Goal: Task Accomplishment & Management: Manage account settings

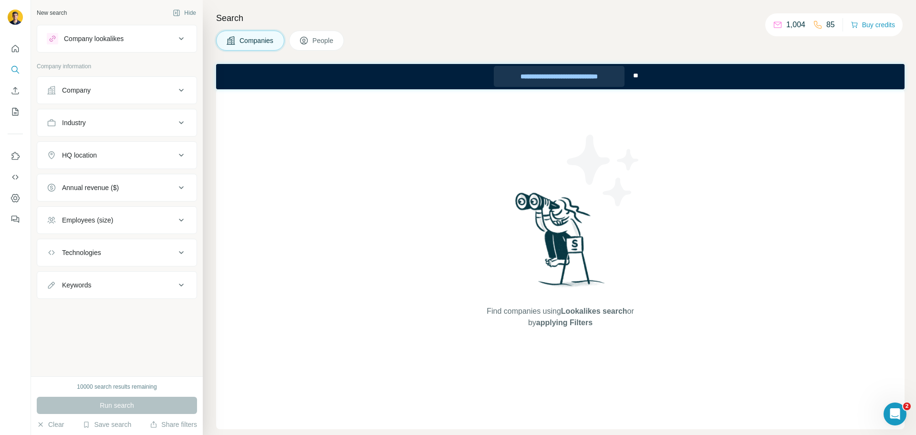
click at [611, 72] on div "**********" at bounding box center [559, 76] width 131 height 21
click at [101, 426] on button "Save search" at bounding box center [107, 424] width 49 height 10
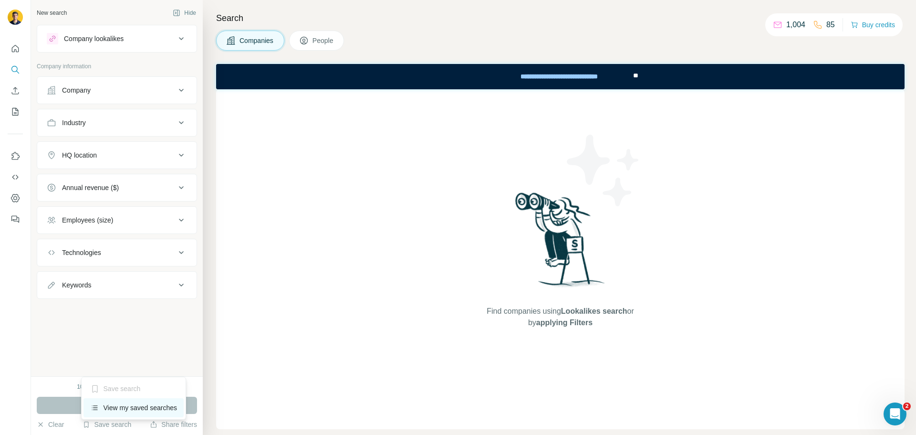
click at [127, 407] on div "View my saved searches" at bounding box center [133, 407] width 101 height 19
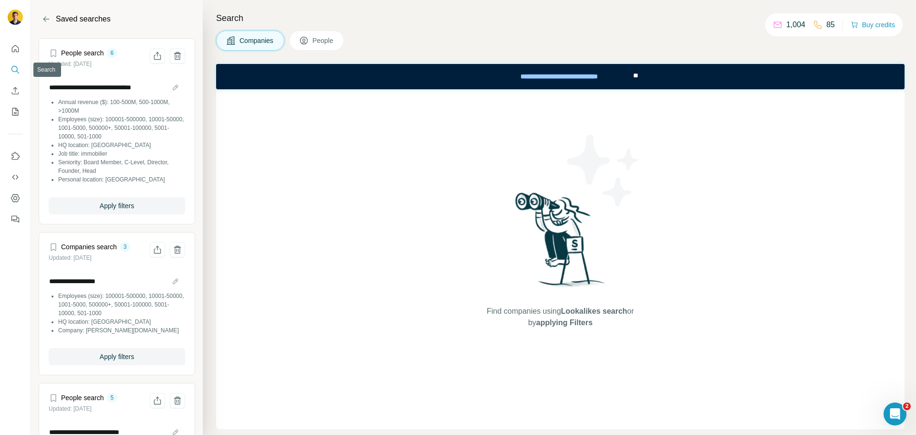
click at [12, 68] on icon "Search" at bounding box center [15, 70] width 10 height 10
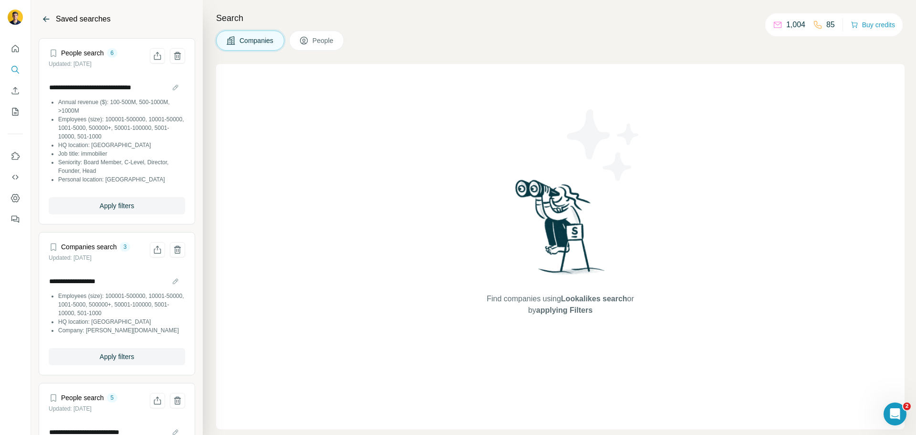
click at [45, 21] on icon "Back" at bounding box center [47, 19] width 10 height 10
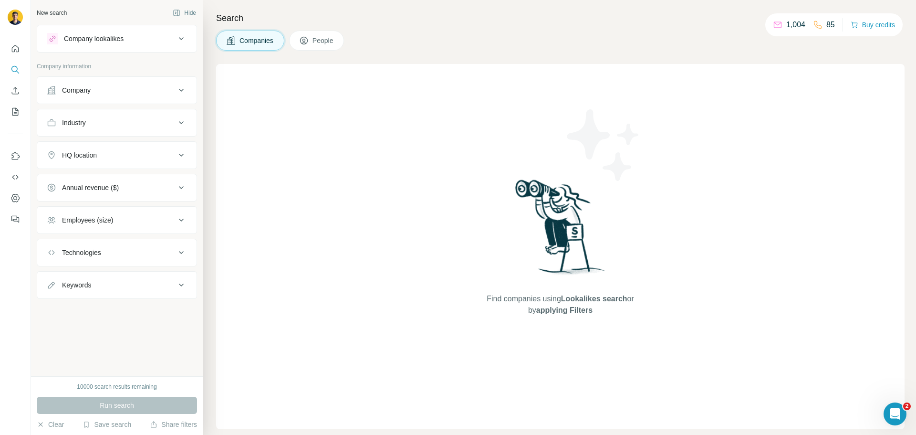
click at [103, 37] on div "Company lookalikes" at bounding box center [94, 39] width 60 height 10
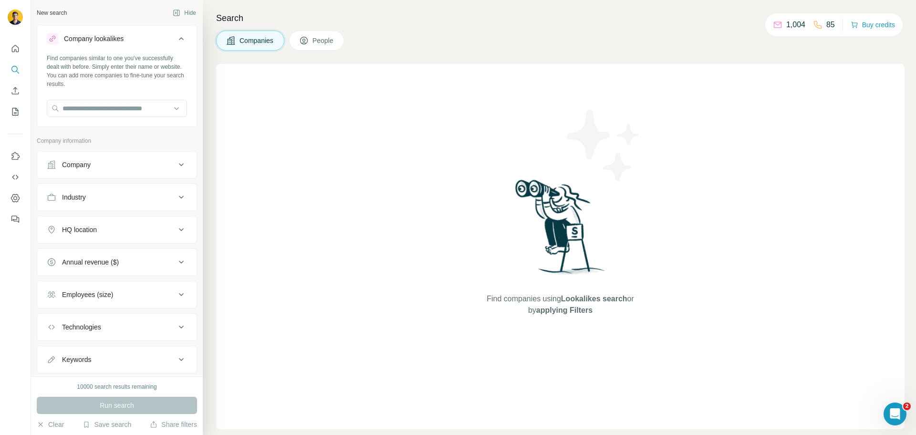
click at [103, 37] on div "Company lookalikes" at bounding box center [94, 39] width 60 height 10
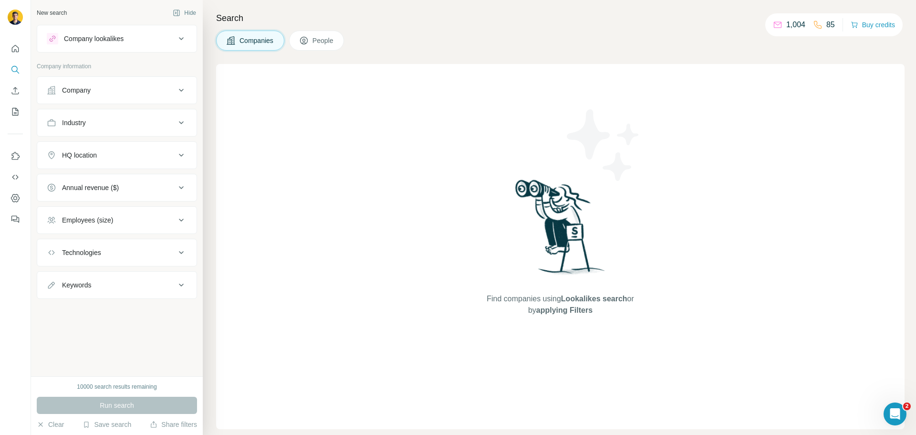
click at [108, 95] on button "Company" at bounding box center [116, 90] width 159 height 23
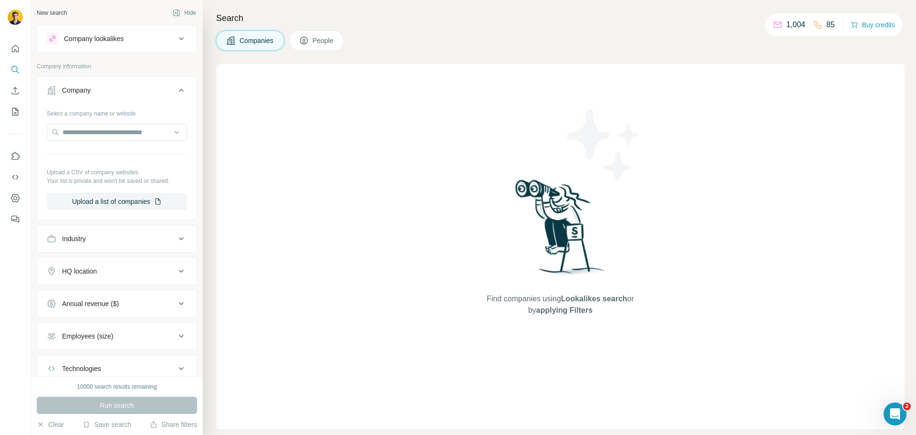
click at [108, 95] on button "Company" at bounding box center [116, 92] width 159 height 27
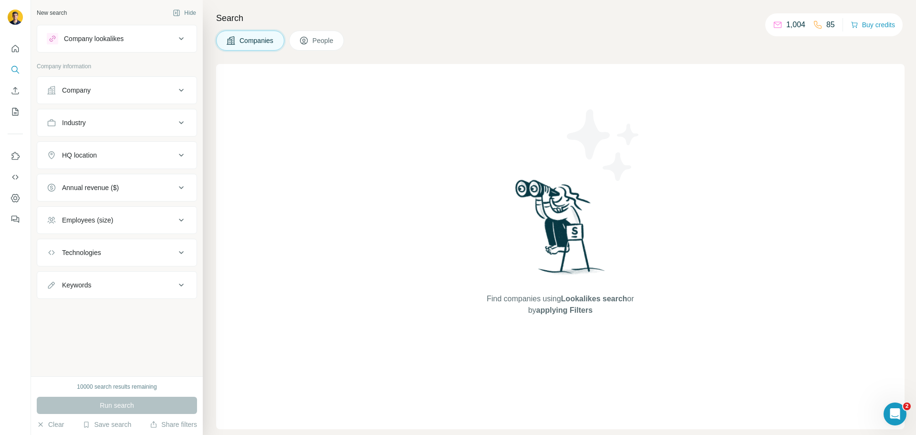
click at [108, 123] on div "Industry" at bounding box center [111, 123] width 129 height 10
click at [106, 149] on input at bounding box center [112, 146] width 118 height 10
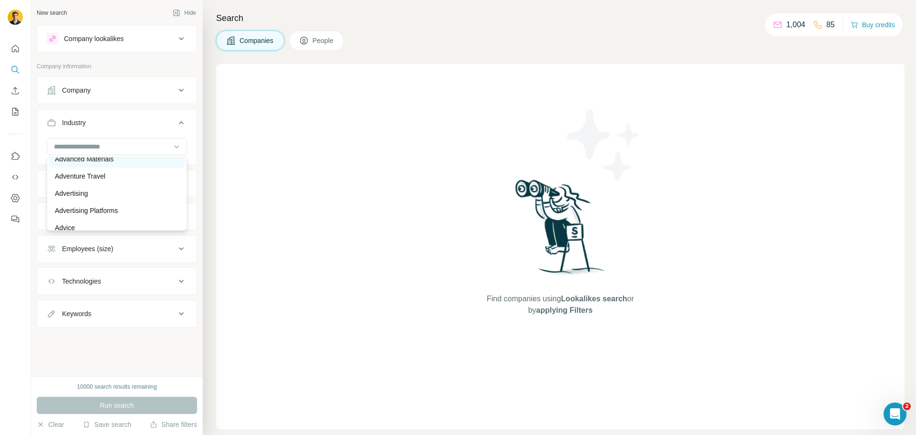
scroll to position [95, 0]
click at [89, 148] on input at bounding box center [112, 146] width 118 height 10
click at [101, 180] on div "HQ location" at bounding box center [111, 184] width 129 height 10
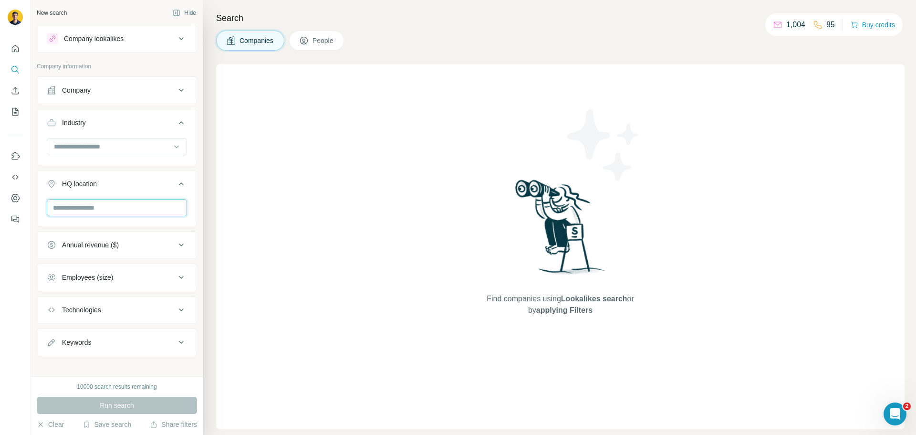
click at [107, 202] on input "text" at bounding box center [117, 207] width 140 height 17
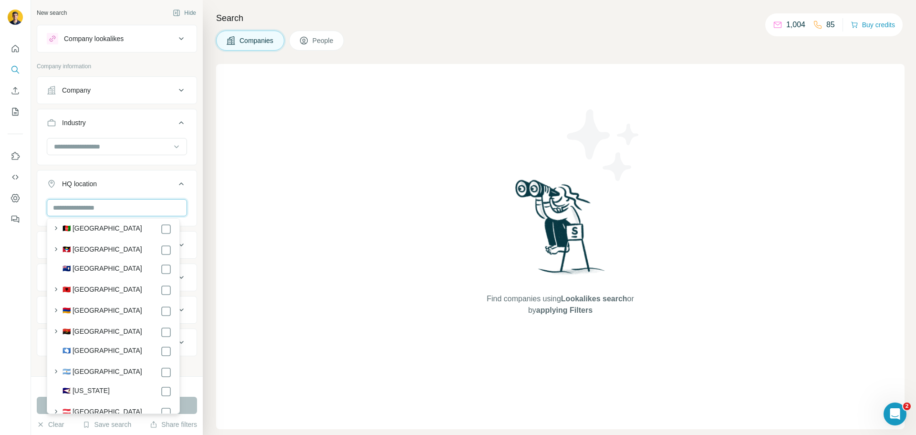
scroll to position [0, 0]
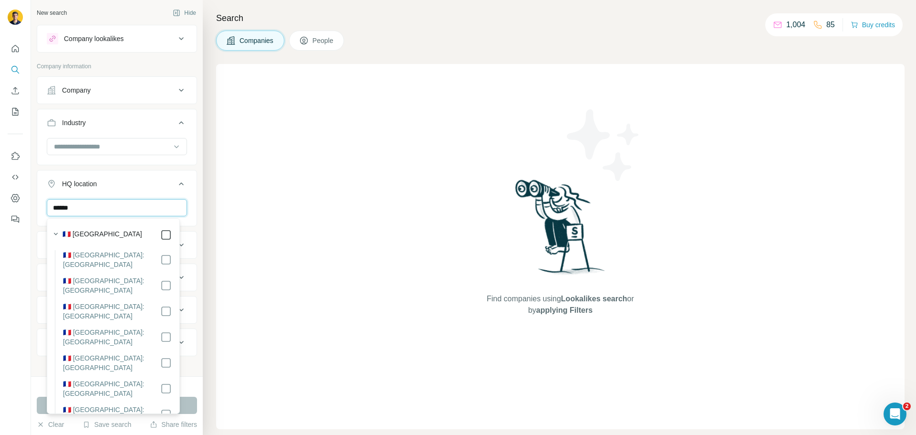
type input "******"
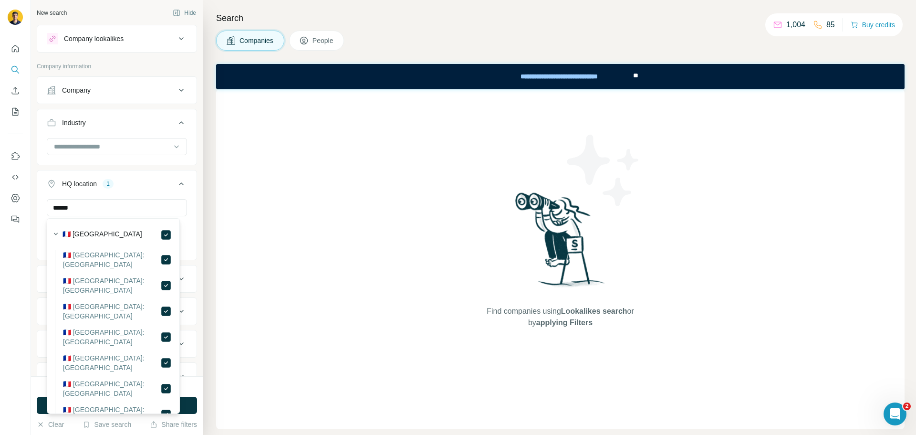
click at [193, 209] on div "New search Hide Company lookalikes Company information Company Industry HQ loca…" at bounding box center [117, 188] width 172 height 376
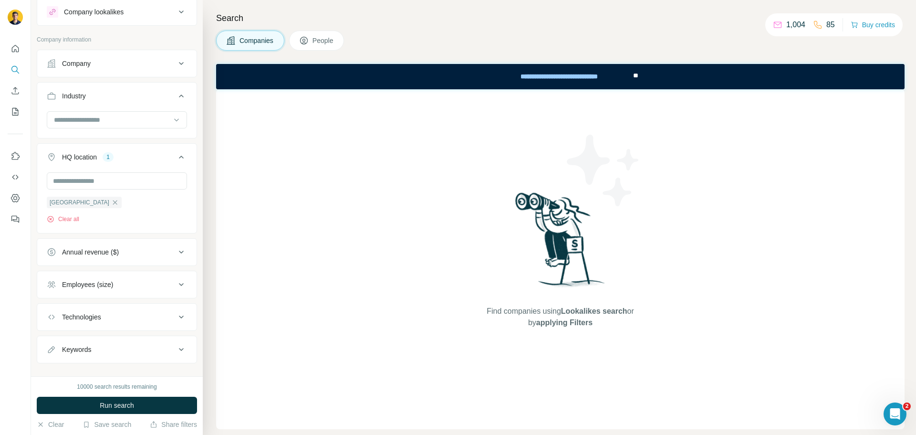
scroll to position [41, 0]
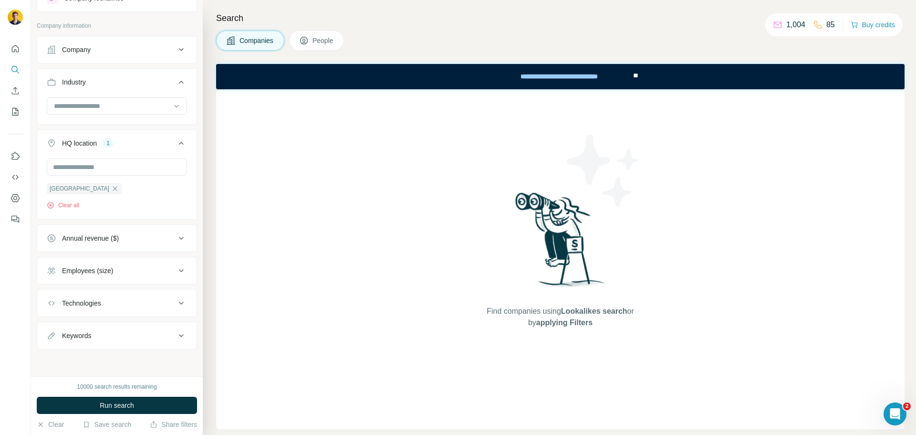
click at [163, 234] on div "Annual revenue ($)" at bounding box center [111, 238] width 129 height 10
click at [160, 268] on div "Employees (size)" at bounding box center [111, 271] width 129 height 10
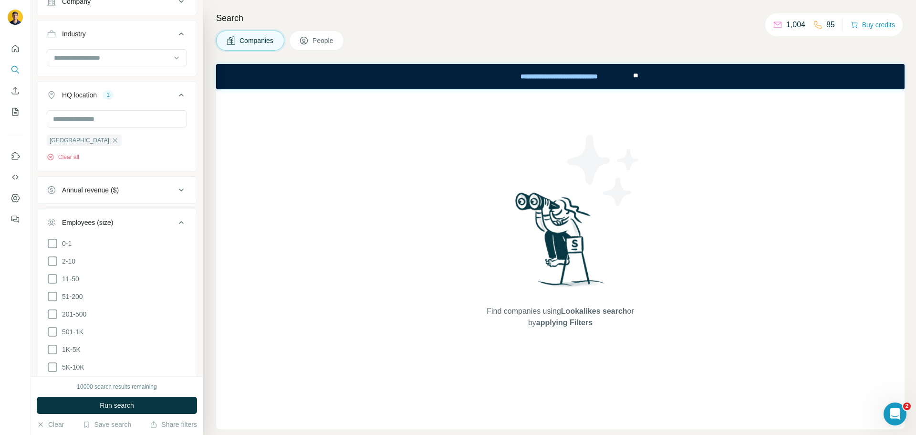
scroll to position [136, 0]
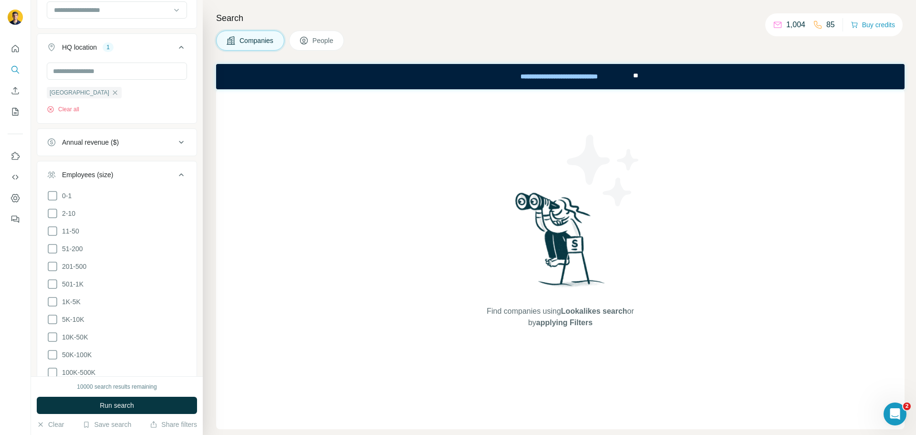
click at [135, 177] on div "Employees (size)" at bounding box center [111, 175] width 129 height 10
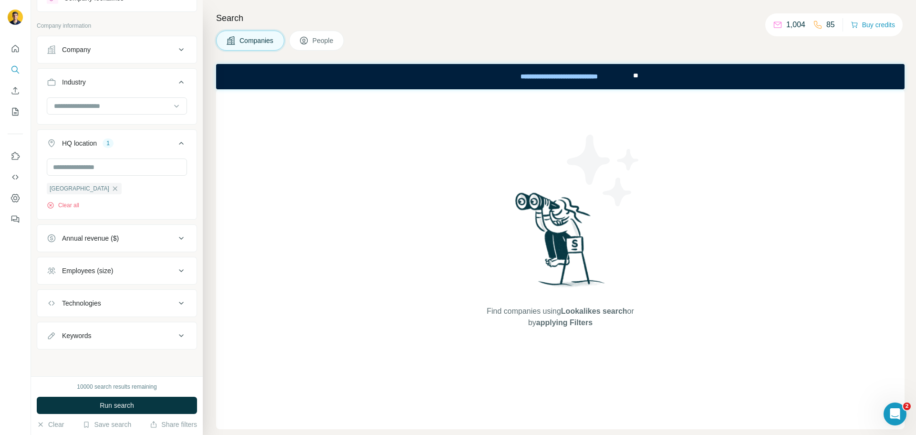
scroll to position [41, 0]
click at [125, 265] on button "Employees (size)" at bounding box center [116, 270] width 159 height 23
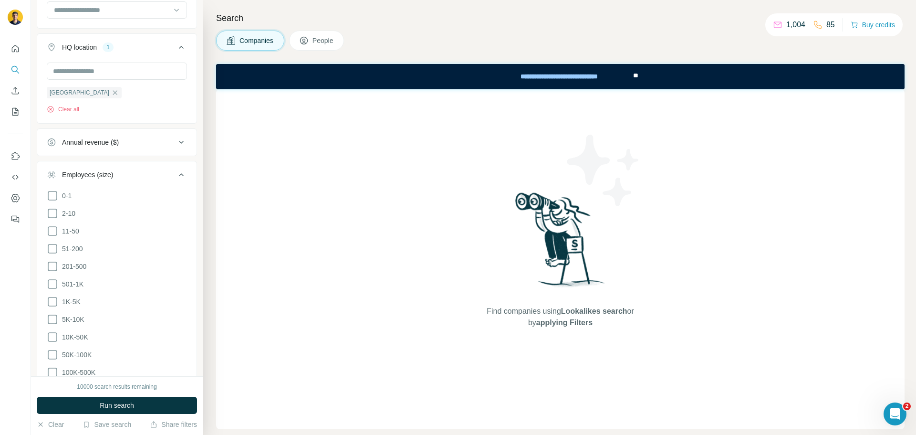
click at [176, 172] on icon at bounding box center [181, 174] width 11 height 11
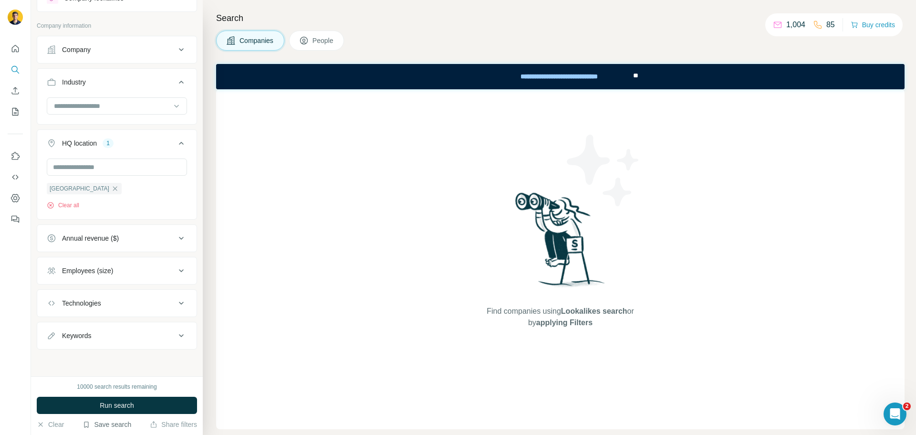
click at [111, 426] on button "Save search" at bounding box center [107, 424] width 49 height 10
click at [135, 398] on div "View my saved searches" at bounding box center [133, 407] width 101 height 19
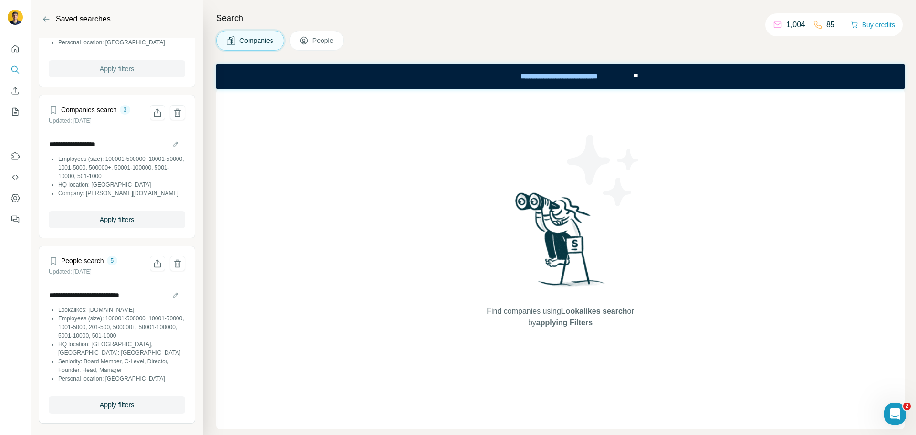
scroll to position [0, 0]
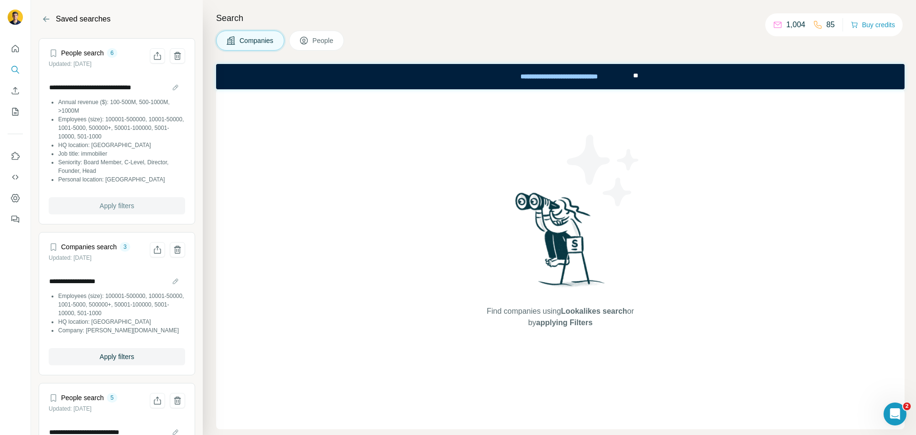
click at [126, 209] on span "Apply filters" at bounding box center [117, 206] width 34 height 10
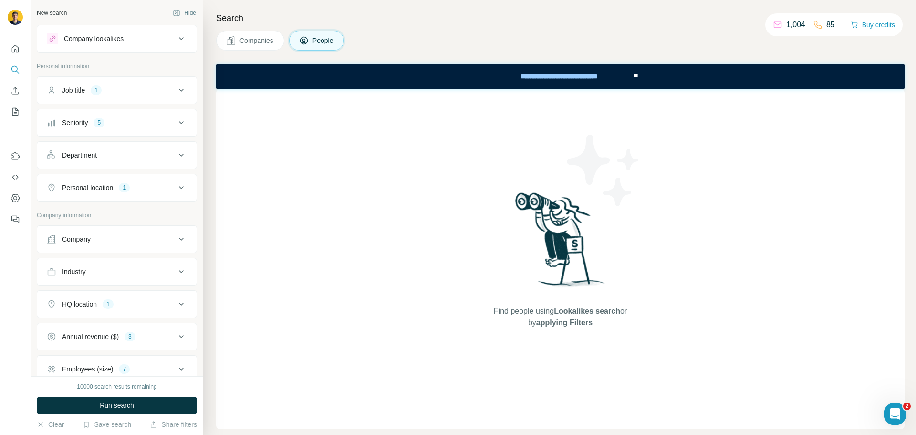
click at [128, 36] on div "Company lookalikes" at bounding box center [111, 38] width 129 height 11
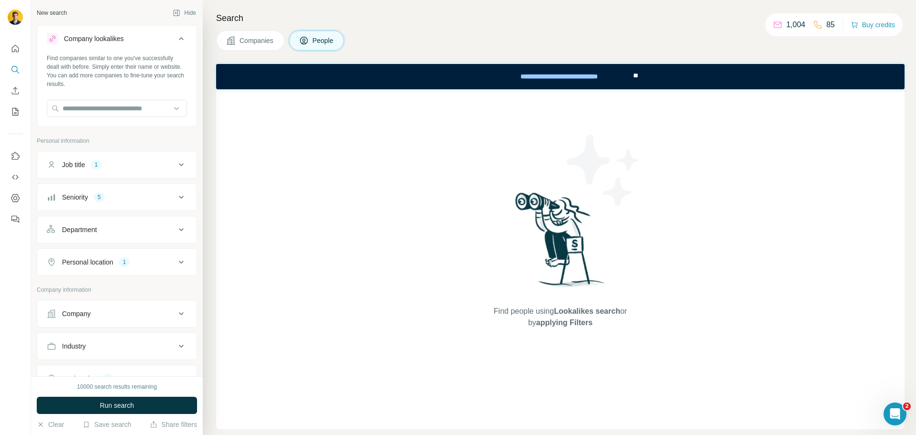
click at [128, 36] on div "Company lookalikes" at bounding box center [111, 38] width 129 height 11
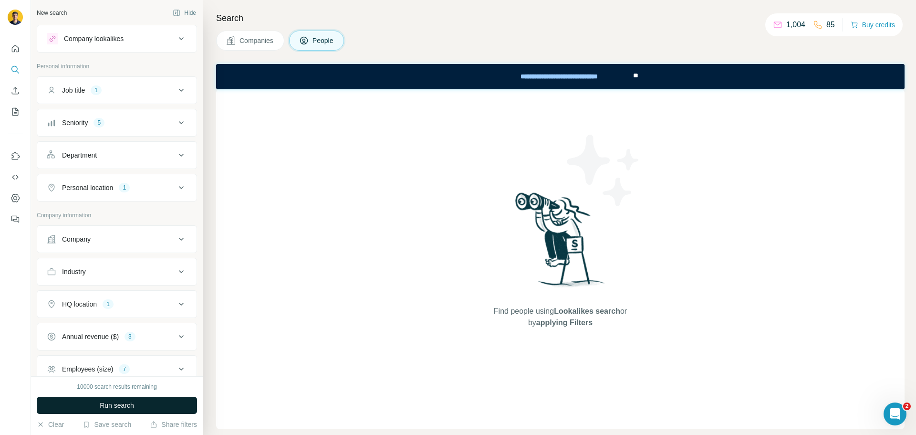
click at [115, 402] on span "Run search" at bounding box center [117, 405] width 34 height 10
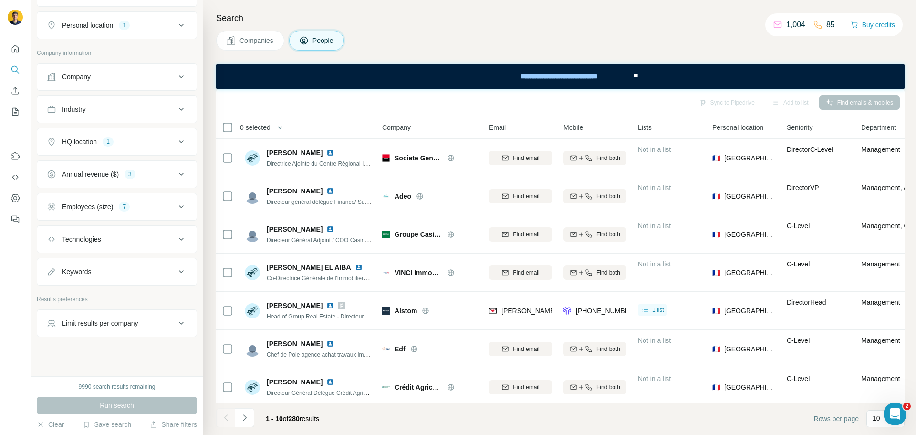
scroll to position [167, 0]
click at [124, 313] on button "Limit results per company" at bounding box center [116, 318] width 159 height 23
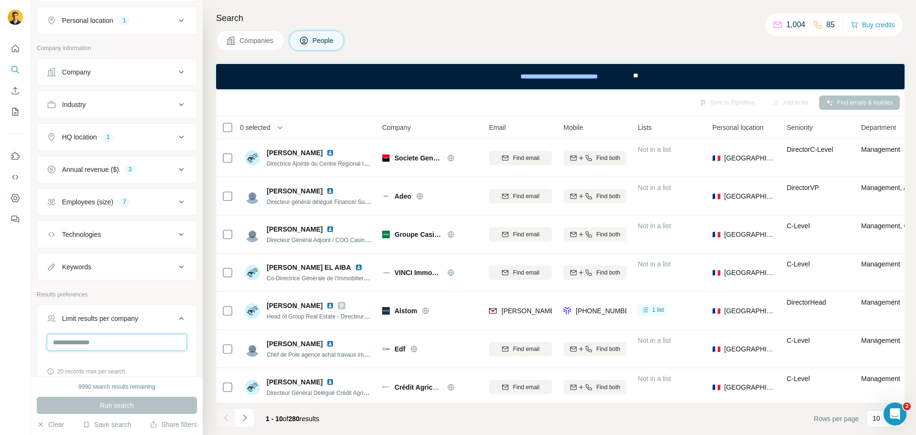
click at [91, 348] on input "number" at bounding box center [117, 342] width 140 height 17
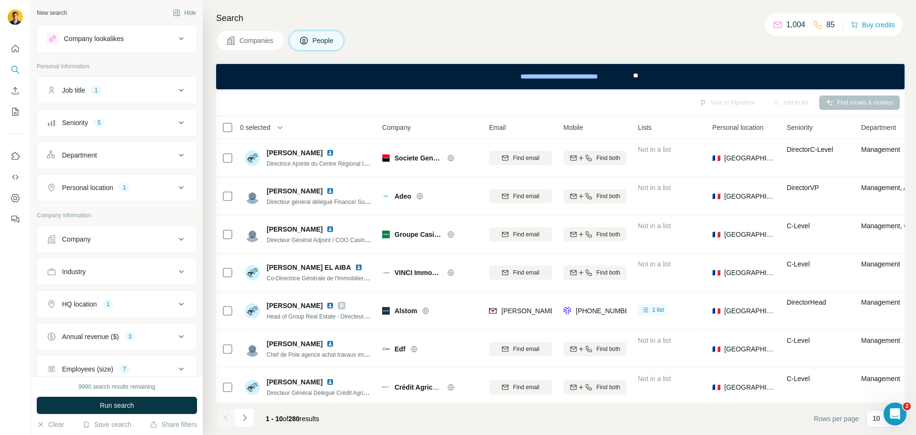
type input "*"
click at [114, 93] on div "Job title 1" at bounding box center [111, 90] width 129 height 10
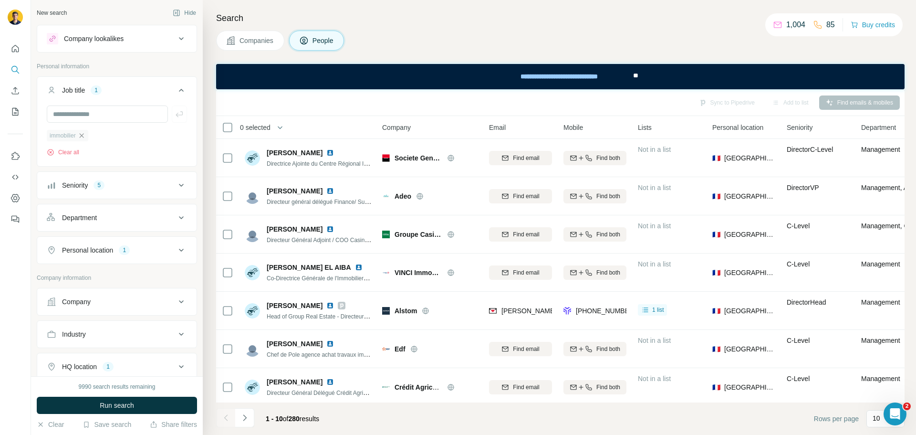
click at [83, 138] on icon "button" at bounding box center [82, 136] width 8 height 8
click at [80, 115] on input "text" at bounding box center [107, 113] width 121 height 17
type input "**********"
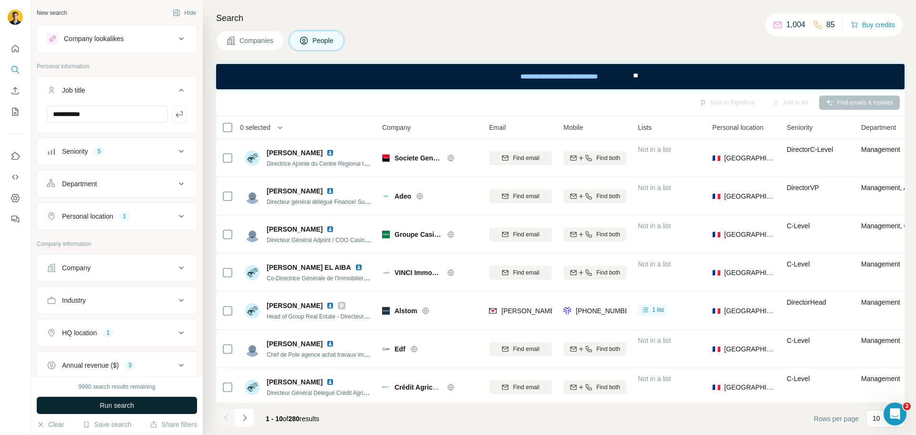
click at [114, 401] on span "Run search" at bounding box center [117, 405] width 34 height 10
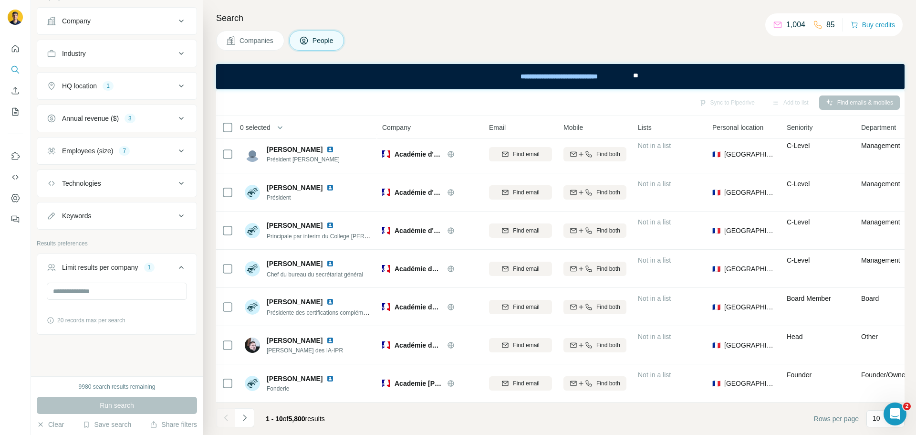
scroll to position [249, 0]
click at [241, 420] on icon "Navigate to next page" at bounding box center [245, 418] width 10 height 10
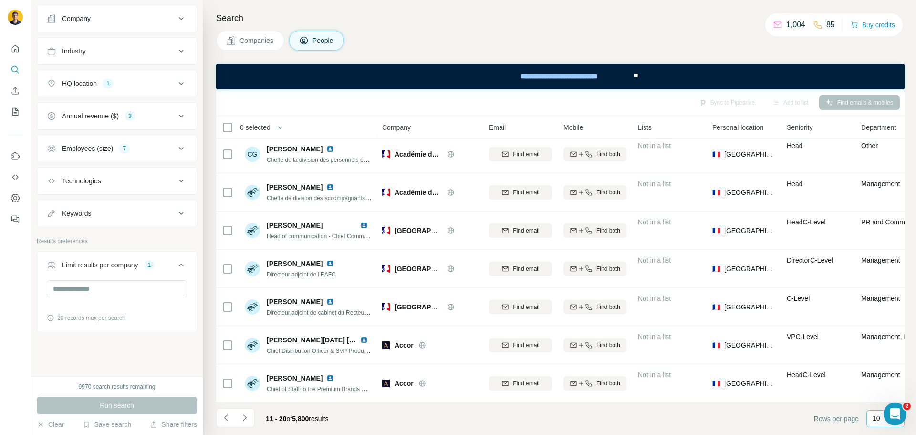
click at [876, 418] on p "10" at bounding box center [877, 418] width 8 height 10
click at [875, 346] on p "60" at bounding box center [879, 342] width 8 height 10
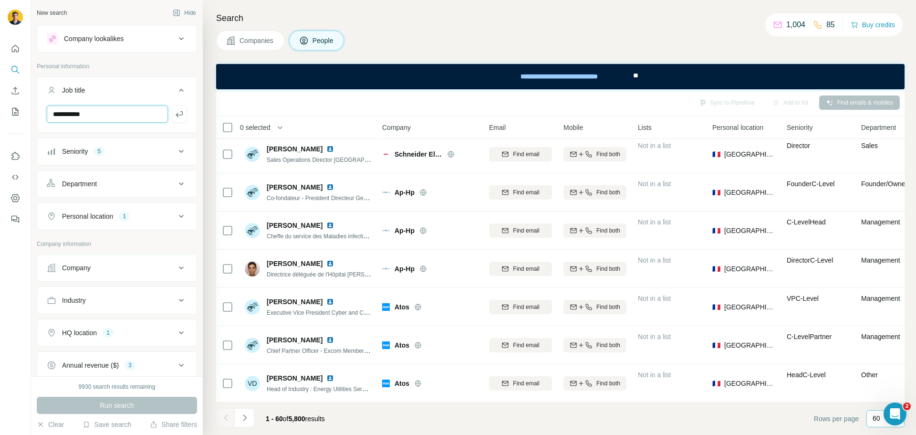
click at [96, 111] on input "**********" at bounding box center [107, 113] width 121 height 17
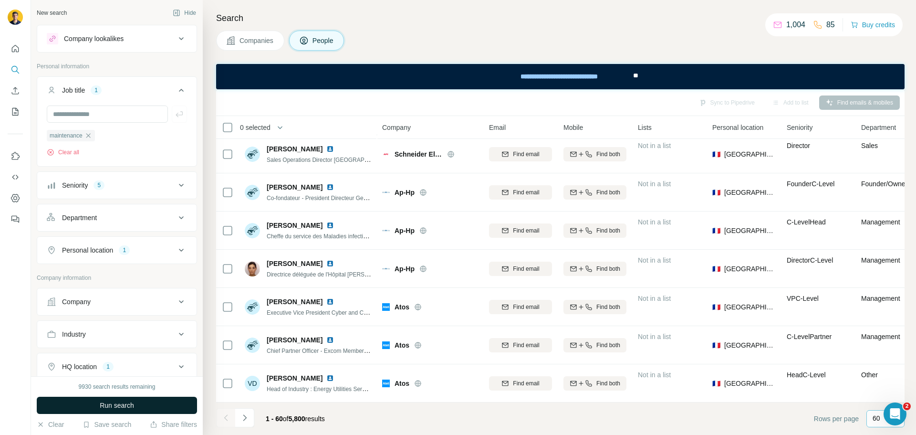
click at [107, 410] on button "Run search" at bounding box center [117, 405] width 160 height 17
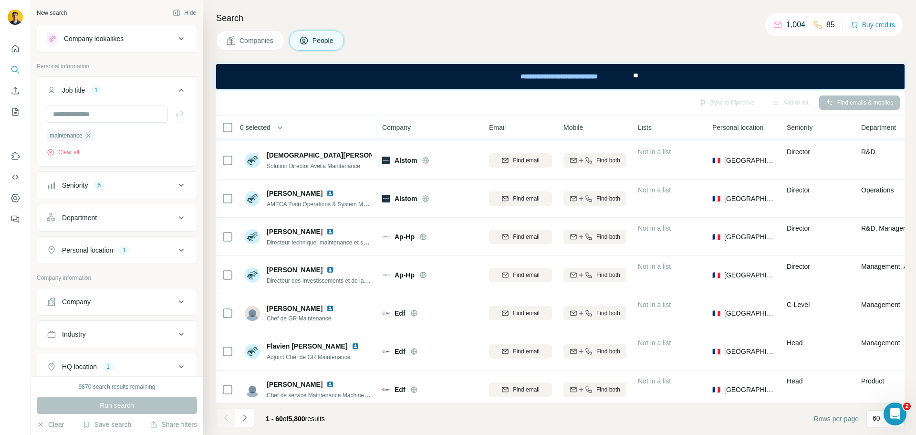
scroll to position [239, 0]
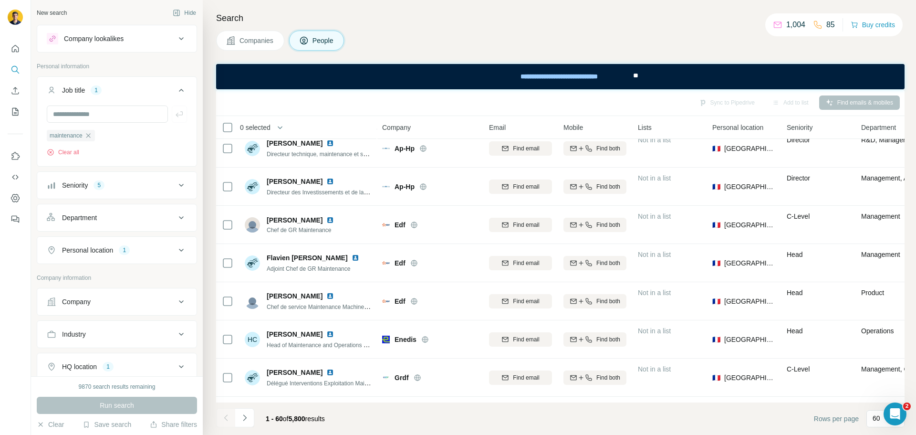
click at [140, 190] on button "Seniority 5" at bounding box center [116, 185] width 159 height 23
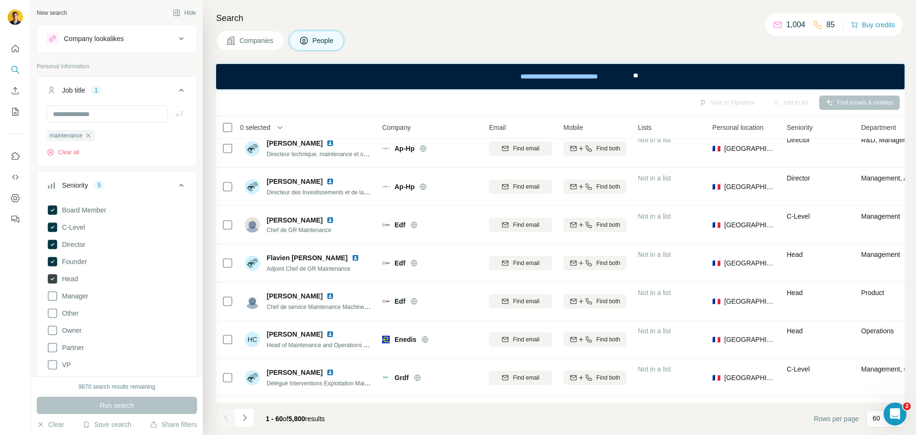
click at [49, 279] on icon at bounding box center [53, 279] width 10 height 10
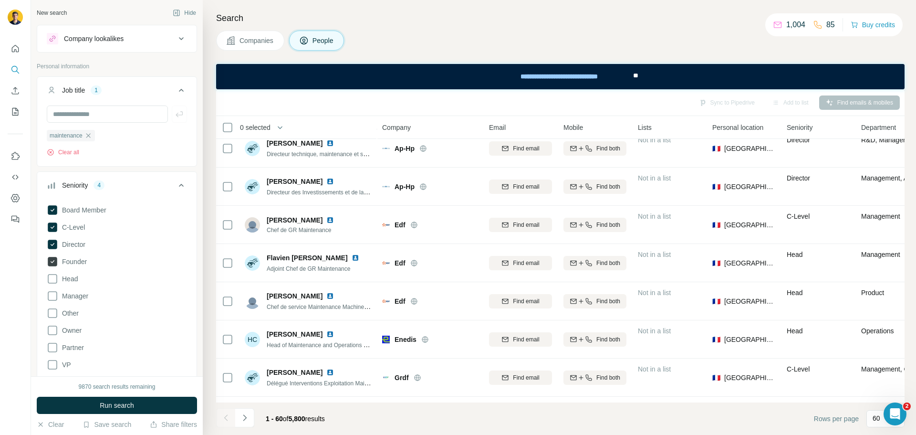
click at [53, 261] on icon at bounding box center [53, 262] width 10 height 10
click at [51, 225] on icon at bounding box center [53, 227] width 10 height 10
click at [51, 209] on icon at bounding box center [53, 210] width 10 height 10
click at [106, 405] on span "Run search" at bounding box center [117, 405] width 34 height 10
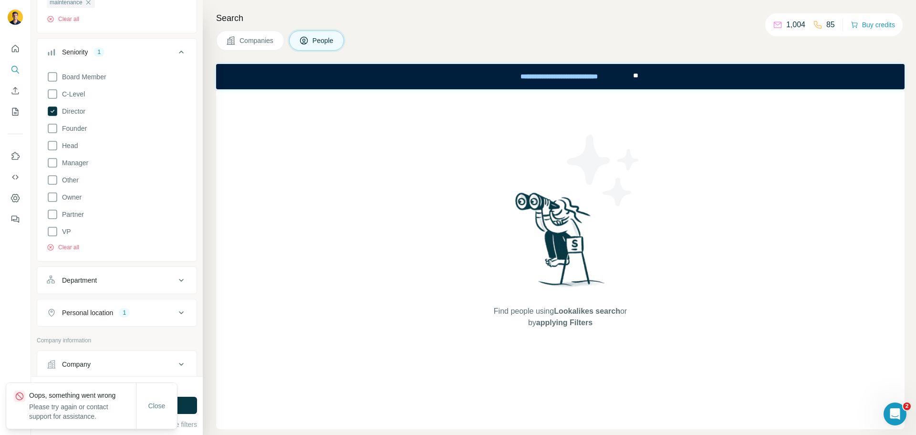
scroll to position [143, 0]
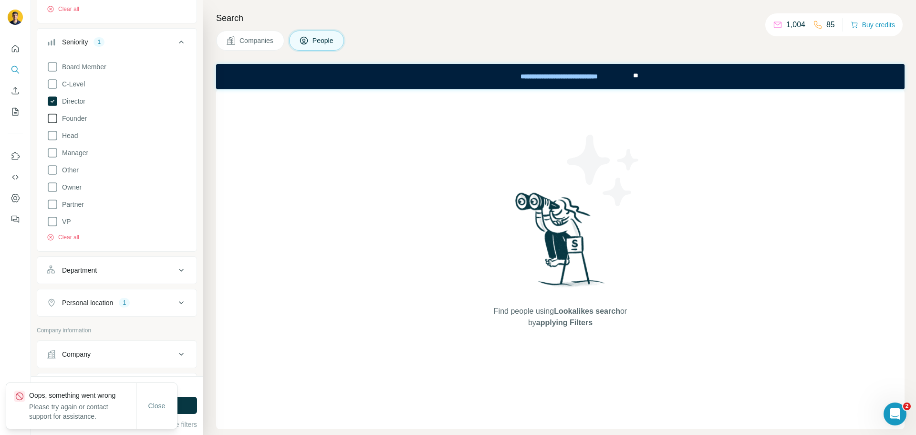
click at [50, 122] on icon at bounding box center [52, 118] width 11 height 11
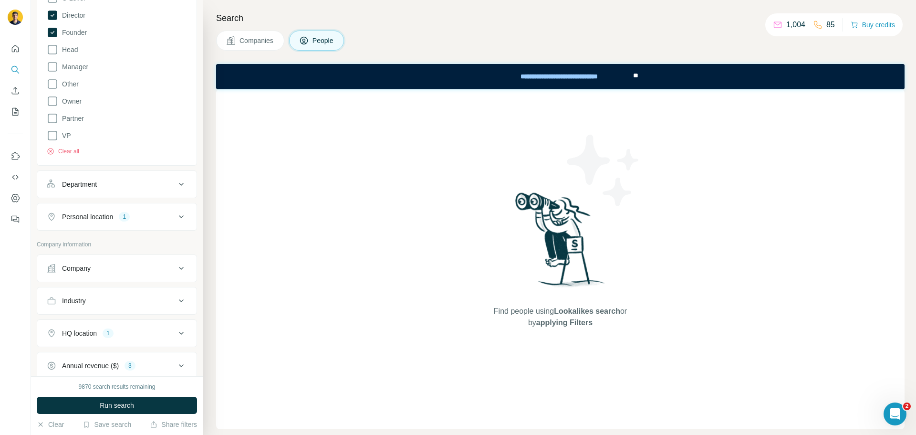
scroll to position [286, 0]
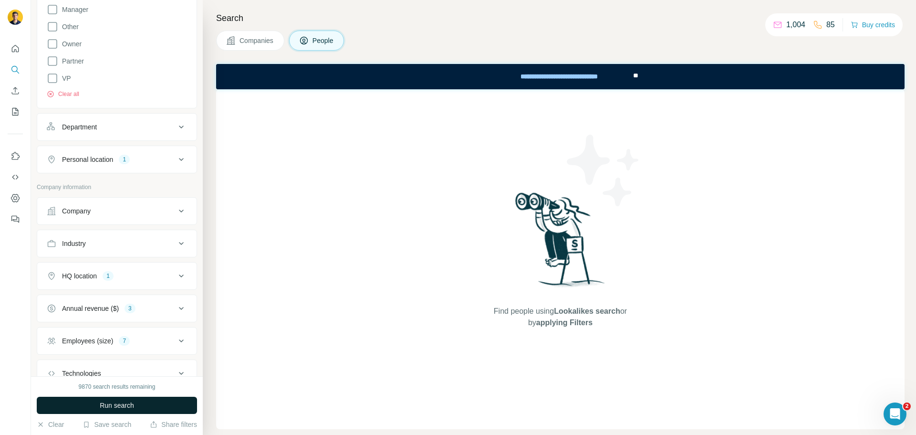
click at [108, 400] on button "Run search" at bounding box center [117, 405] width 160 height 17
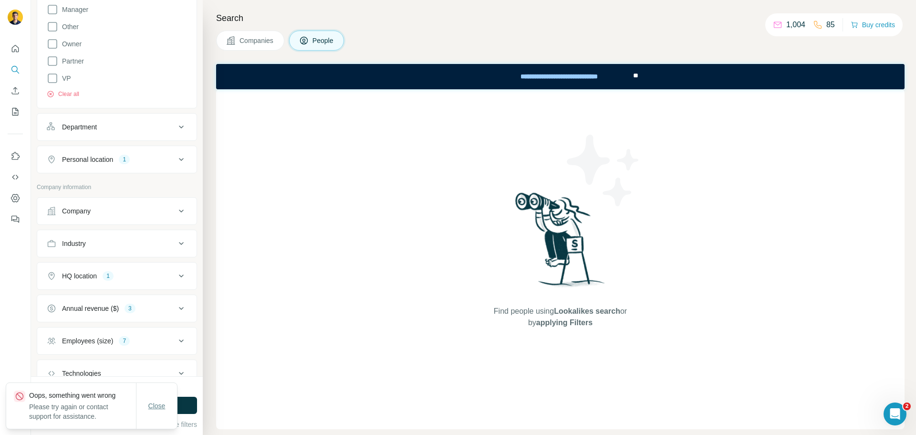
click at [155, 405] on span "Close" at bounding box center [156, 406] width 17 height 10
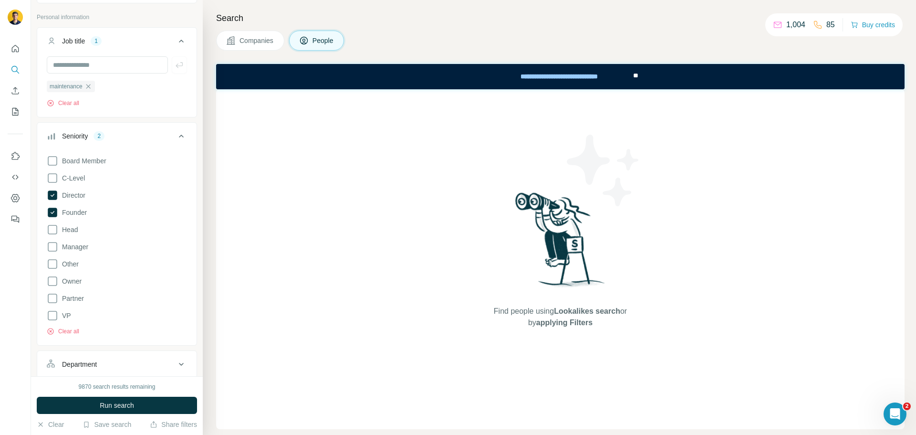
scroll to position [48, 0]
click at [53, 177] on icon at bounding box center [52, 179] width 11 height 11
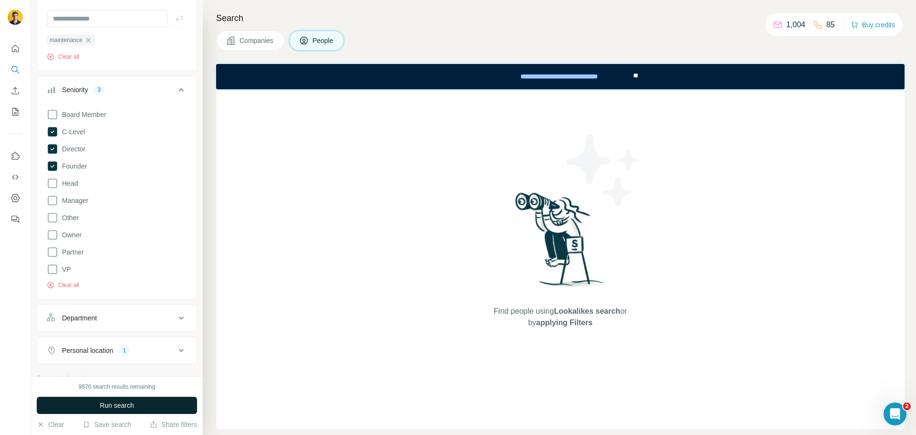
click at [105, 405] on span "Run search" at bounding box center [117, 405] width 34 height 10
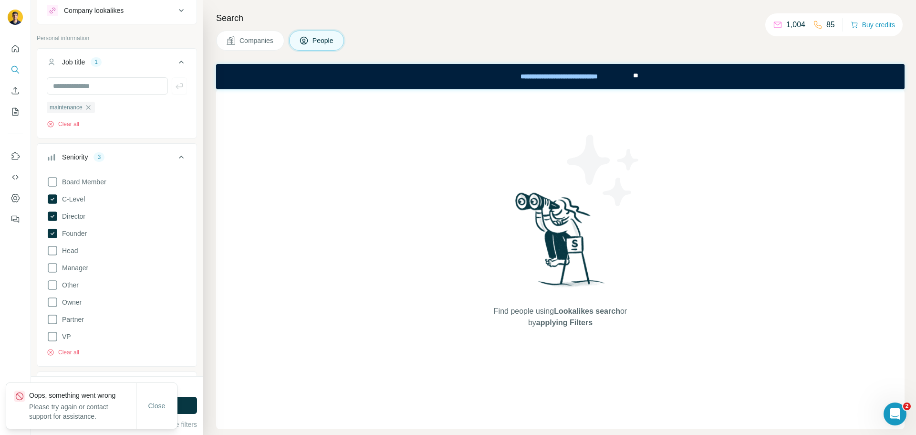
scroll to position [0, 0]
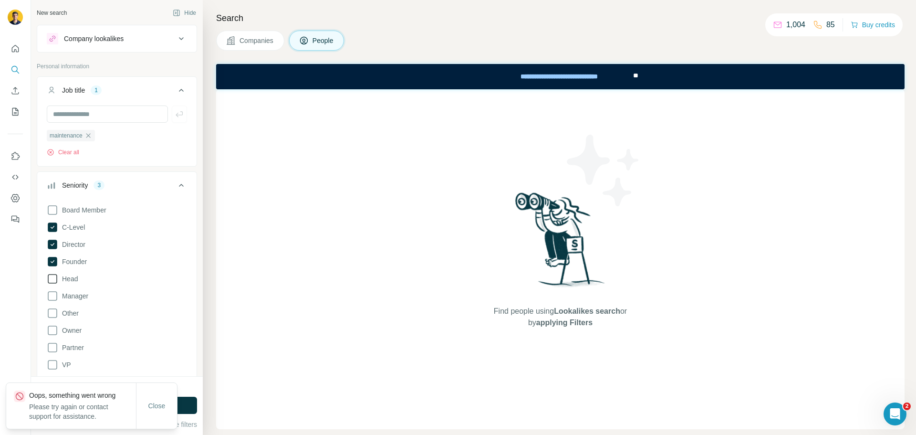
click at [54, 278] on icon at bounding box center [52, 278] width 11 height 11
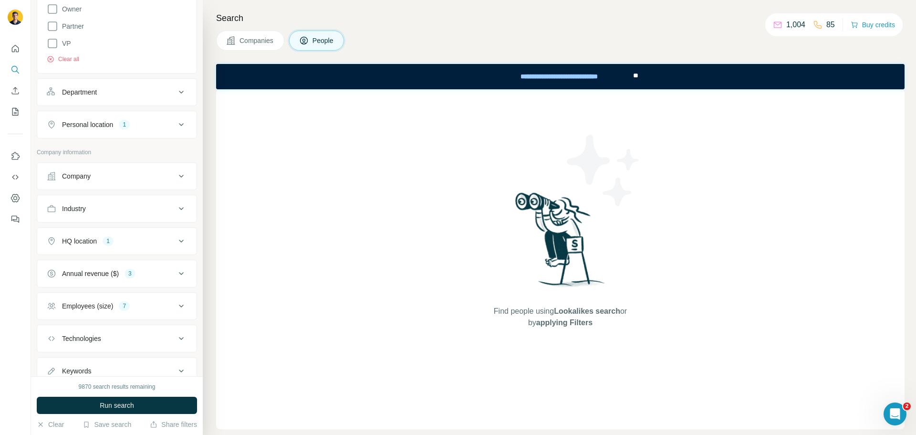
scroll to position [334, 0]
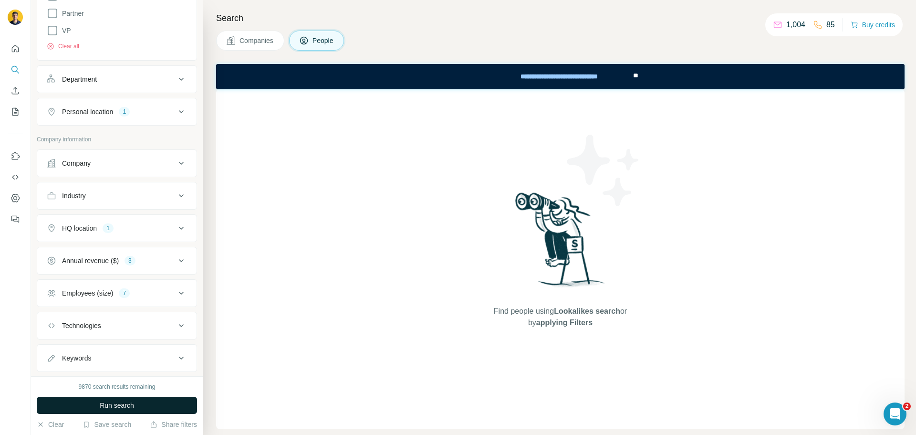
click at [130, 398] on button "Run search" at bounding box center [117, 405] width 160 height 17
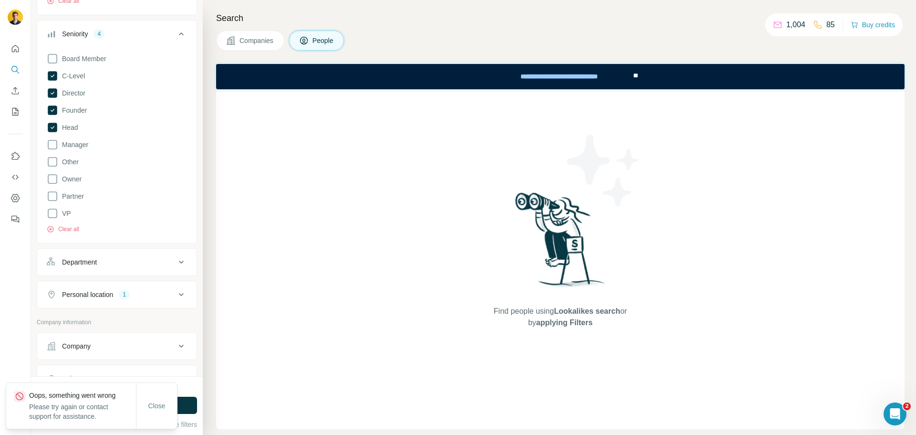
scroll to position [95, 0]
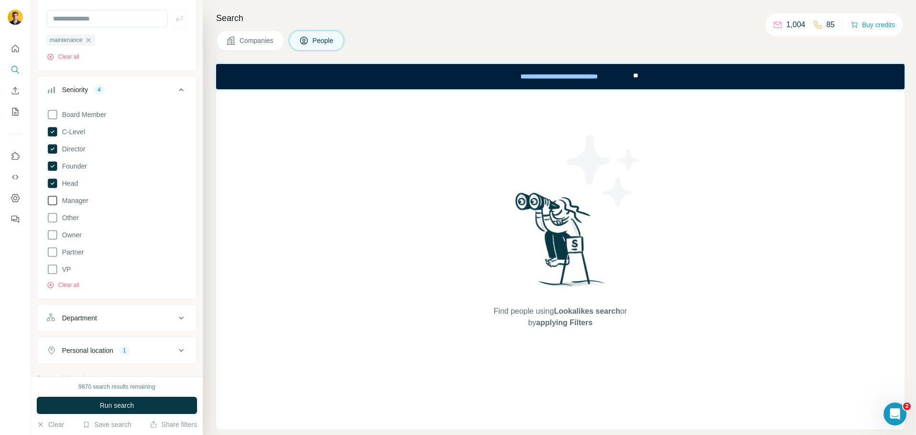
click at [55, 199] on icon at bounding box center [52, 200] width 11 height 11
click at [110, 398] on button "Run search" at bounding box center [117, 405] width 160 height 17
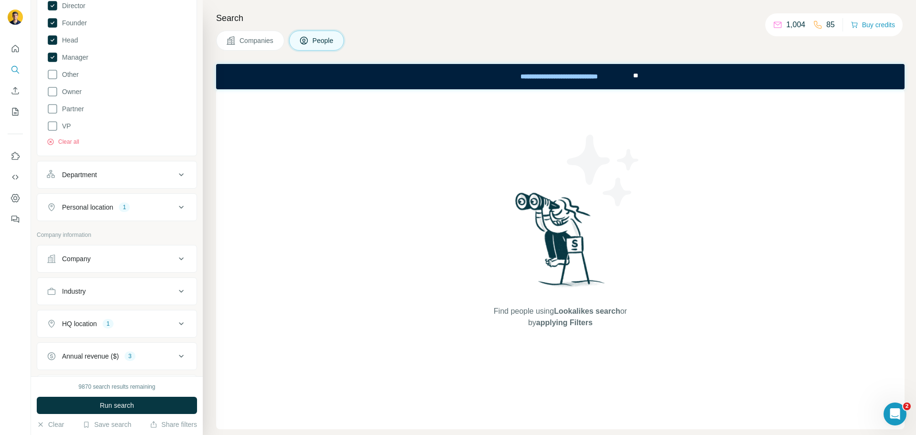
scroll to position [286, 0]
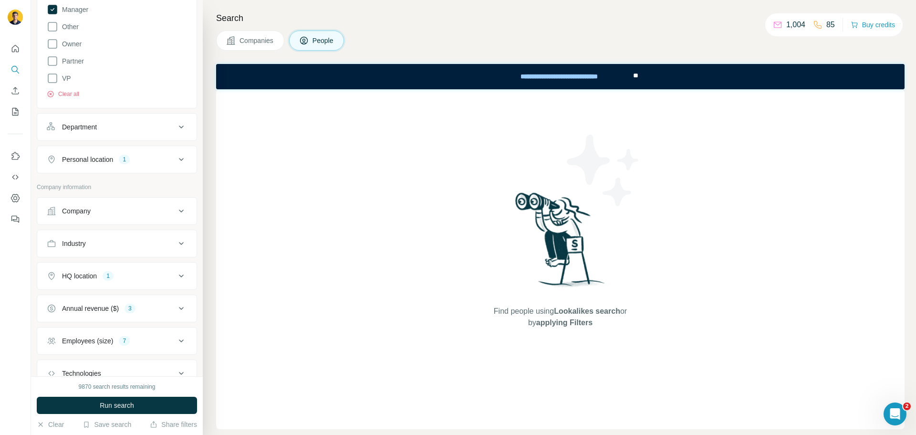
click at [132, 282] on button "HQ location 1" at bounding box center [116, 275] width 159 height 23
click at [132, 282] on button "HQ location 1" at bounding box center [116, 277] width 159 height 27
click at [121, 314] on button "Annual revenue ($) 3" at bounding box center [116, 308] width 159 height 23
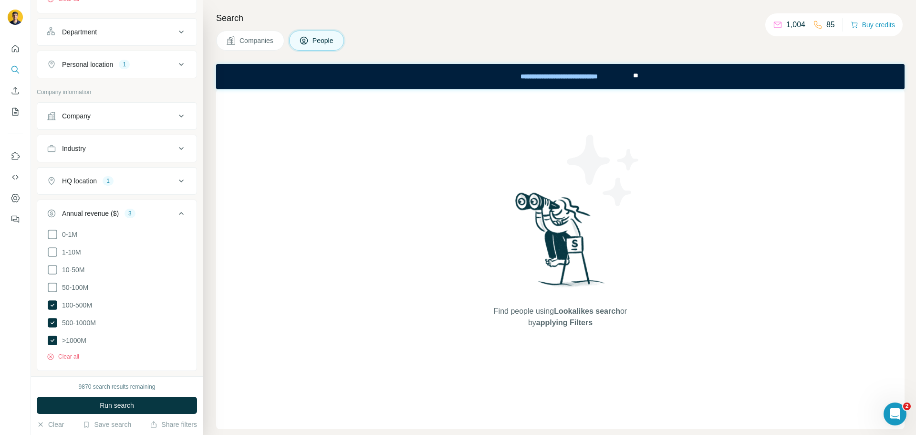
scroll to position [382, 0]
click at [110, 215] on div "Annual revenue ($)" at bounding box center [90, 213] width 57 height 10
click at [107, 243] on div "Employees (size)" at bounding box center [87, 245] width 51 height 10
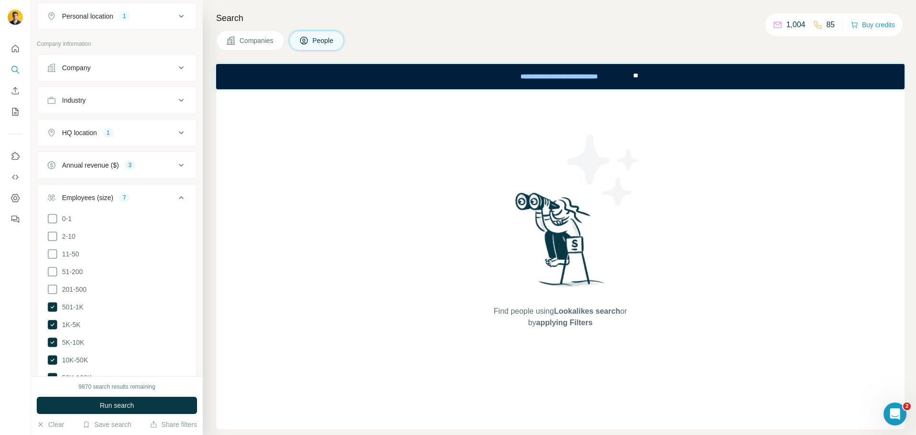
click at [101, 198] on div "Employees (size)" at bounding box center [87, 198] width 51 height 10
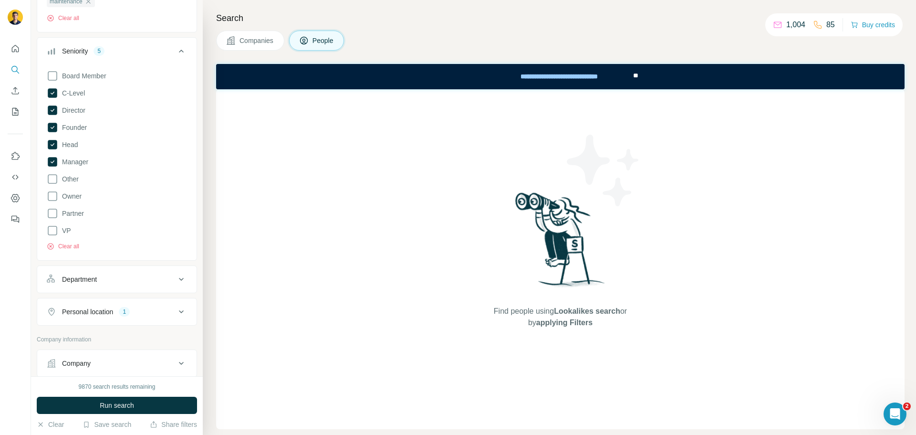
scroll to position [95, 0]
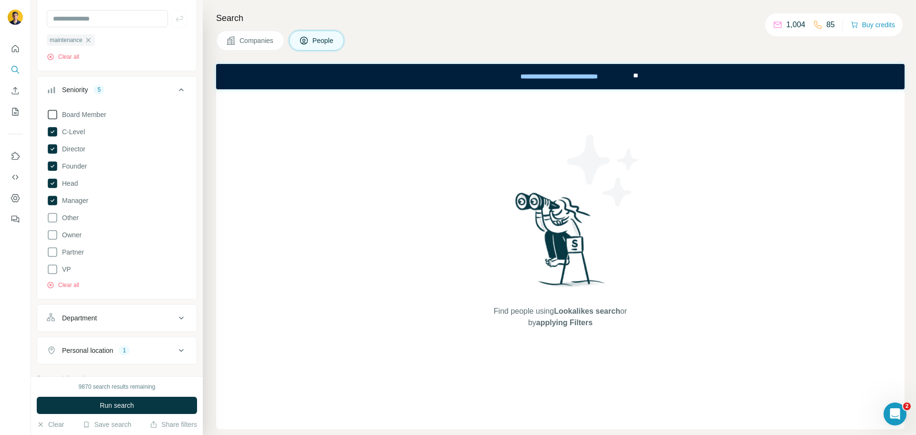
click at [50, 110] on icon at bounding box center [52, 114] width 11 height 11
click at [53, 219] on icon at bounding box center [52, 217] width 11 height 11
click at [52, 239] on icon at bounding box center [52, 234] width 11 height 11
click at [52, 251] on icon at bounding box center [52, 251] width 11 height 11
click at [52, 268] on icon at bounding box center [52, 268] width 11 height 11
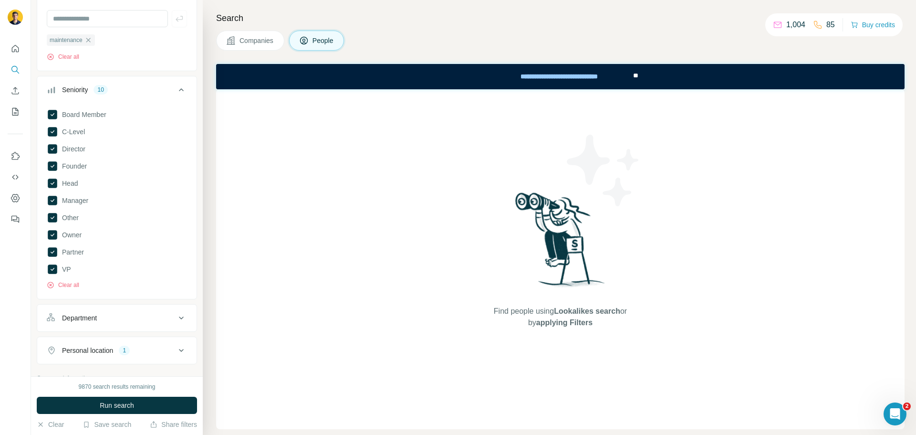
scroll to position [143, 0]
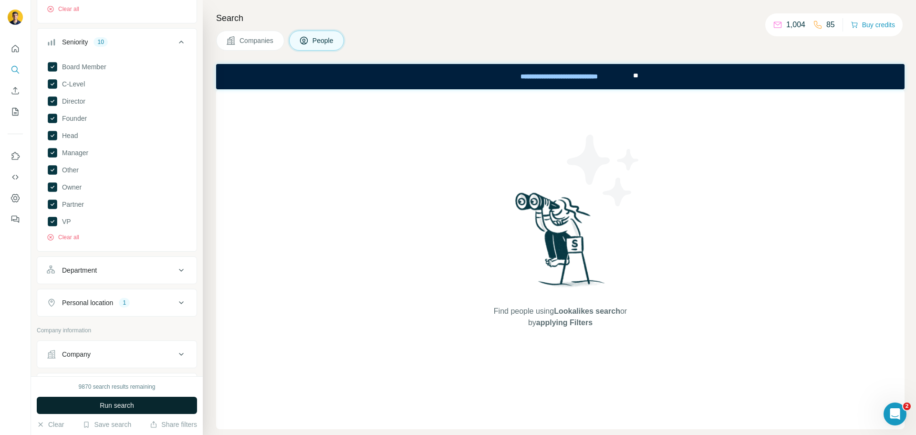
click at [108, 401] on span "Run search" at bounding box center [117, 405] width 34 height 10
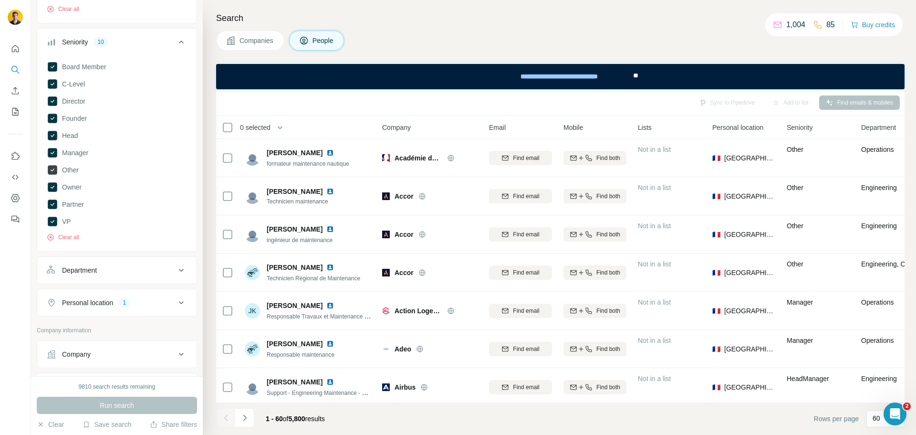
click at [53, 172] on icon at bounding box center [53, 170] width 10 height 10
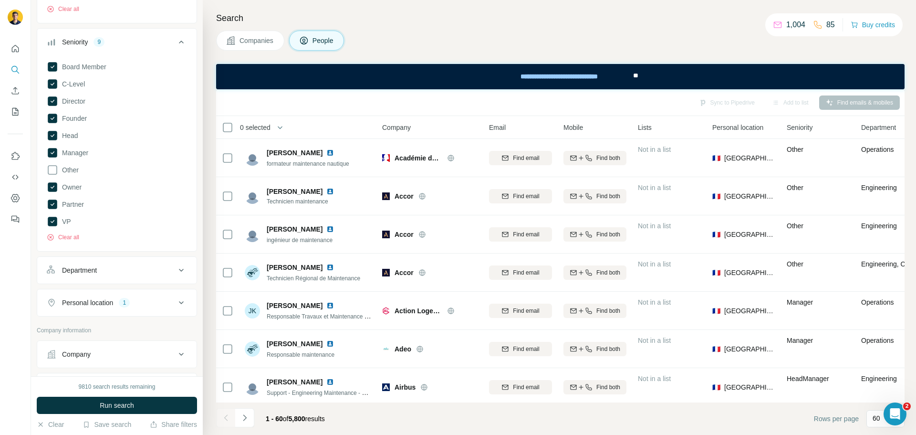
click at [108, 398] on button "Run search" at bounding box center [117, 405] width 160 height 17
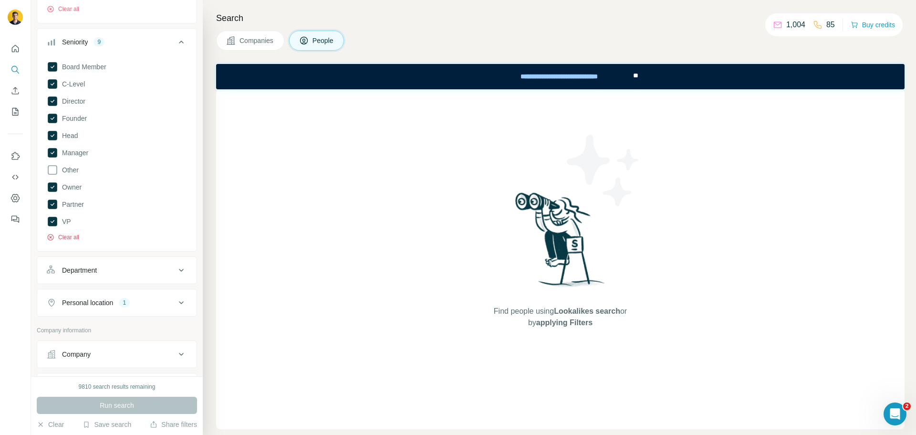
click at [60, 238] on button "Clear all" at bounding box center [63, 237] width 32 height 9
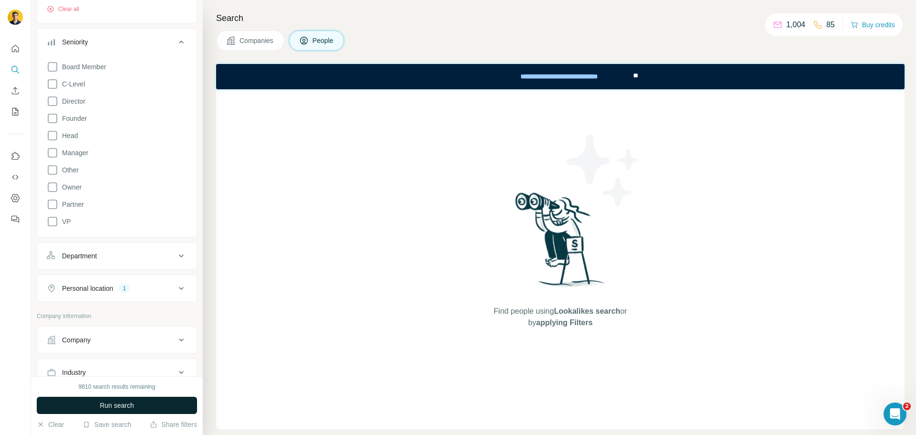
click at [107, 410] on button "Run search" at bounding box center [117, 405] width 160 height 17
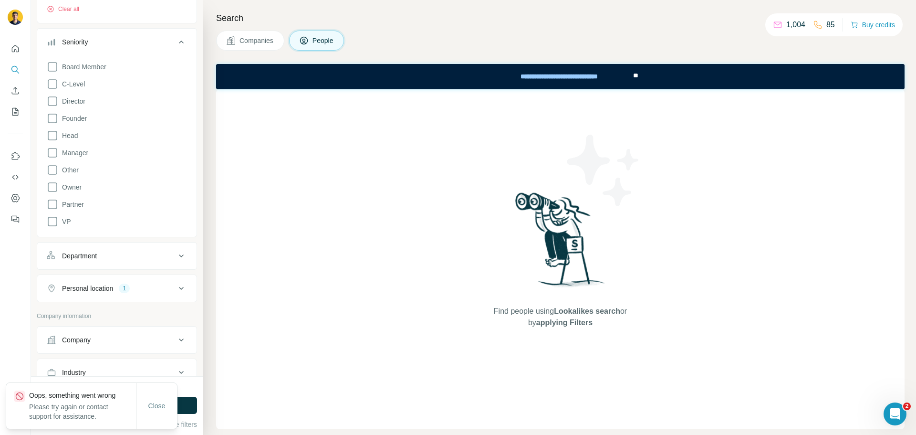
click at [161, 400] on button "Close" at bounding box center [157, 405] width 31 height 17
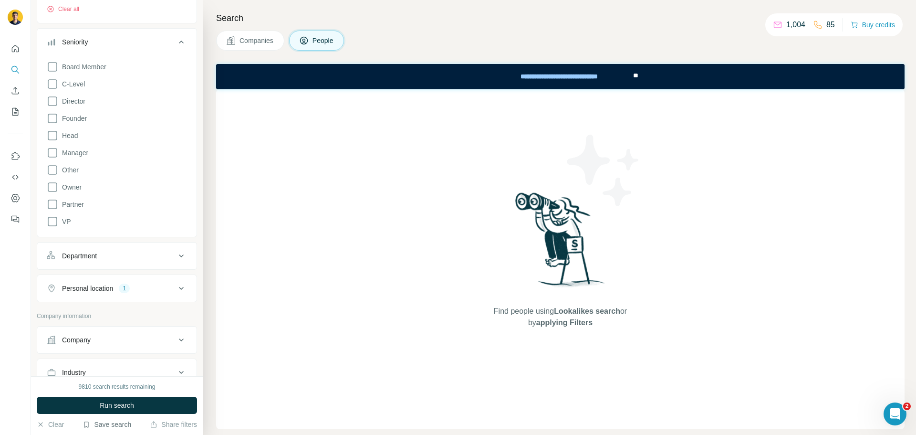
click at [118, 424] on button "Save search" at bounding box center [107, 424] width 49 height 10
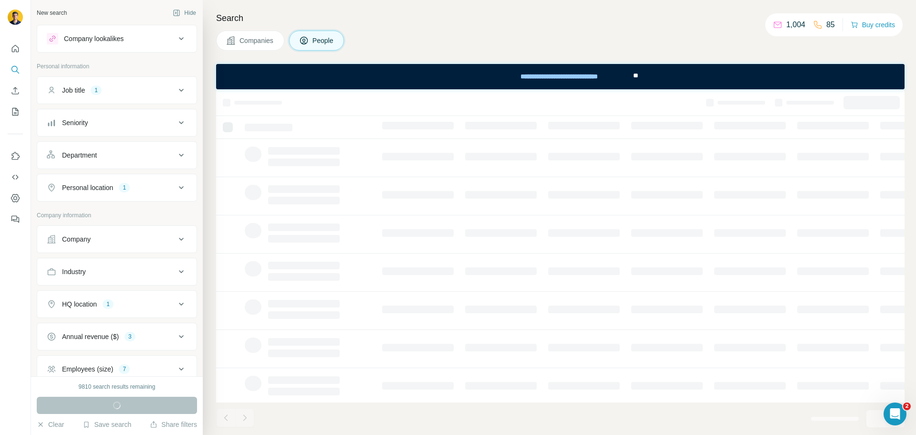
click at [123, 91] on div "Job title 1" at bounding box center [111, 90] width 129 height 10
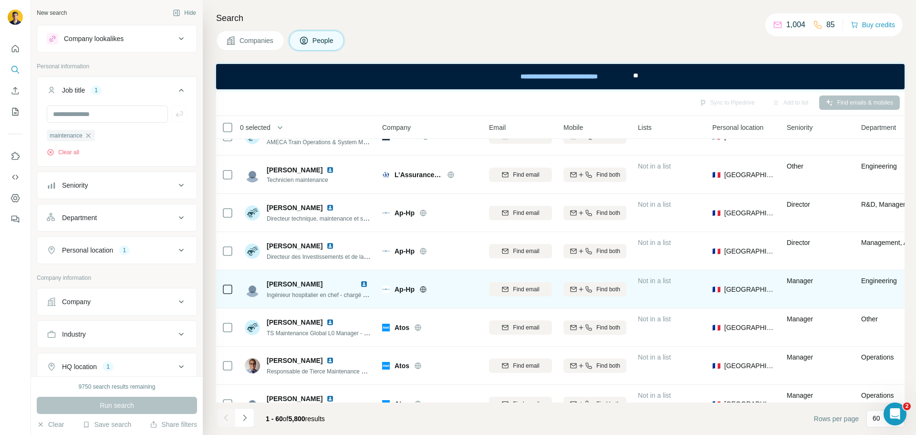
scroll to position [573, 0]
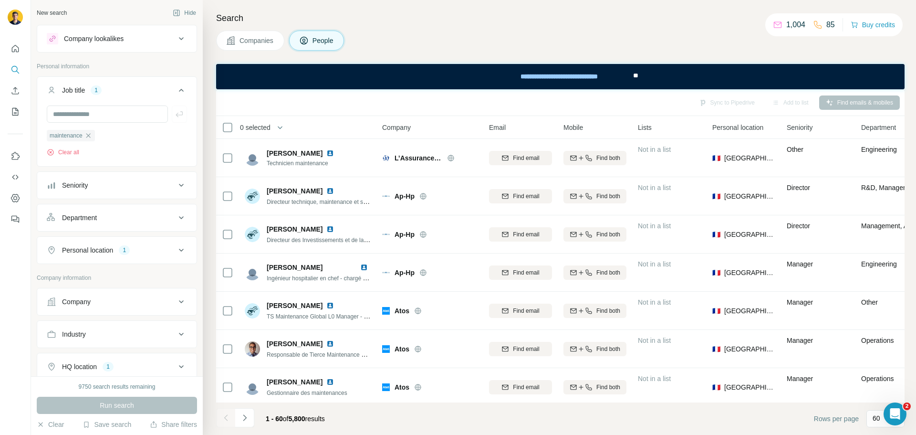
click at [167, 35] on div "Company lookalikes" at bounding box center [111, 38] width 129 height 11
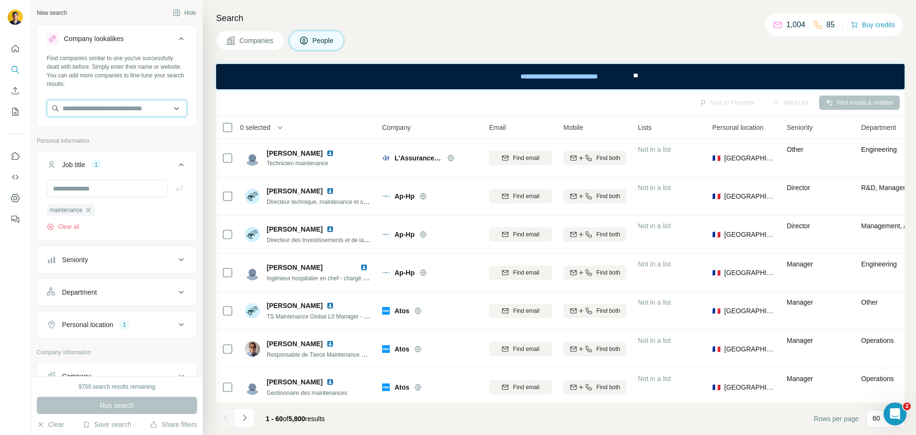
click at [97, 109] on input "text" at bounding box center [117, 108] width 140 height 17
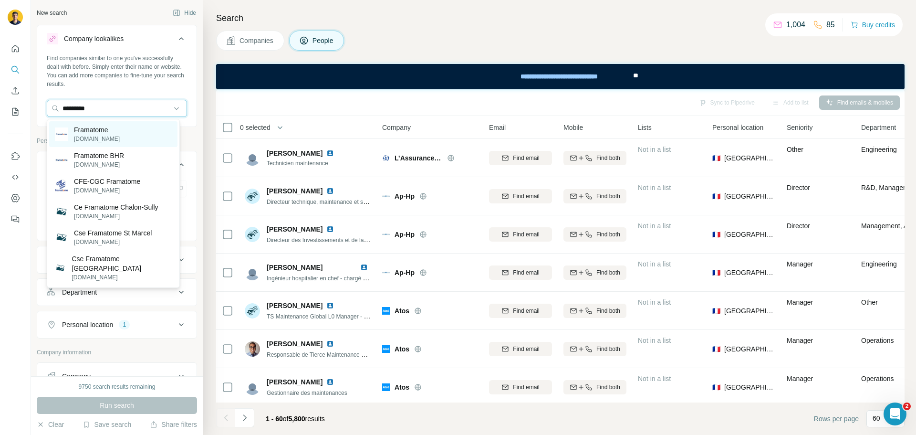
type input "*********"
click at [98, 136] on p "framatome.com" at bounding box center [97, 139] width 46 height 9
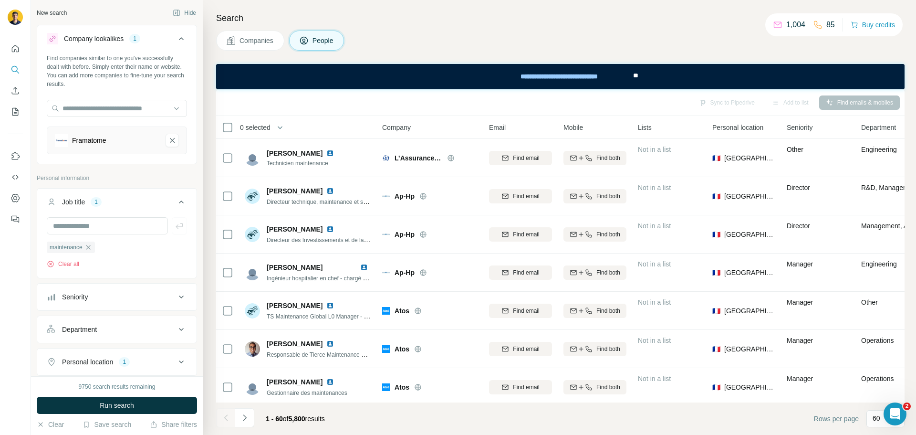
scroll to position [95, 0]
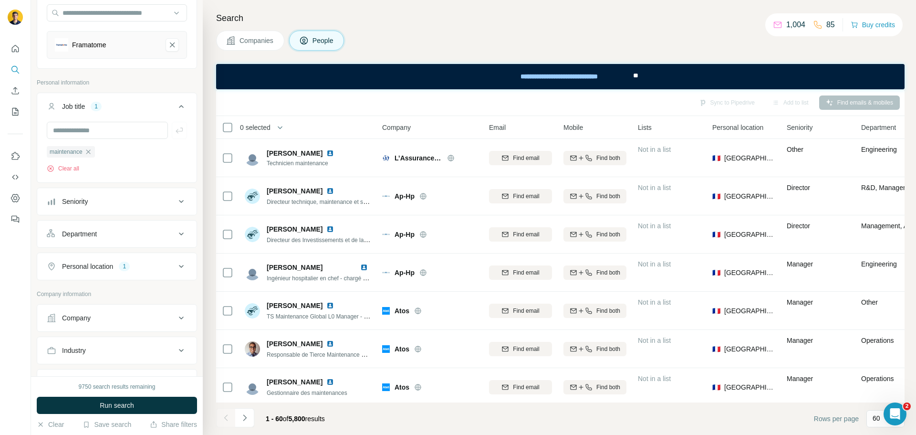
click at [122, 190] on button "Seniority" at bounding box center [116, 201] width 159 height 23
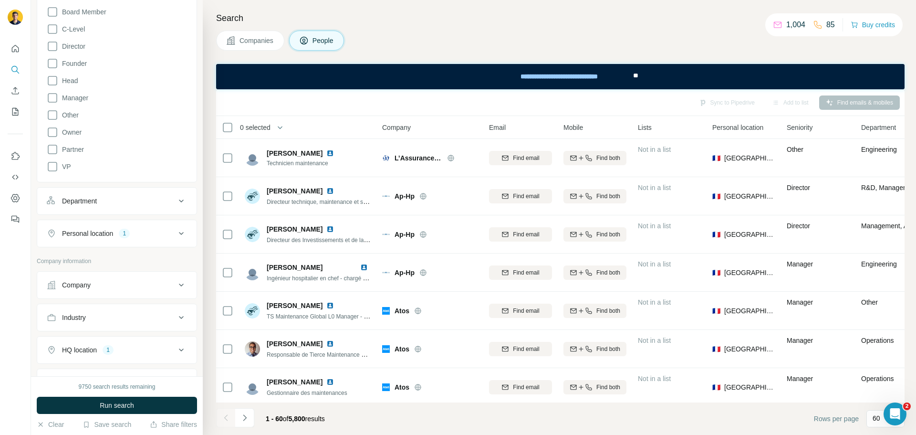
scroll to position [334, 0]
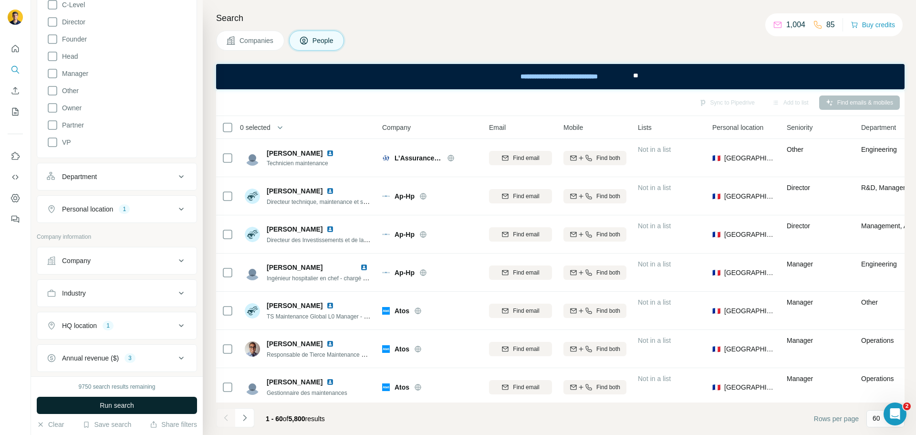
click at [109, 401] on span "Run search" at bounding box center [117, 405] width 34 height 10
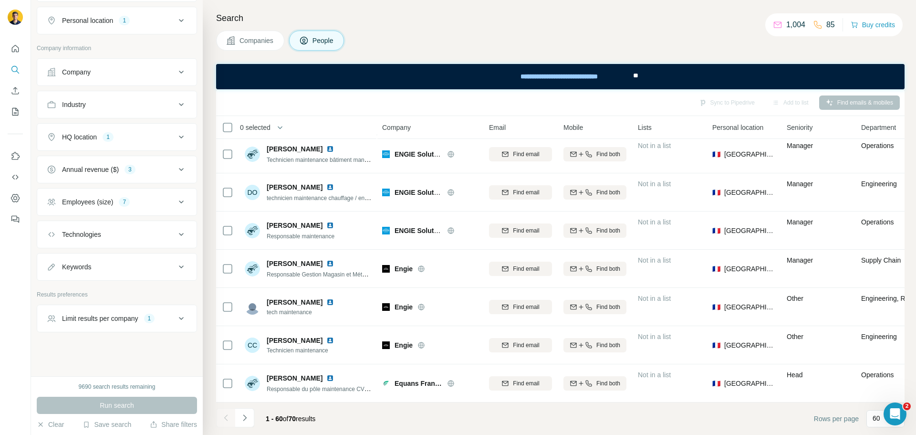
scroll to position [523, 0]
click at [165, 314] on div "Limit results per company 1" at bounding box center [111, 318] width 129 height 10
click at [106, 427] on button "Save search" at bounding box center [107, 424] width 49 height 10
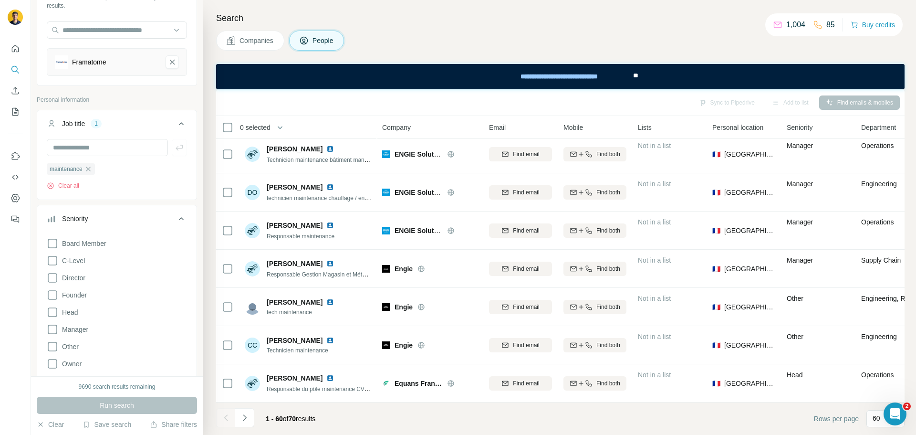
scroll to position [0, 0]
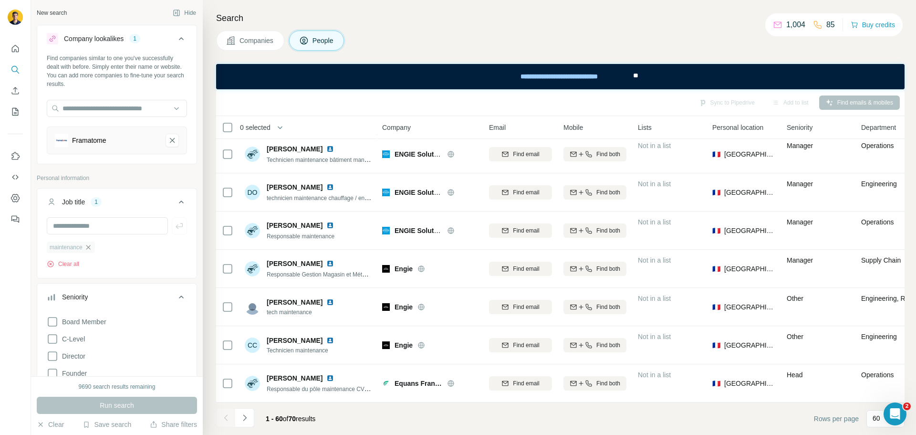
click at [90, 249] on icon "button" at bounding box center [88, 247] width 8 height 8
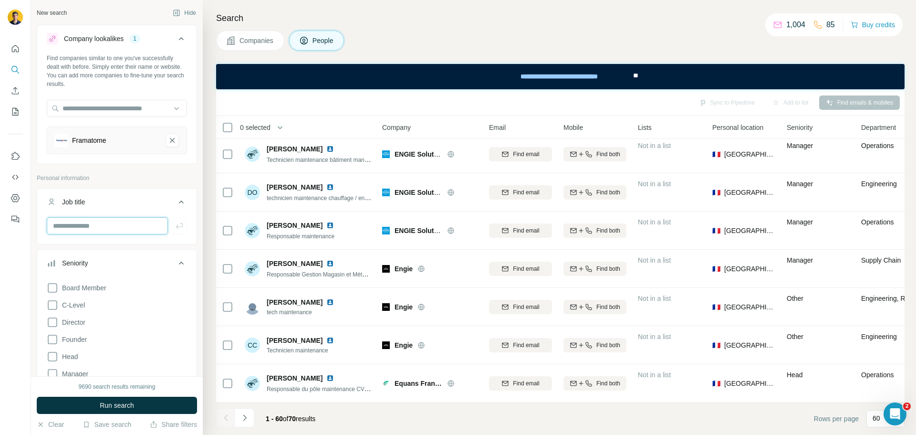
click at [82, 229] on input "text" at bounding box center [107, 225] width 121 height 17
type input "*"
click at [137, 226] on input "text" at bounding box center [107, 225] width 121 height 17
click at [125, 227] on input "text" at bounding box center [107, 225] width 121 height 17
click at [171, 221] on div at bounding box center [117, 225] width 140 height 17
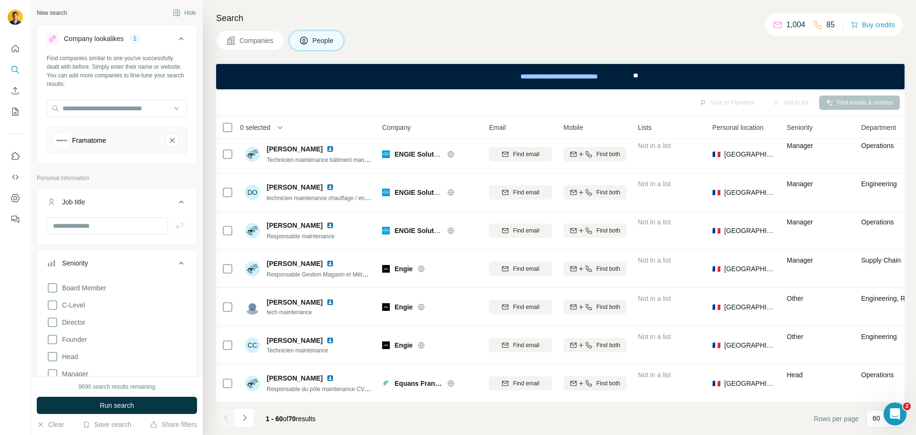
click at [176, 265] on icon at bounding box center [181, 262] width 11 height 11
click at [130, 297] on div "Department" at bounding box center [111, 296] width 129 height 10
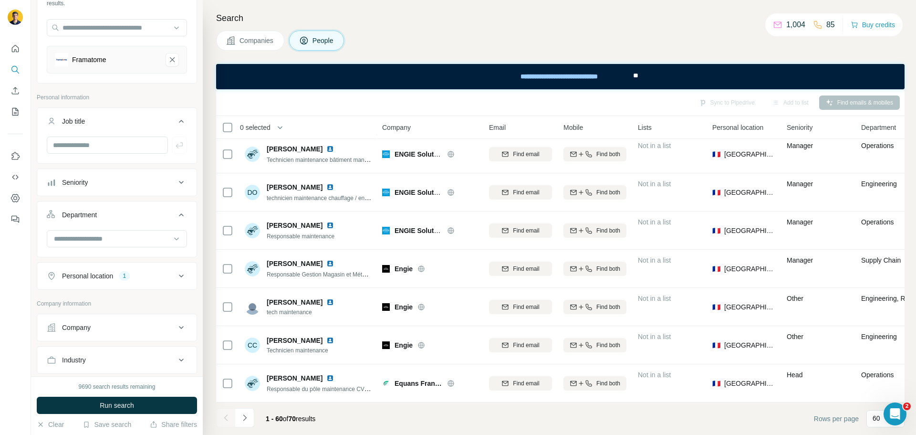
scroll to position [95, 0]
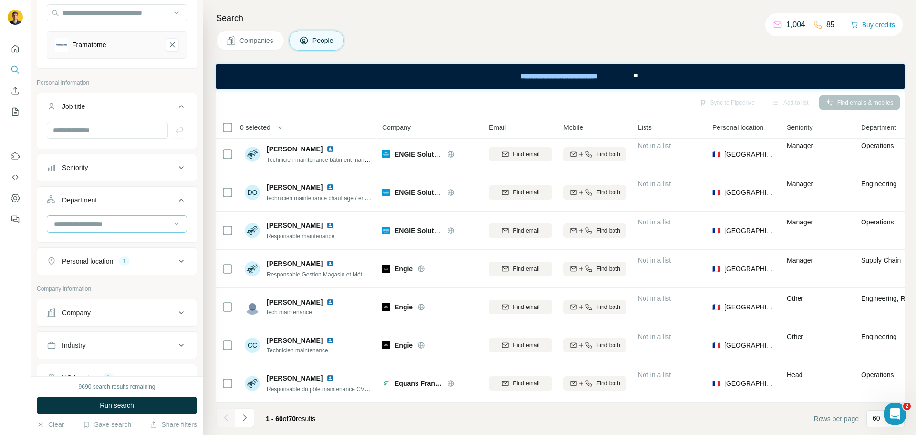
click at [107, 227] on input at bounding box center [112, 224] width 118 height 10
type input "***"
click at [108, 246] on div "Engineering" at bounding box center [113, 245] width 117 height 10
click at [95, 229] on input at bounding box center [112, 224] width 118 height 10
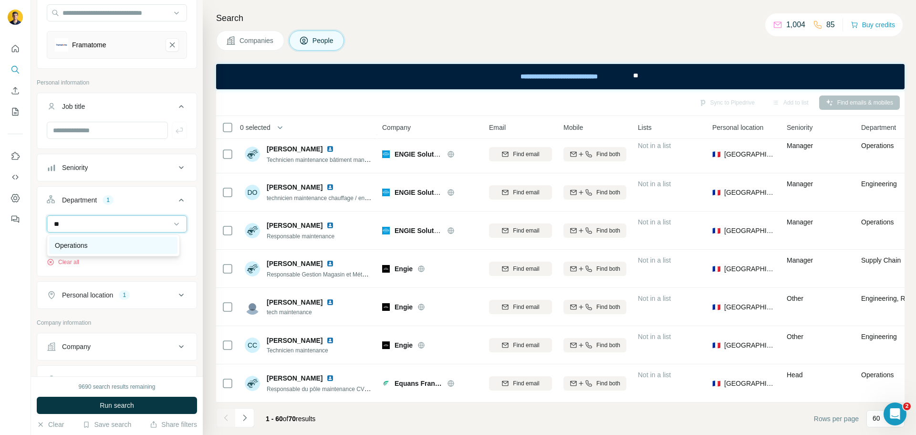
type input "**"
click at [94, 241] on div "Operations" at bounding box center [113, 245] width 117 height 10
click at [168, 49] on icon "Framatome-remove-button" at bounding box center [172, 45] width 9 height 10
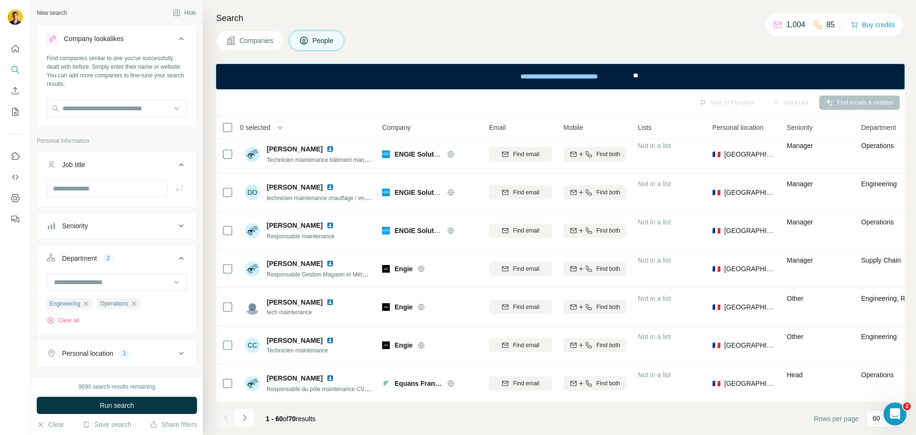
click at [125, 403] on span "Run search" at bounding box center [117, 405] width 34 height 10
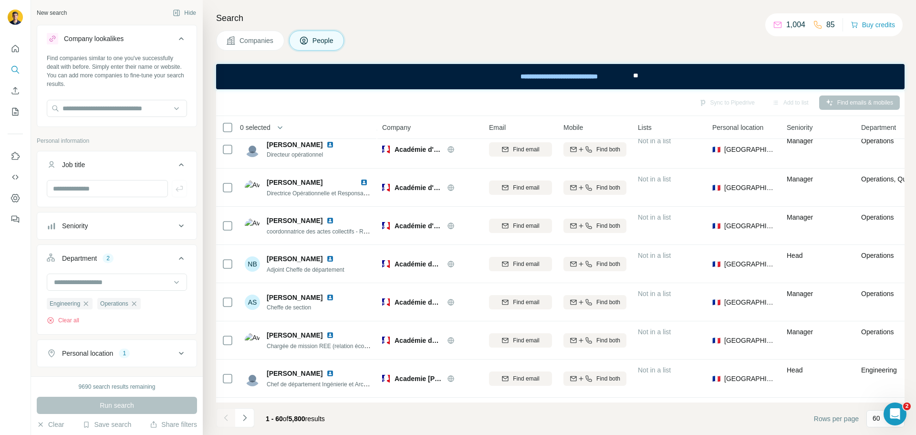
scroll to position [2032, 0]
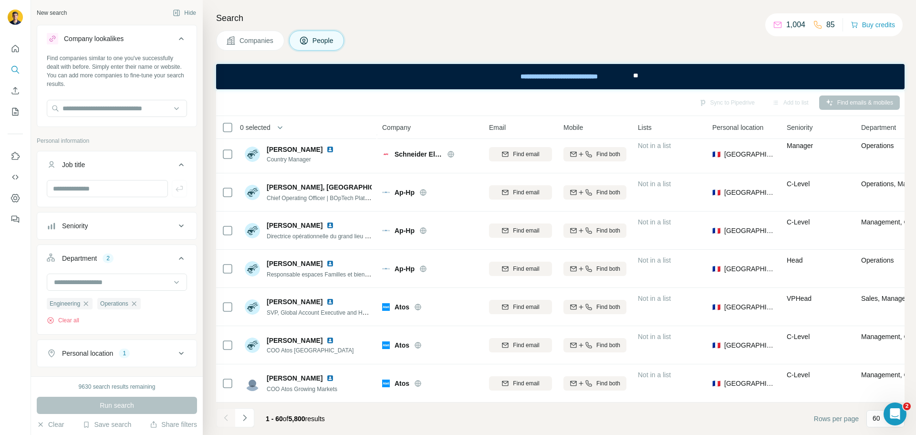
click at [179, 255] on icon at bounding box center [181, 257] width 11 height 11
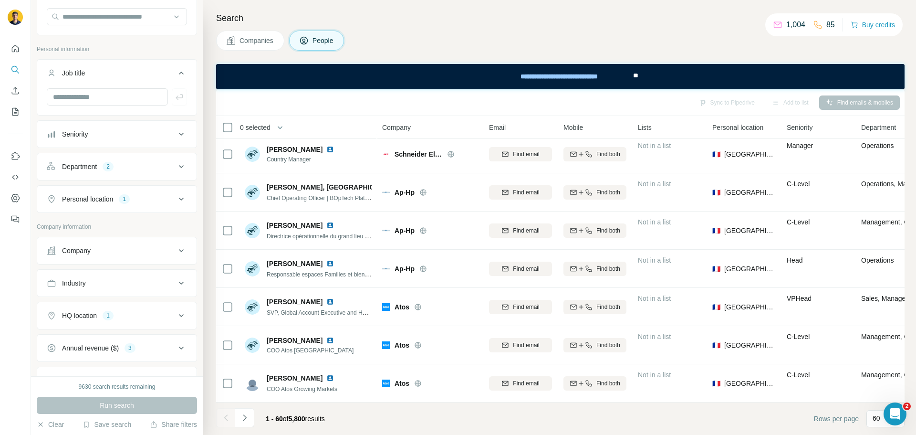
scroll to position [95, 0]
click at [143, 277] on div "Industry" at bounding box center [111, 279] width 129 height 10
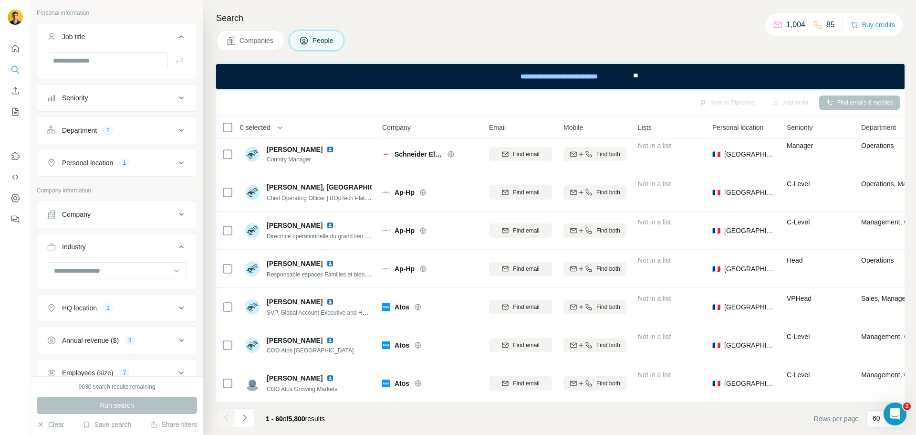
scroll to position [143, 0]
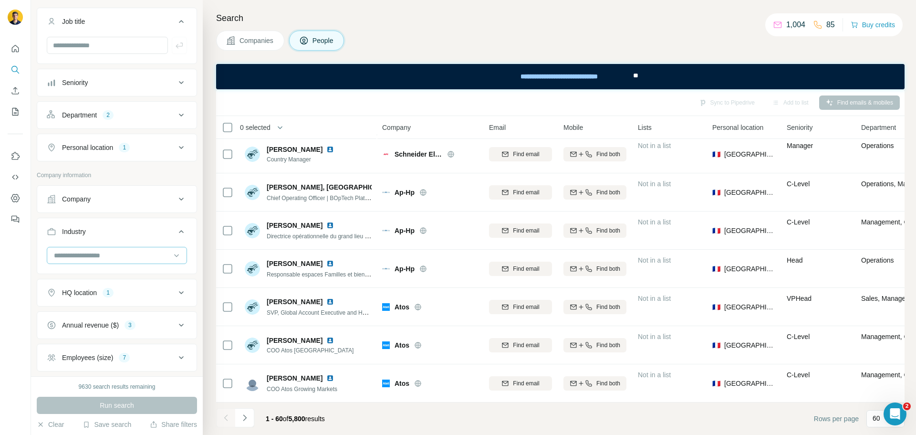
click at [143, 260] on input at bounding box center [112, 255] width 118 height 10
type input "****"
click at [116, 312] on div "Energy" at bounding box center [113, 311] width 117 height 10
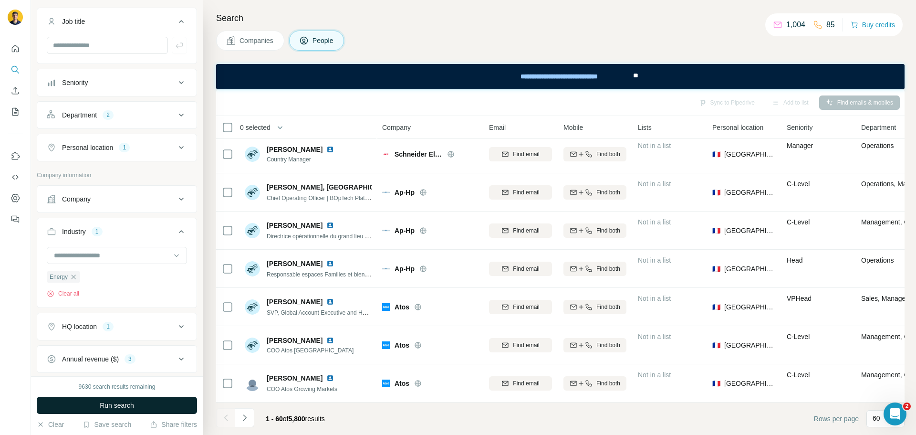
click at [117, 402] on span "Run search" at bounding box center [117, 405] width 34 height 10
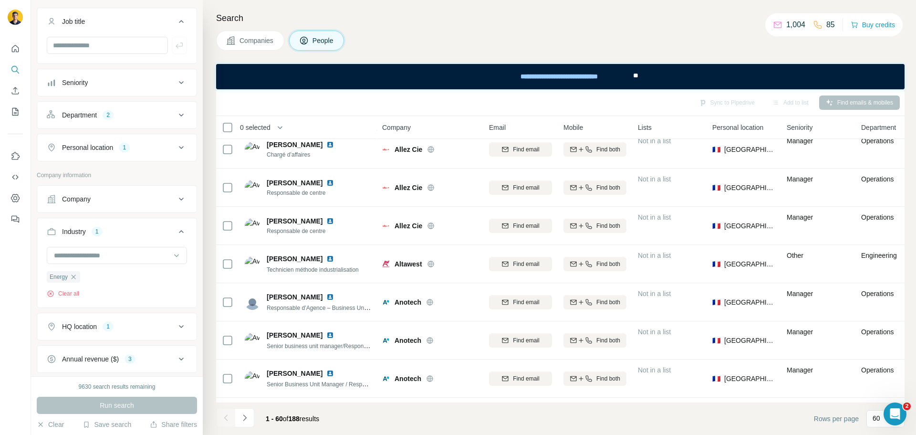
scroll to position [2032, 0]
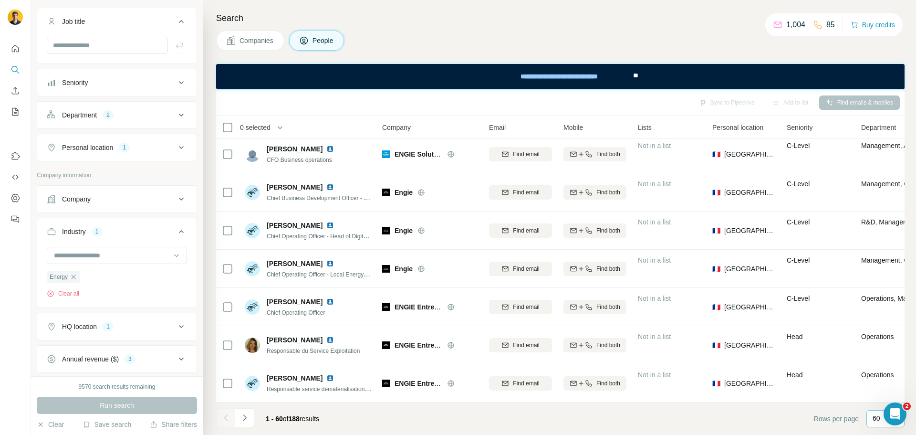
click at [869, 418] on div "60" at bounding box center [885, 418] width 38 height 17
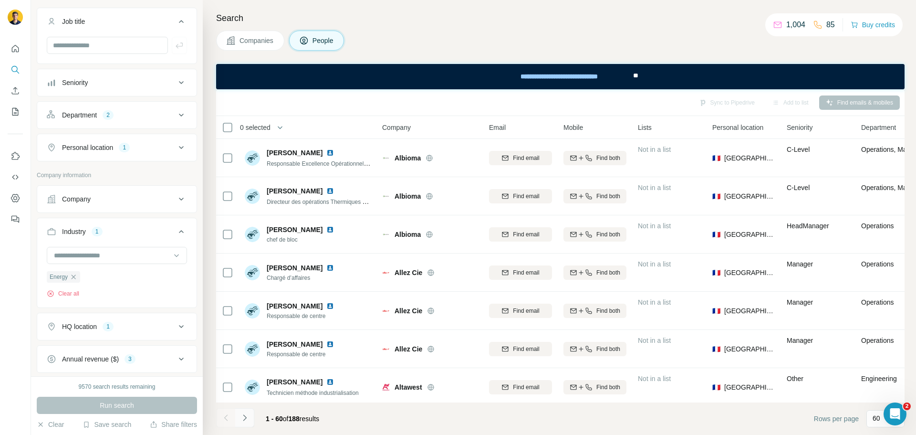
click at [241, 419] on icon "Navigate to next page" at bounding box center [245, 418] width 10 height 10
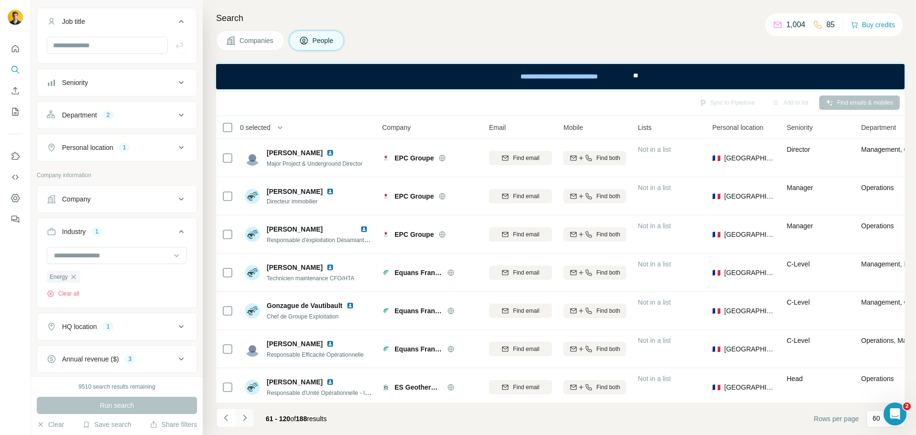
click at [242, 418] on icon "Navigate to next page" at bounding box center [245, 418] width 10 height 10
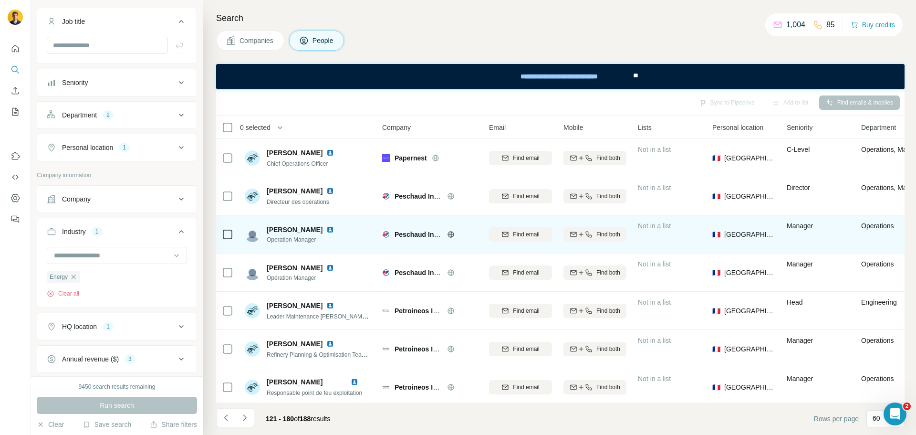
scroll to position [668, 0]
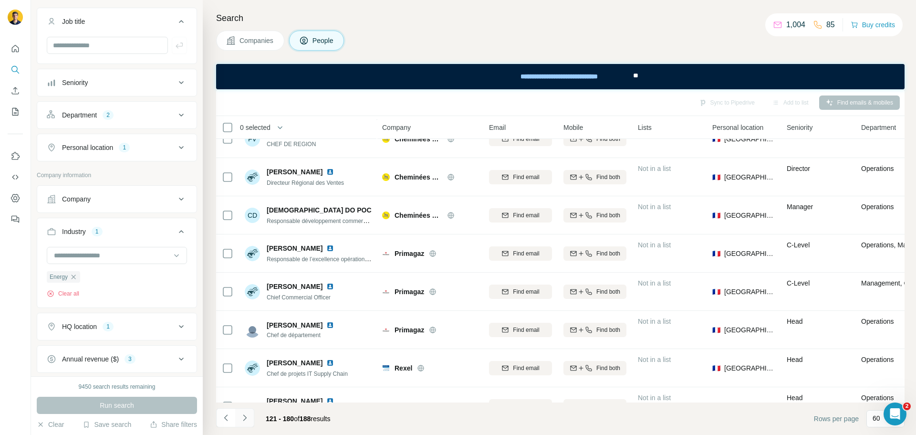
click at [243, 415] on icon "Navigate to next page" at bounding box center [245, 418] width 10 height 10
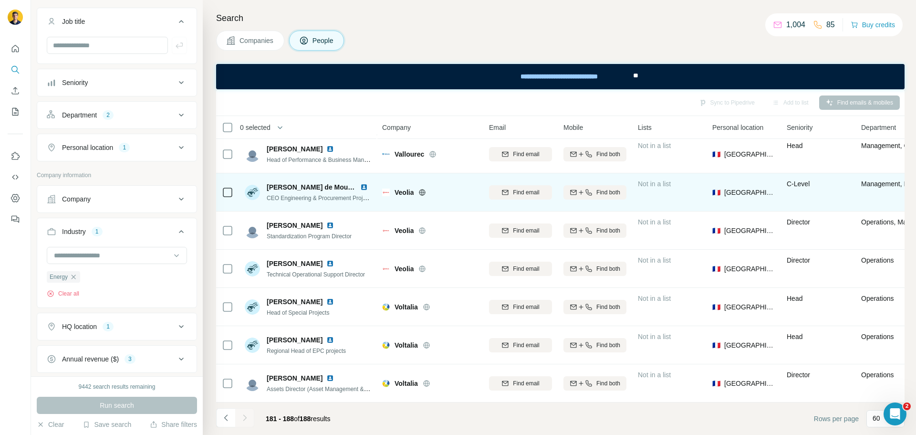
scroll to position [0, 0]
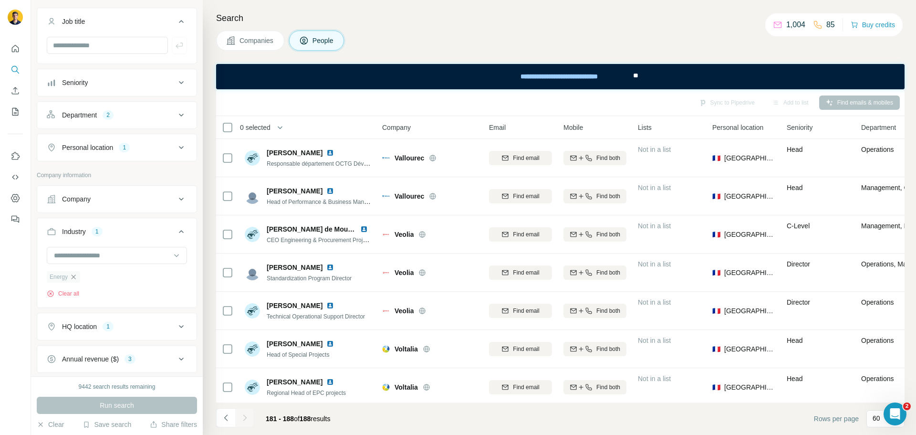
click at [76, 276] on icon "button" at bounding box center [74, 276] width 4 height 4
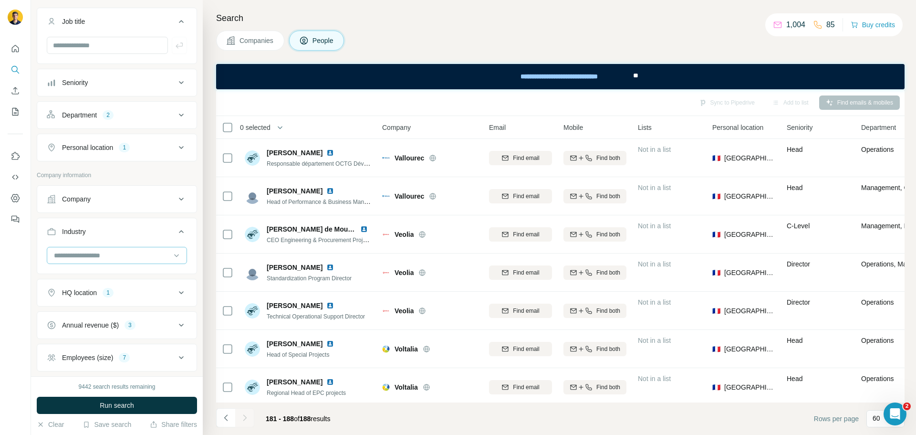
click at [100, 258] on input at bounding box center [112, 255] width 118 height 10
click at [95, 256] on input at bounding box center [112, 255] width 118 height 10
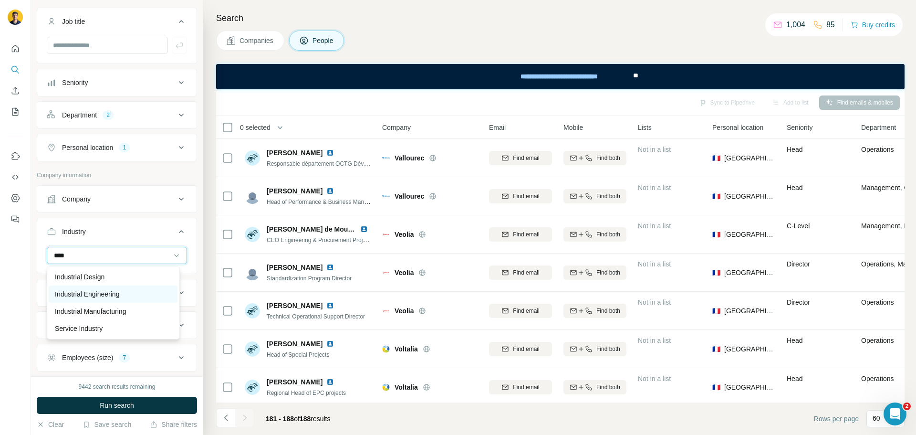
type input "****"
click at [100, 294] on p "Industrial Engineering" at bounding box center [87, 294] width 64 height 10
click at [79, 254] on input at bounding box center [112, 255] width 118 height 10
click at [80, 254] on input at bounding box center [112, 255] width 118 height 10
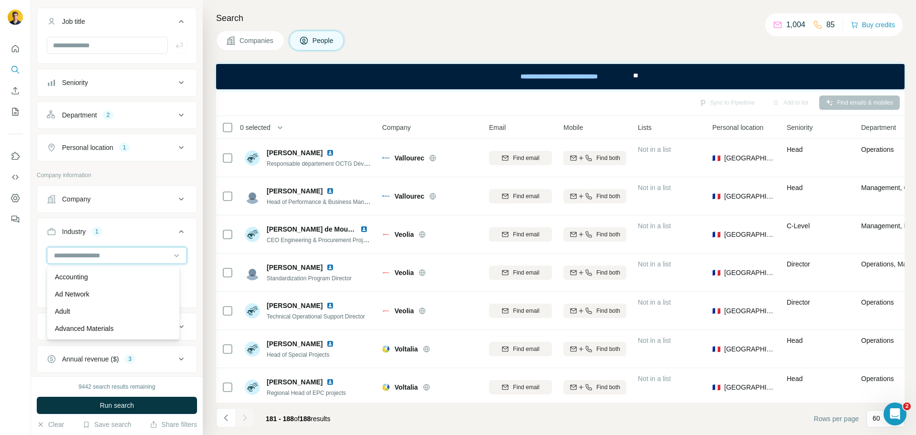
click at [80, 254] on input at bounding box center [112, 255] width 118 height 10
click at [91, 254] on input at bounding box center [112, 255] width 118 height 10
type input "*****"
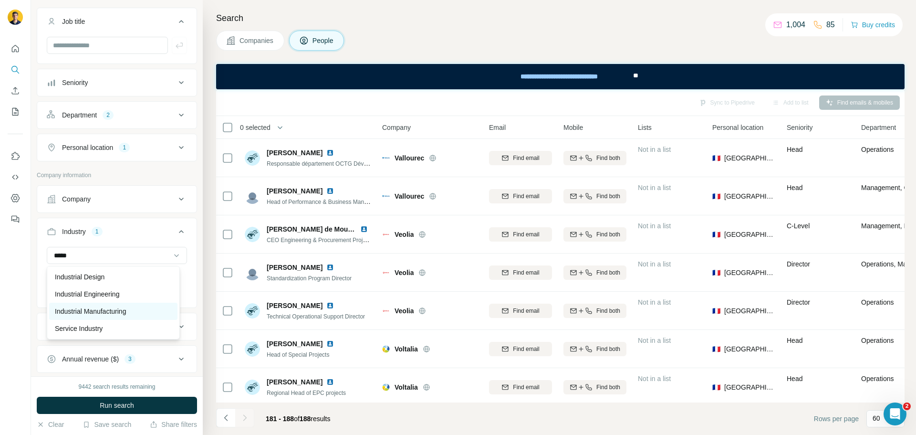
click at [118, 308] on p "Industrial Manufacturing" at bounding box center [90, 311] width 71 height 10
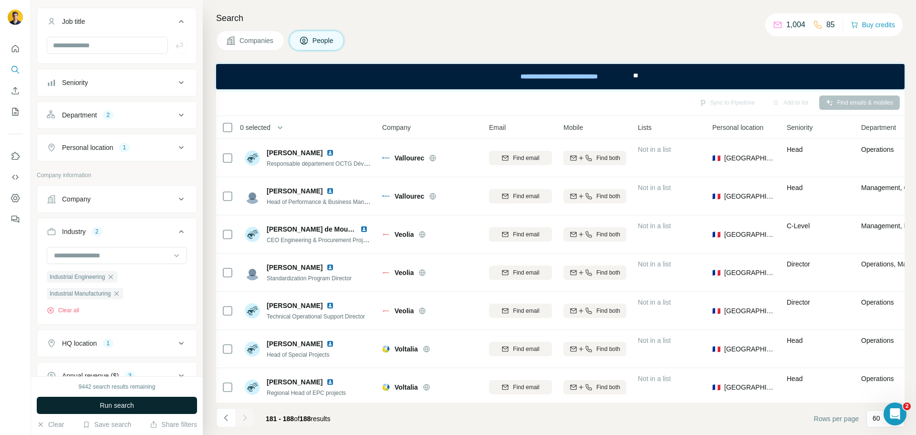
click at [115, 405] on span "Run search" at bounding box center [117, 405] width 34 height 10
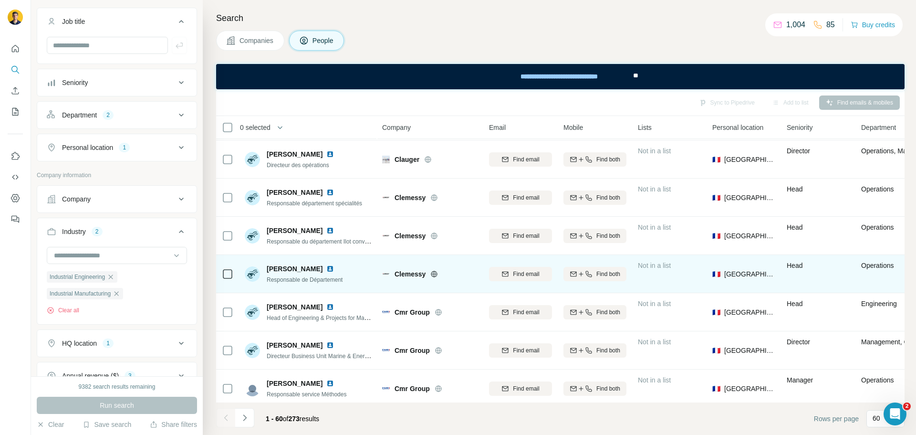
scroll to position [2032, 0]
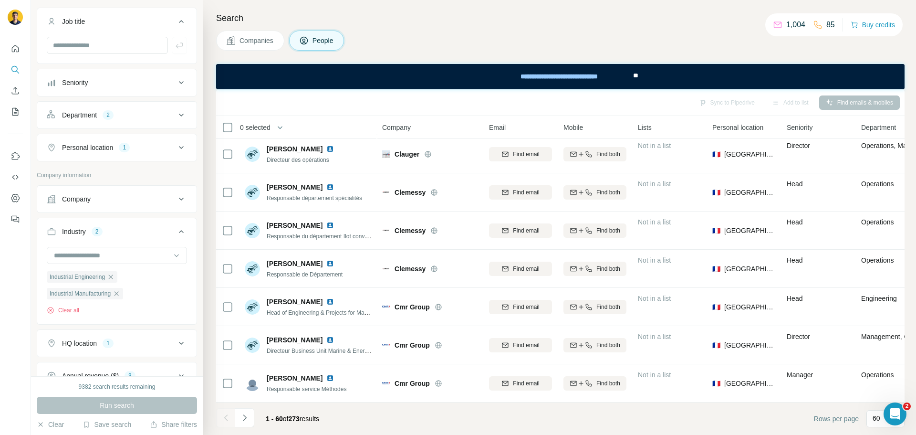
click at [247, 422] on button "Navigate to next page" at bounding box center [244, 417] width 19 height 19
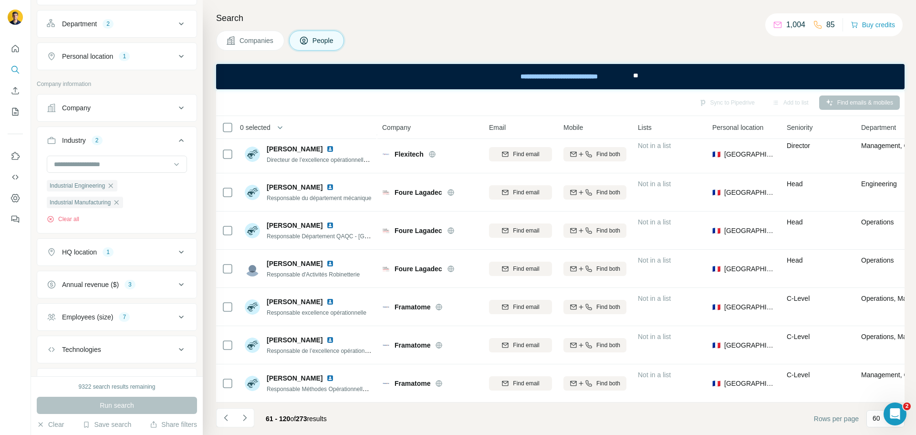
scroll to position [239, 0]
click at [114, 178] on icon "button" at bounding box center [111, 181] width 8 height 8
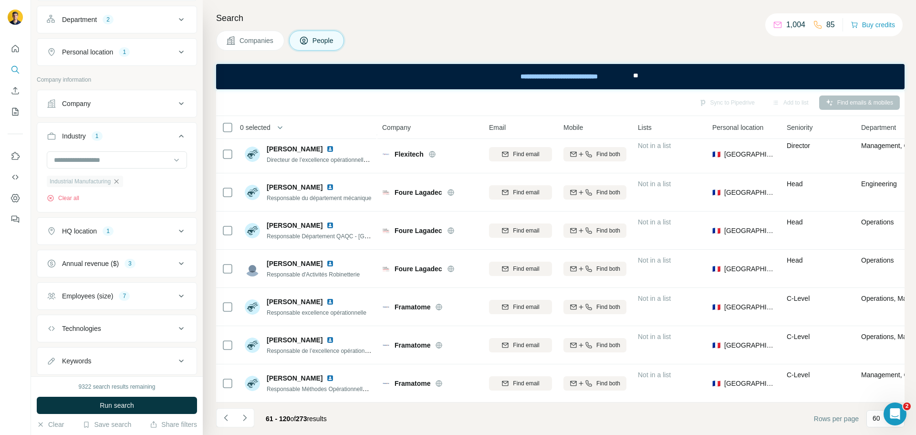
click at [120, 182] on icon "button" at bounding box center [117, 181] width 8 height 8
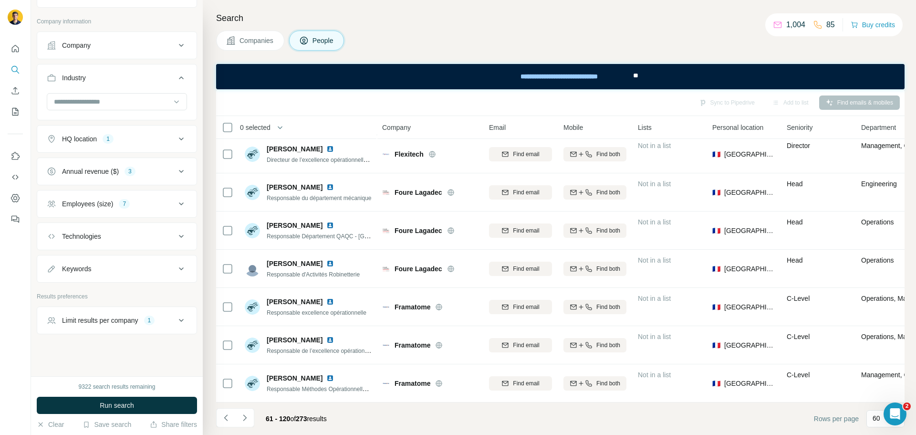
scroll to position [299, 0]
click at [121, 271] on button "Keywords" at bounding box center [116, 266] width 159 height 23
click at [121, 271] on button "Keywords" at bounding box center [116, 268] width 159 height 27
click at [121, 271] on button "Keywords" at bounding box center [116, 266] width 159 height 23
click at [103, 293] on input "text" at bounding box center [107, 290] width 121 height 17
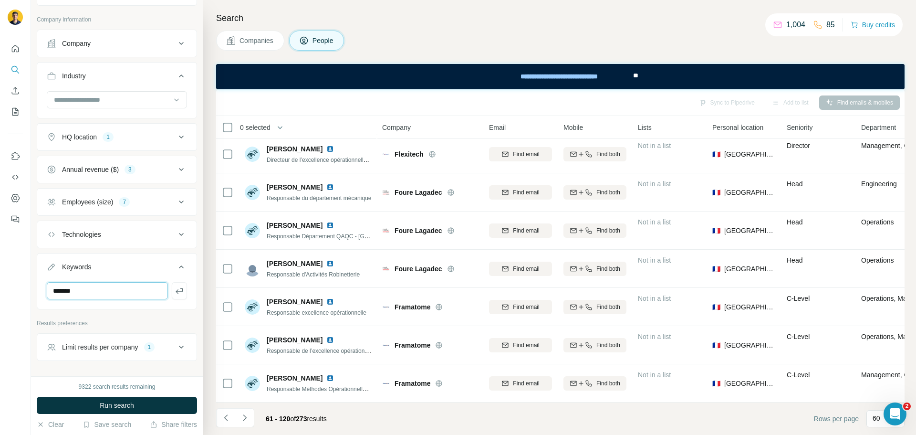
type input "*******"
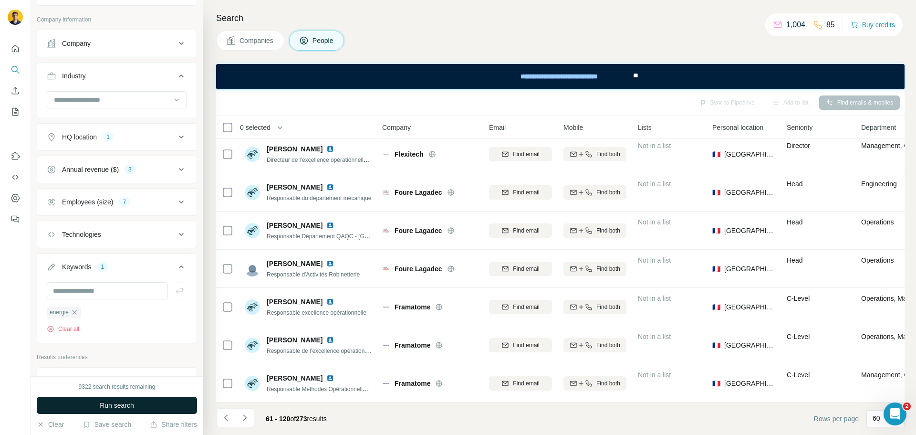
click at [112, 400] on button "Run search" at bounding box center [117, 405] width 160 height 17
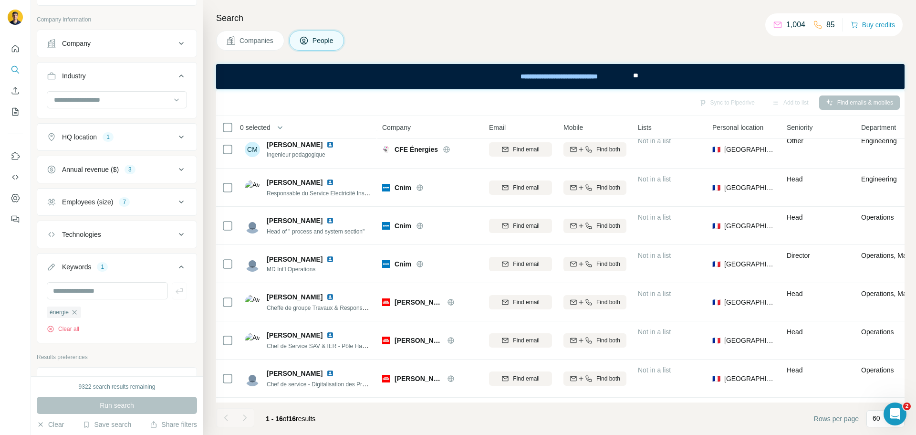
scroll to position [352, 0]
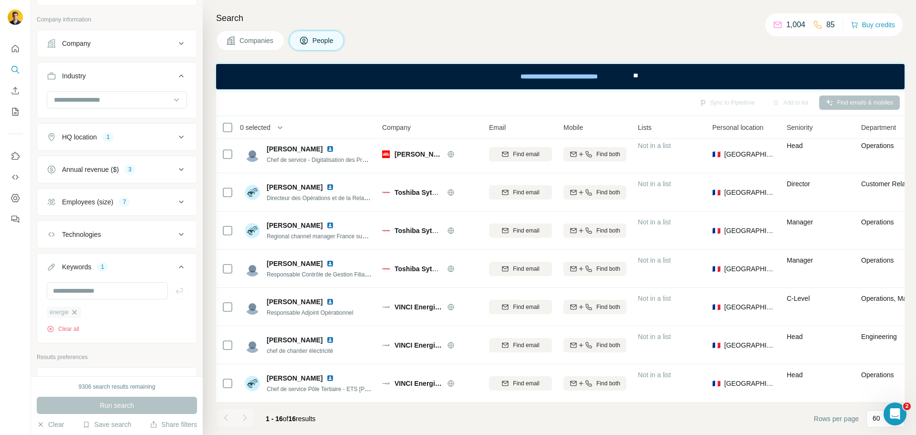
click at [76, 313] on icon "button" at bounding box center [75, 312] width 8 height 8
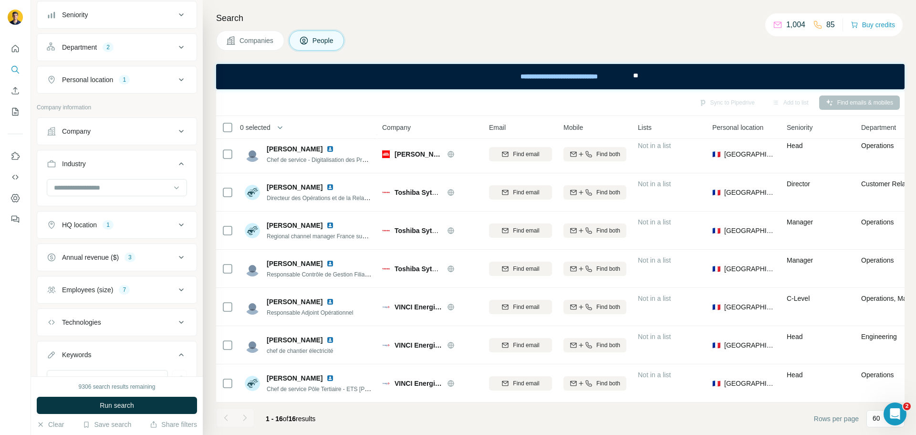
scroll to position [203, 0]
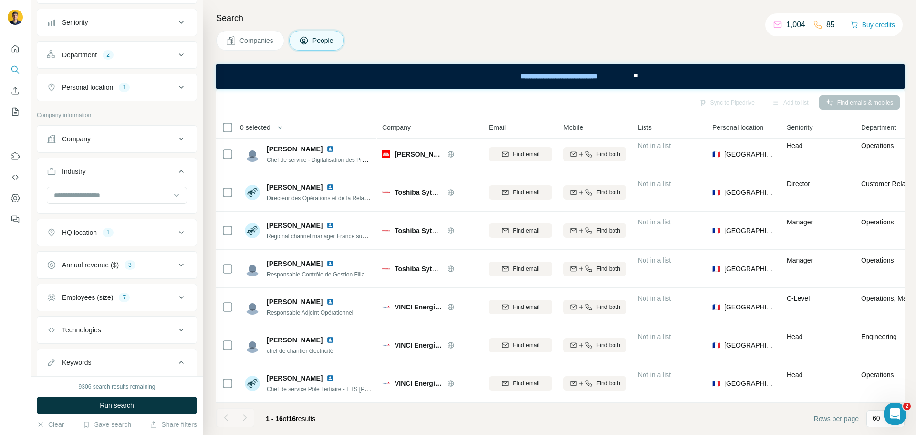
click at [101, 330] on div "Technologies" at bounding box center [81, 330] width 39 height 10
click at [103, 351] on input "text" at bounding box center [117, 353] width 140 height 17
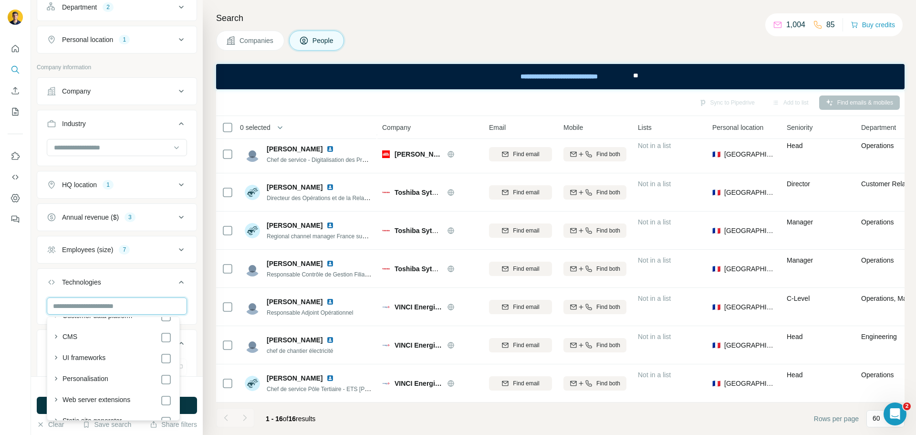
scroll to position [143, 0]
click at [82, 285] on div "Technologies" at bounding box center [81, 282] width 39 height 10
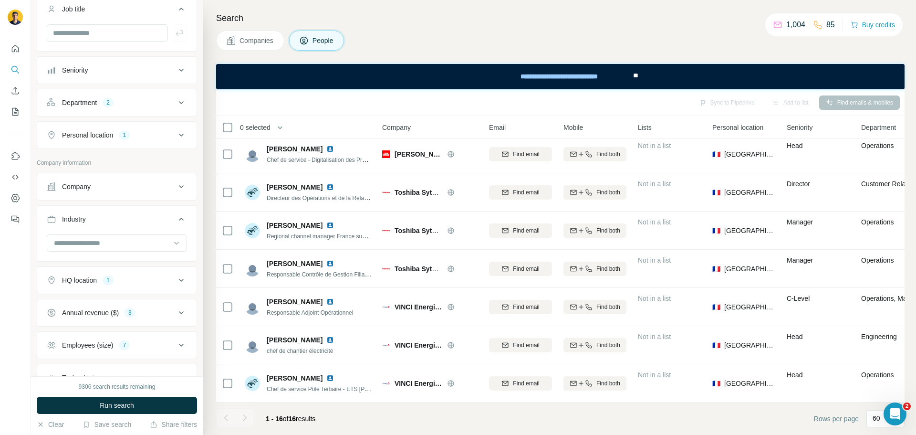
scroll to position [108, 0]
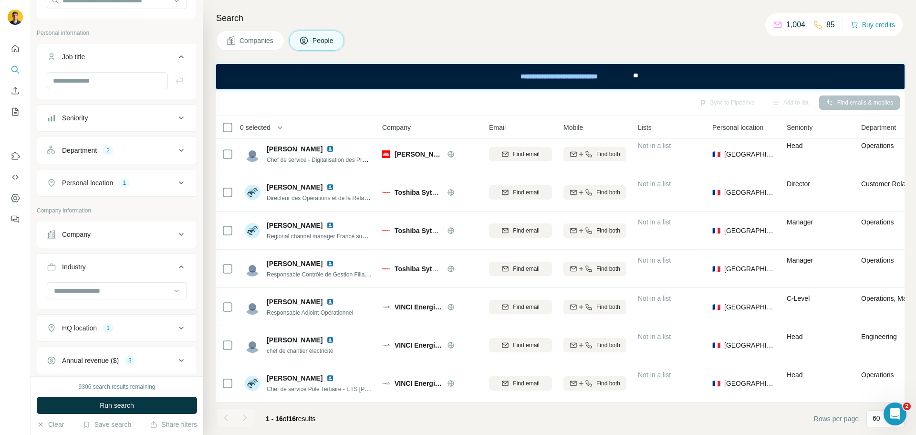
click at [149, 235] on div "Company" at bounding box center [111, 235] width 129 height 10
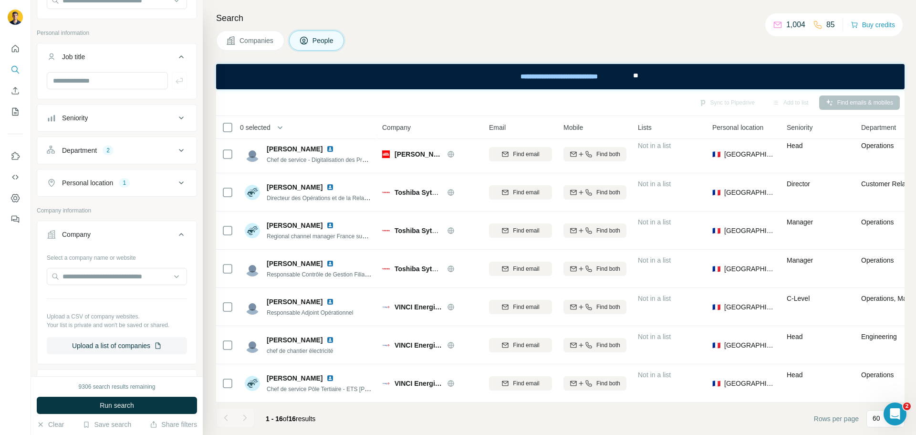
click at [149, 235] on div "Company" at bounding box center [111, 235] width 129 height 10
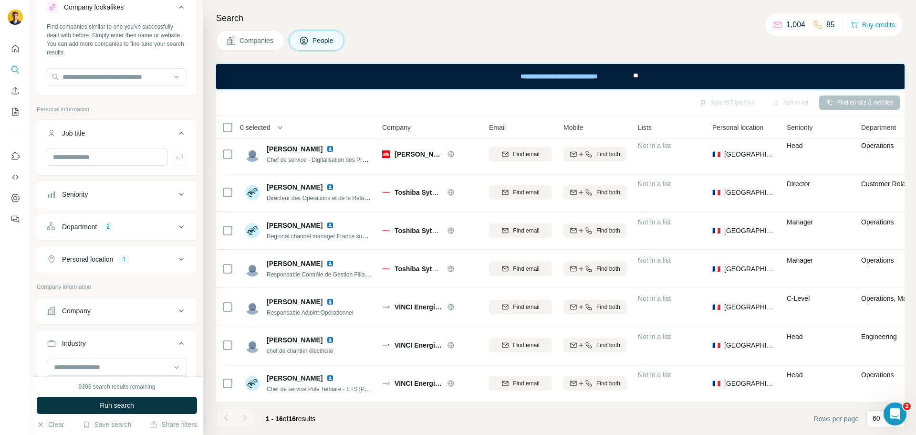
scroll to position [12, 0]
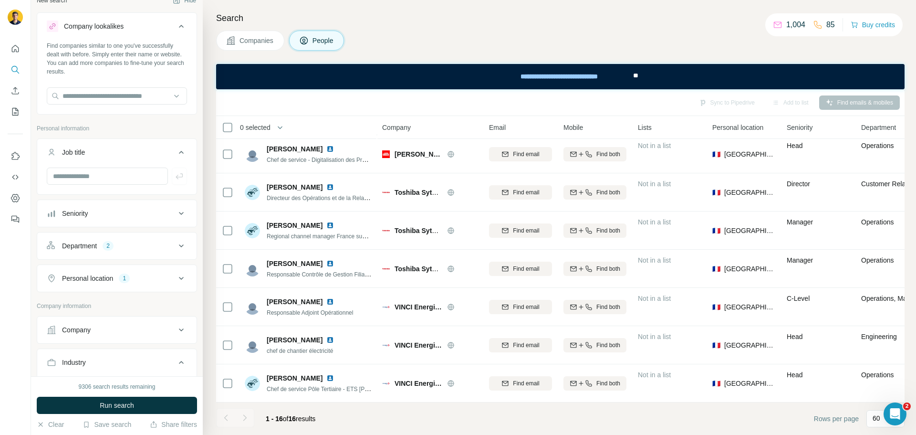
click at [144, 148] on div "Job title" at bounding box center [111, 152] width 129 height 10
click at [125, 177] on input "text" at bounding box center [107, 175] width 121 height 17
type input "**********"
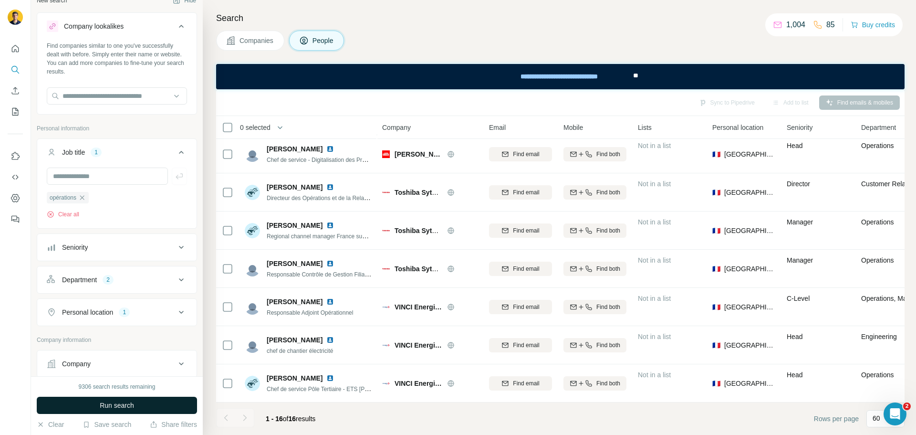
click at [118, 403] on span "Run search" at bounding box center [117, 405] width 34 height 10
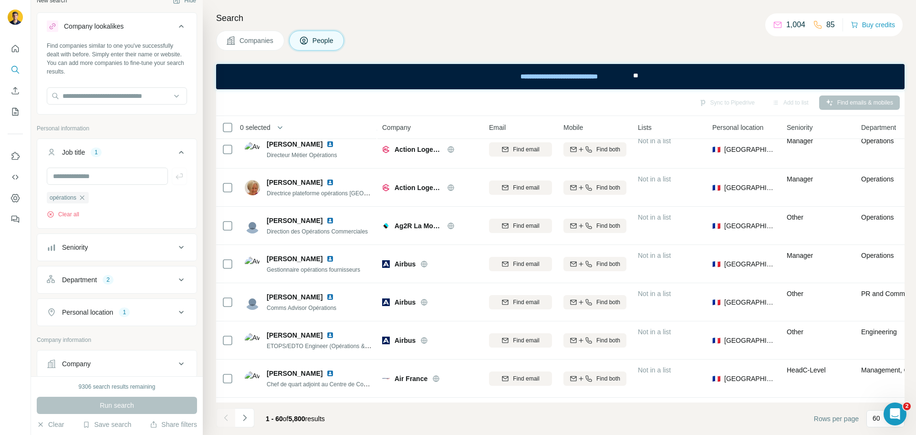
scroll to position [2032, 0]
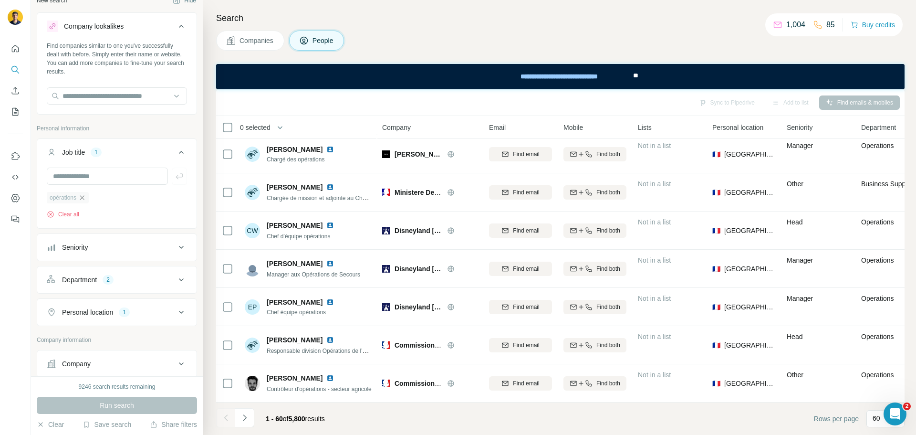
click at [84, 197] on icon "button" at bounding box center [82, 198] width 8 height 8
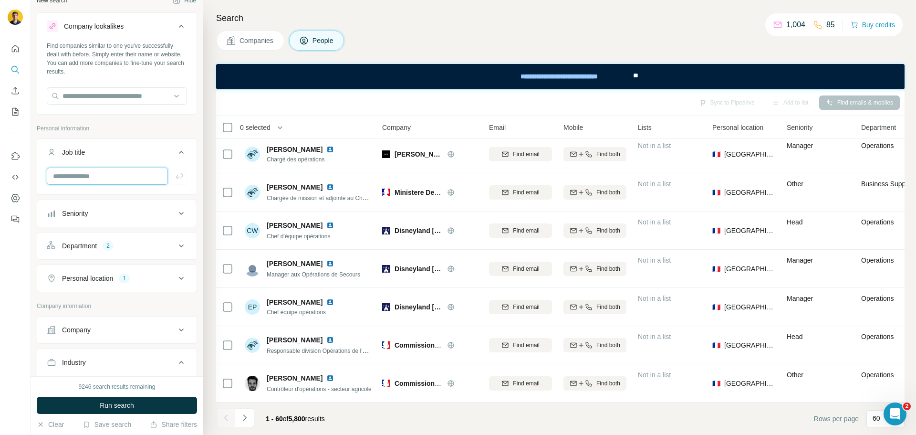
click at [78, 177] on input "text" at bounding box center [107, 175] width 121 height 17
type input "***"
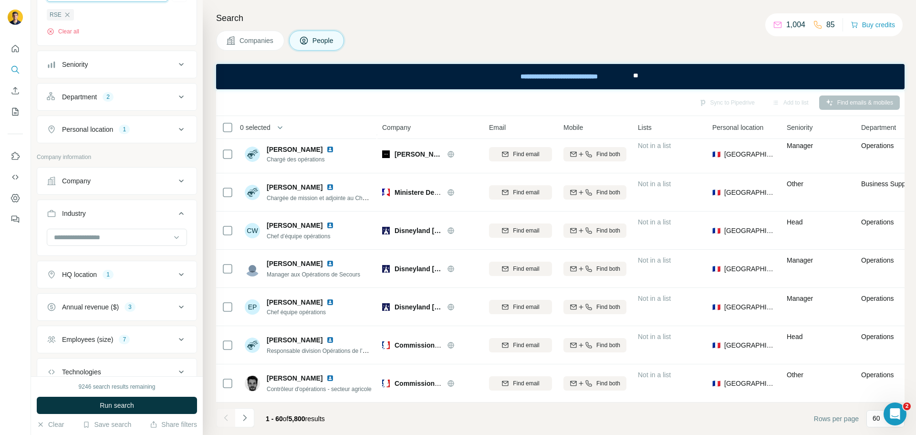
scroll to position [203, 0]
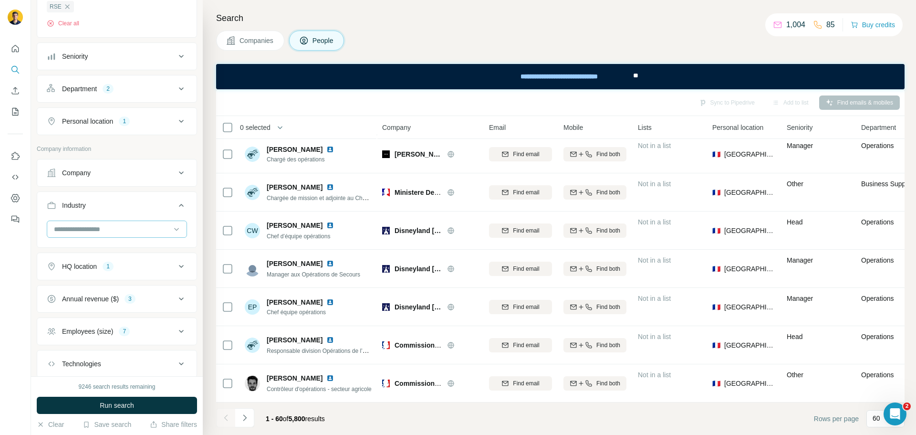
click at [88, 231] on input at bounding box center [112, 229] width 118 height 10
click at [80, 287] on div "Aerospace" at bounding box center [113, 292] width 128 height 17
click at [111, 405] on span "Run search" at bounding box center [117, 405] width 34 height 10
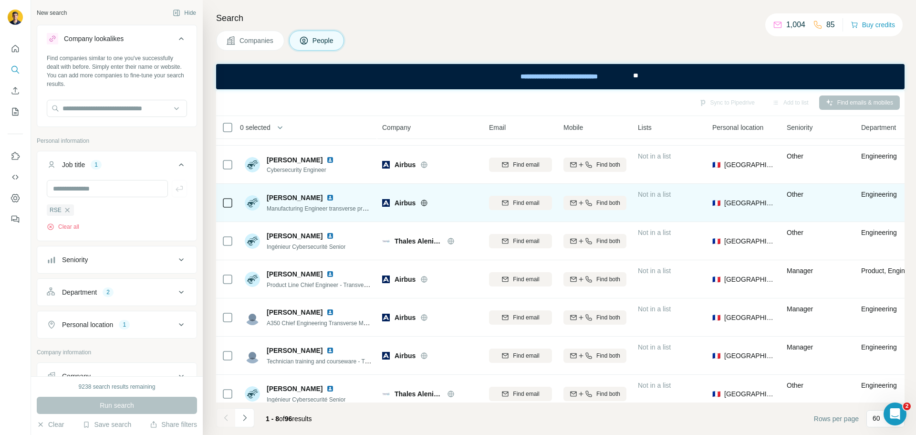
scroll to position [47, 0]
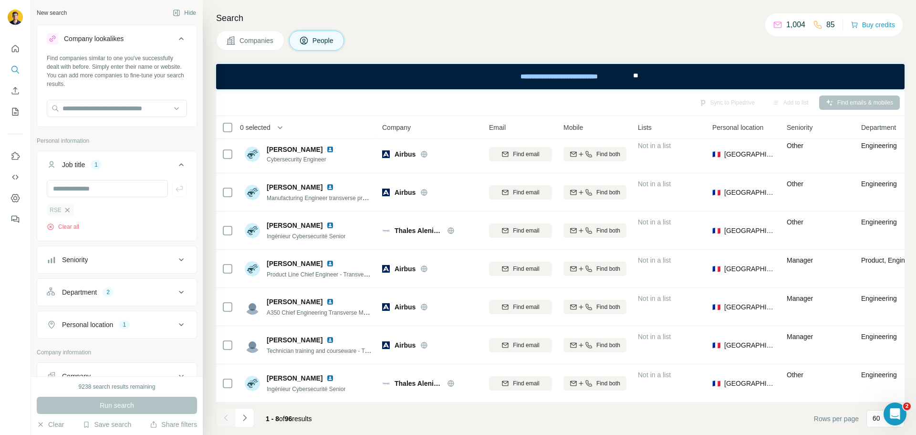
click at [67, 208] on icon "button" at bounding box center [67, 210] width 8 height 8
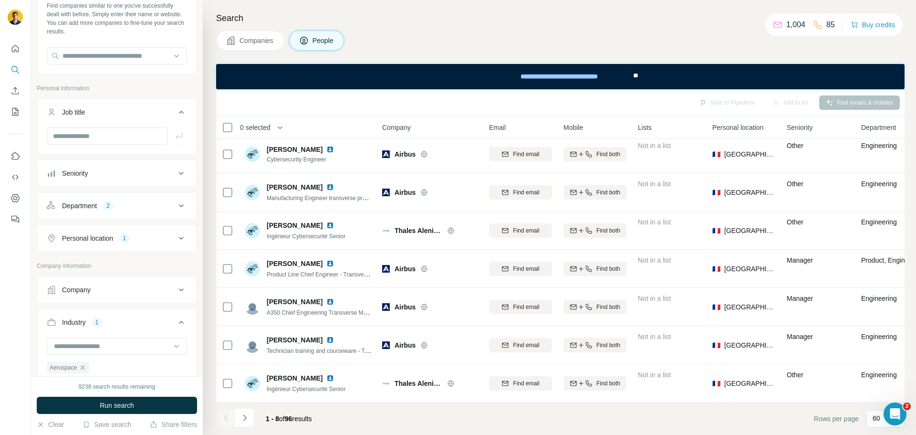
scroll to position [143, 0]
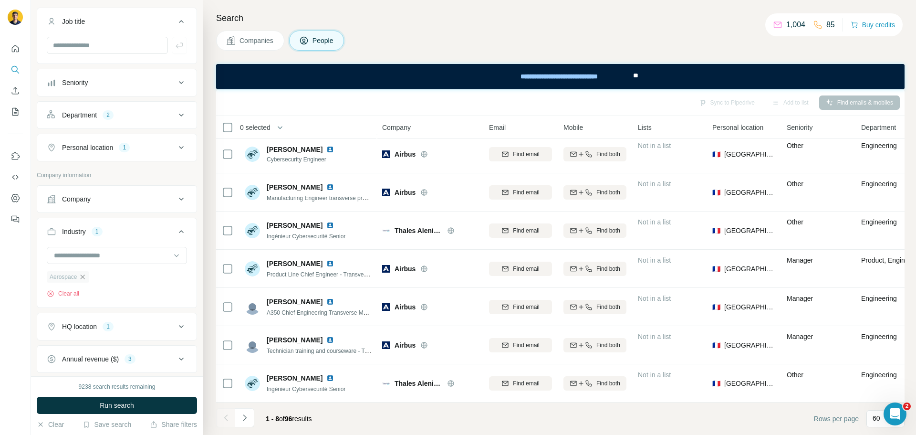
click at [84, 278] on icon "button" at bounding box center [83, 277] width 8 height 8
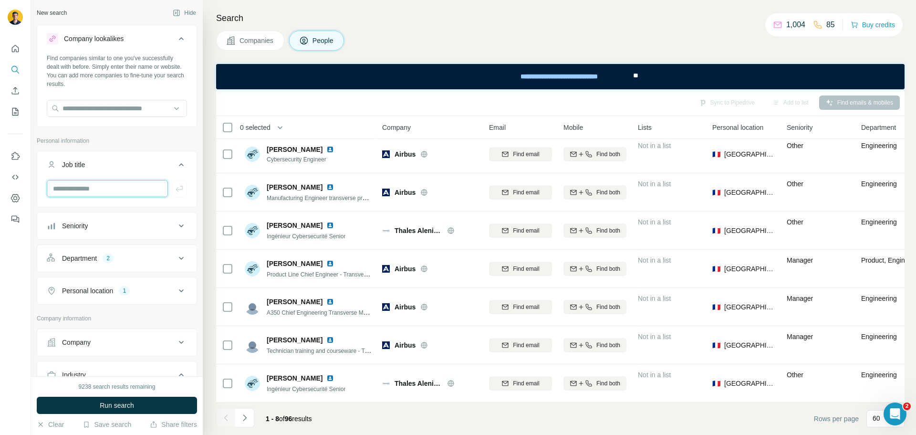
click at [82, 189] on input "text" at bounding box center [107, 188] width 121 height 17
type input "*****"
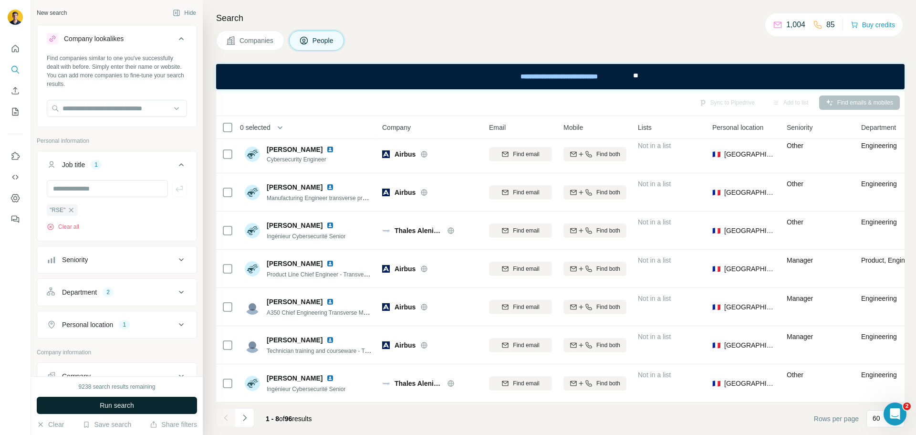
click at [116, 399] on button "Run search" at bounding box center [117, 405] width 160 height 17
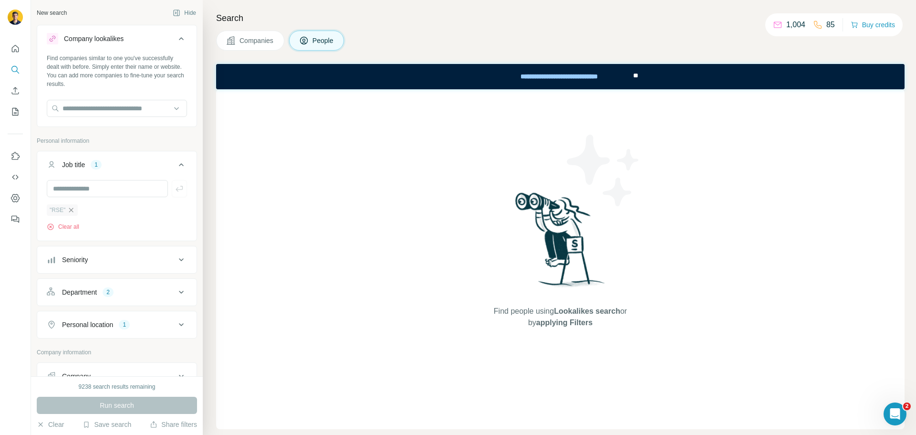
click at [71, 209] on icon "button" at bounding box center [71, 210] width 8 height 8
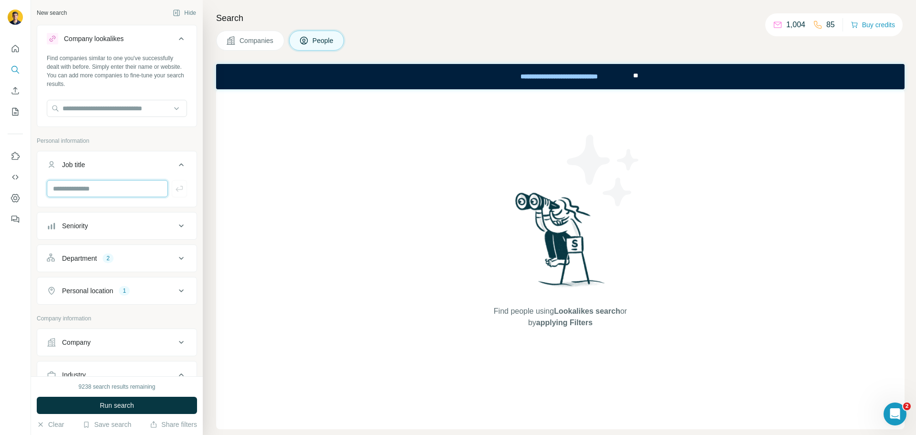
click at [72, 185] on input "text" at bounding box center [107, 188] width 121 height 17
type input "***"
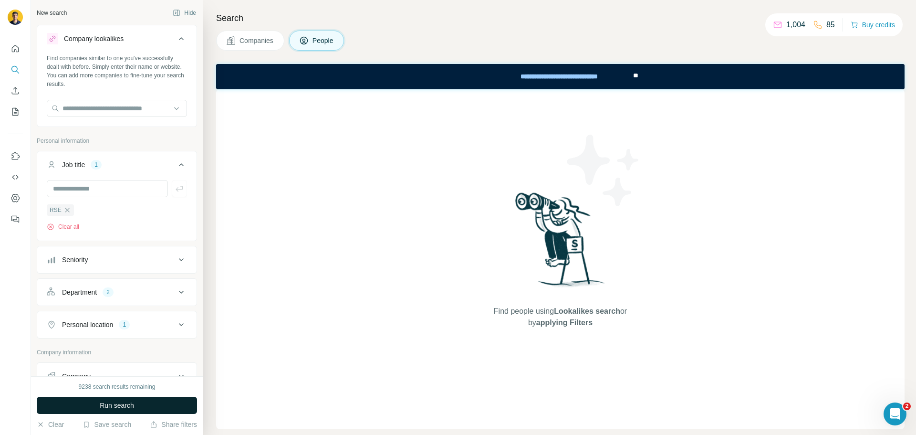
click at [123, 406] on span "Run search" at bounding box center [117, 405] width 34 height 10
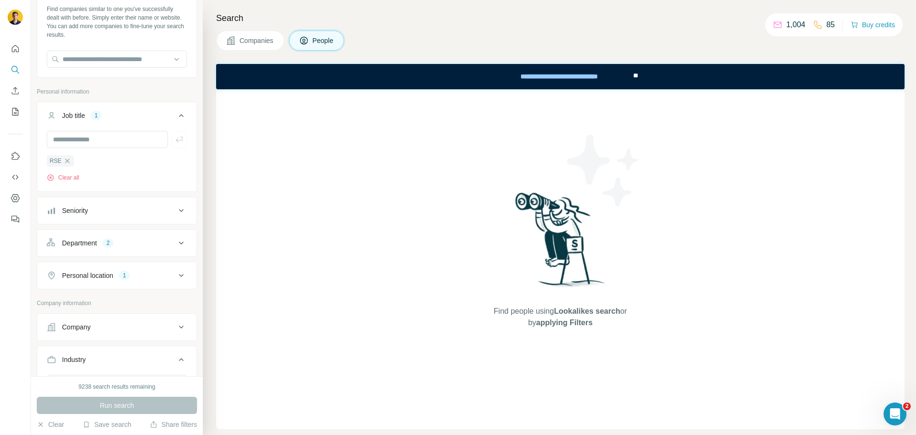
scroll to position [95, 0]
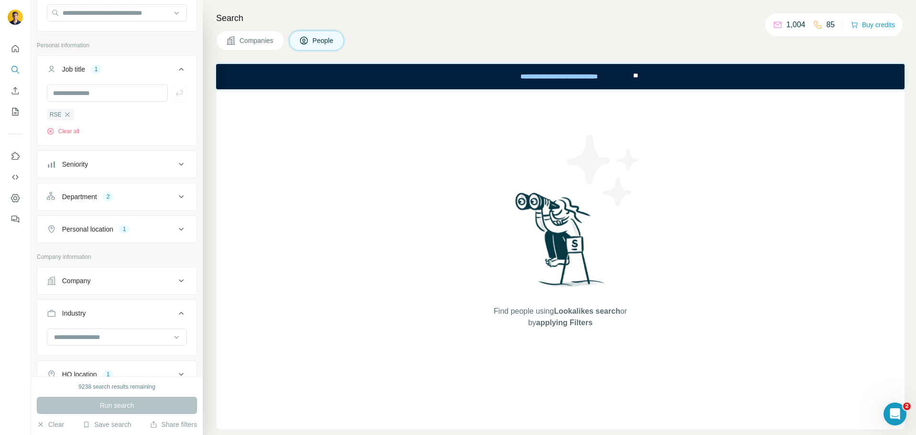
click at [153, 201] on div "Department 2" at bounding box center [111, 197] width 129 height 10
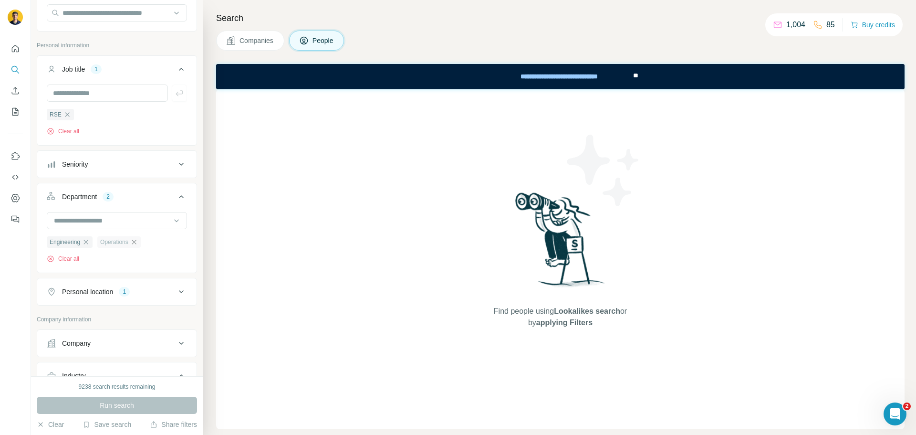
click at [136, 242] on icon "button" at bounding box center [134, 242] width 4 height 4
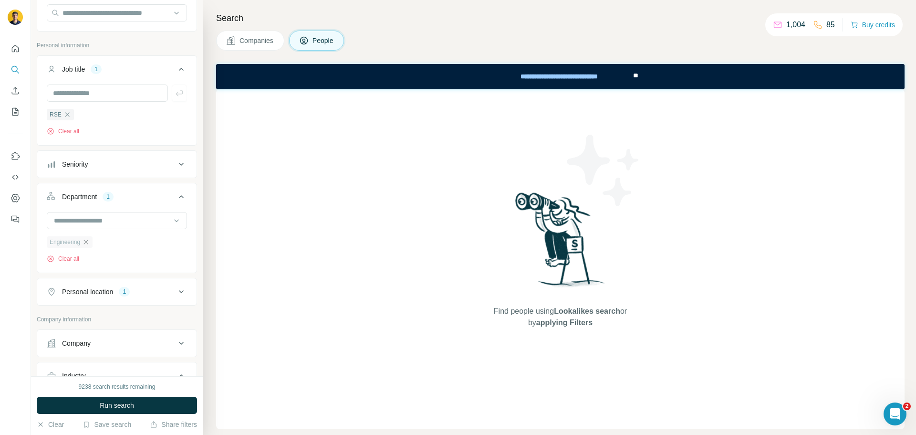
click at [86, 242] on icon "button" at bounding box center [86, 242] width 8 height 8
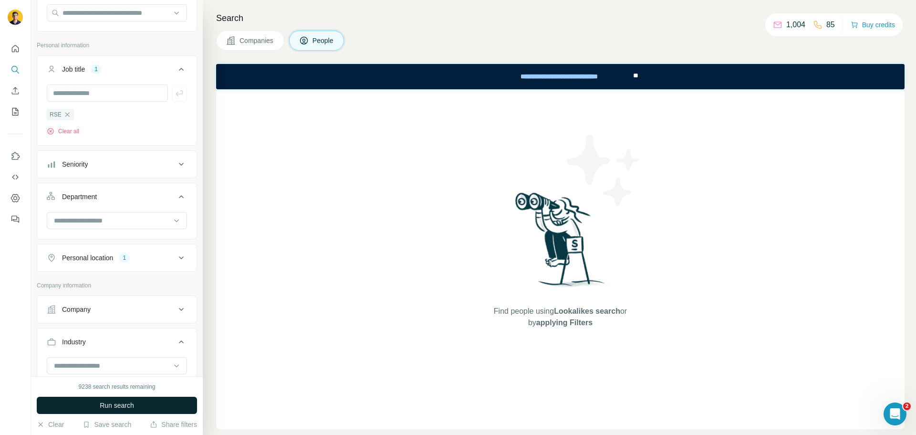
click at [114, 403] on span "Run search" at bounding box center [117, 405] width 34 height 10
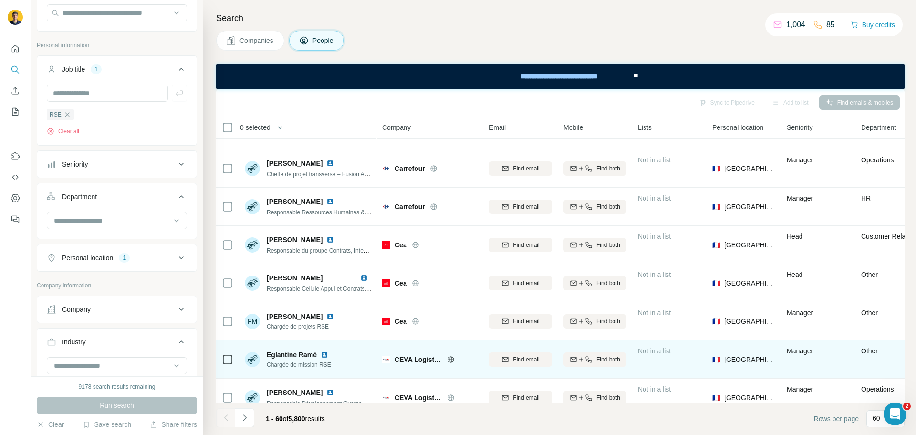
scroll to position [2032, 0]
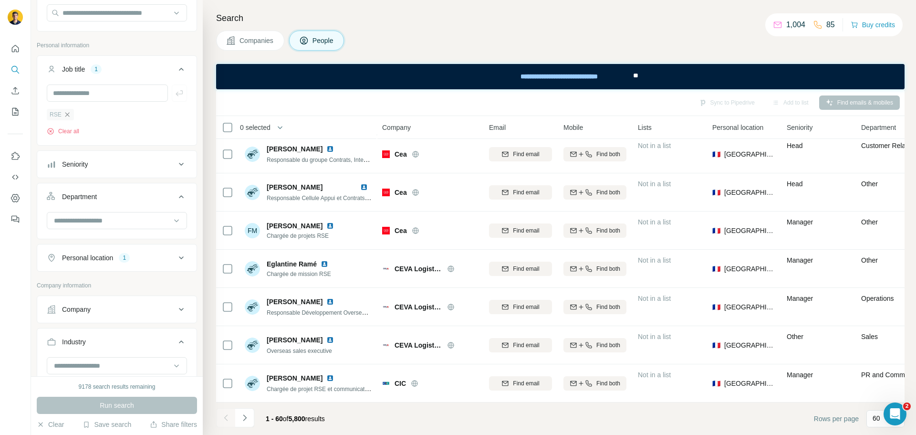
click at [63, 115] on icon "button" at bounding box center [67, 115] width 8 height 8
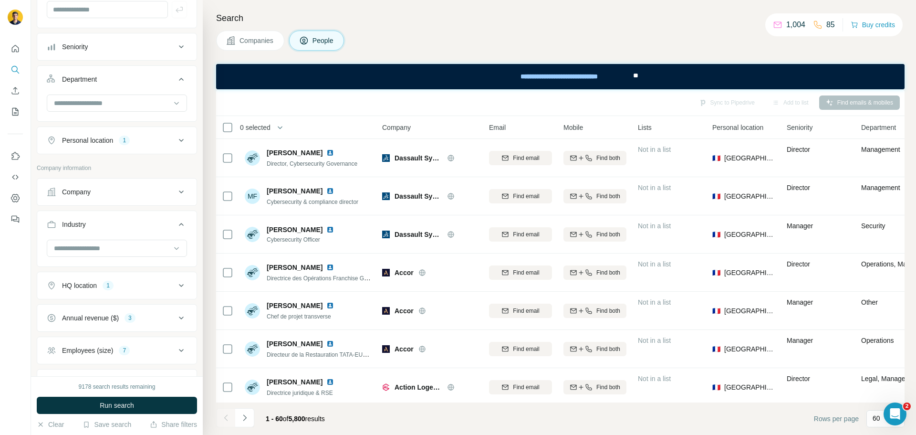
scroll to position [188, 0]
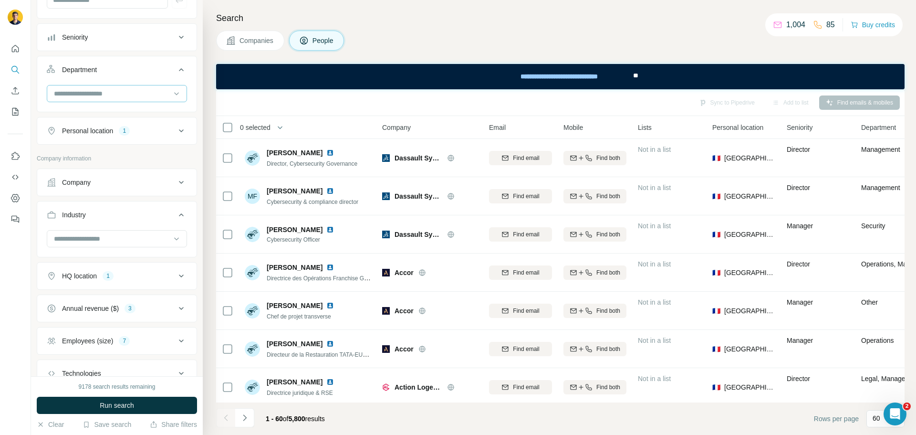
click at [109, 97] on input at bounding box center [112, 93] width 118 height 10
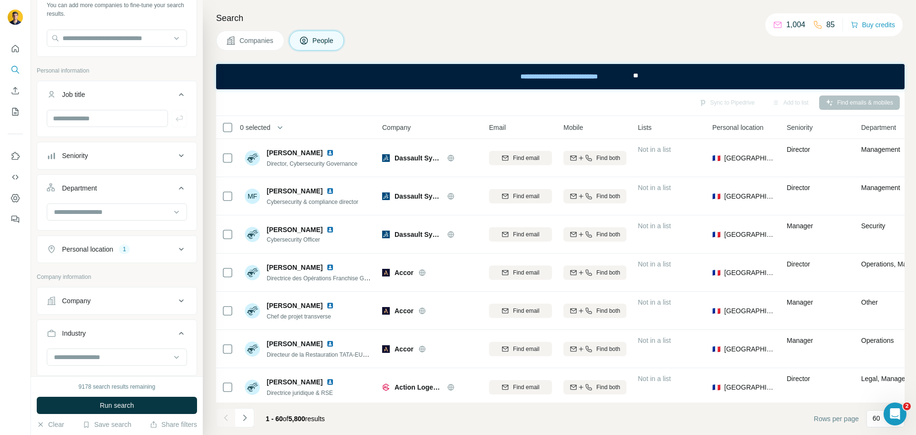
scroll to position [0, 0]
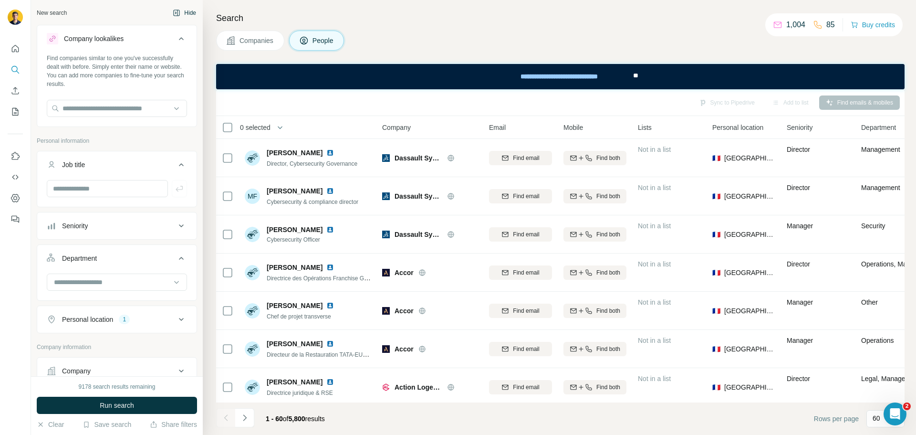
click at [182, 13] on button "Hide" at bounding box center [184, 13] width 37 height 14
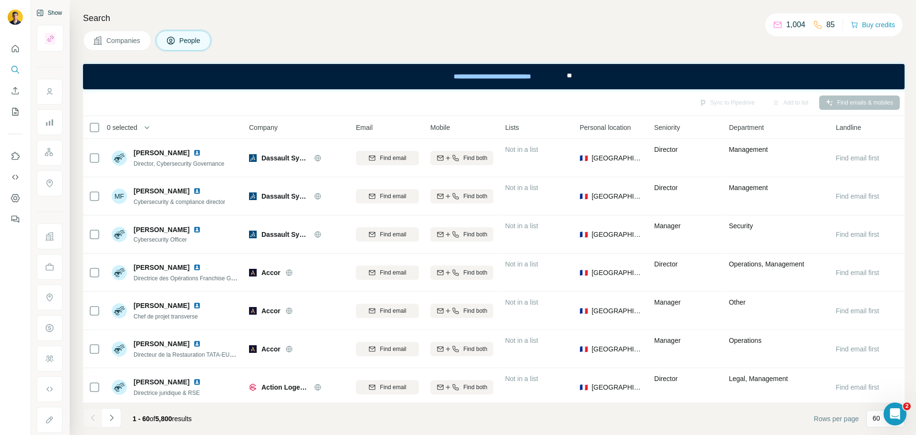
click at [50, 10] on div "Show" at bounding box center [50, 13] width 27 height 14
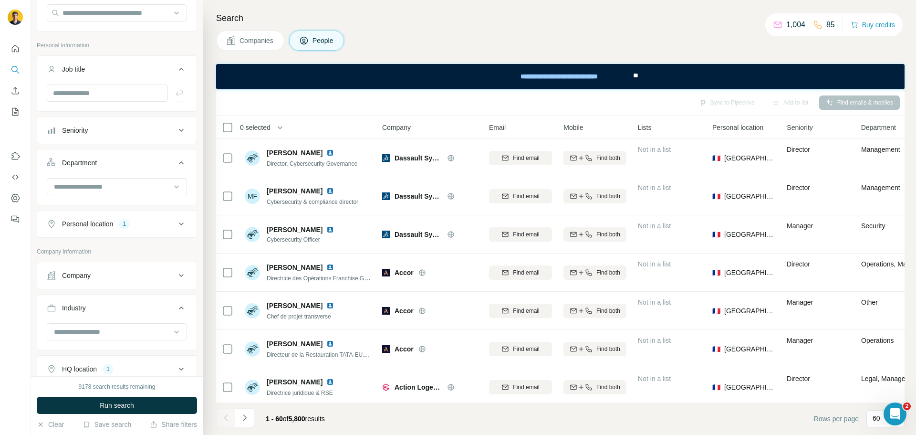
scroll to position [143, 0]
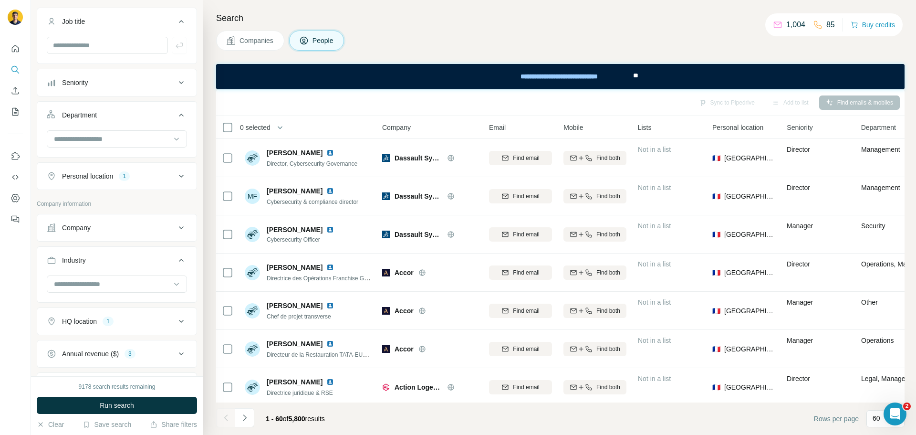
click at [114, 83] on div "Seniority" at bounding box center [111, 83] width 129 height 10
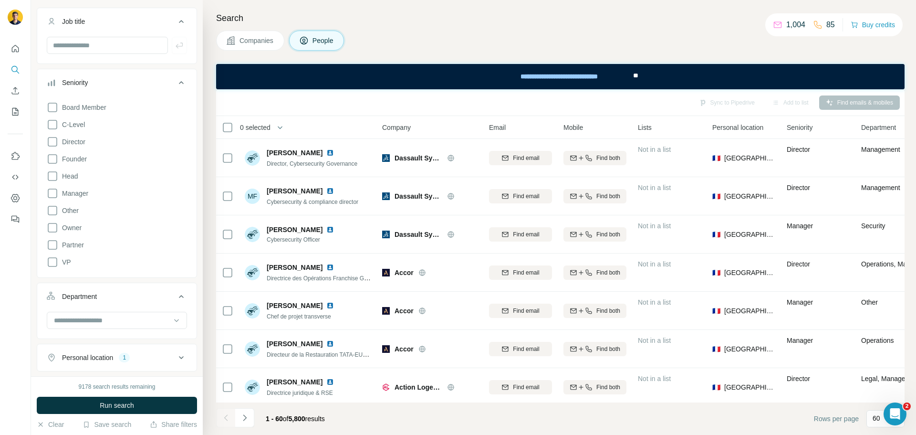
click at [100, 81] on div "Seniority" at bounding box center [111, 83] width 129 height 10
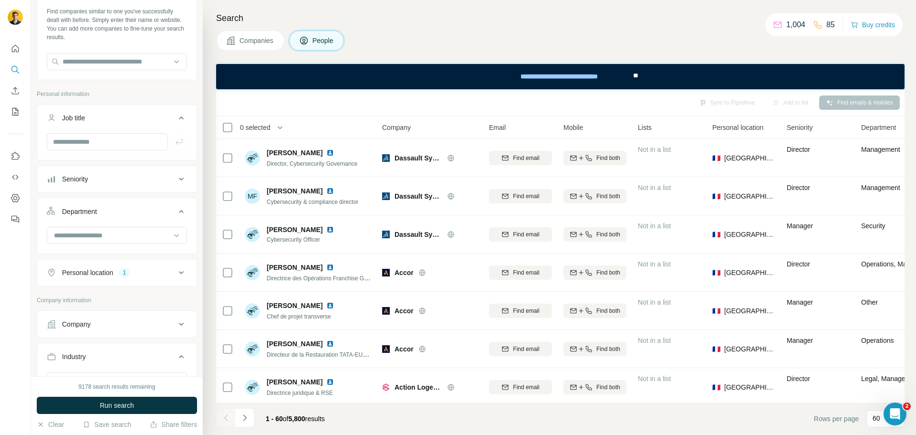
scroll to position [0, 0]
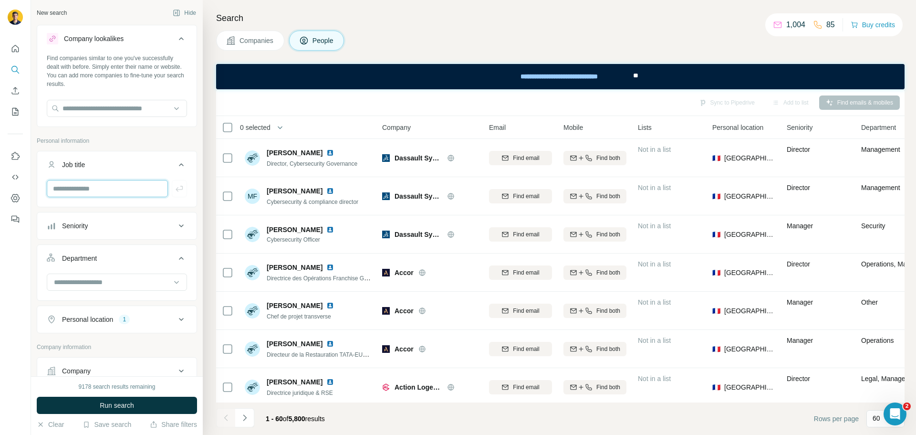
click at [100, 182] on input "text" at bounding box center [107, 188] width 121 height 17
type input "**********"
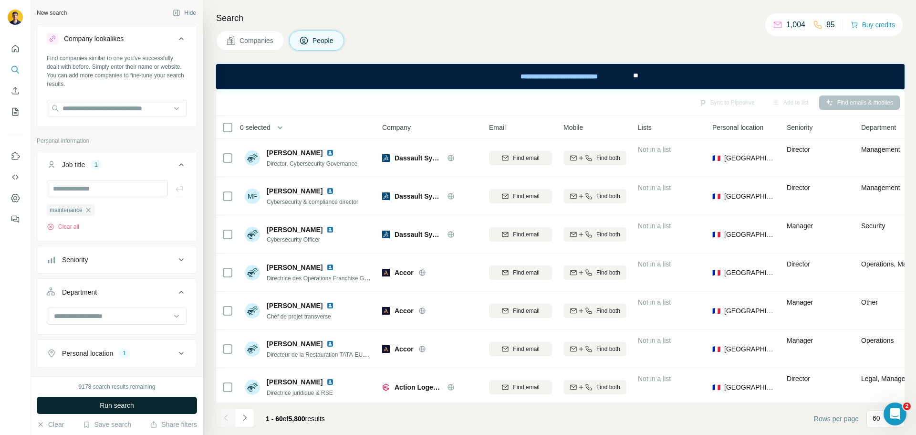
click at [107, 407] on span "Run search" at bounding box center [117, 405] width 34 height 10
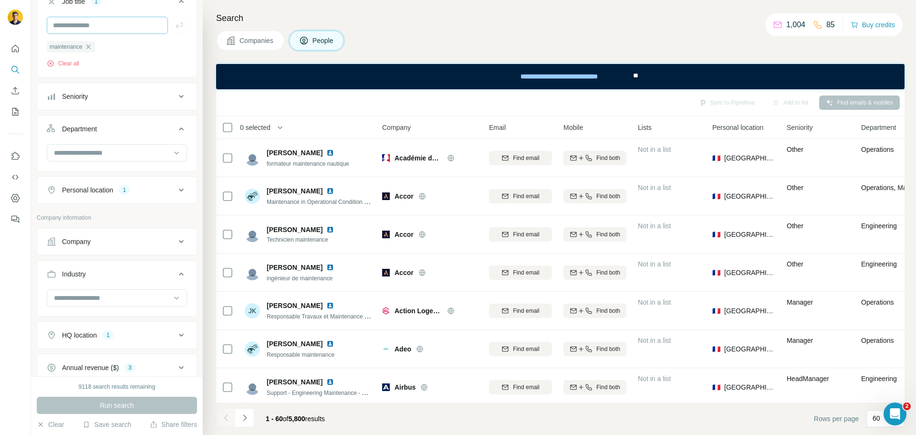
scroll to position [191, 0]
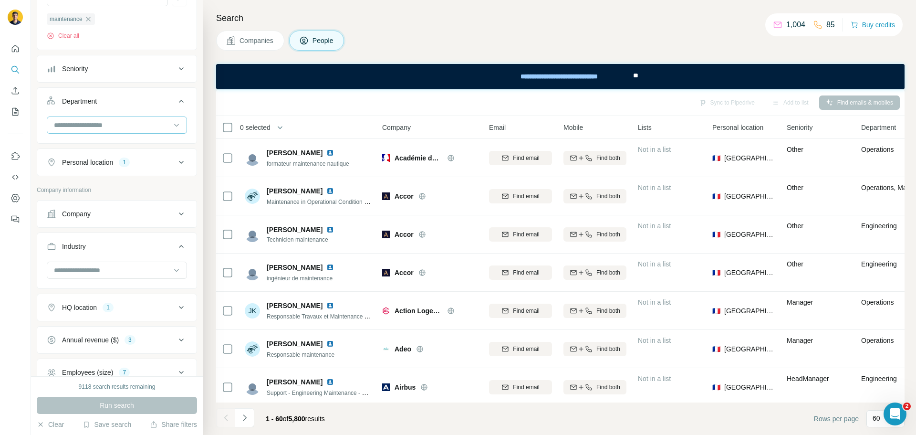
click at [84, 123] on input at bounding box center [112, 125] width 118 height 10
click at [83, 125] on input at bounding box center [112, 125] width 118 height 10
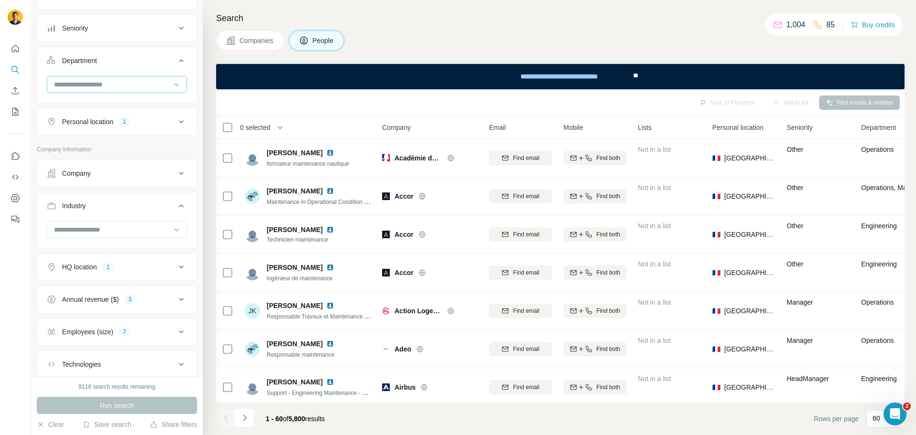
scroll to position [239, 0]
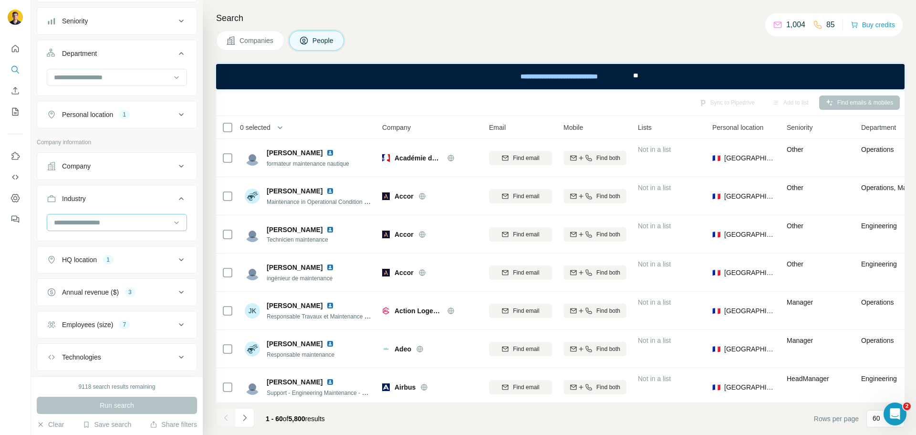
click at [91, 221] on input at bounding box center [112, 222] width 118 height 10
click at [91, 222] on input at bounding box center [112, 222] width 118 height 10
click at [169, 142] on p "Company information" at bounding box center [117, 142] width 160 height 9
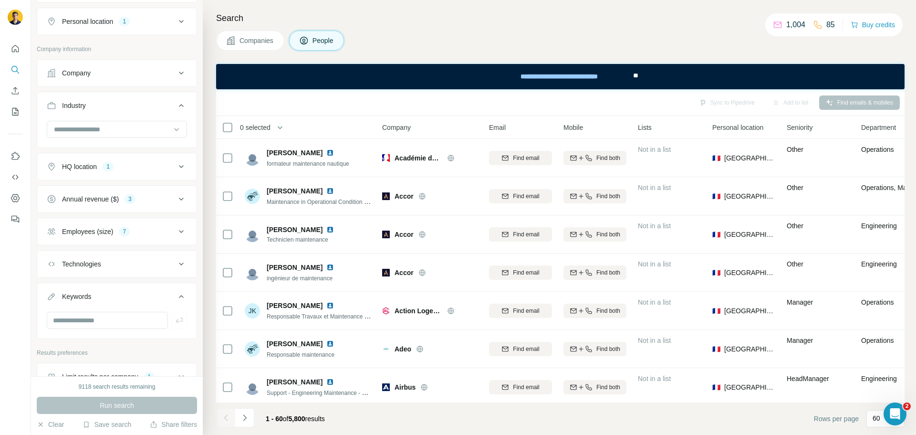
scroll to position [334, 0]
click at [96, 202] on button "Annual revenue ($) 3" at bounding box center [116, 196] width 159 height 23
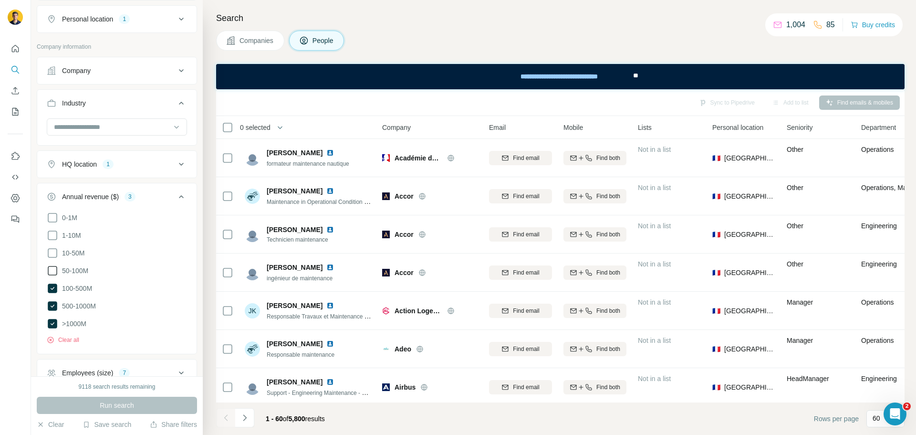
click at [55, 266] on icon at bounding box center [52, 270] width 11 height 11
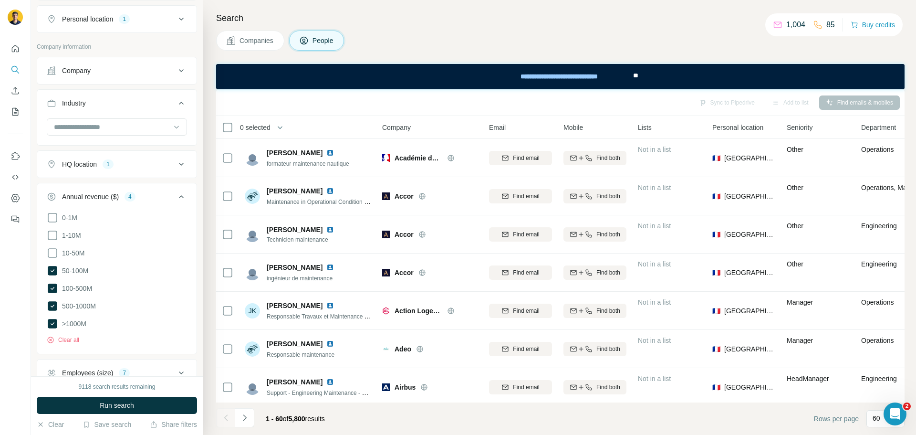
click at [167, 195] on div "Annual revenue ($) 4" at bounding box center [111, 197] width 129 height 10
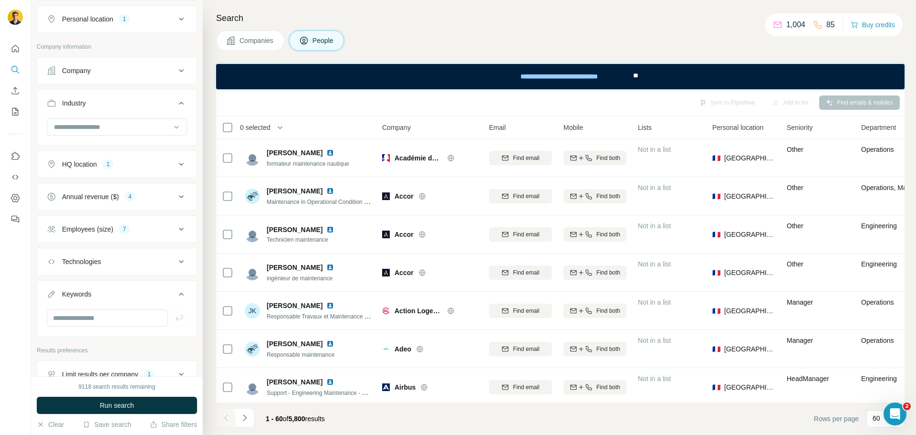
click at [136, 229] on div "Employees (size) 7" at bounding box center [111, 229] width 129 height 10
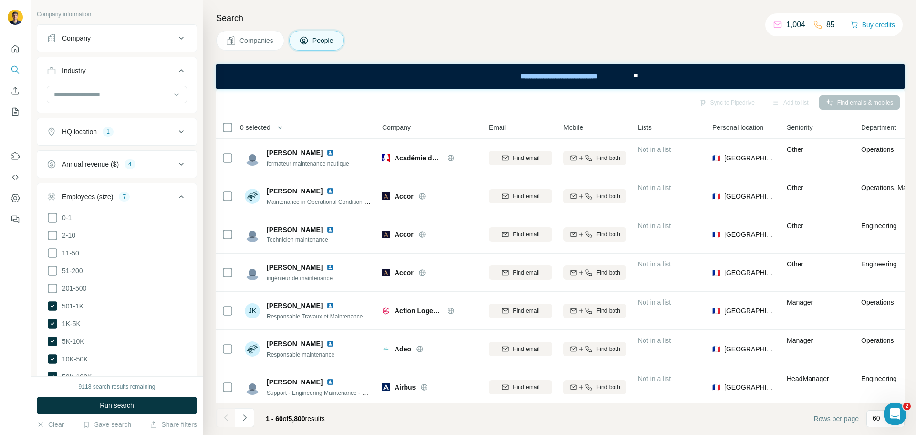
scroll to position [382, 0]
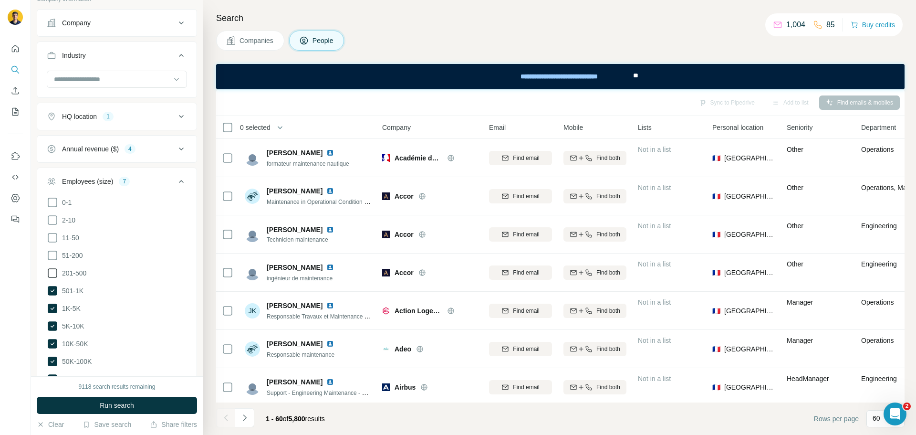
click at [53, 271] on icon at bounding box center [52, 272] width 11 height 11
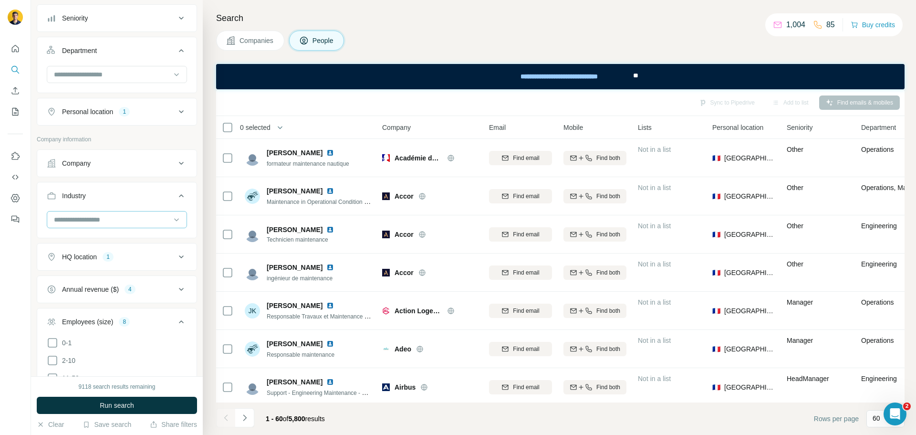
scroll to position [191, 0]
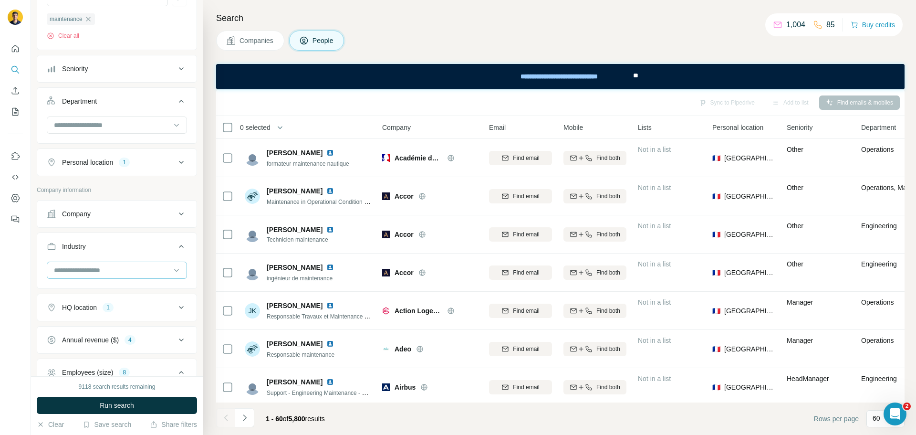
click at [94, 273] on input at bounding box center [112, 270] width 118 height 10
click at [94, 270] on input at bounding box center [112, 270] width 118 height 10
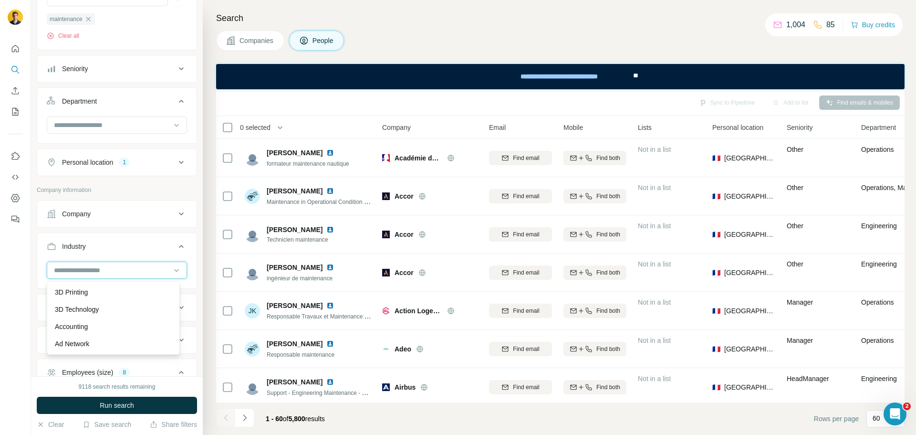
click at [94, 270] on input at bounding box center [112, 270] width 118 height 10
click at [76, 270] on input at bounding box center [112, 270] width 118 height 10
type input "******"
click at [81, 292] on p "Industrial" at bounding box center [68, 292] width 27 height 10
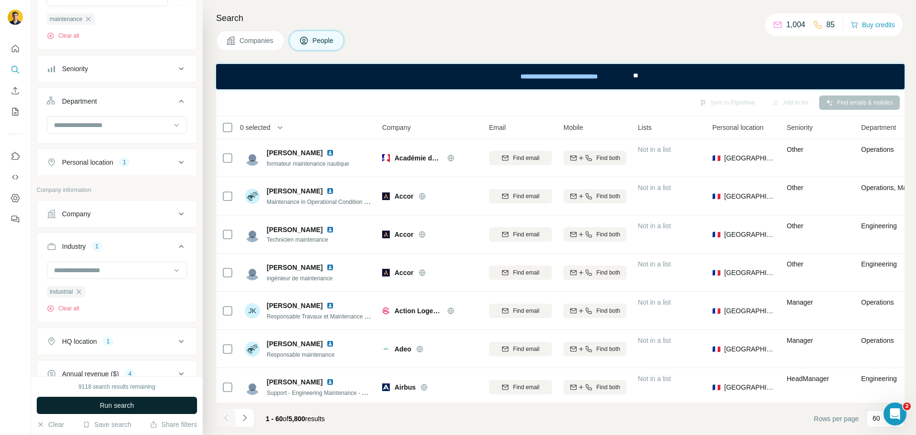
click at [112, 403] on span "Run search" at bounding box center [117, 405] width 34 height 10
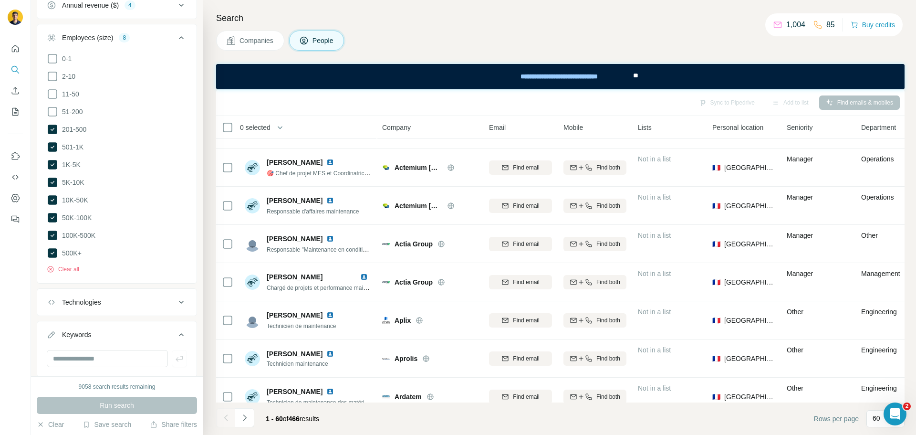
scroll to position [651, 0]
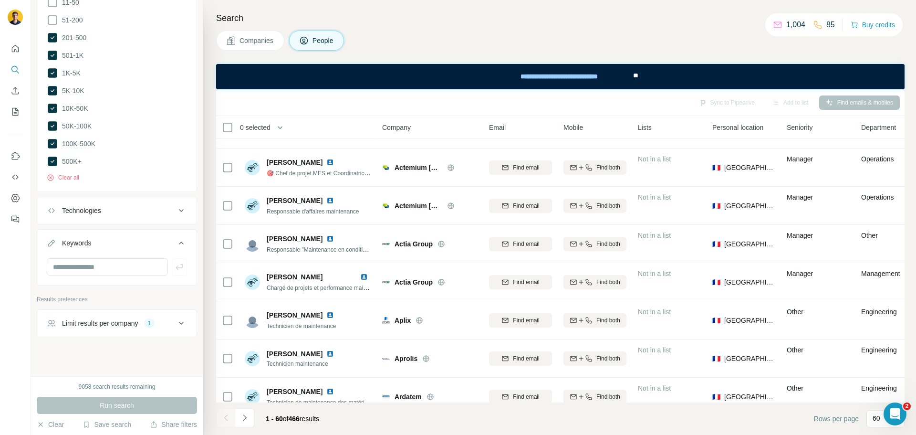
click at [121, 318] on div "Limit results per company" at bounding box center [100, 323] width 76 height 10
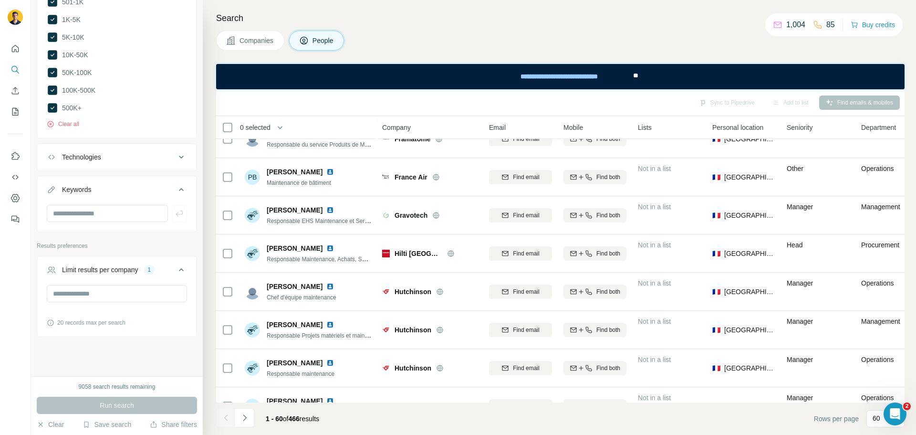
scroll to position [2032, 0]
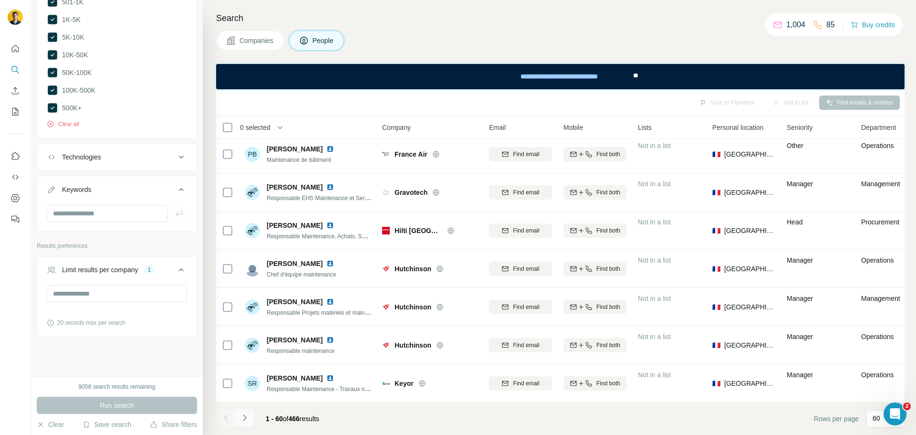
click at [245, 417] on icon "Navigate to next page" at bounding box center [244, 417] width 3 height 6
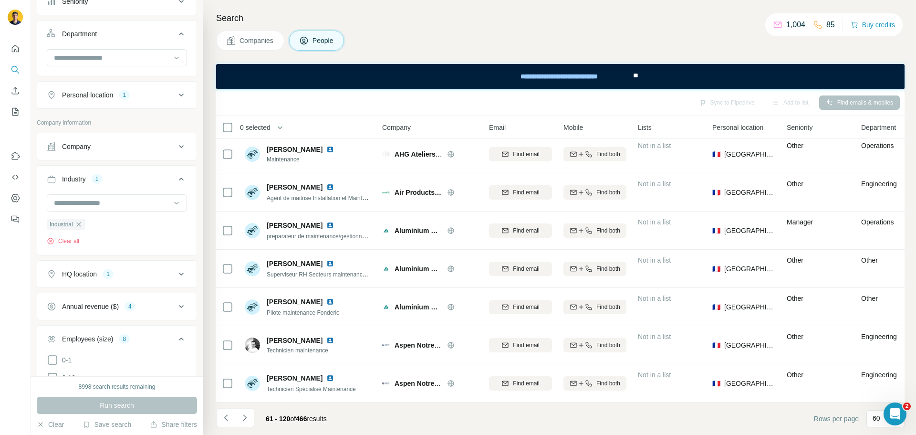
scroll to position [84, 0]
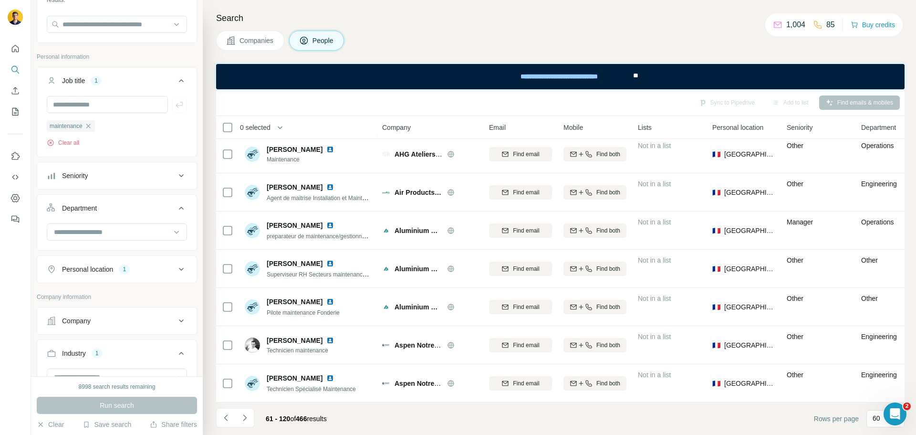
click at [117, 181] on button "Seniority" at bounding box center [116, 175] width 159 height 23
click at [53, 238] on icon at bounding box center [52, 234] width 11 height 11
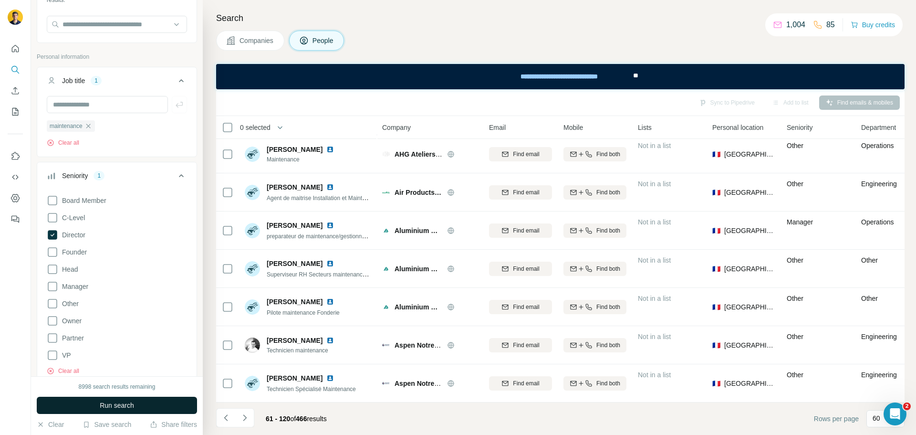
click at [95, 404] on button "Run search" at bounding box center [117, 405] width 160 height 17
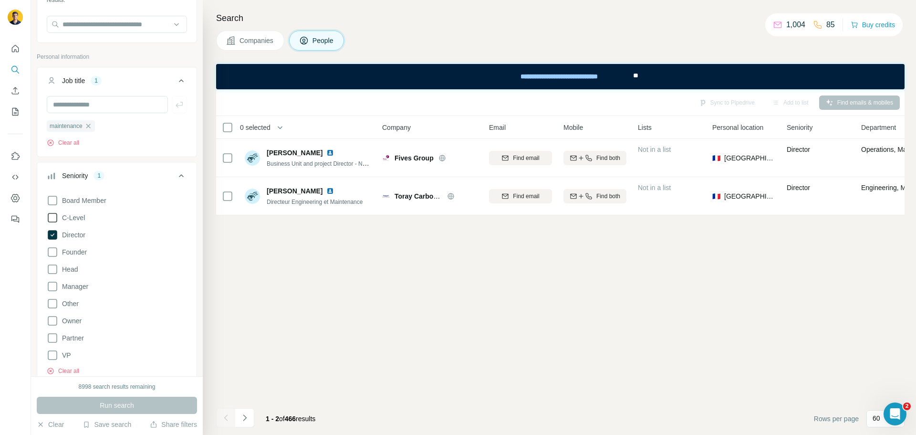
click at [52, 219] on icon at bounding box center [52, 217] width 11 height 11
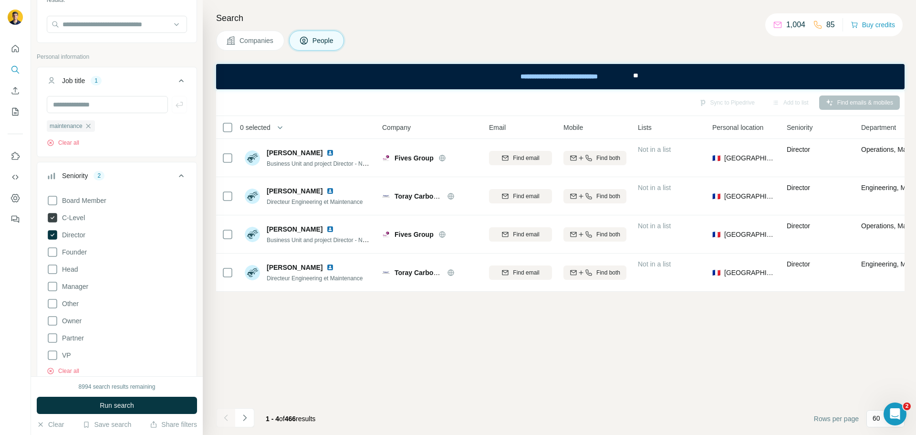
click at [52, 219] on icon at bounding box center [53, 217] width 4 height 3
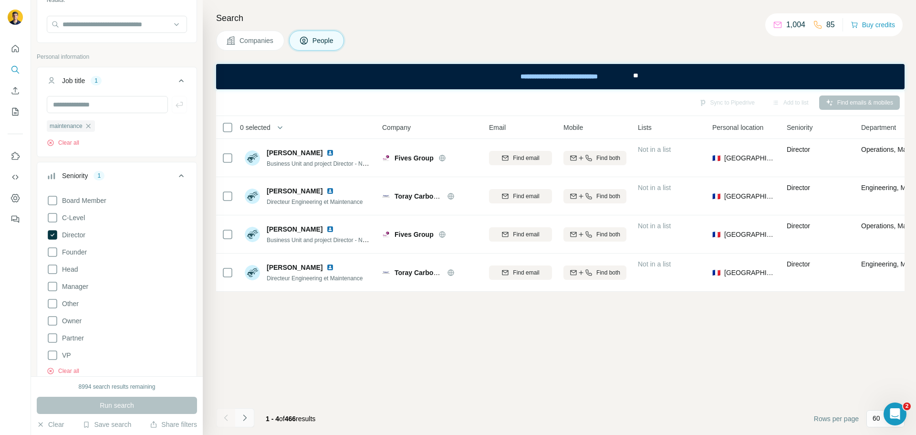
click at [240, 420] on icon "Navigate to next page" at bounding box center [245, 418] width 10 height 10
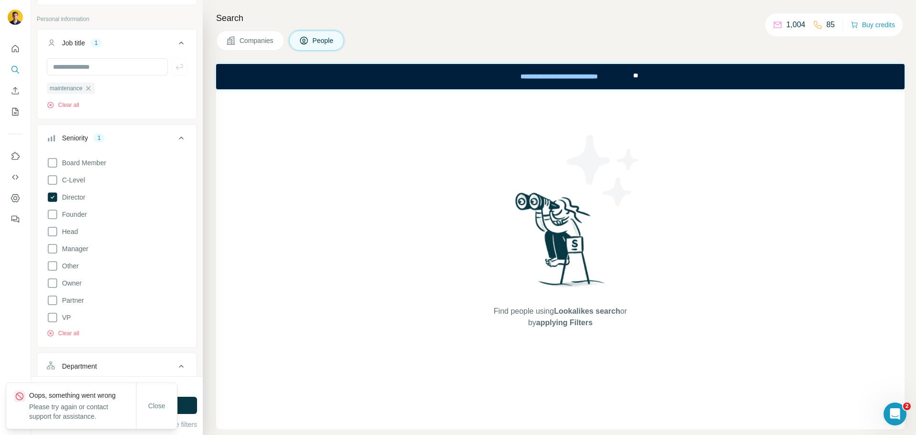
scroll to position [179, 0]
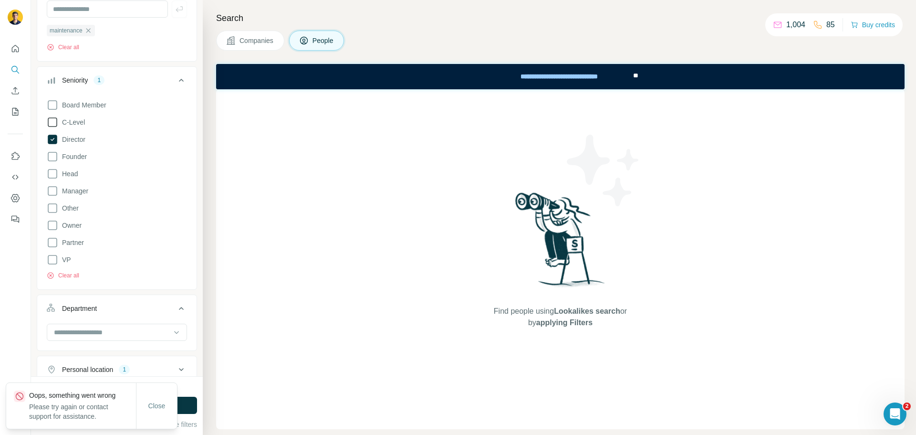
click at [51, 119] on icon at bounding box center [52, 121] width 11 height 11
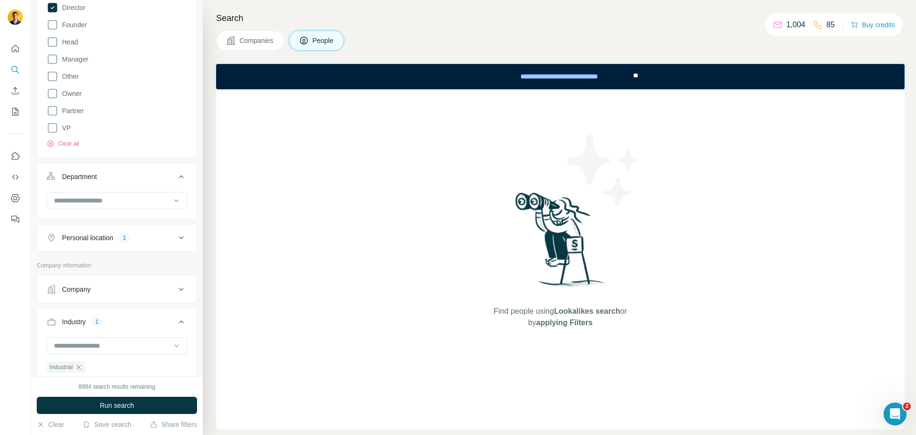
scroll to position [323, 0]
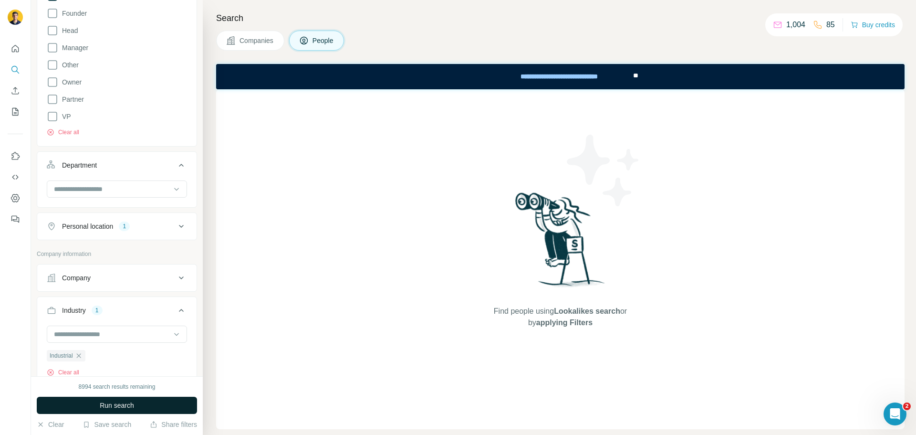
click at [141, 402] on button "Run search" at bounding box center [117, 405] width 160 height 17
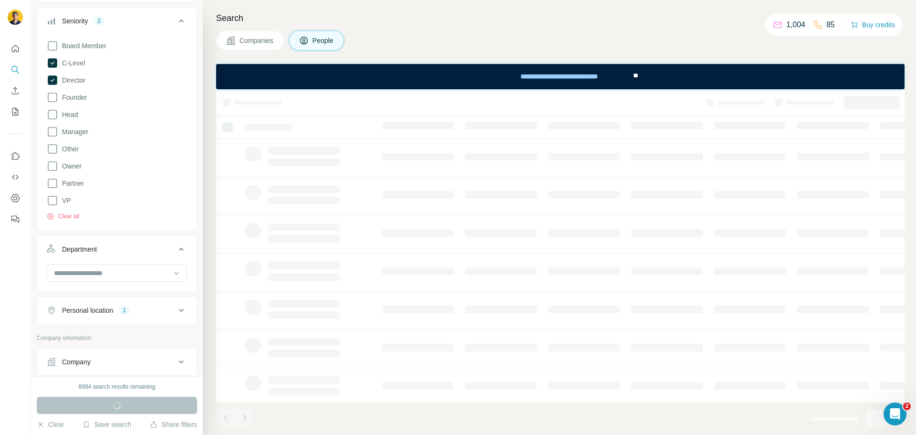
scroll to position [227, 0]
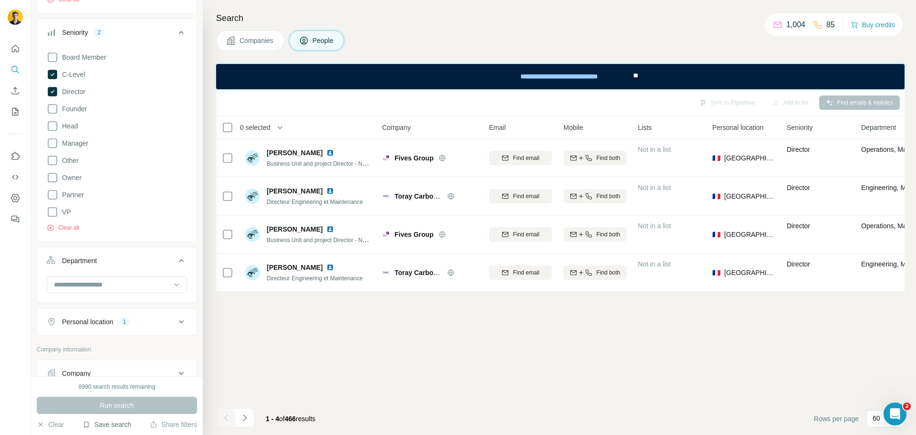
click at [111, 423] on button "Save search" at bounding box center [107, 424] width 49 height 10
click at [120, 389] on div "Save search" at bounding box center [133, 388] width 101 height 19
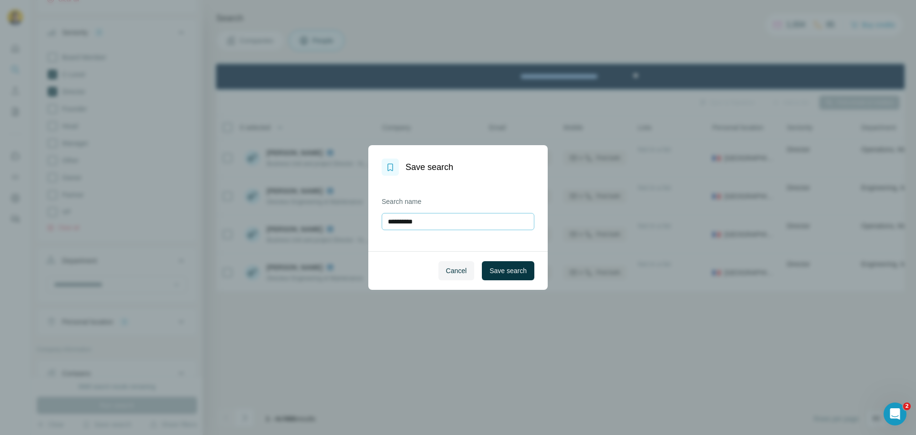
click at [401, 219] on input "**********" at bounding box center [458, 221] width 153 height 17
type input "**********"
click at [496, 271] on span "Save search" at bounding box center [508, 271] width 37 height 10
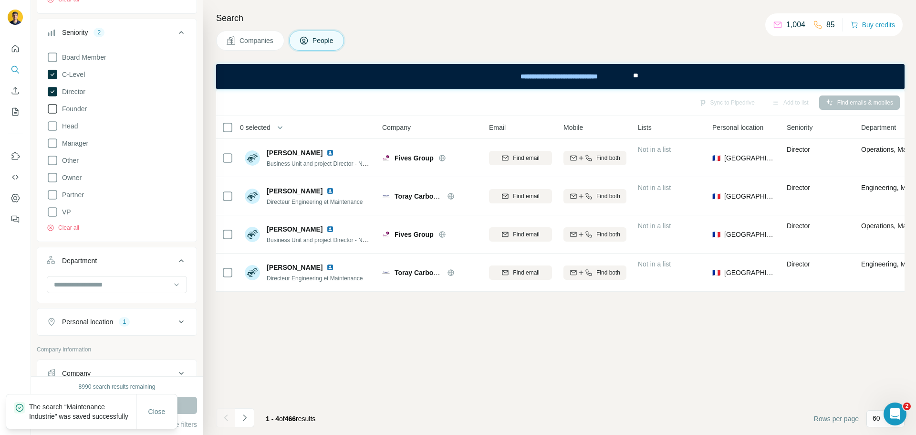
click at [51, 109] on icon at bounding box center [52, 108] width 11 height 11
click at [51, 109] on icon at bounding box center [53, 108] width 4 height 3
click at [52, 125] on icon at bounding box center [52, 125] width 11 height 11
click at [50, 145] on icon at bounding box center [52, 142] width 11 height 11
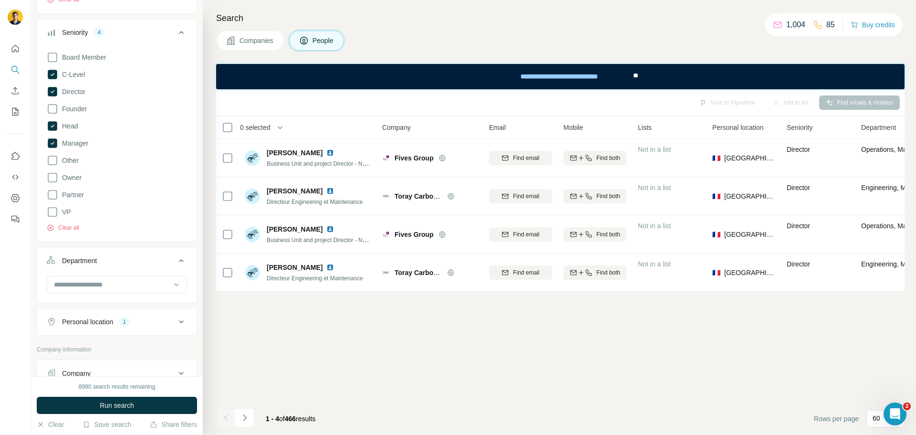
click at [150, 403] on button "Run search" at bounding box center [117, 405] width 160 height 17
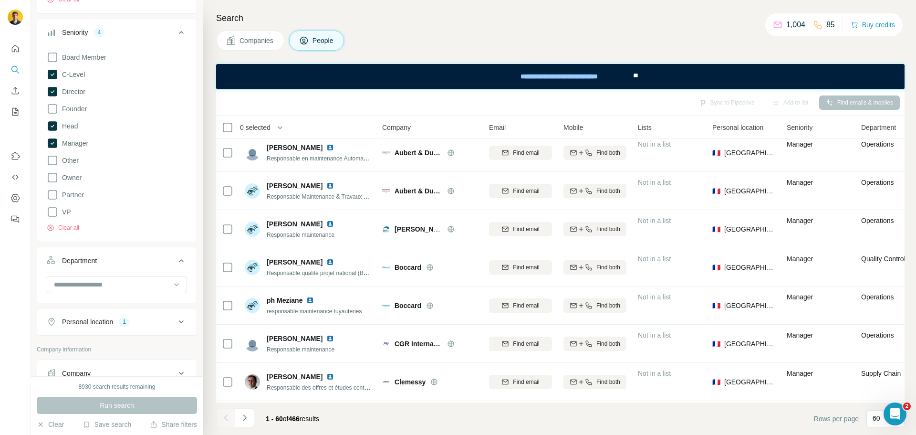
scroll to position [429, 0]
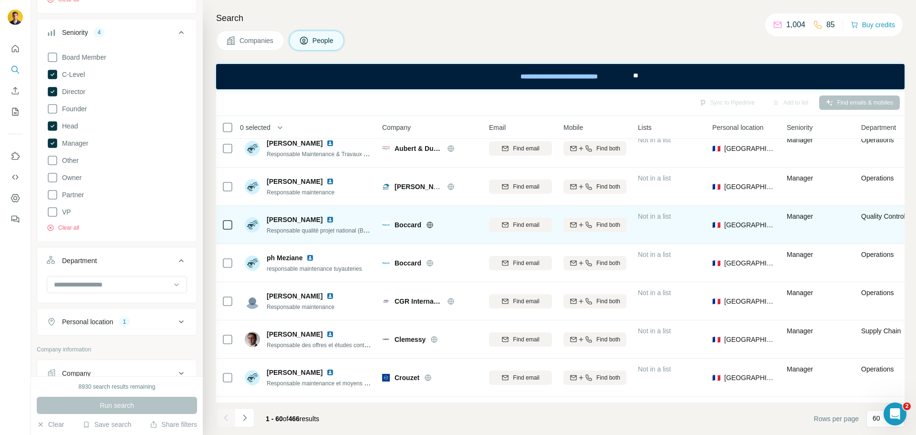
click at [432, 225] on icon at bounding box center [430, 225] width 8 height 8
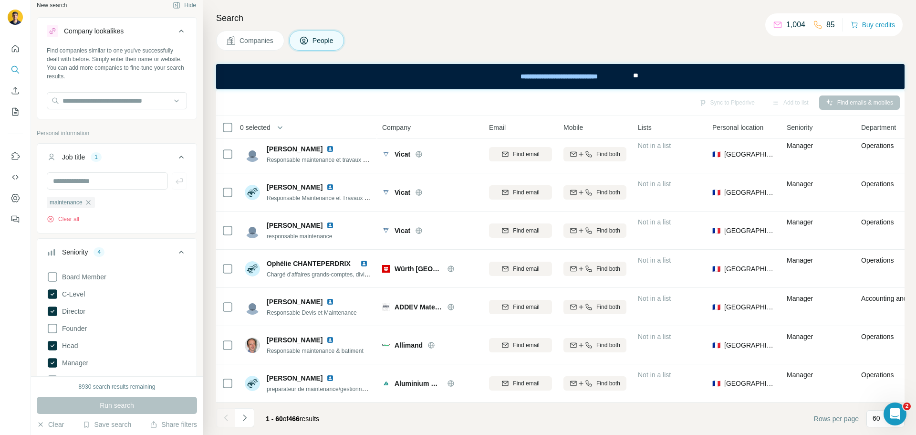
scroll to position [0, 0]
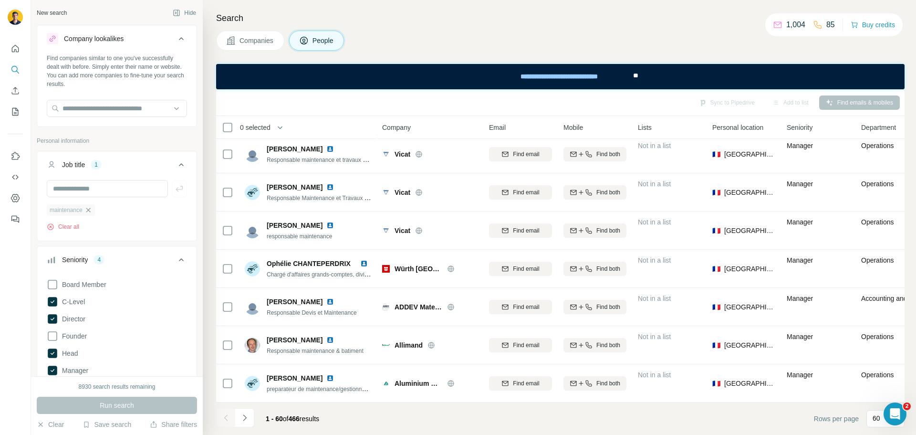
click at [90, 209] on icon "button" at bounding box center [88, 210] width 4 height 4
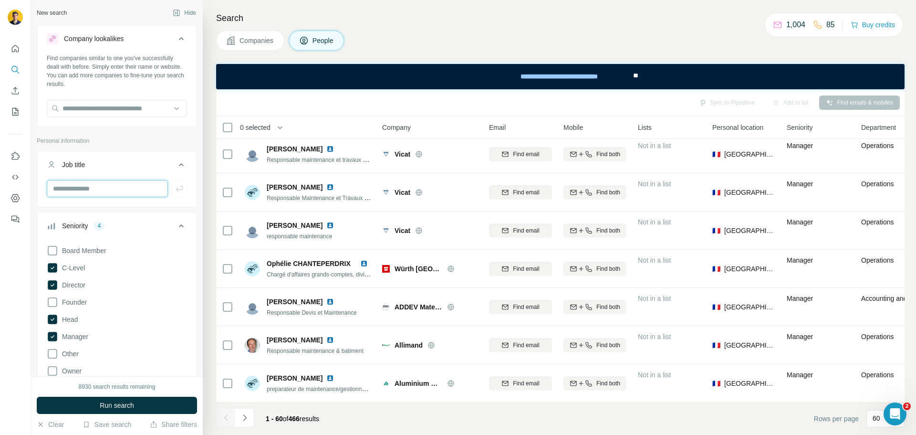
click at [80, 192] on input "text" at bounding box center [107, 188] width 121 height 17
type input "**********"
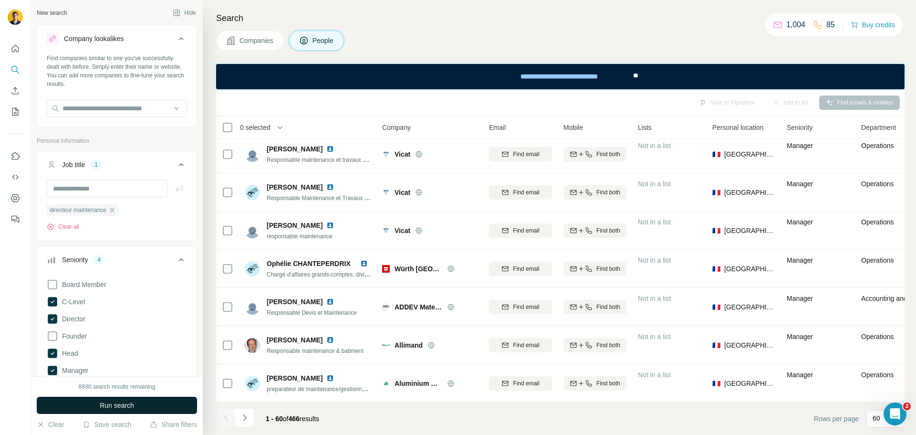
click at [98, 410] on button "Run search" at bounding box center [117, 405] width 160 height 17
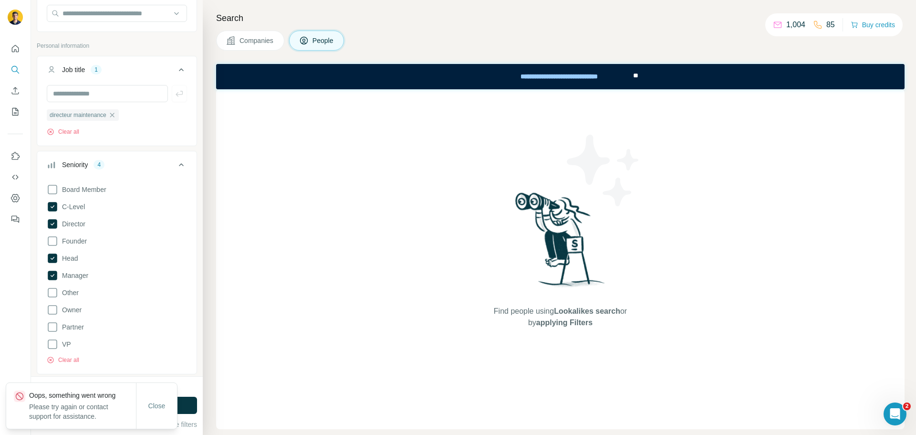
scroll to position [95, 0]
click at [59, 361] on button "Clear all" at bounding box center [63, 359] width 32 height 9
click at [190, 403] on button "Run search" at bounding box center [117, 405] width 160 height 17
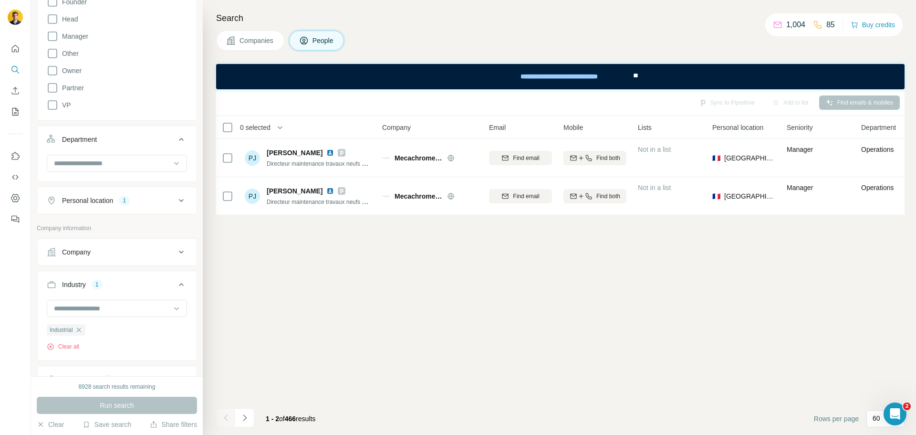
scroll to position [477, 0]
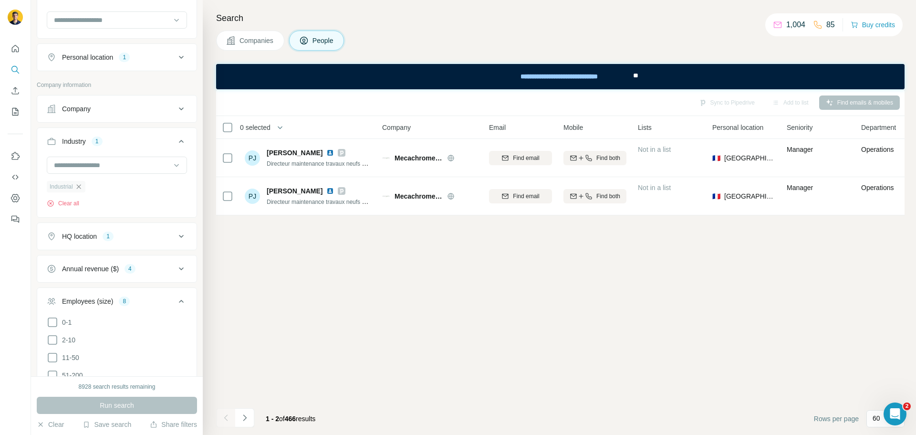
click at [79, 187] on icon "button" at bounding box center [79, 187] width 8 height 8
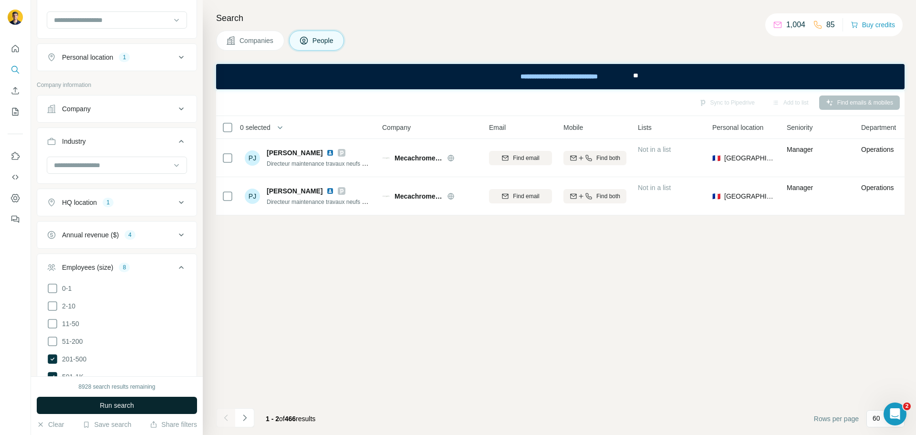
click at [109, 407] on span "Run search" at bounding box center [117, 405] width 34 height 10
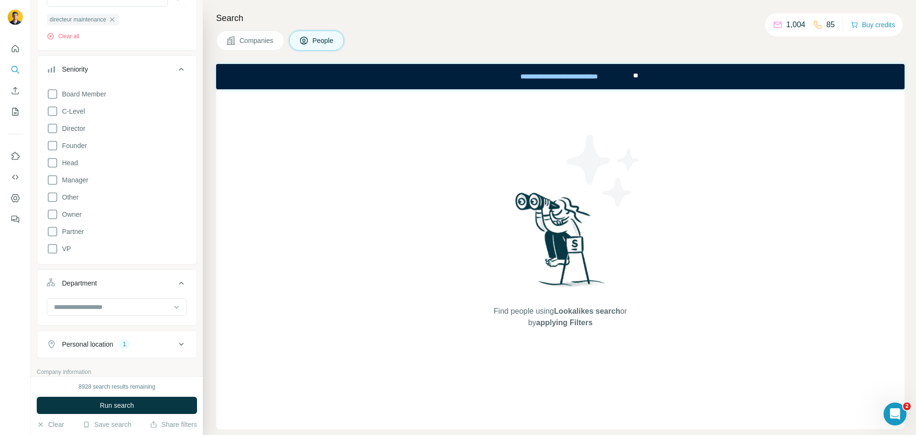
scroll to position [191, 0]
click at [117, 402] on span "Run search" at bounding box center [117, 405] width 34 height 10
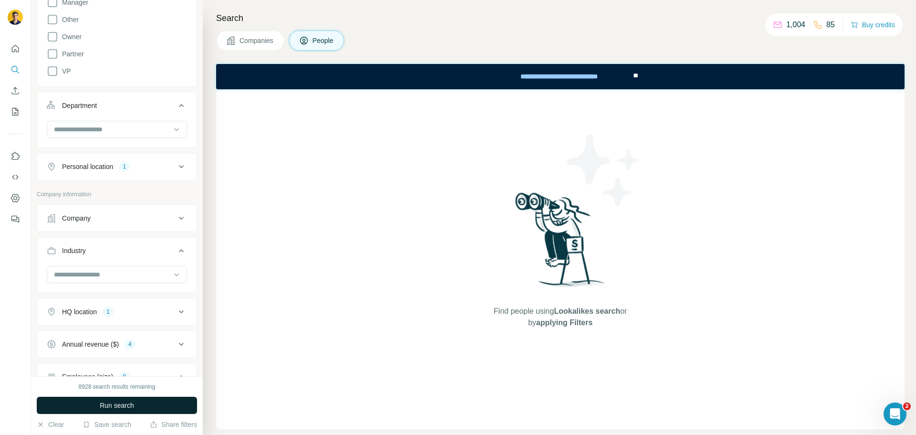
scroll to position [382, 0]
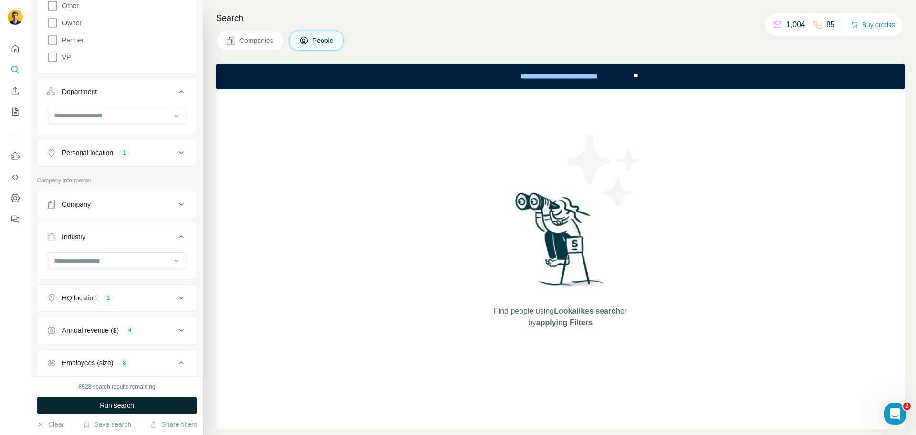
click at [152, 155] on div "Personal location 1" at bounding box center [111, 153] width 129 height 10
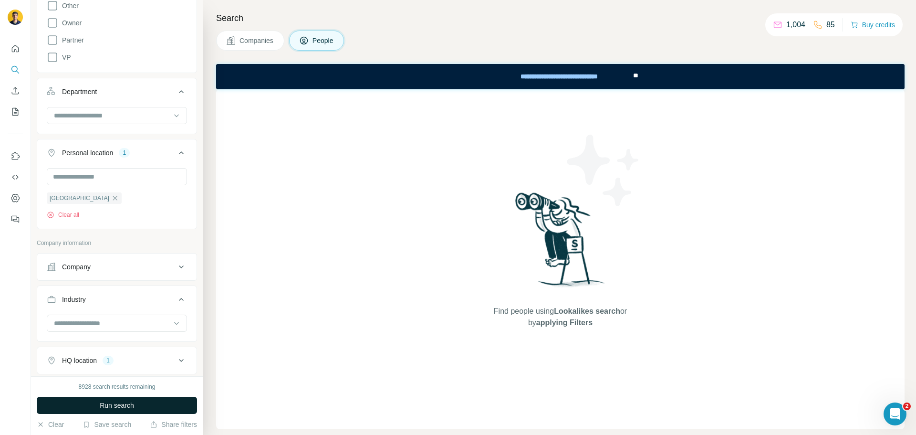
click at [152, 155] on div "Personal location 1" at bounding box center [111, 153] width 129 height 10
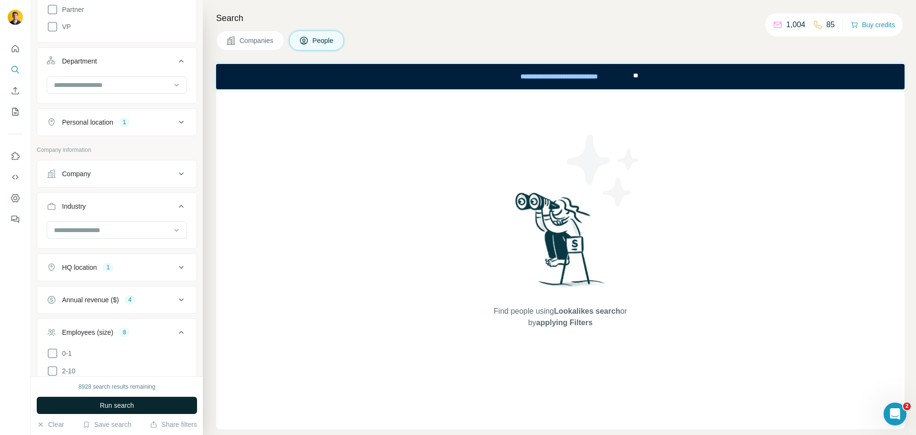
scroll to position [429, 0]
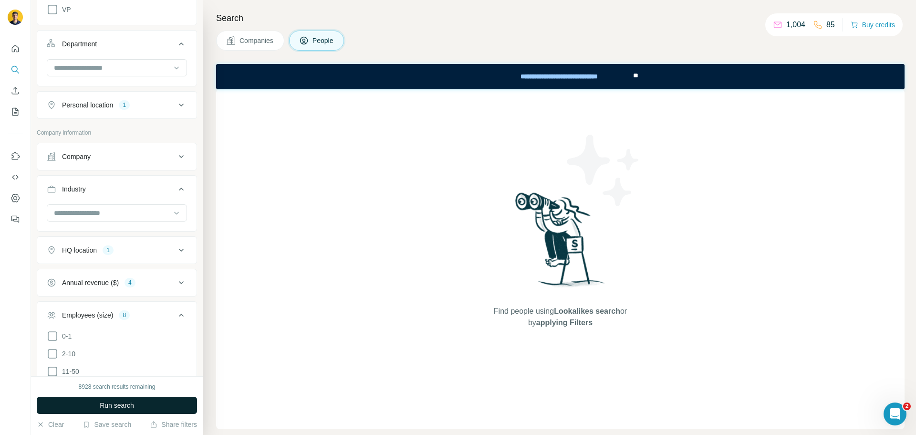
click at [130, 247] on div "HQ location 1" at bounding box center [111, 250] width 129 height 10
click at [160, 285] on div "Annual revenue ($) 4" at bounding box center [111, 283] width 129 height 10
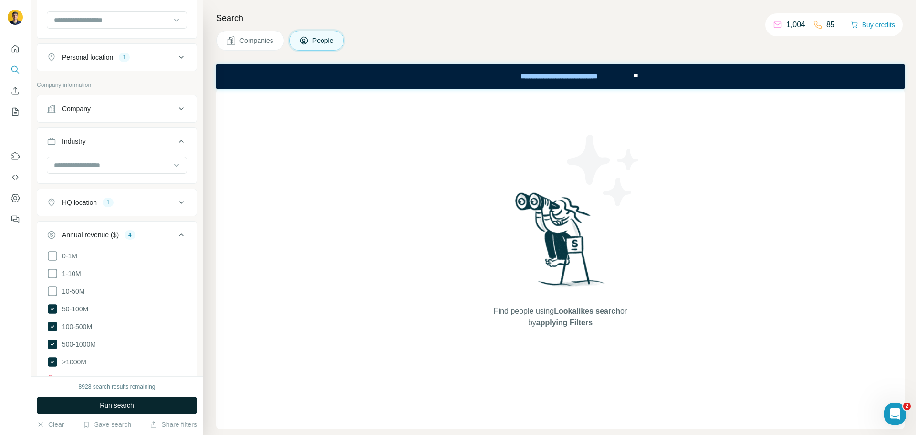
scroll to position [525, 0]
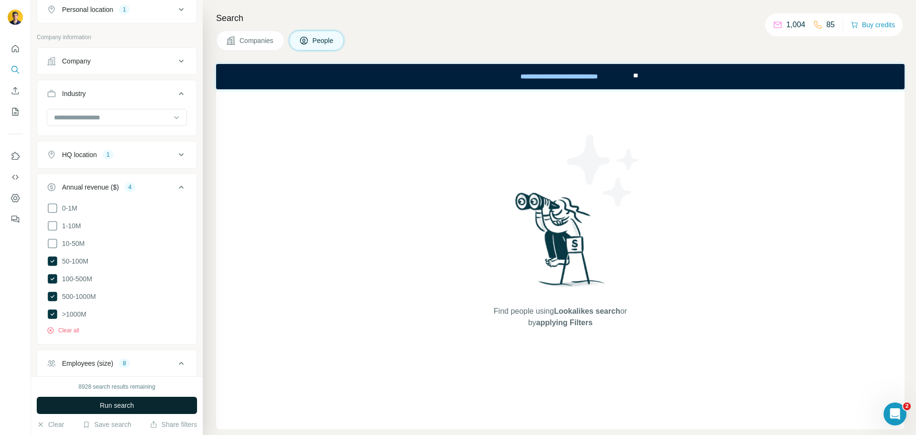
click at [176, 185] on icon at bounding box center [181, 186] width 11 height 11
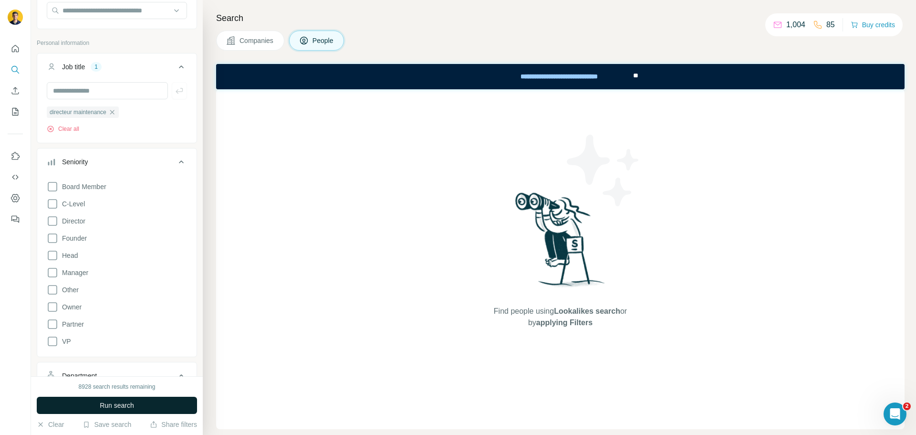
scroll to position [0, 0]
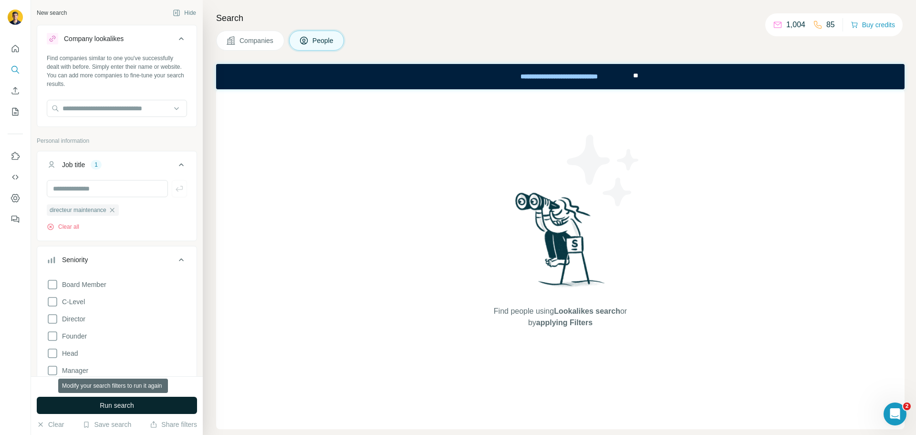
click at [108, 398] on button "Run search" at bounding box center [117, 405] width 160 height 17
click at [109, 403] on span "Run search" at bounding box center [117, 405] width 34 height 10
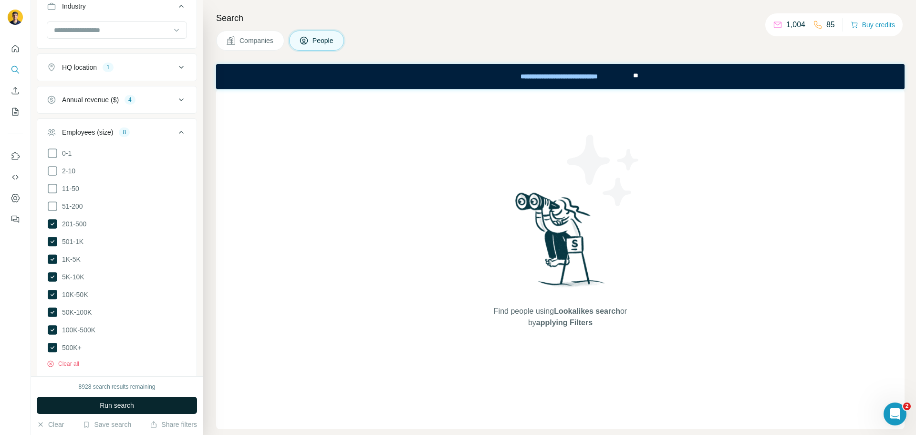
scroll to position [763, 0]
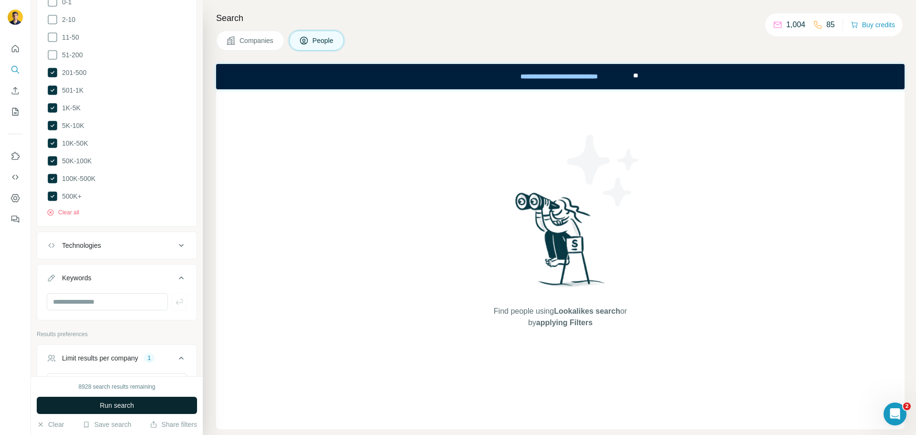
click at [122, 404] on span "Run search" at bounding box center [117, 405] width 34 height 10
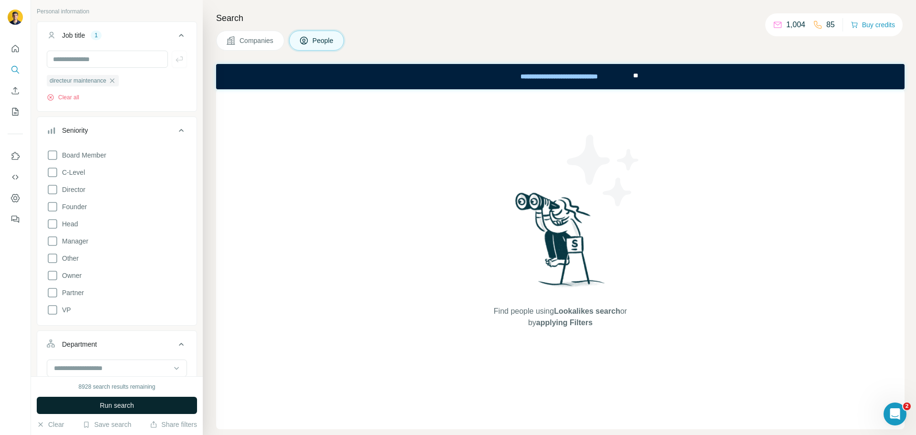
scroll to position [0, 0]
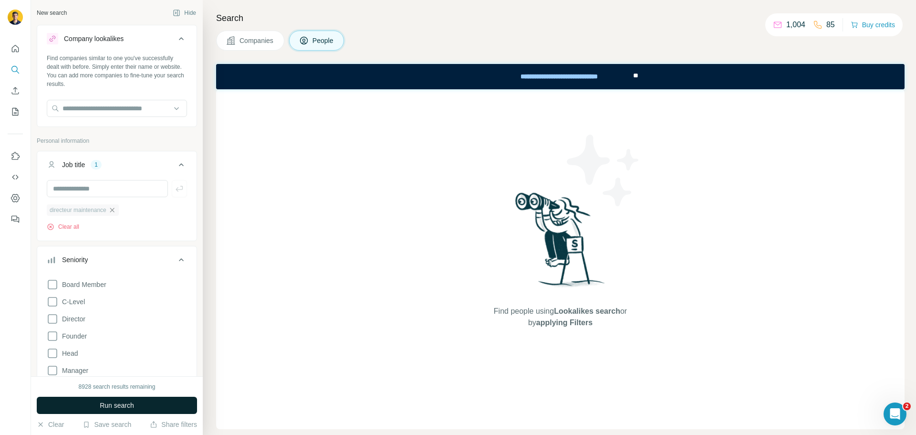
click at [114, 207] on icon "button" at bounding box center [112, 210] width 8 height 8
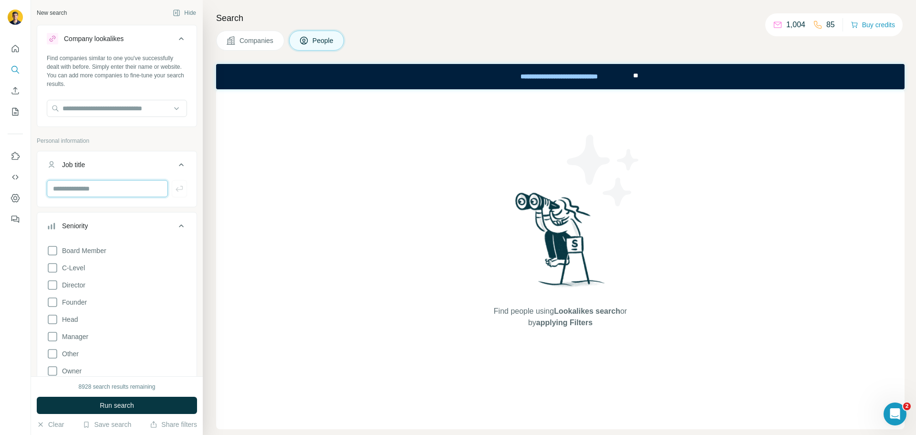
click at [97, 187] on input "text" at bounding box center [107, 188] width 121 height 17
type input "**********"
click at [101, 402] on span "Run search" at bounding box center [117, 405] width 34 height 10
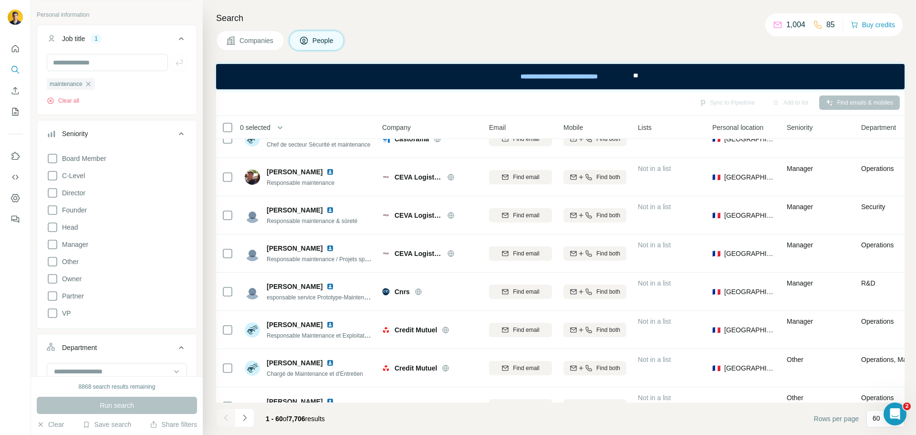
scroll to position [143, 0]
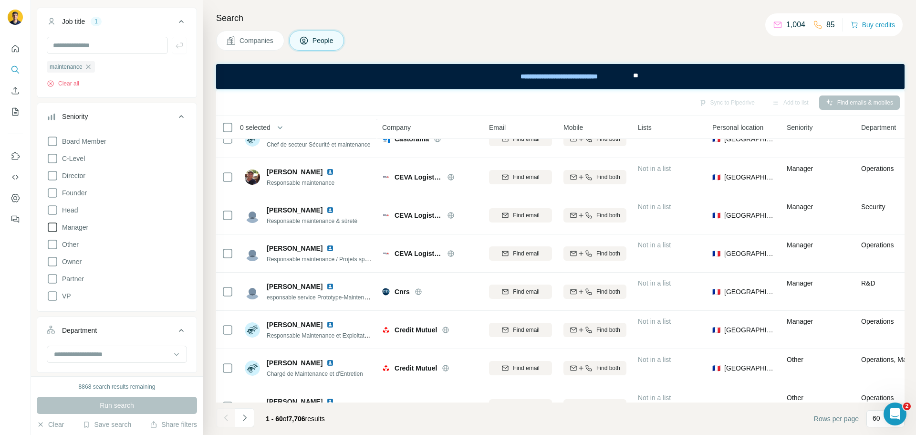
click at [54, 228] on icon at bounding box center [52, 226] width 11 height 11
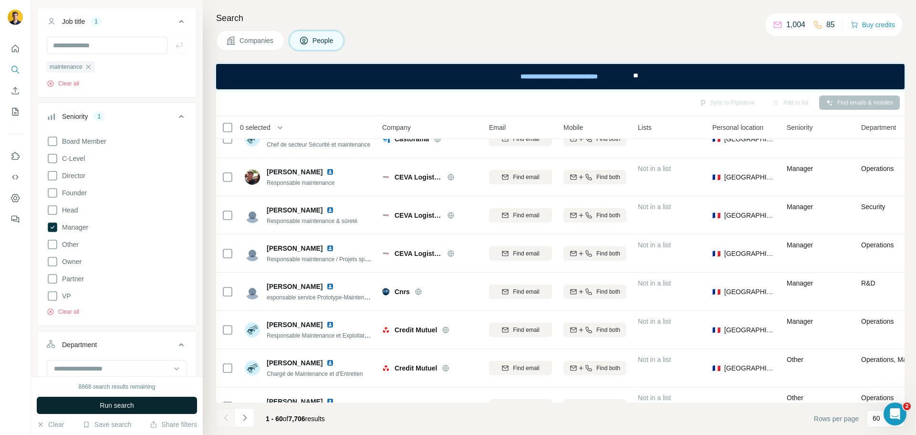
click at [112, 404] on span "Run search" at bounding box center [117, 405] width 34 height 10
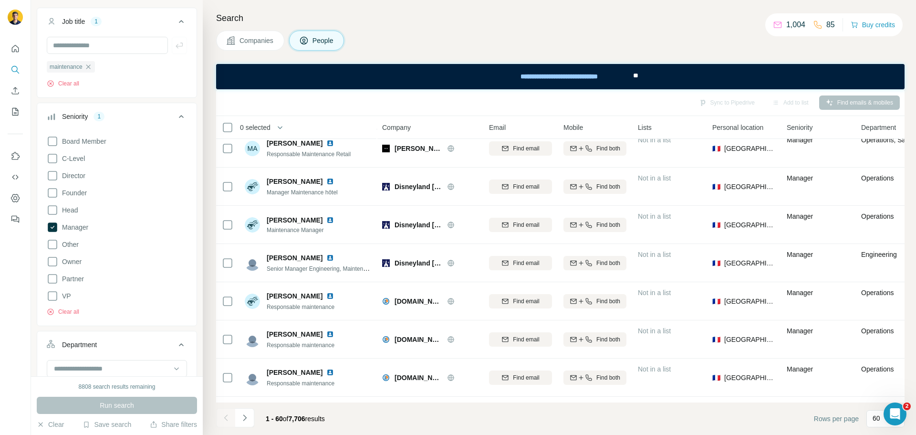
scroll to position [2032, 0]
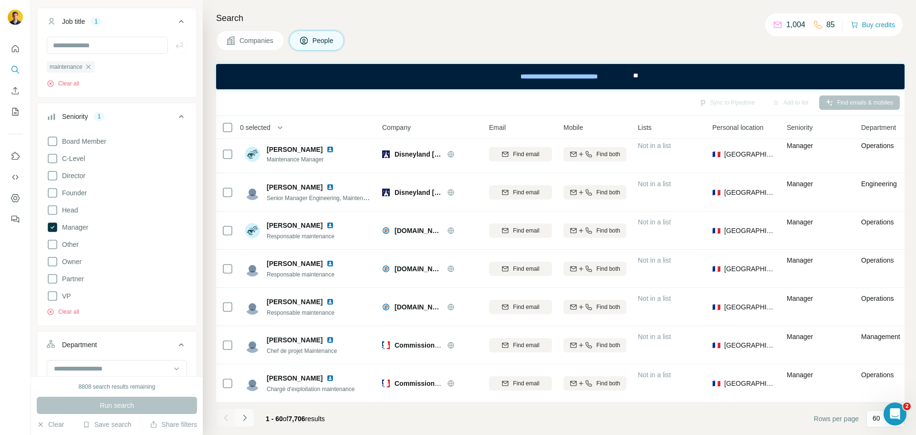
click at [246, 418] on icon "Navigate to next page" at bounding box center [245, 418] width 10 height 10
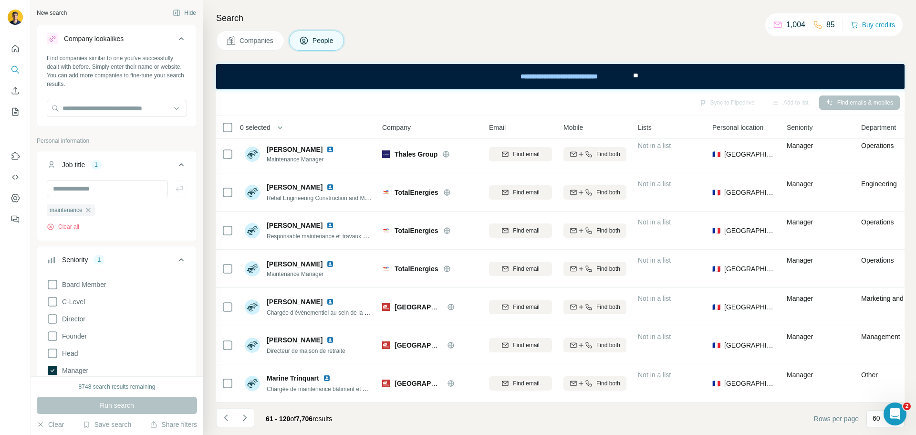
scroll to position [191, 0]
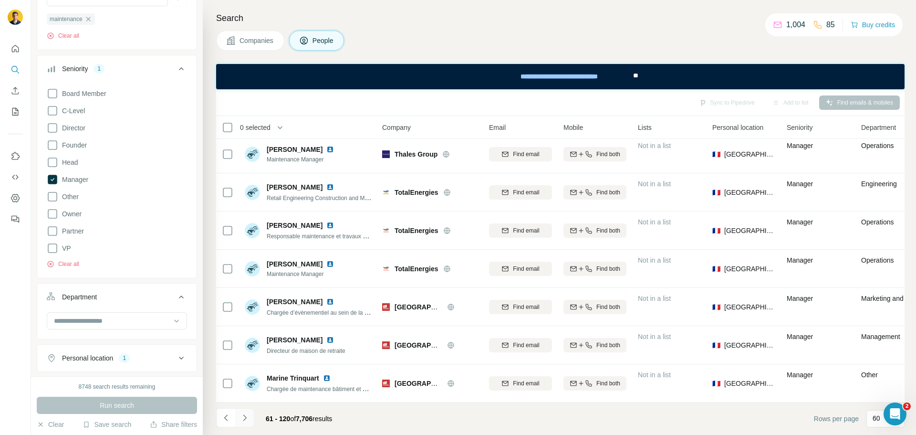
click at [246, 412] on button "Navigate to next page" at bounding box center [244, 417] width 19 height 19
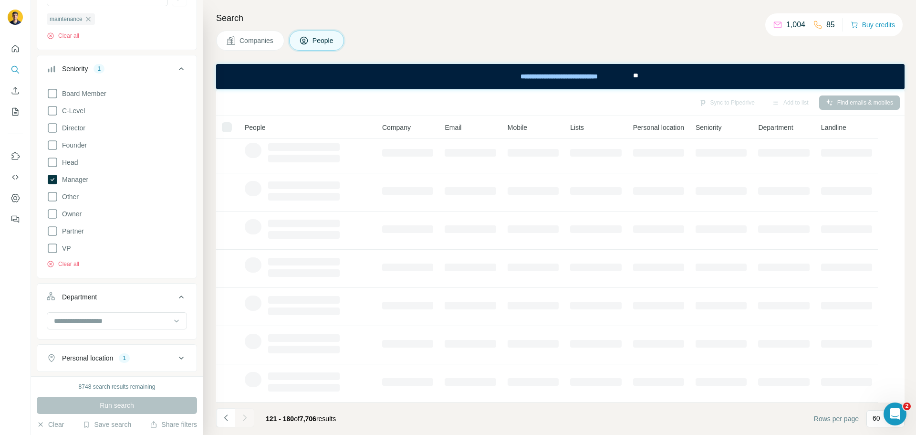
scroll to position [0, 0]
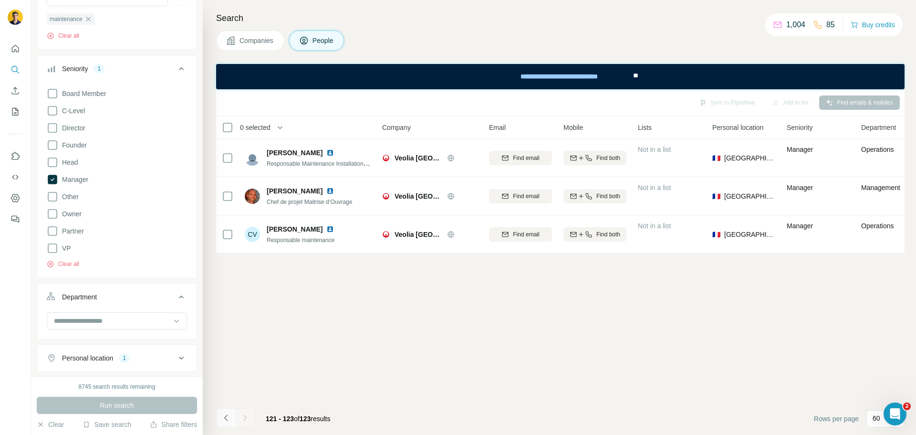
click at [228, 415] on icon "Navigate to previous page" at bounding box center [226, 418] width 10 height 10
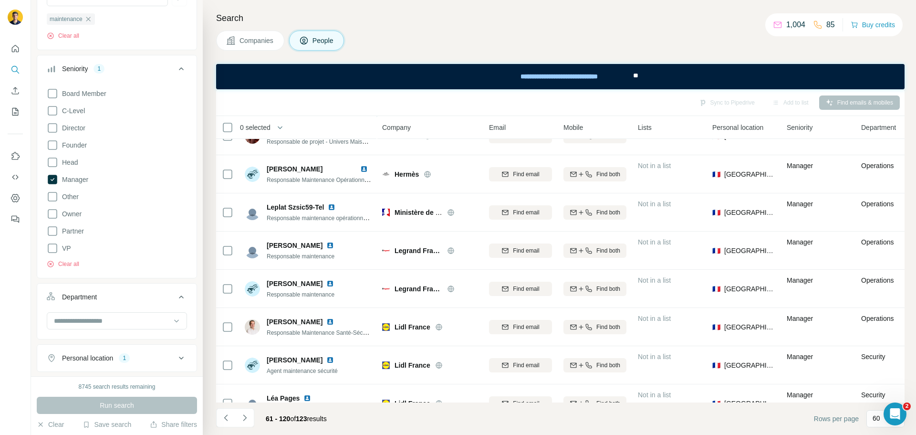
scroll to position [573, 0]
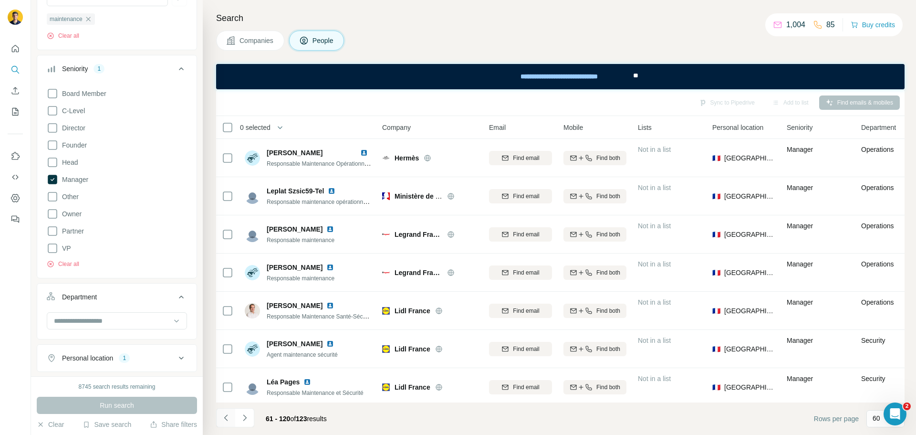
click at [227, 414] on icon "Navigate to previous page" at bounding box center [226, 418] width 10 height 10
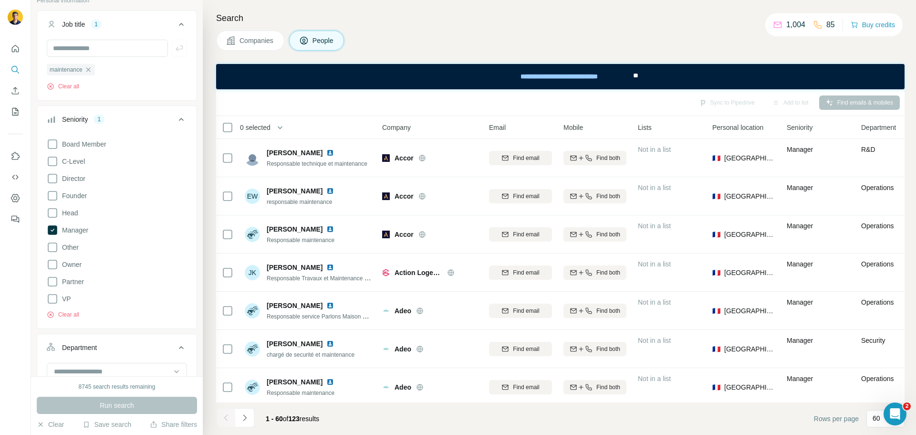
scroll to position [146, 0]
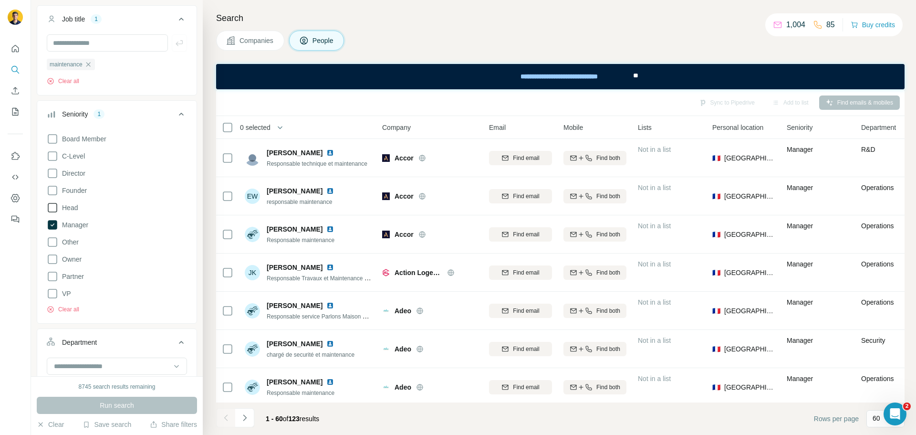
click at [51, 209] on icon at bounding box center [52, 207] width 11 height 11
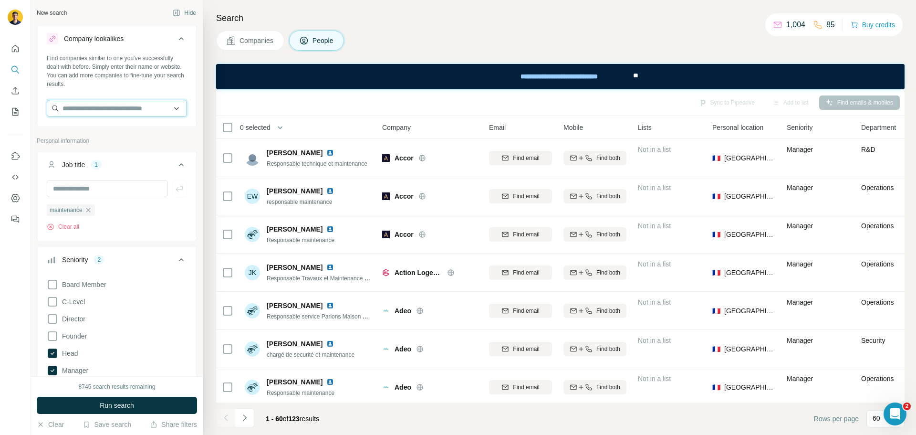
click at [100, 110] on input "text" at bounding box center [117, 108] width 140 height 17
click at [186, 138] on p "Personal information" at bounding box center [117, 140] width 160 height 9
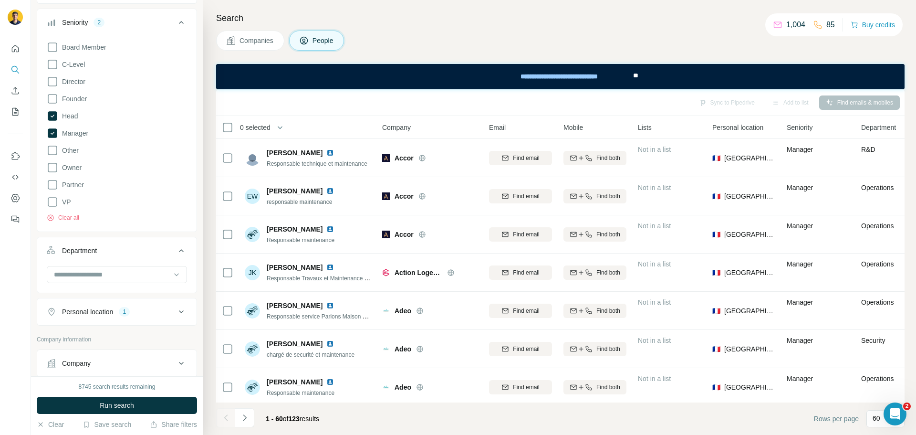
scroll to position [239, 0]
click at [121, 272] on input at bounding box center [112, 273] width 118 height 10
click at [114, 302] on div "Engineering" at bounding box center [113, 303] width 117 height 10
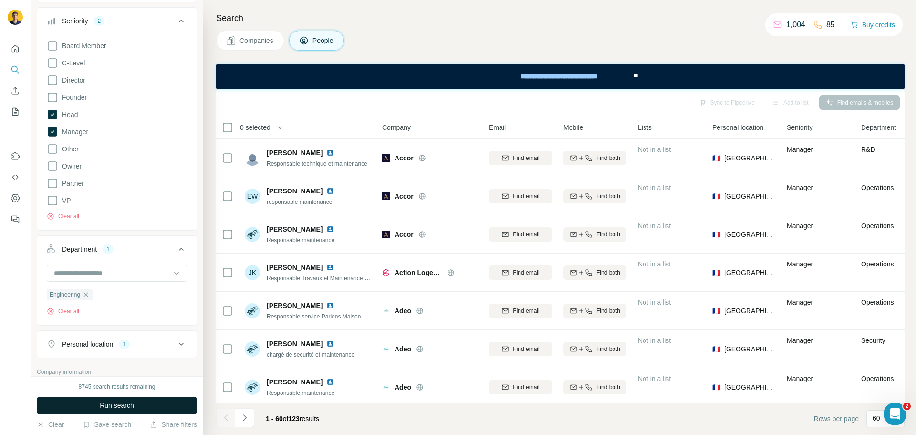
click at [112, 408] on span "Run search" at bounding box center [117, 405] width 34 height 10
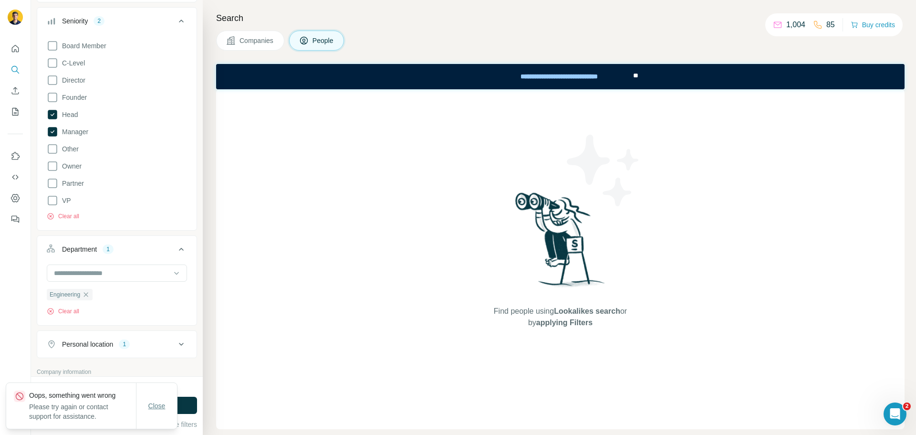
click at [157, 407] on span "Close" at bounding box center [156, 406] width 17 height 10
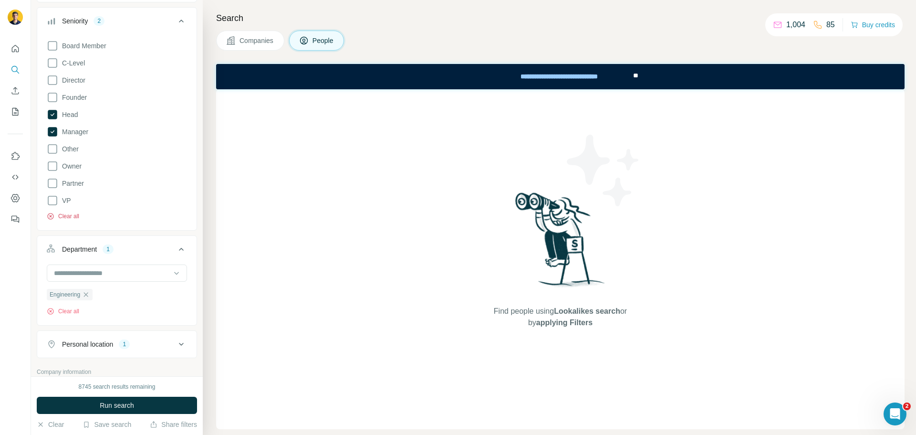
click at [53, 216] on icon "button" at bounding box center [50, 216] width 6 height 6
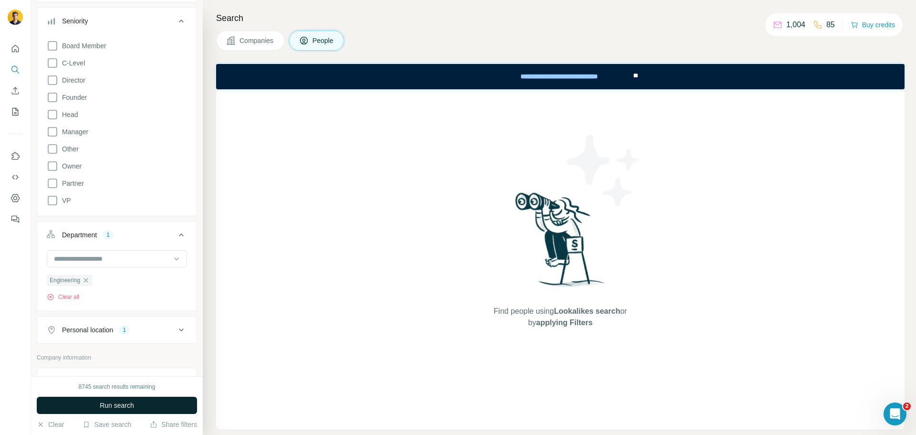
click at [111, 408] on span "Run search" at bounding box center [117, 405] width 34 height 10
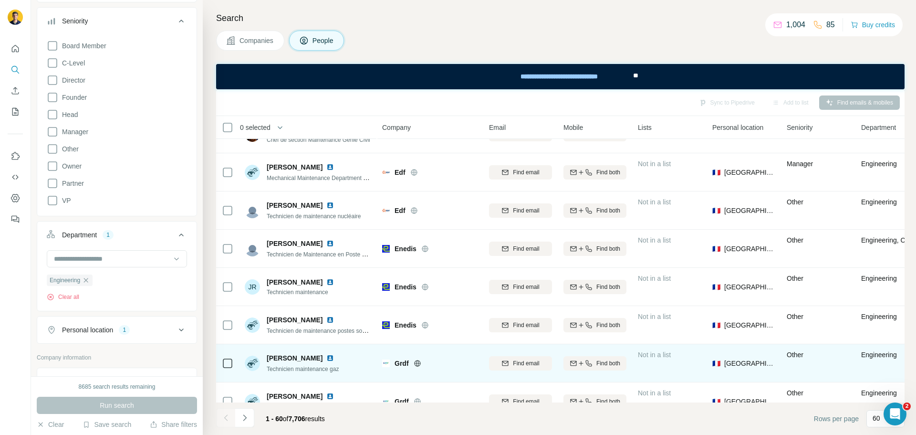
scroll to position [1193, 0]
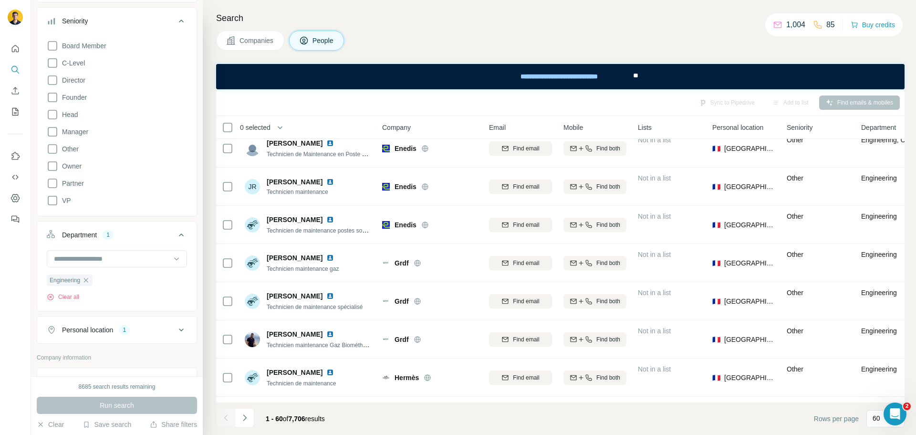
click at [242, 418] on icon "Navigate to next page" at bounding box center [245, 418] width 10 height 10
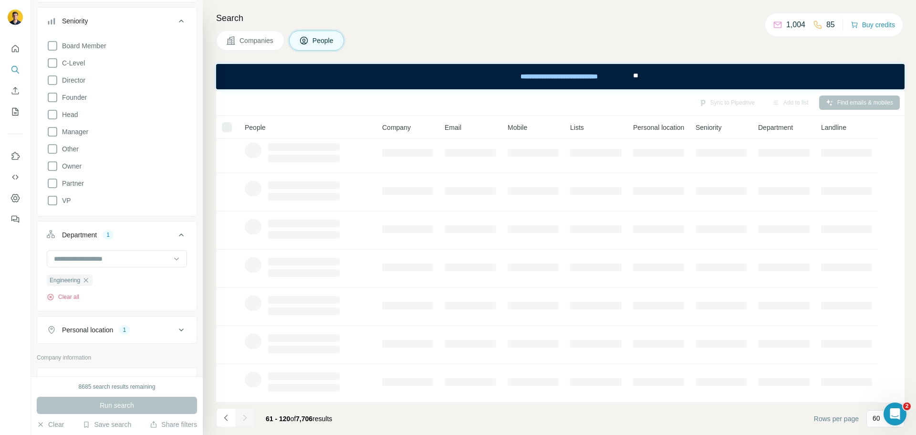
scroll to position [123, 0]
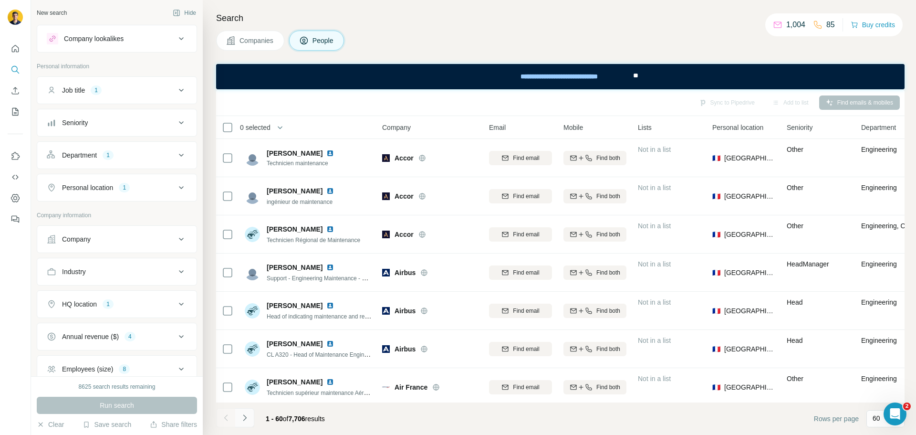
click at [243, 421] on icon "Navigate to next page" at bounding box center [245, 418] width 10 height 10
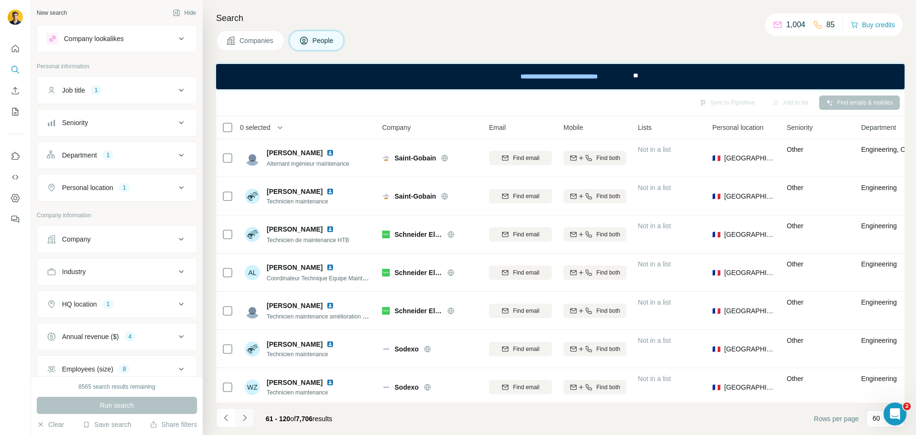
click at [243, 421] on icon "Navigate to next page" at bounding box center [245, 418] width 10 height 10
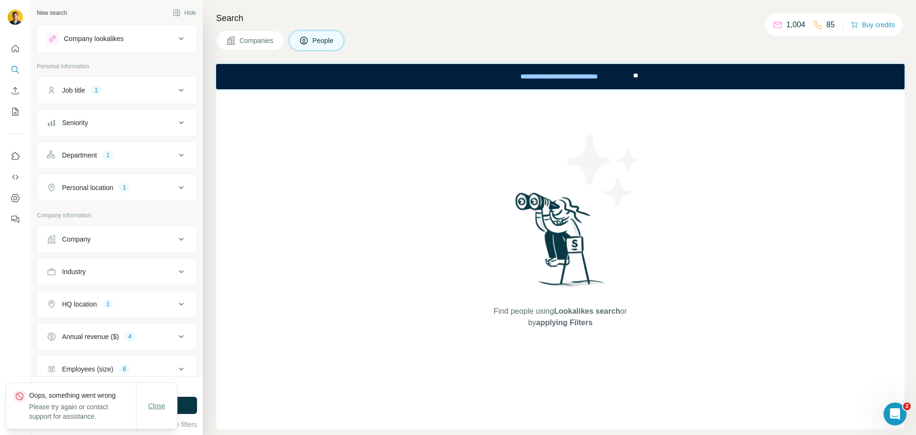
click at [151, 406] on span "Close" at bounding box center [156, 406] width 17 height 10
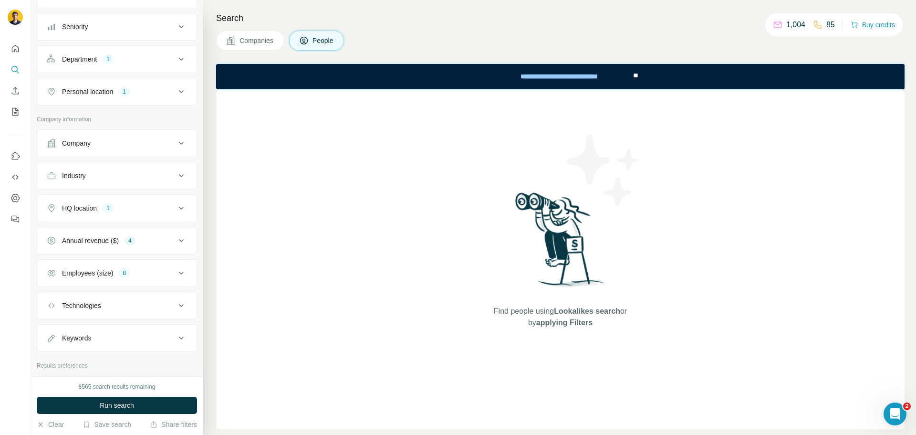
scroll to position [167, 0]
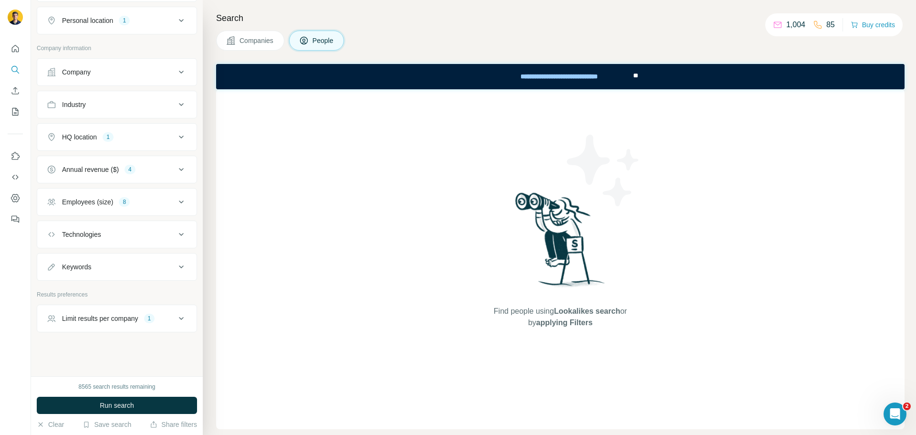
click at [176, 321] on icon at bounding box center [181, 318] width 11 height 11
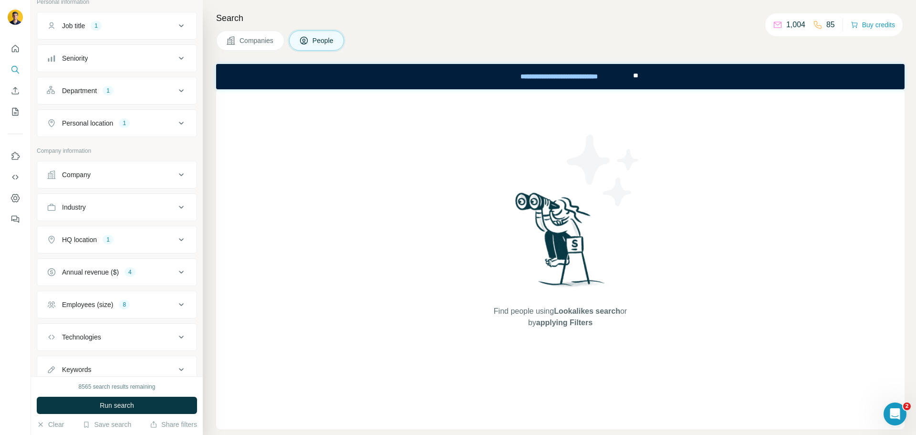
scroll to position [0, 0]
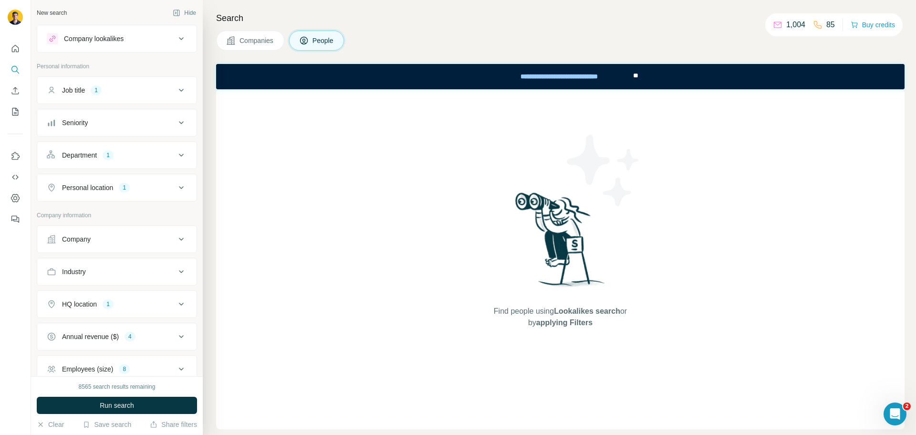
click at [123, 44] on div "Company lookalikes" at bounding box center [111, 38] width 129 height 11
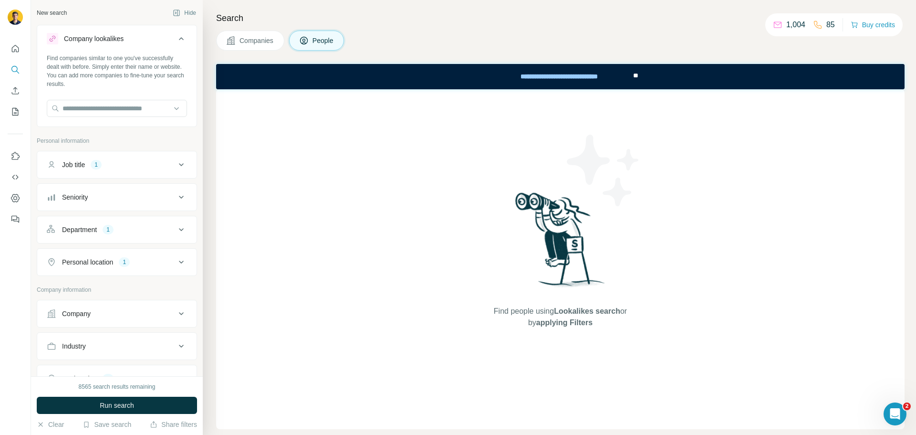
click at [144, 136] on div "Company lookalikes Find companies similar to one you've successfully dealt with…" at bounding box center [117, 326] width 160 height 602
click at [157, 104] on input "text" at bounding box center [117, 108] width 140 height 17
click at [90, 113] on input "text" at bounding box center [117, 108] width 140 height 17
click at [88, 112] on input "**********" at bounding box center [117, 108] width 140 height 17
click at [123, 106] on input "**********" at bounding box center [117, 108] width 140 height 17
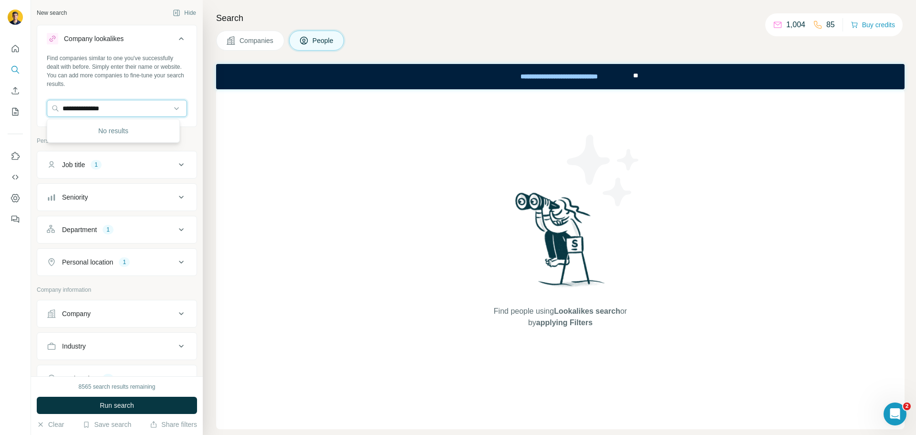
type input "**********"
click at [95, 113] on input "**********" at bounding box center [117, 108] width 140 height 17
paste input "**********"
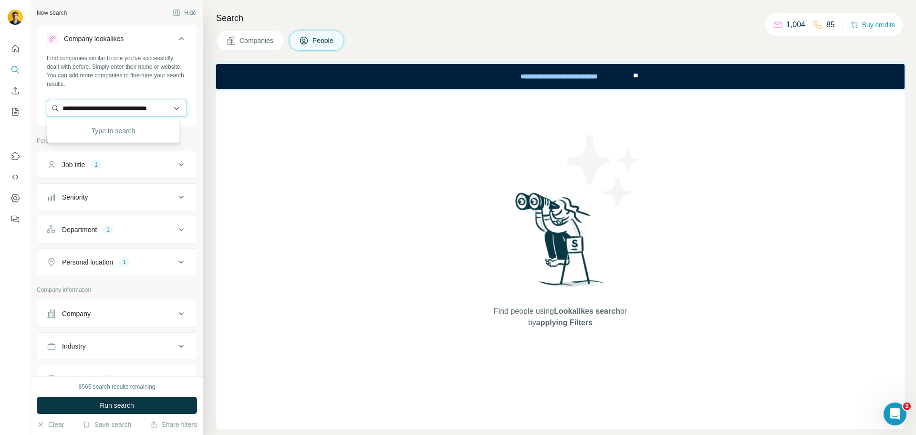
scroll to position [0, 22]
type input "**********"
click at [103, 133] on p "Brioches Fonteneau" at bounding box center [104, 130] width 60 height 10
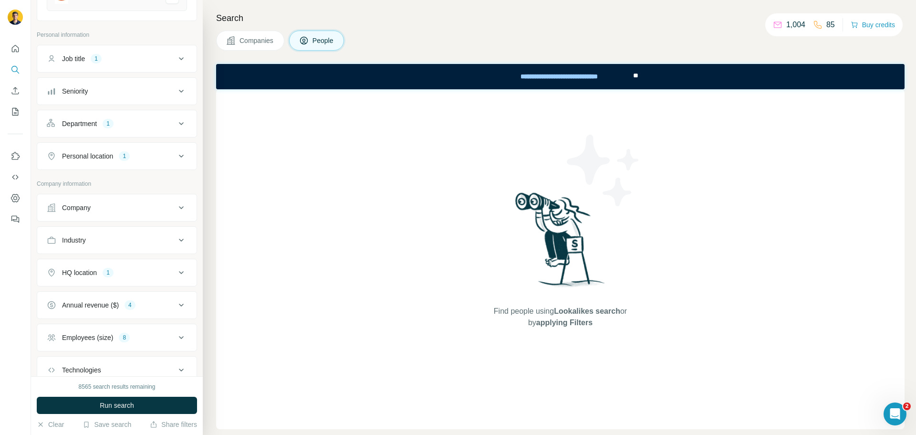
scroll to position [95, 0]
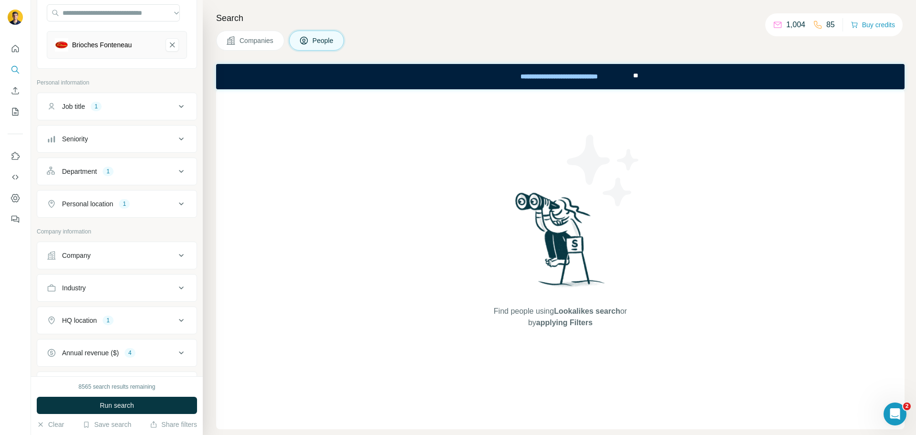
click at [130, 163] on button "Department 1" at bounding box center [116, 171] width 159 height 23
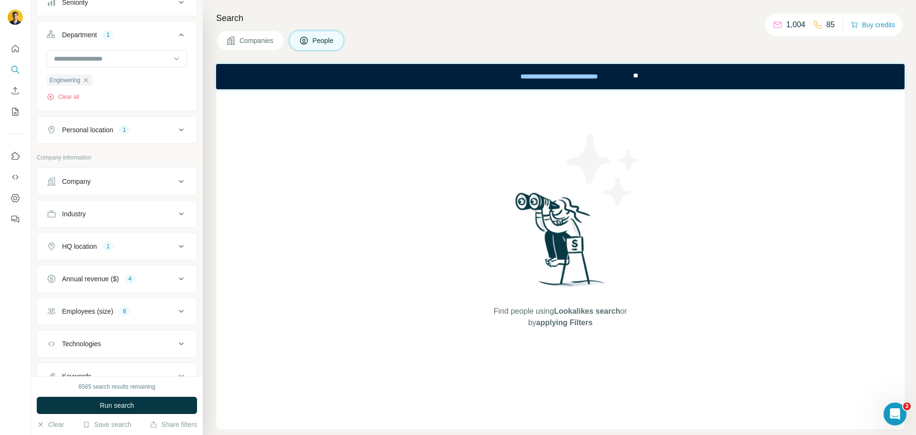
scroll to position [286, 0]
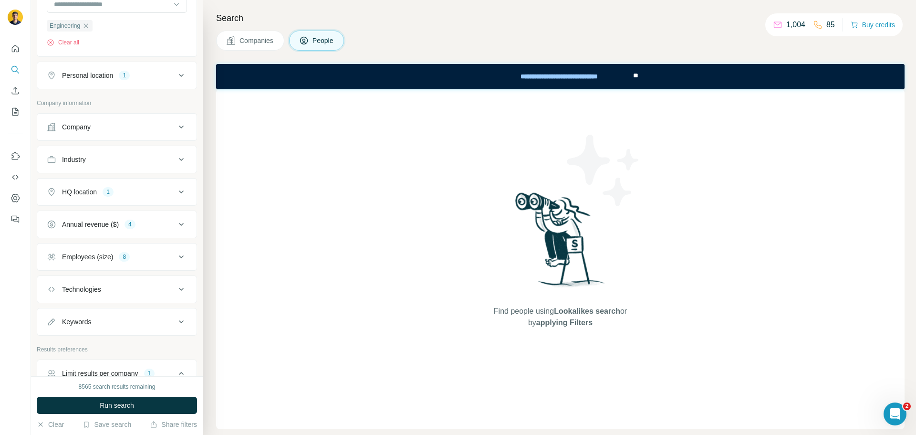
click at [101, 219] on button "Annual revenue ($) 4" at bounding box center [116, 224] width 159 height 23
click at [61, 363] on button "Clear all" at bounding box center [63, 367] width 32 height 9
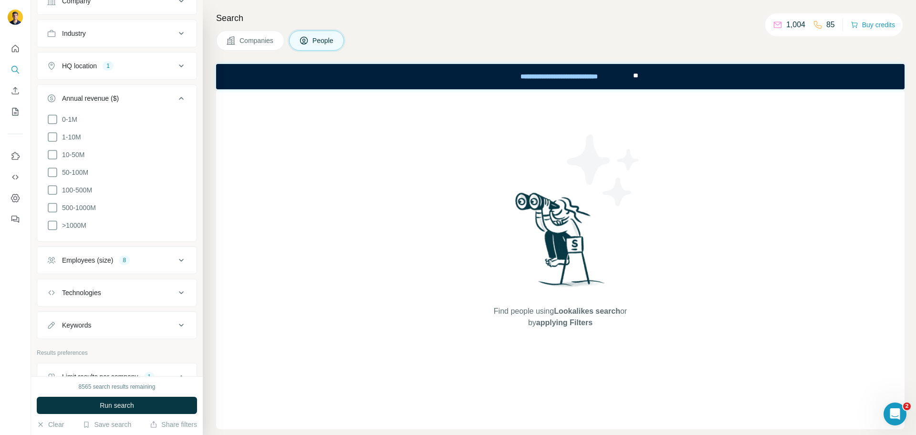
scroll to position [429, 0]
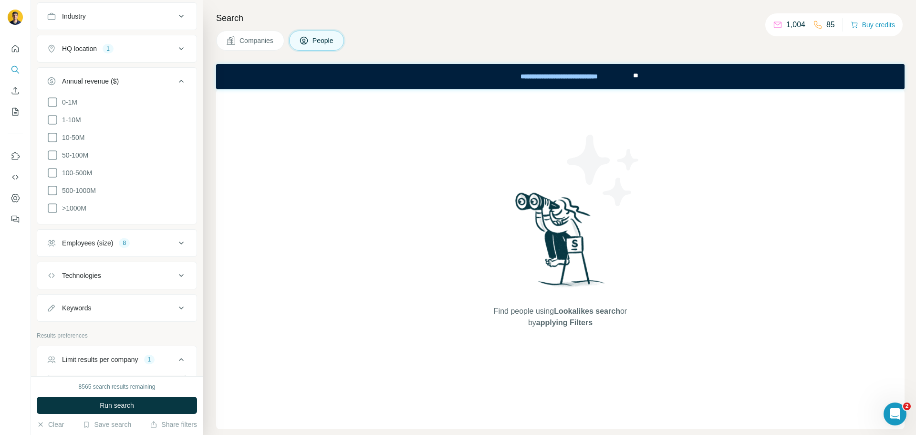
click at [94, 241] on div "Employees (size)" at bounding box center [87, 243] width 51 height 10
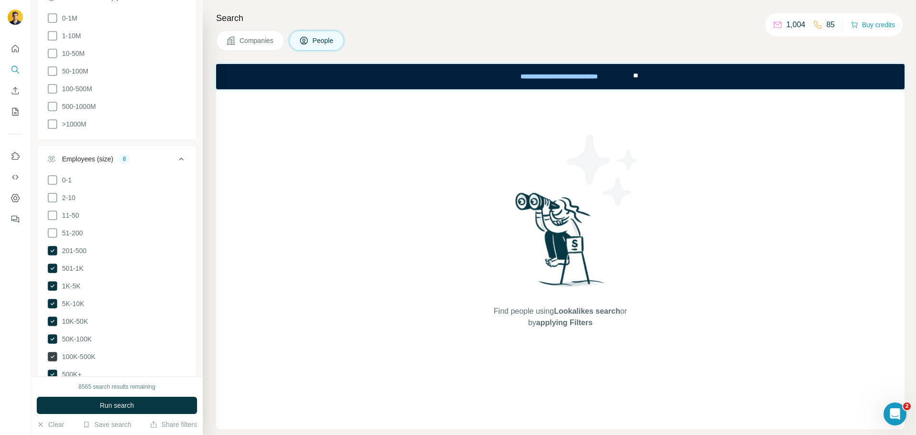
scroll to position [525, 0]
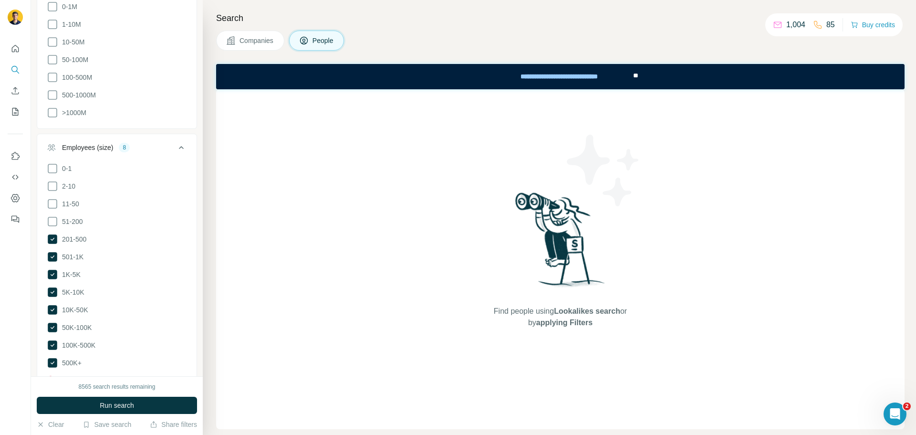
click at [61, 375] on button "Clear all" at bounding box center [63, 379] width 32 height 9
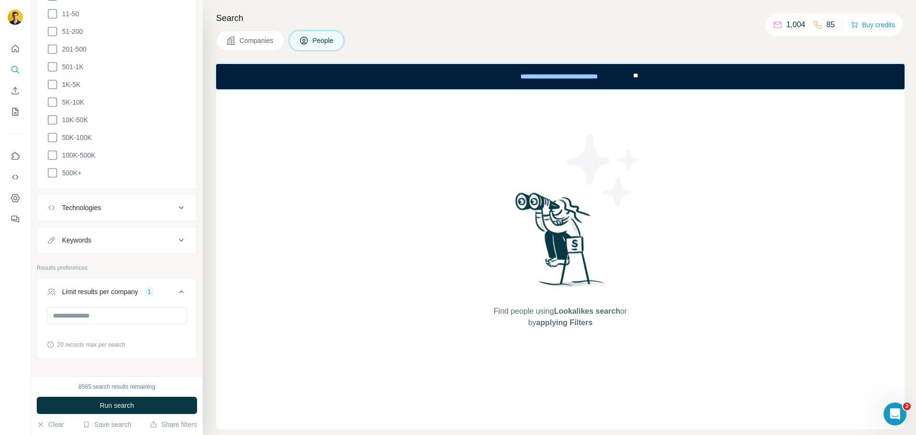
scroll to position [716, 0]
click at [109, 402] on span "Run search" at bounding box center [117, 405] width 34 height 10
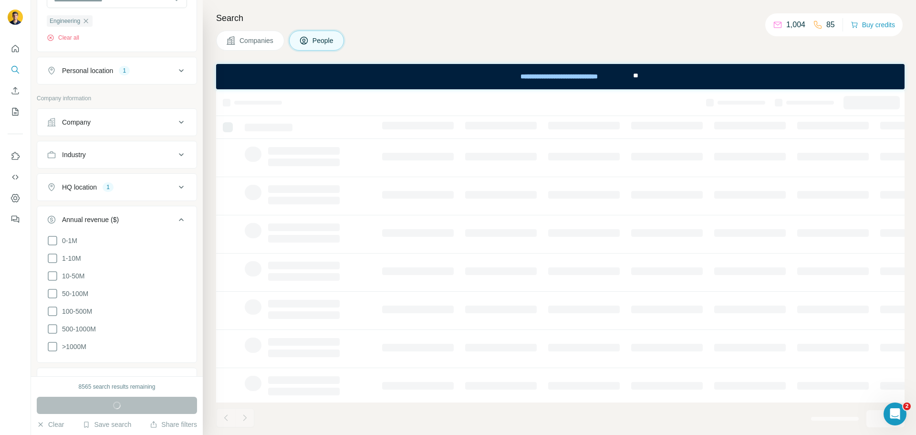
scroll to position [143, 0]
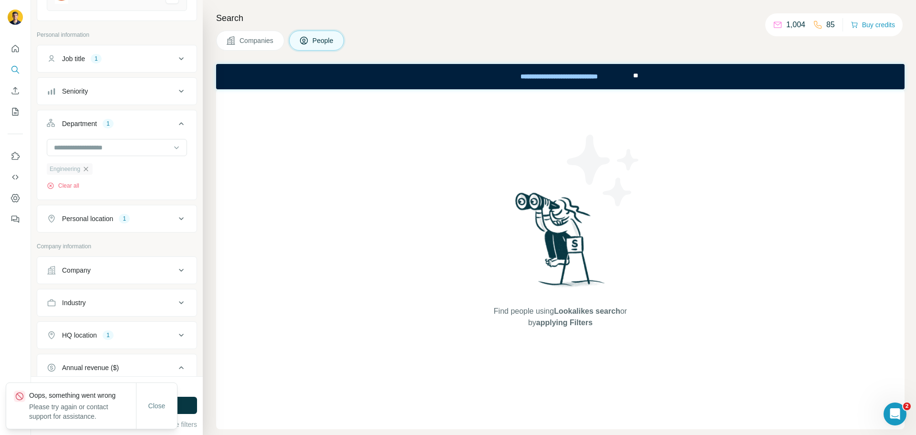
click at [86, 169] on icon "button" at bounding box center [86, 169] width 8 height 8
click at [157, 403] on span "Close" at bounding box center [156, 406] width 17 height 10
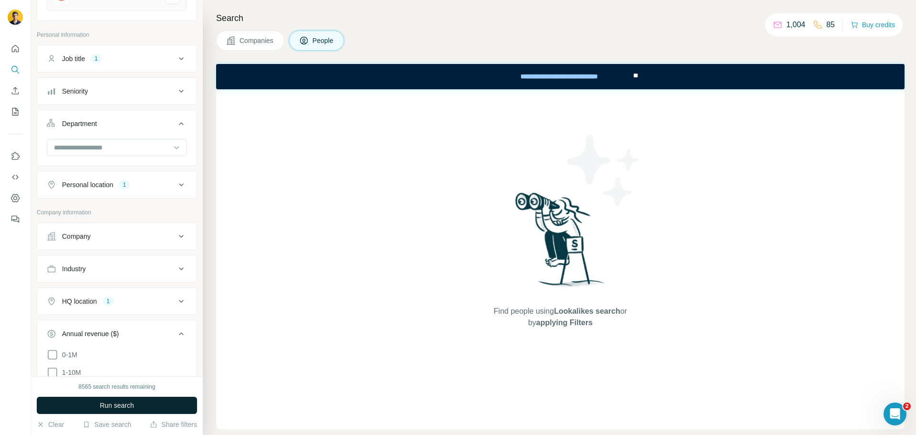
click at [146, 404] on button "Run search" at bounding box center [117, 405] width 160 height 17
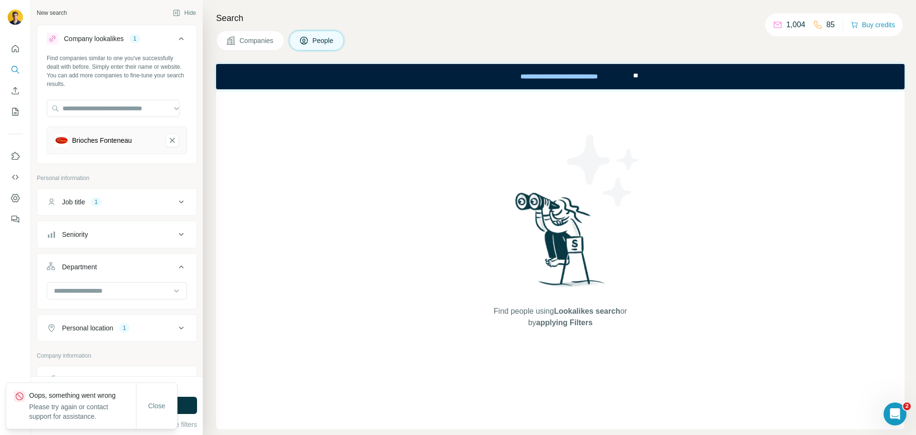
click at [147, 202] on div "Job title 1" at bounding box center [111, 202] width 129 height 10
click at [90, 250] on icon "button" at bounding box center [88, 247] width 8 height 8
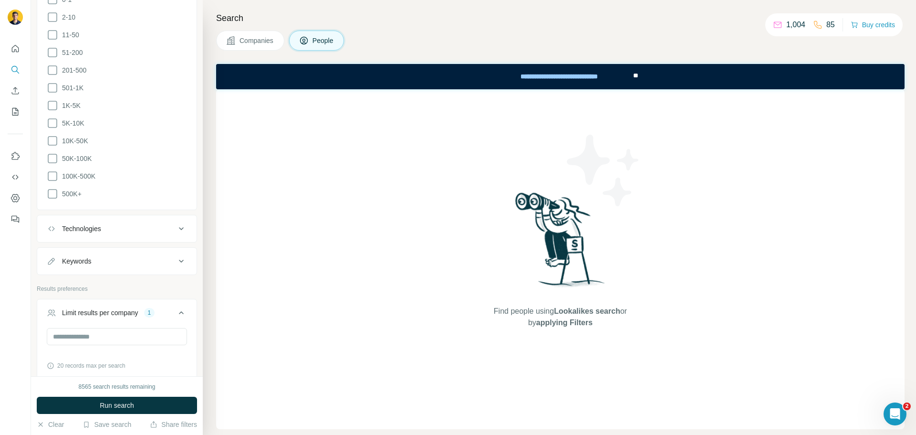
scroll to position [716, 0]
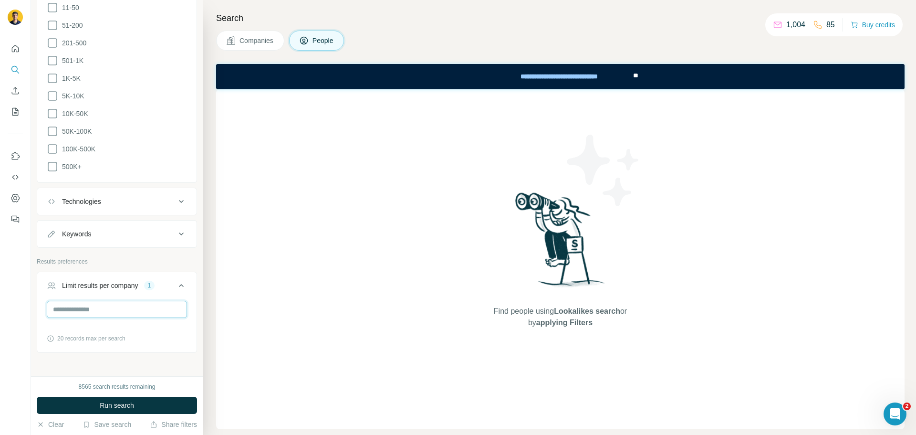
click at [92, 307] on input "*" at bounding box center [117, 309] width 140 height 17
click at [111, 400] on button "Run search" at bounding box center [117, 405] width 160 height 17
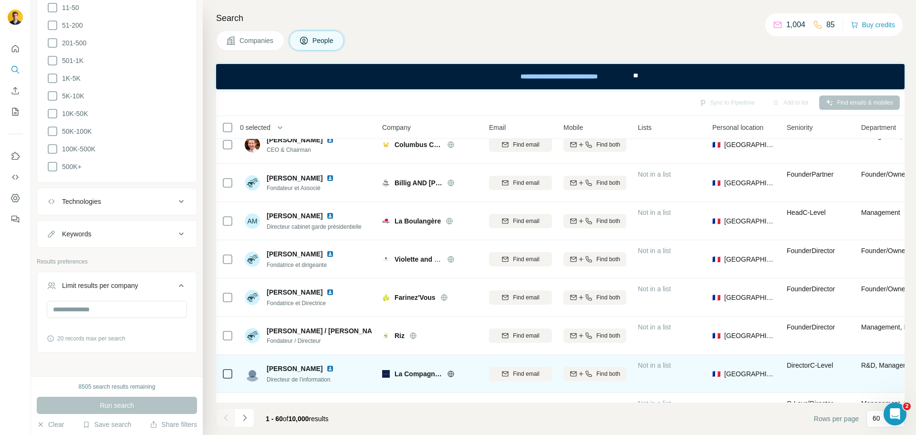
scroll to position [429, 0]
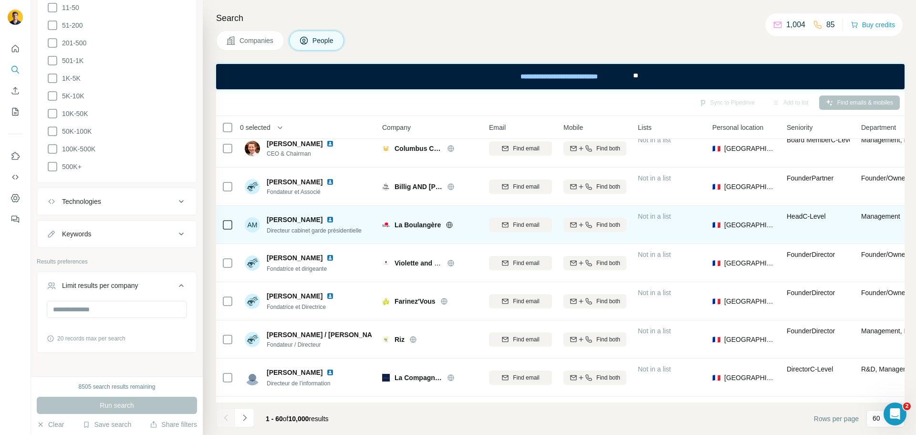
click at [330, 221] on img at bounding box center [330, 220] width 8 height 8
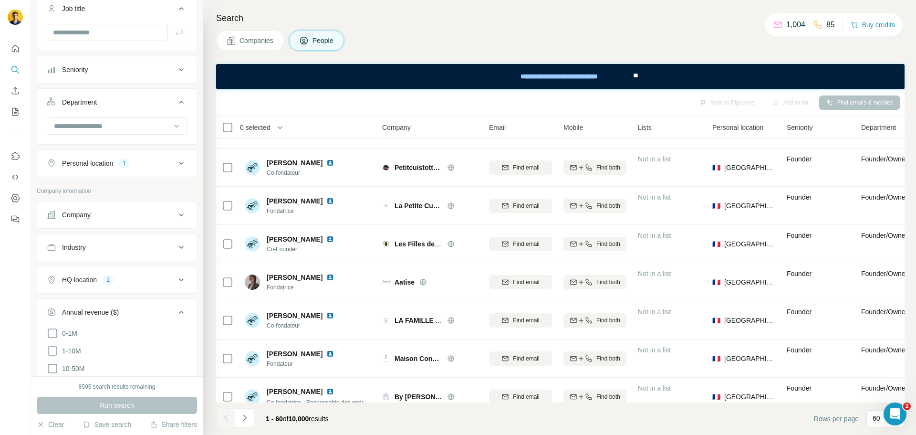
scroll to position [95, 0]
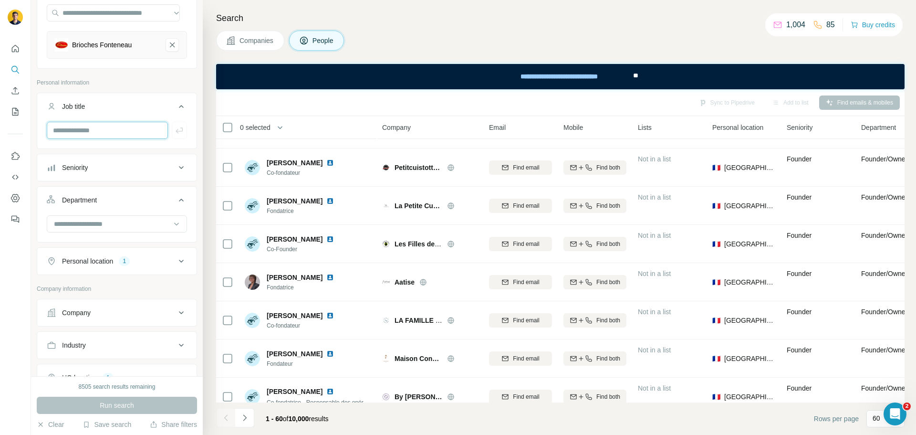
click at [87, 133] on input "text" at bounding box center [107, 130] width 121 height 17
type input "**********"
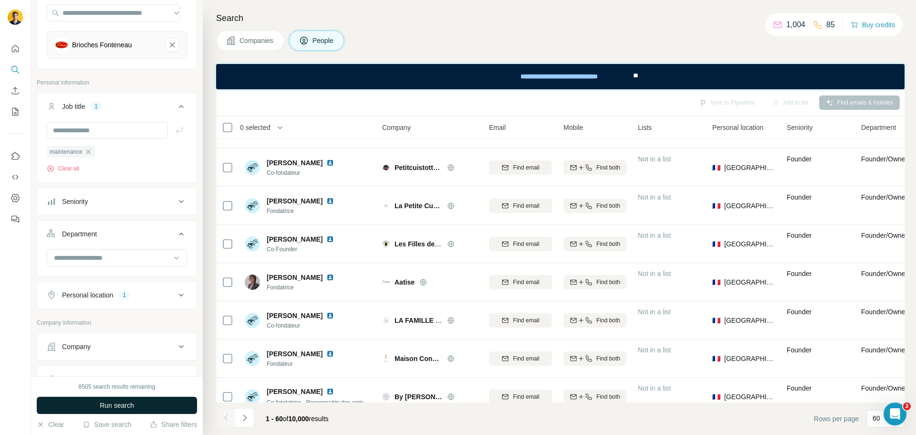
click at [115, 408] on span "Run search" at bounding box center [117, 405] width 34 height 10
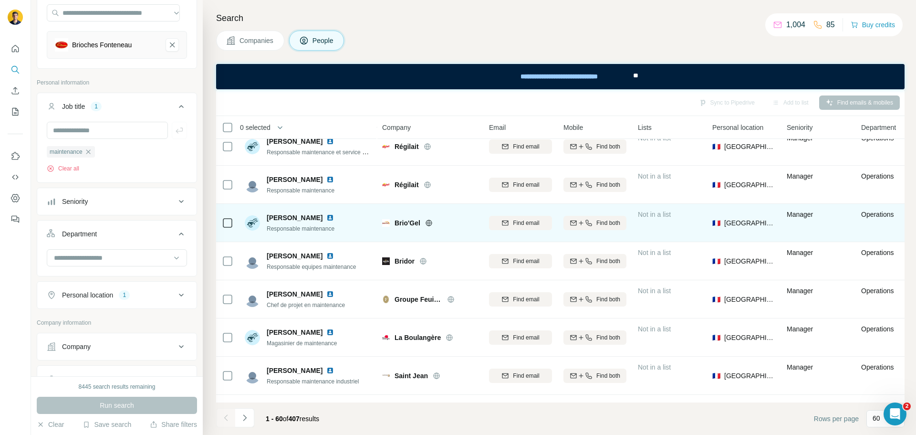
scroll to position [1479, 0]
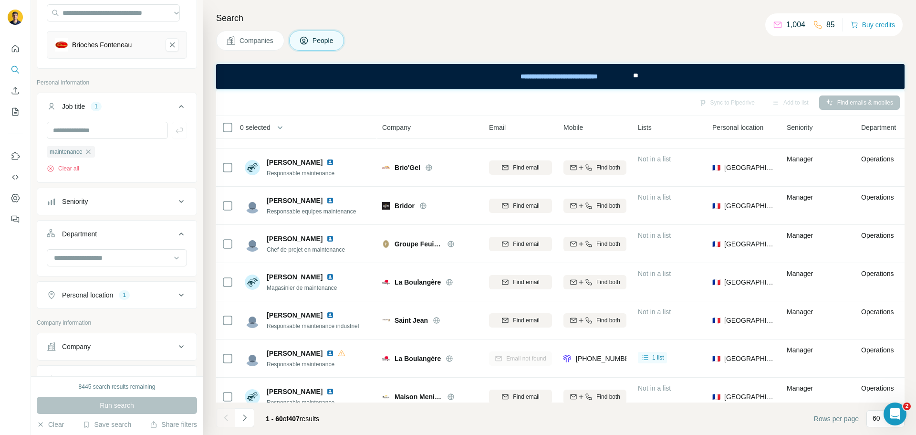
click at [123, 193] on button "Seniority" at bounding box center [116, 201] width 159 height 23
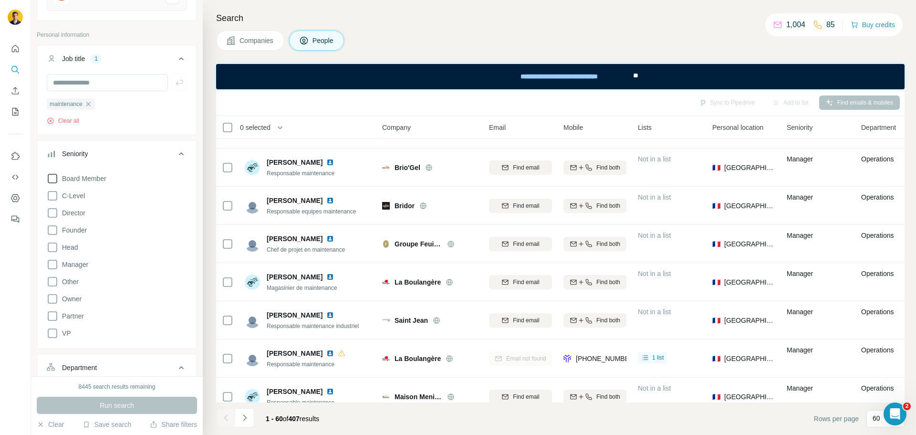
click at [55, 175] on icon at bounding box center [52, 178] width 11 height 11
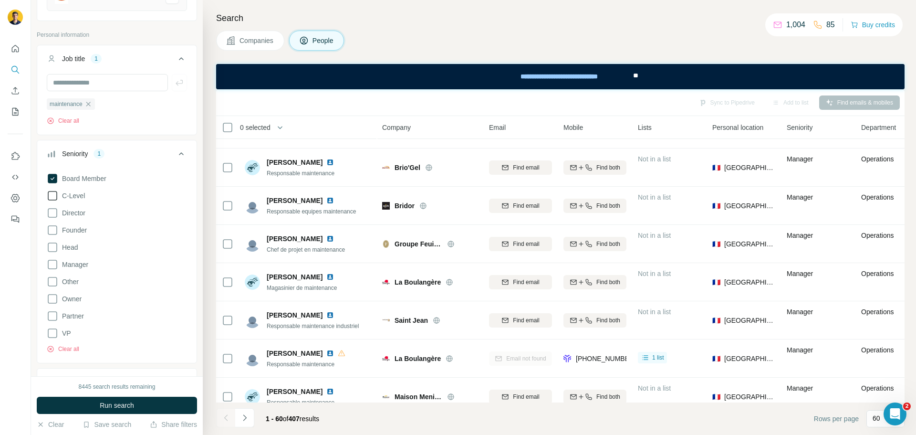
click at [53, 198] on icon at bounding box center [52, 195] width 11 height 11
click at [53, 215] on icon at bounding box center [52, 212] width 11 height 11
click at [52, 231] on icon at bounding box center [52, 229] width 11 height 11
click at [52, 249] on icon at bounding box center [52, 246] width 11 height 11
click at [52, 269] on icon at bounding box center [52, 264] width 11 height 11
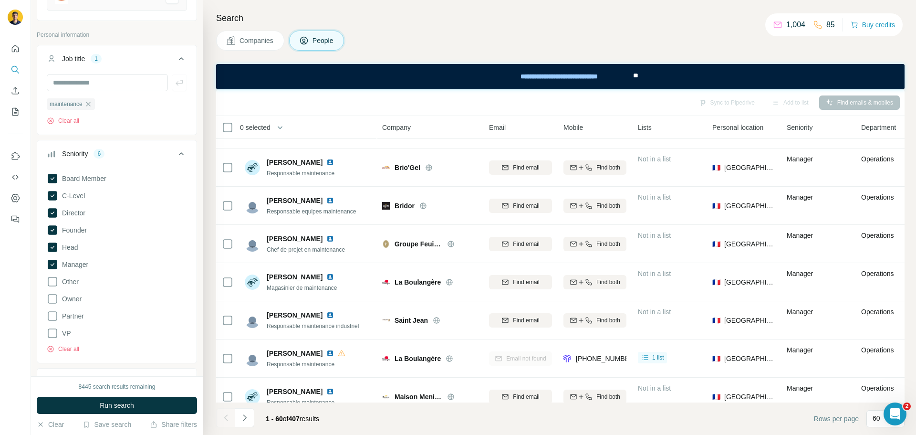
scroll to position [191, 0]
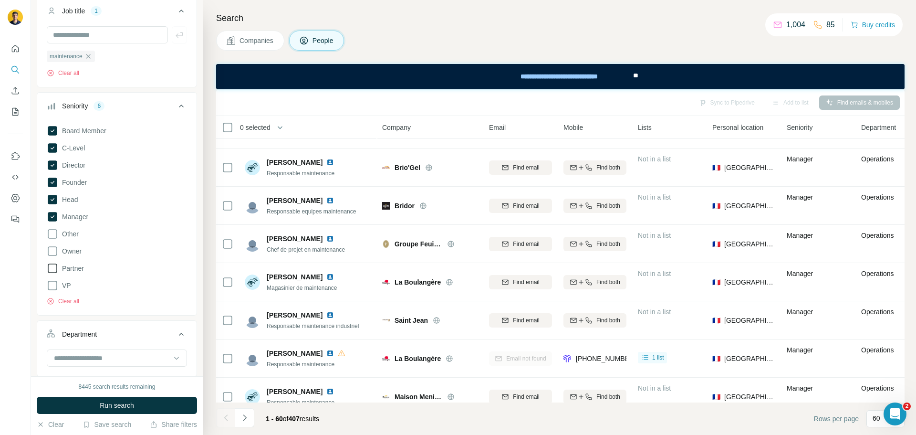
click at [52, 270] on icon at bounding box center [52, 267] width 11 height 11
click at [52, 286] on icon at bounding box center [52, 285] width 11 height 11
click at [115, 406] on span "Run search" at bounding box center [117, 405] width 34 height 10
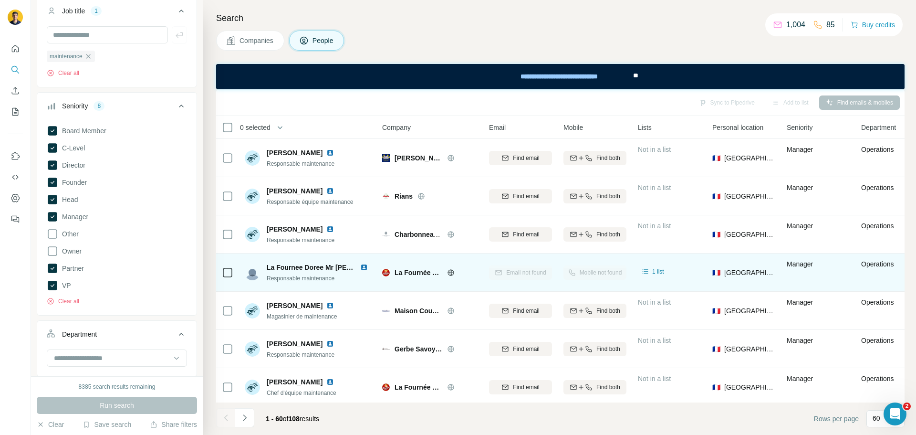
scroll to position [2032, 0]
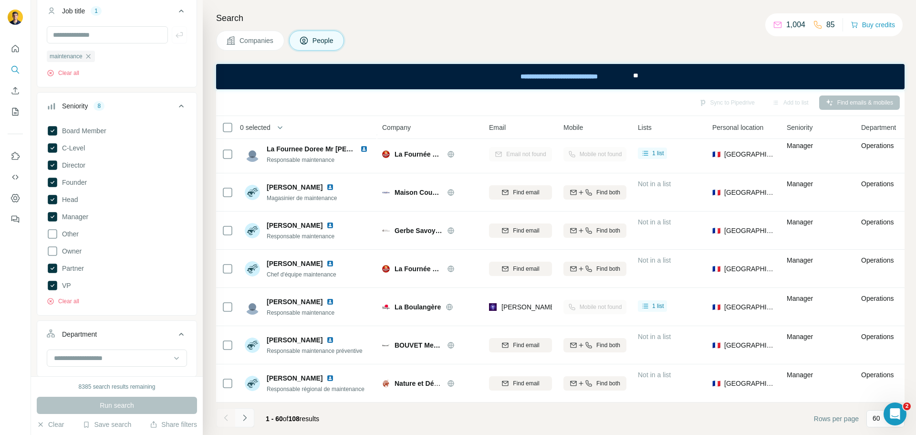
click at [241, 422] on icon "Navigate to next page" at bounding box center [245, 418] width 10 height 10
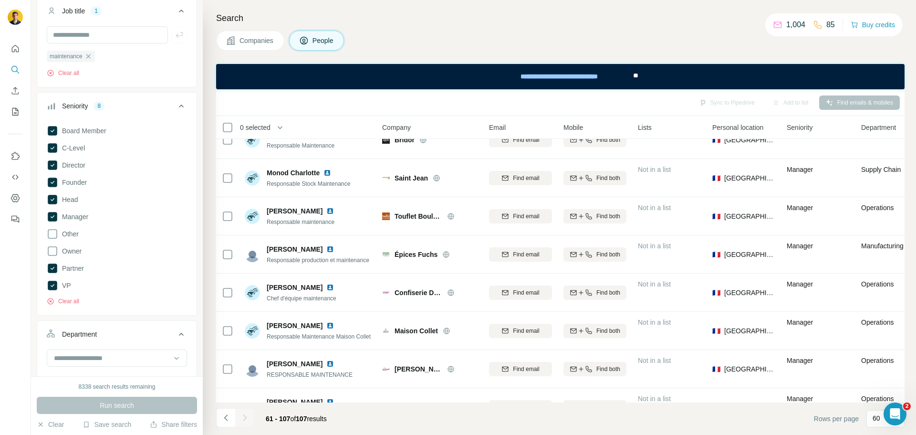
scroll to position [0, 0]
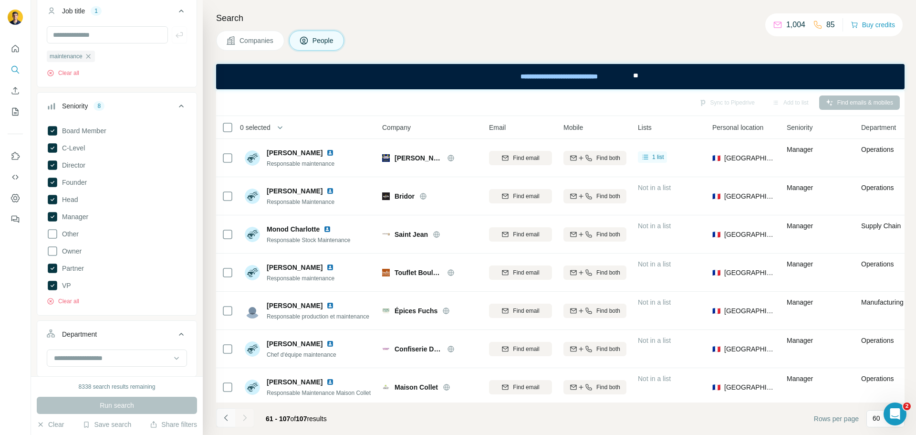
click at [226, 417] on icon "Navigate to previous page" at bounding box center [226, 418] width 10 height 10
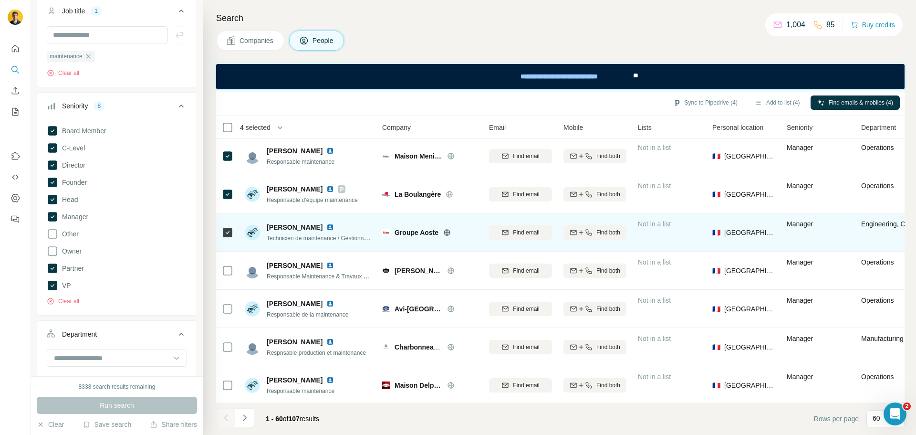
scroll to position [95, 0]
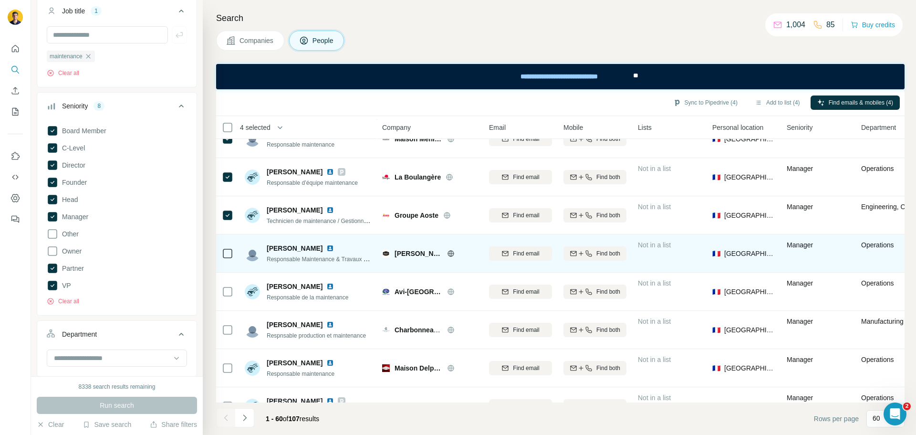
click at [452, 254] on icon at bounding box center [451, 254] width 8 height 8
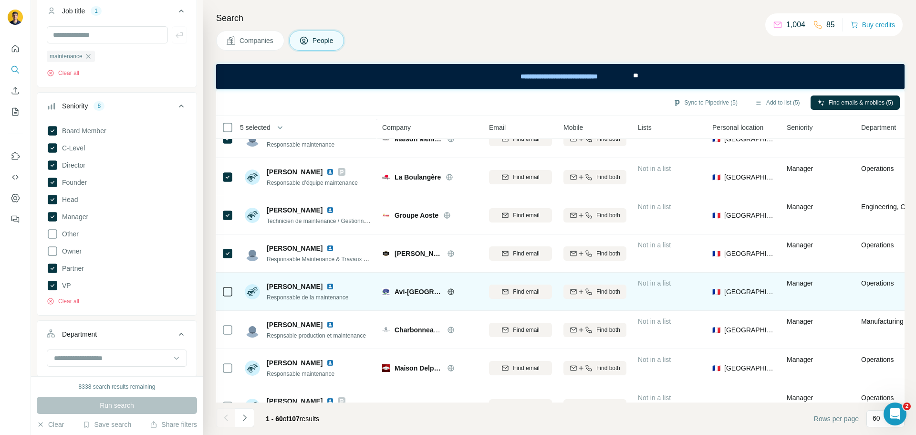
scroll to position [143, 0]
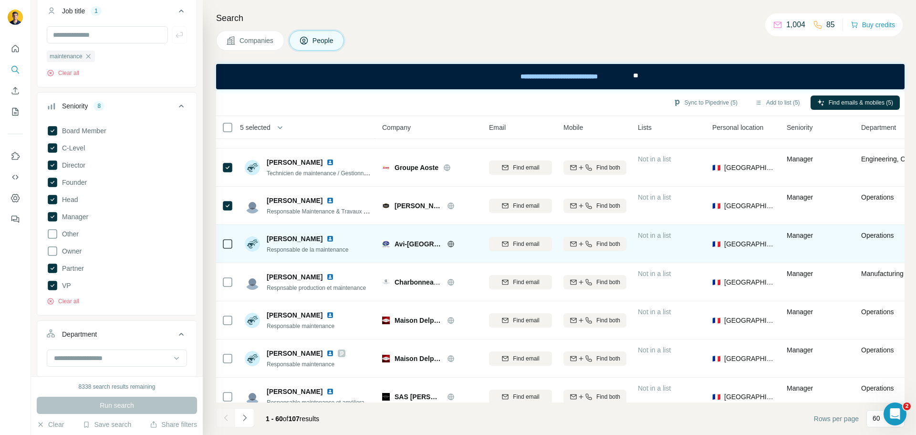
click at [449, 243] on icon at bounding box center [451, 244] width 8 height 8
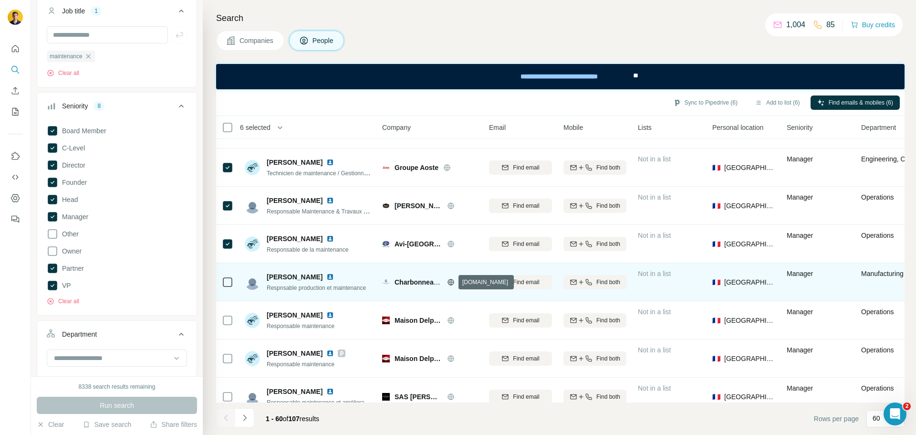
click at [453, 282] on icon at bounding box center [451, 282] width 6 height 0
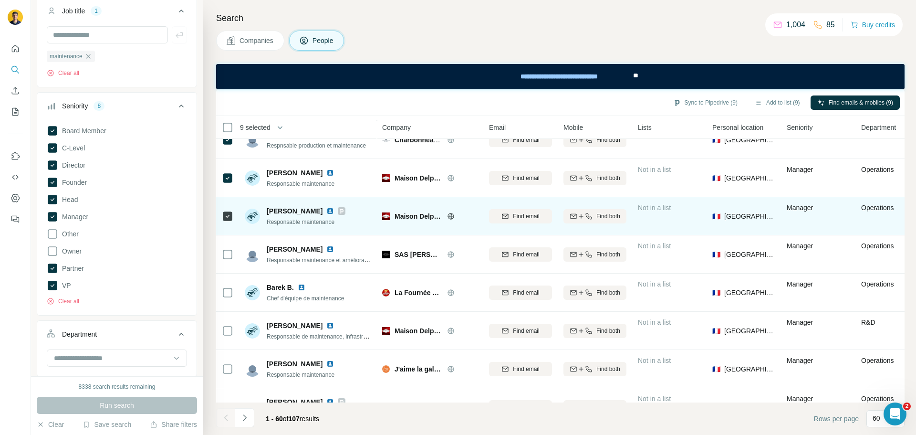
scroll to position [286, 0]
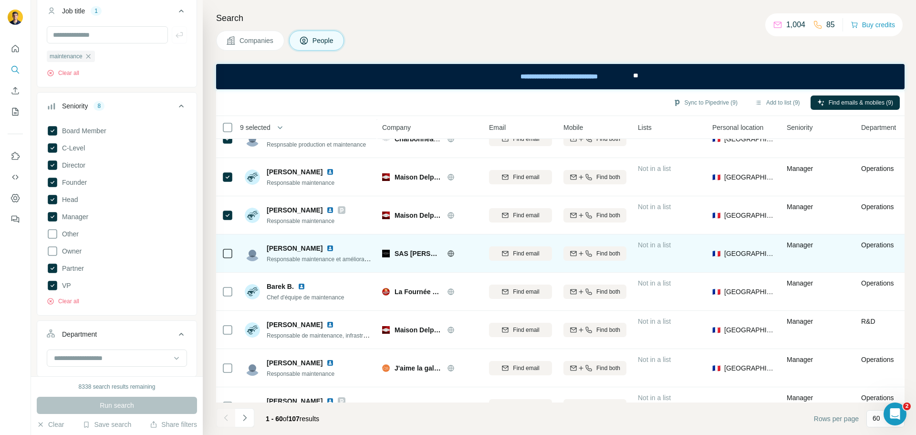
click at [448, 252] on icon at bounding box center [451, 253] width 6 height 6
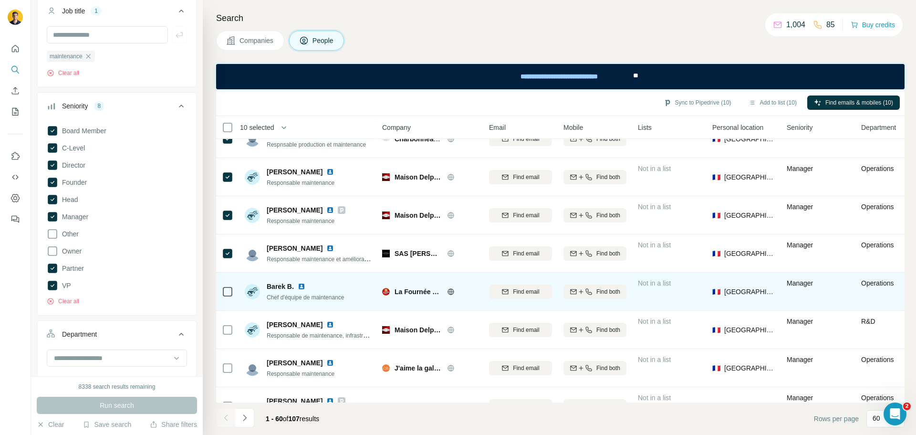
scroll to position [382, 0]
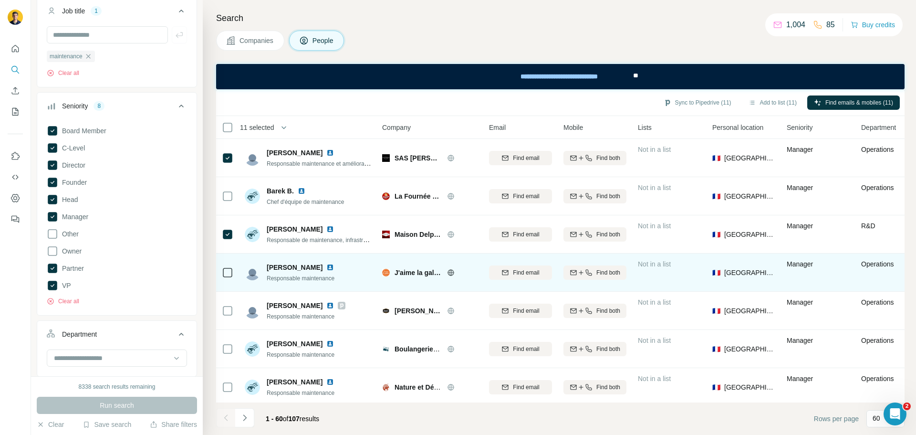
click at [408, 271] on span "J'aime la galette !" at bounding box center [419, 273] width 48 height 10
click at [449, 272] on icon at bounding box center [451, 272] width 6 height 0
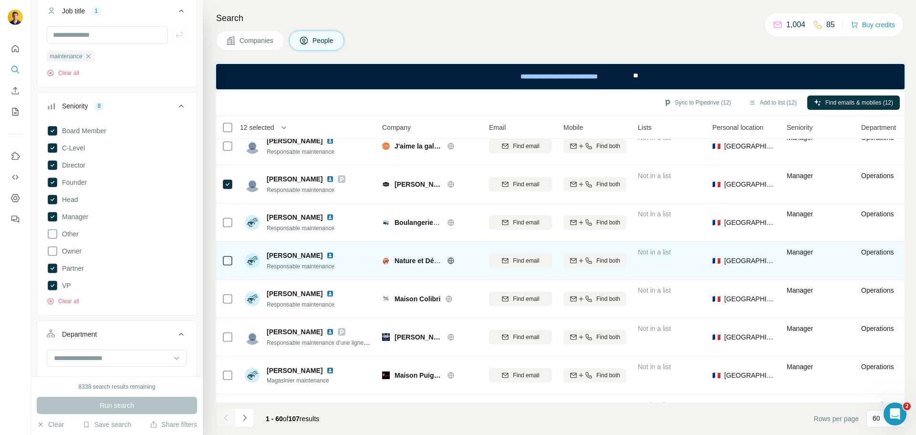
scroll to position [525, 0]
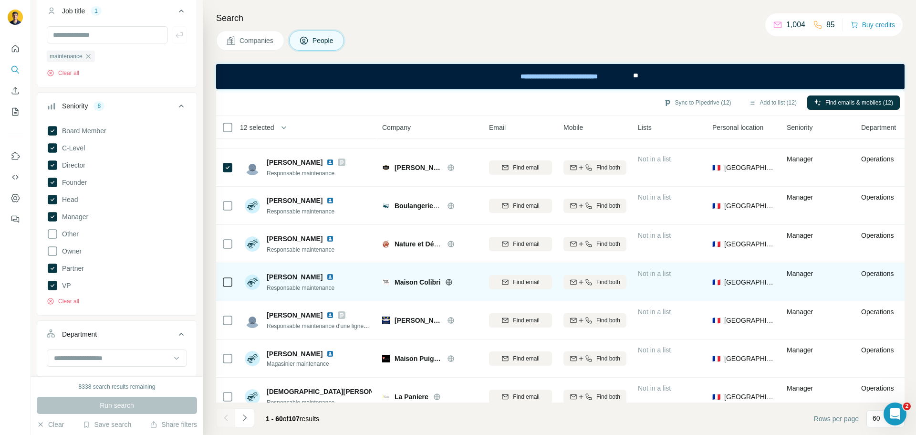
click at [449, 281] on icon at bounding box center [449, 282] width 8 height 8
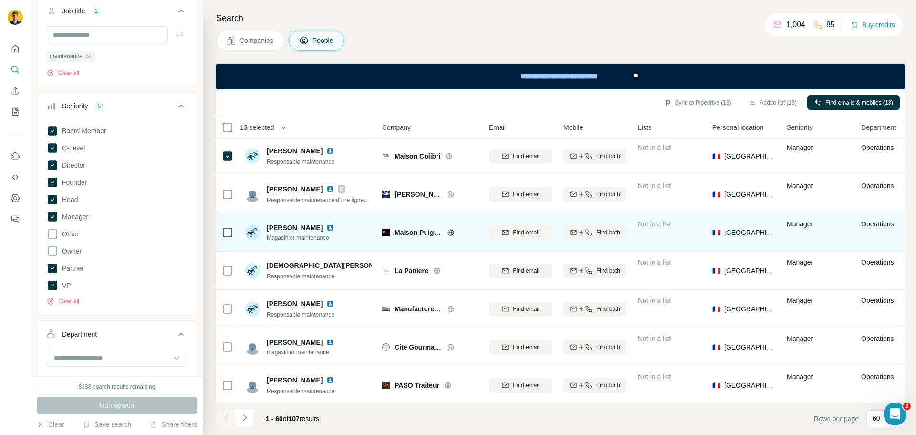
scroll to position [668, 0]
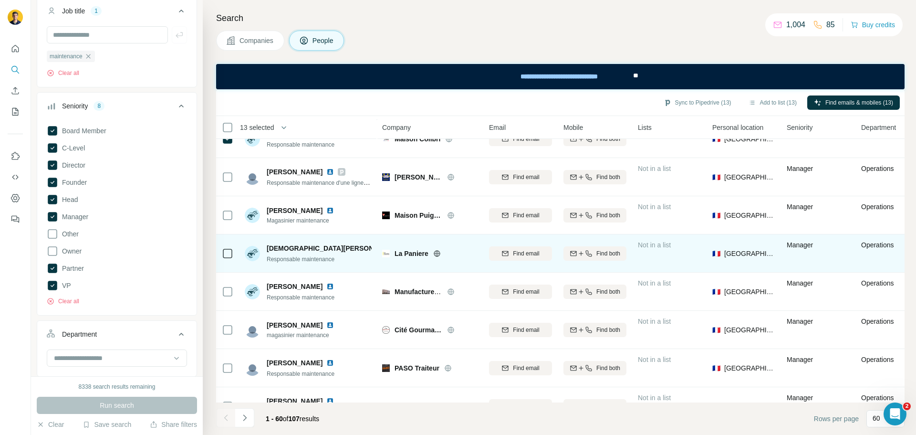
click at [438, 253] on icon at bounding box center [437, 253] width 2 height 6
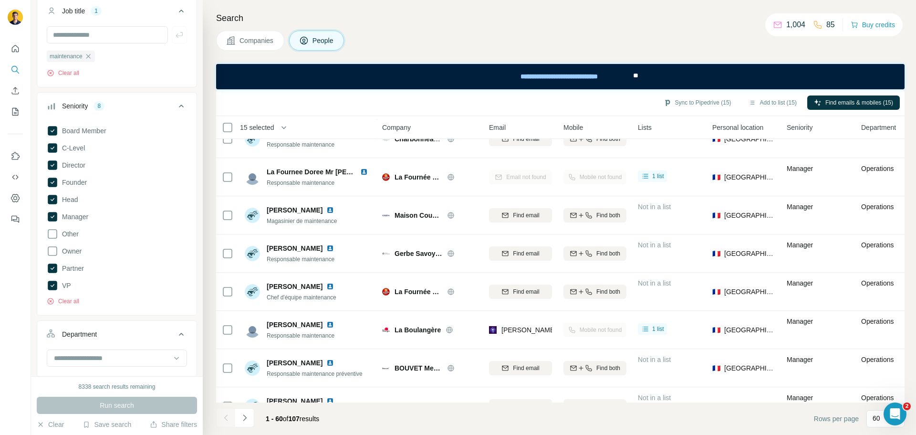
scroll to position [2032, 0]
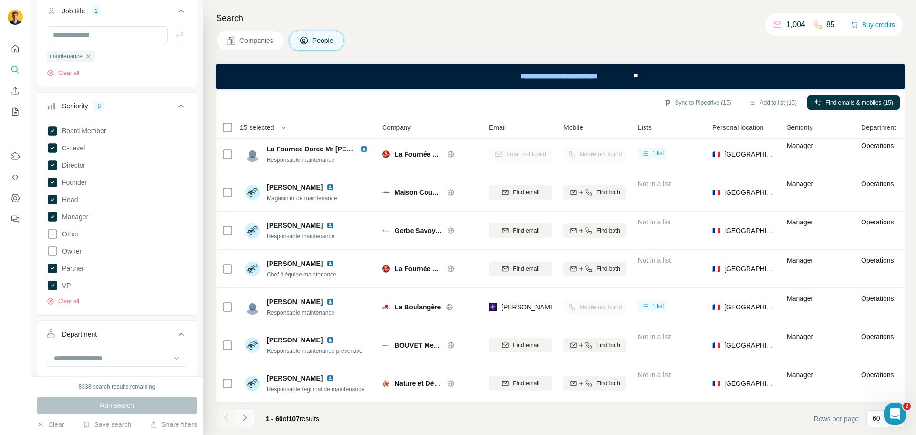
click at [242, 421] on icon "Navigate to next page" at bounding box center [245, 418] width 10 height 10
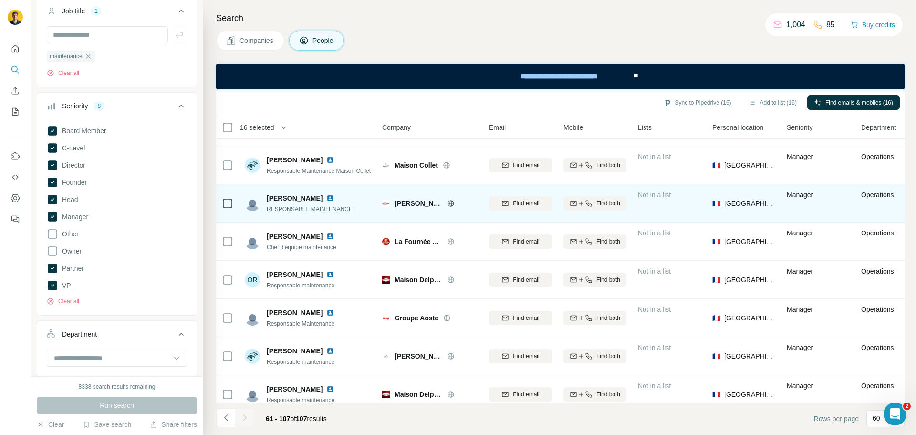
scroll to position [239, 0]
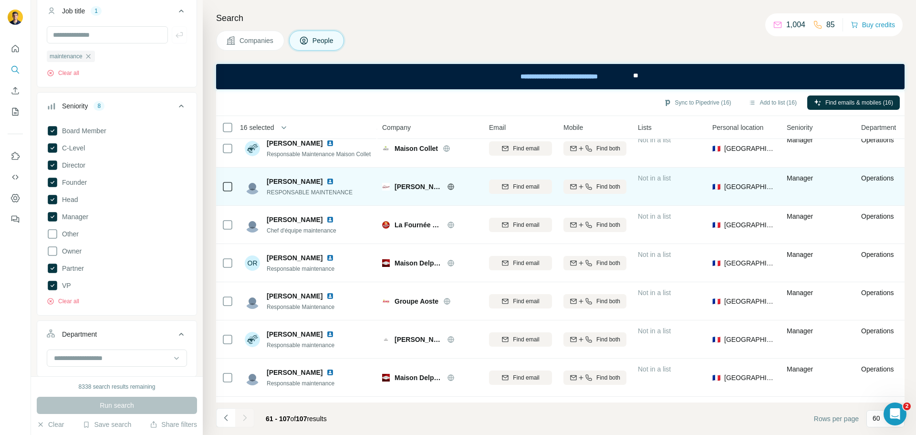
click at [451, 189] on icon at bounding box center [450, 186] width 2 height 6
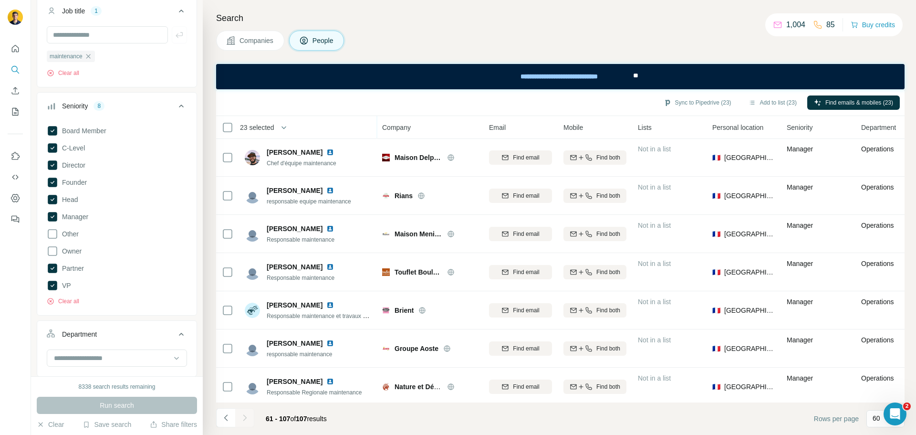
scroll to position [1431, 0]
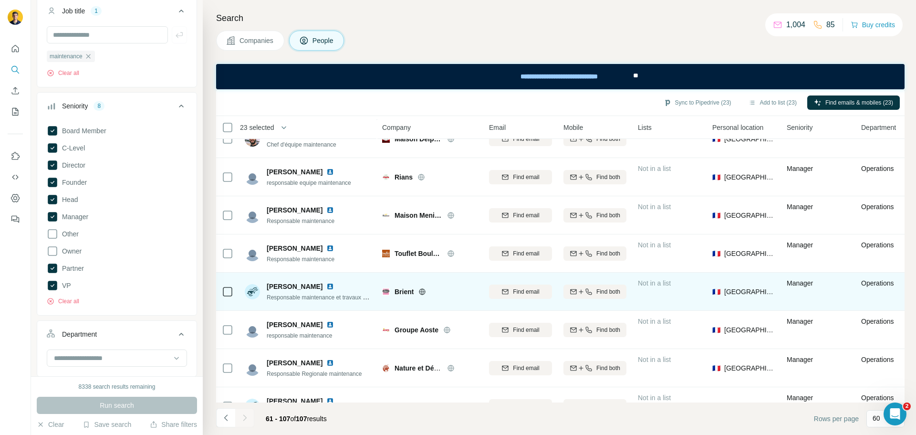
click at [424, 292] on icon at bounding box center [422, 291] width 2 height 6
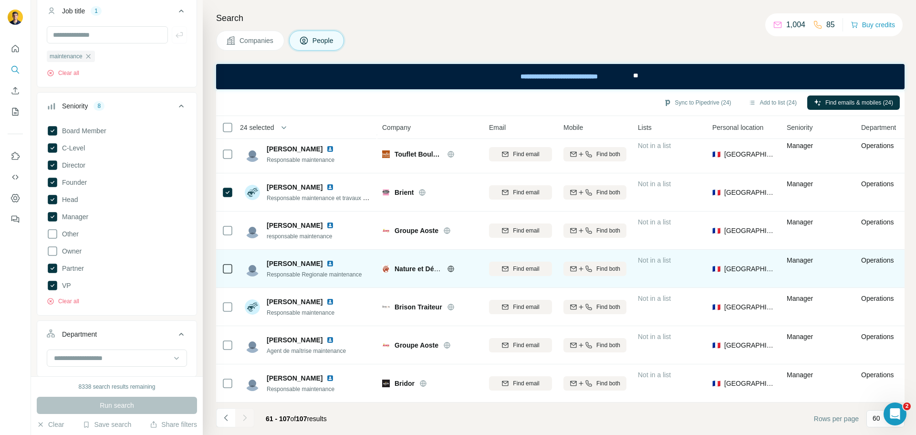
scroll to position [1535, 0]
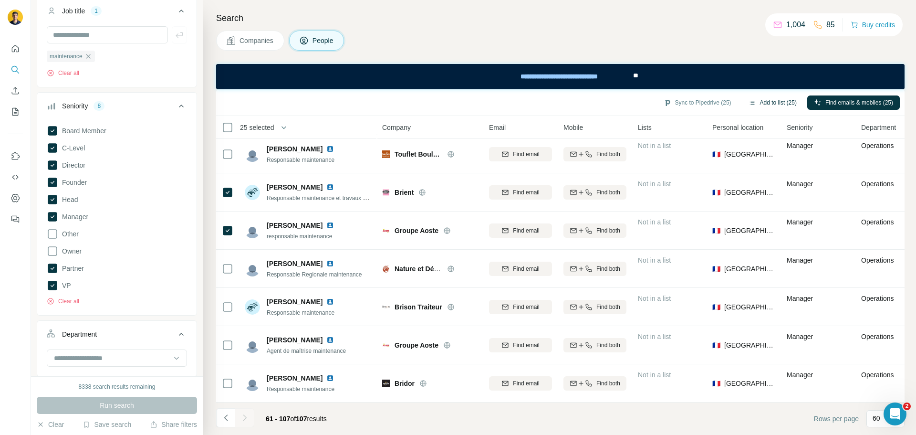
click at [756, 105] on button "Add to list (25)" at bounding box center [773, 102] width 62 height 14
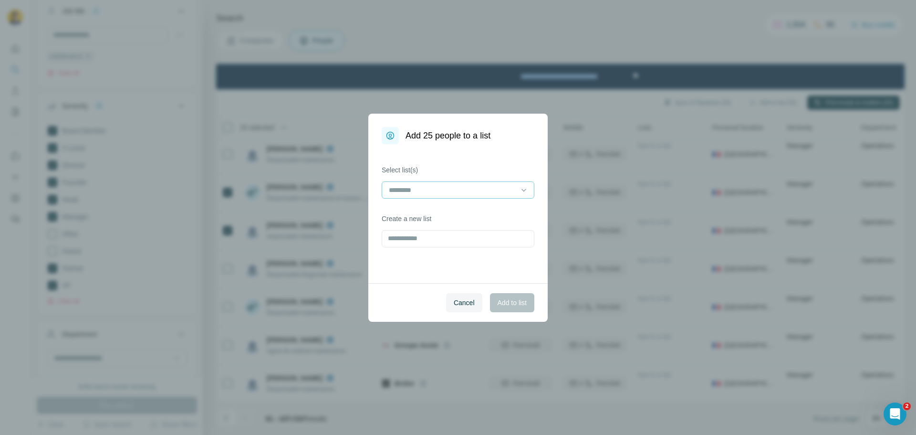
click at [393, 186] on input at bounding box center [452, 190] width 129 height 10
click at [403, 234] on div "Client Brioche Fontenau" at bounding box center [458, 228] width 148 height 17
click at [420, 274] on div "Select list(s) Client Brioche Fontenau Create a new list" at bounding box center [457, 213] width 179 height 139
click at [512, 301] on span "Add to list" at bounding box center [512, 303] width 29 height 10
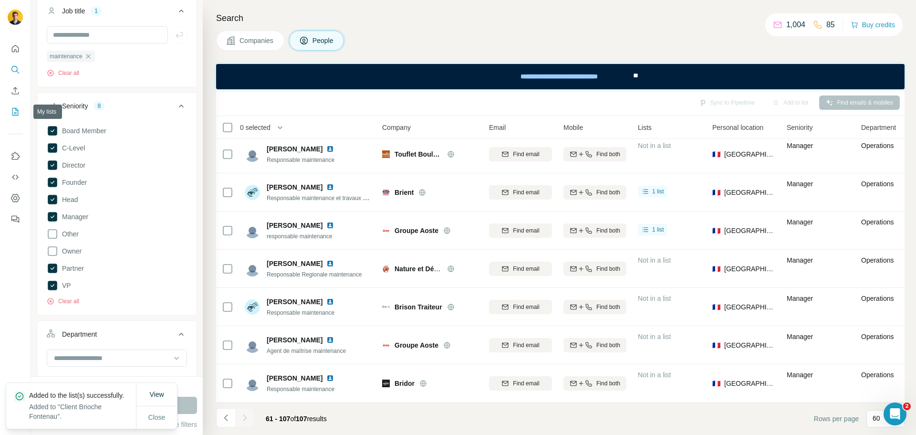
click at [17, 112] on icon "My lists" at bounding box center [15, 112] width 10 height 10
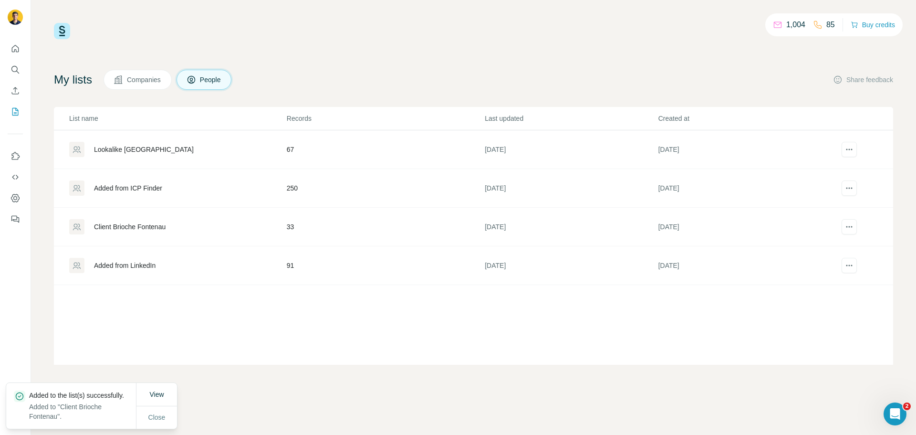
click at [158, 232] on div "Client Brioche Fontenau" at bounding box center [177, 226] width 217 height 15
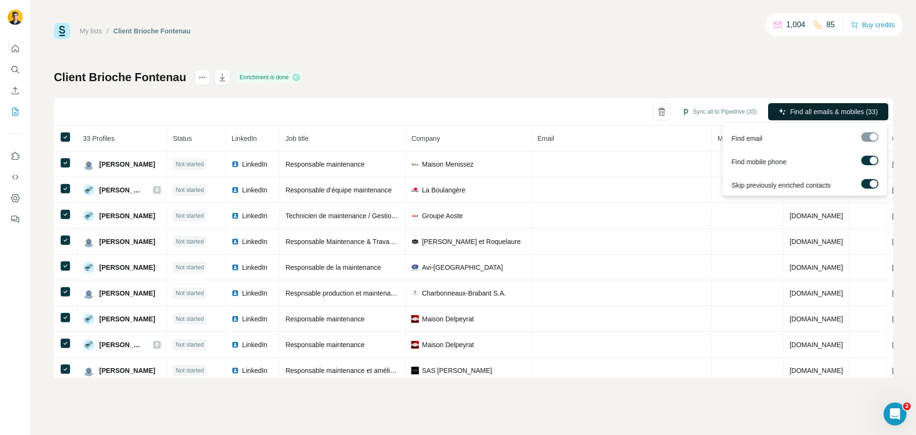
click at [793, 109] on span "Find all emails & mobiles (33)" at bounding box center [834, 112] width 88 height 10
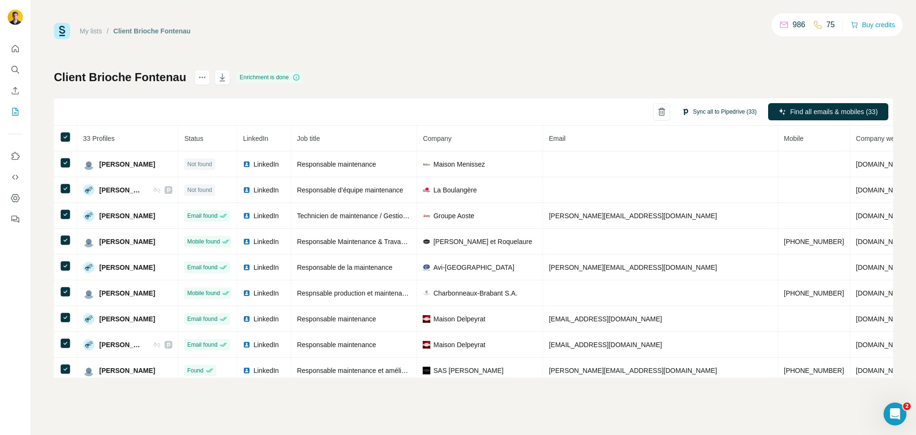
click at [722, 109] on button "Sync all to Pipedrive (33)" at bounding box center [719, 111] width 88 height 14
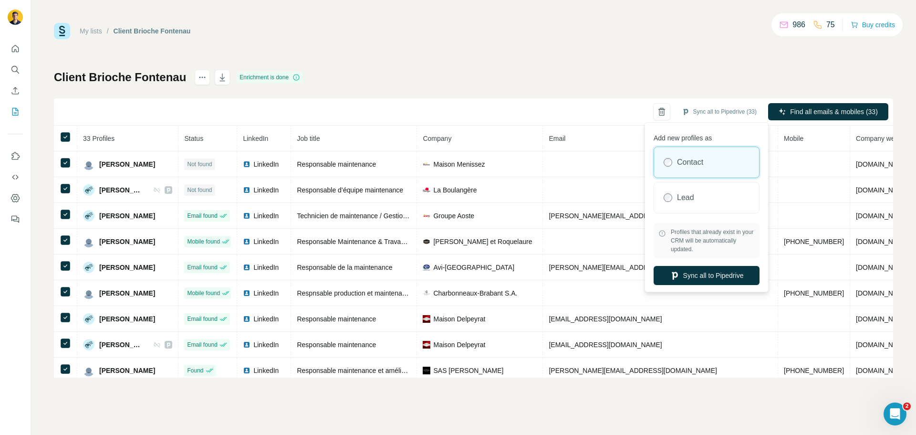
click at [584, 84] on div "Client Brioche Fontenau Enrichment is done Sync all to Pipedrive (33) Find all …" at bounding box center [473, 224] width 839 height 308
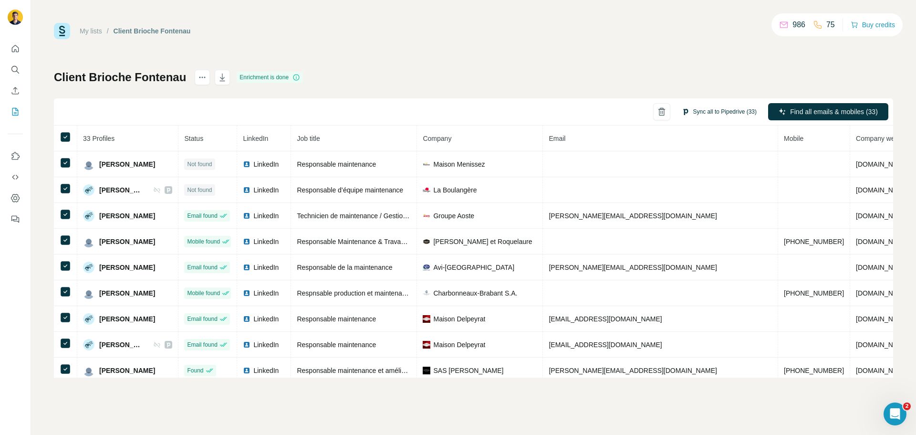
click at [702, 114] on button "Sync all to Pipedrive (33)" at bounding box center [719, 111] width 88 height 14
click at [605, 73] on div "Client Brioche Fontenau Enrichment is done Sync all to Pipedrive (33) Find all …" at bounding box center [473, 224] width 839 height 308
click at [703, 62] on div "My lists / Client Brioche Fontenau 986 75 Buy credits Client Brioche Fontenau E…" at bounding box center [473, 200] width 839 height 355
click at [565, 137] on span "Email" at bounding box center [557, 139] width 17 height 8
click at [200, 75] on icon "actions" at bounding box center [203, 78] width 10 height 10
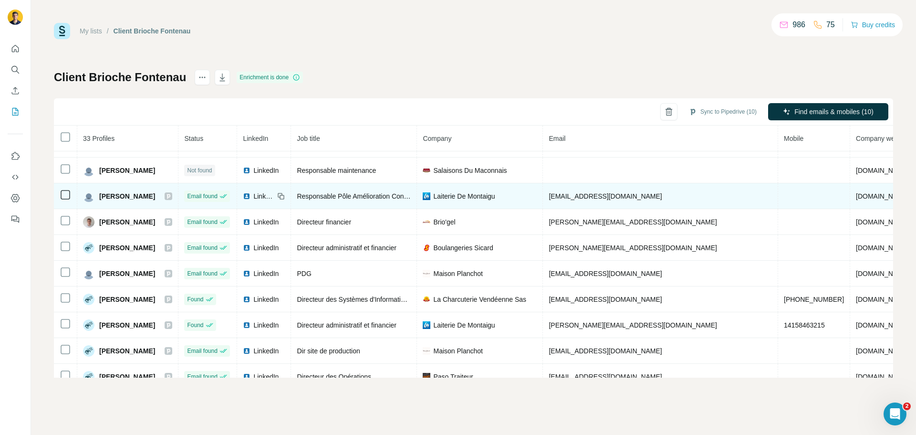
scroll to position [629, 0]
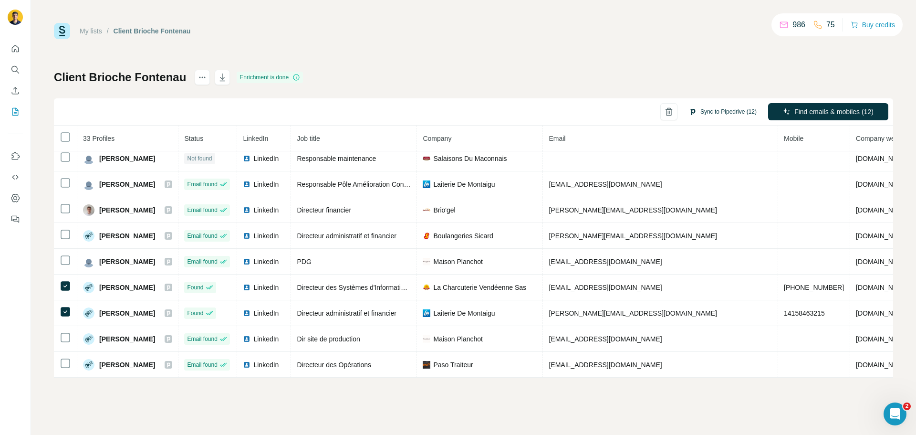
click at [718, 109] on button "Sync to Pipedrive (12)" at bounding box center [722, 111] width 81 height 14
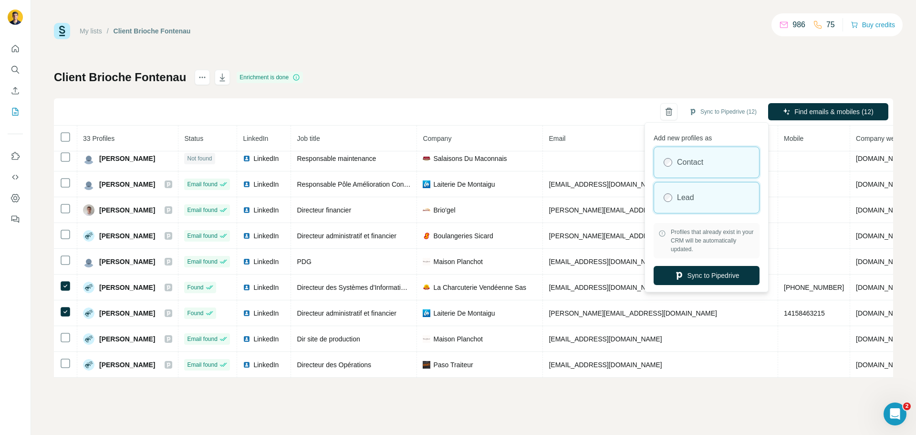
click at [689, 198] on label "Lead" at bounding box center [685, 197] width 17 height 11
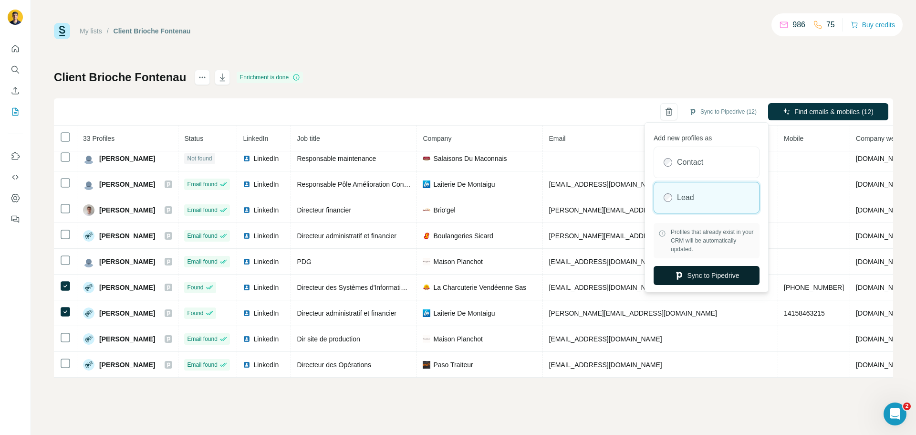
click at [694, 275] on button "Sync to Pipedrive" at bounding box center [707, 275] width 106 height 19
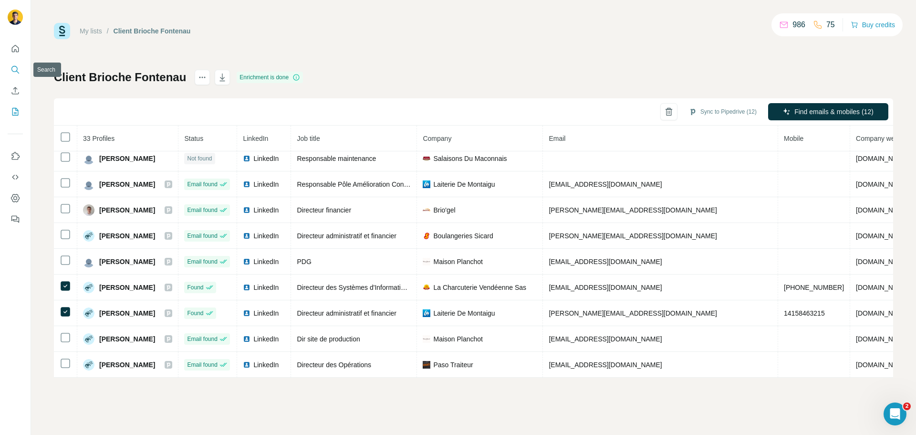
click at [14, 69] on icon "Search" at bounding box center [15, 70] width 10 height 10
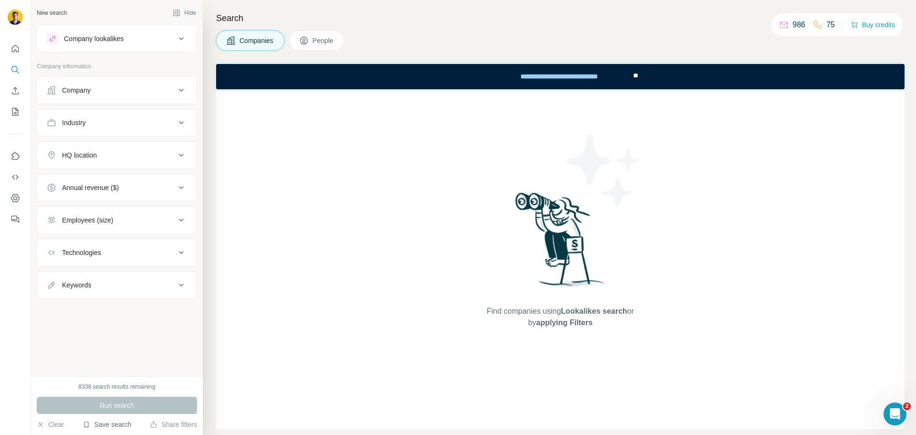
click at [108, 421] on button "Save search" at bounding box center [107, 424] width 49 height 10
click at [115, 409] on div "View my saved searches" at bounding box center [133, 407] width 101 height 19
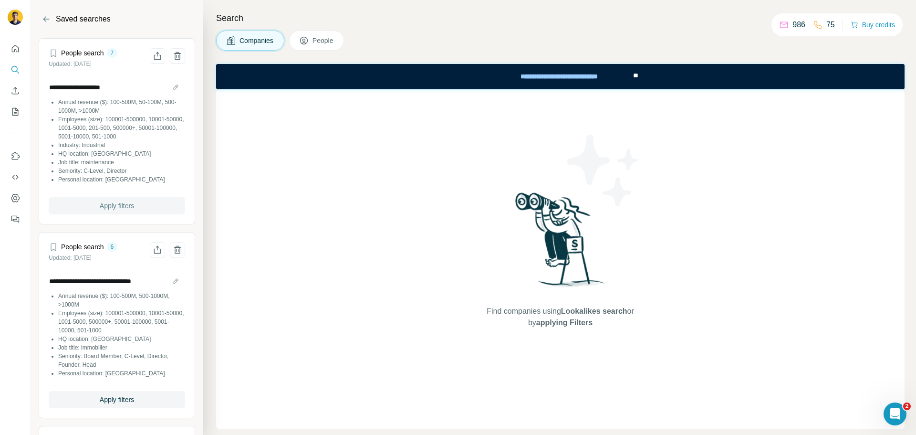
click at [129, 205] on span "Apply filters" at bounding box center [117, 206] width 34 height 10
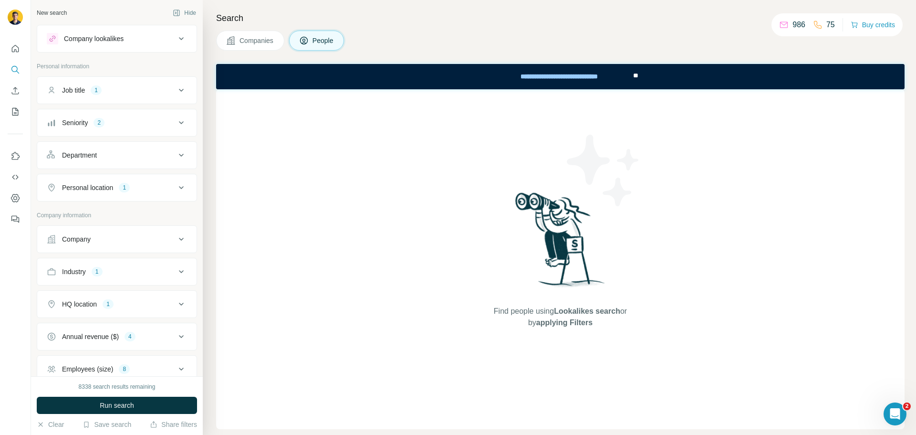
click at [109, 42] on div "Company lookalikes" at bounding box center [94, 39] width 60 height 10
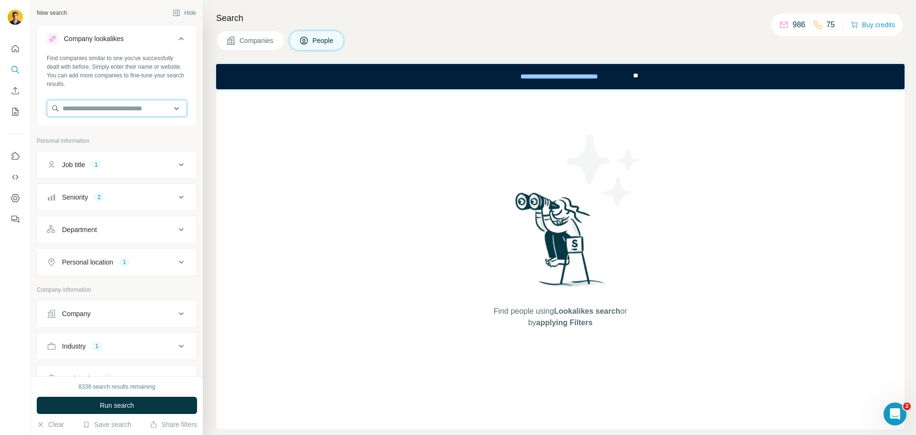
click at [100, 114] on input "text" at bounding box center [117, 108] width 140 height 17
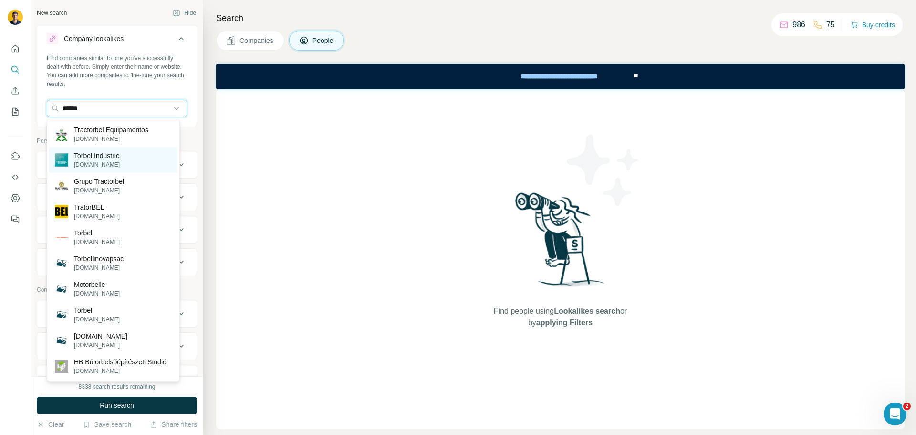
type input "******"
click at [100, 152] on p "Torbel Industrie" at bounding box center [97, 156] width 46 height 10
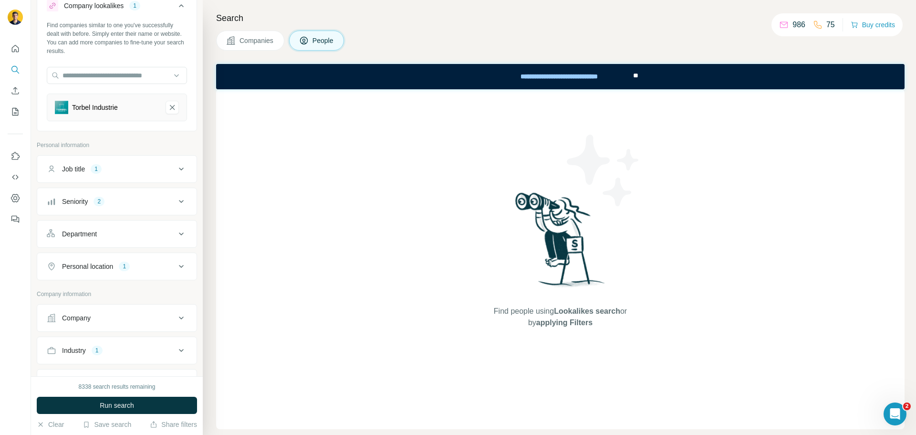
scroll to position [48, 0]
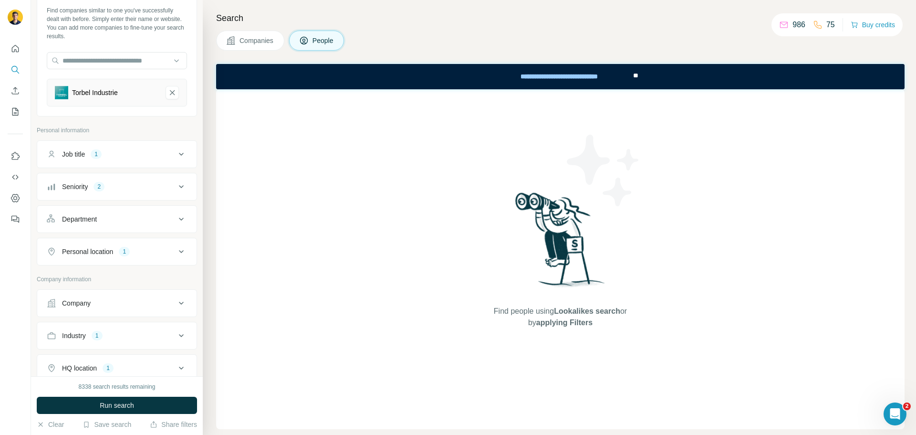
click at [123, 149] on div "Job title 1" at bounding box center [111, 154] width 129 height 10
click at [127, 187] on div "Seniority 2" at bounding box center [111, 187] width 129 height 10
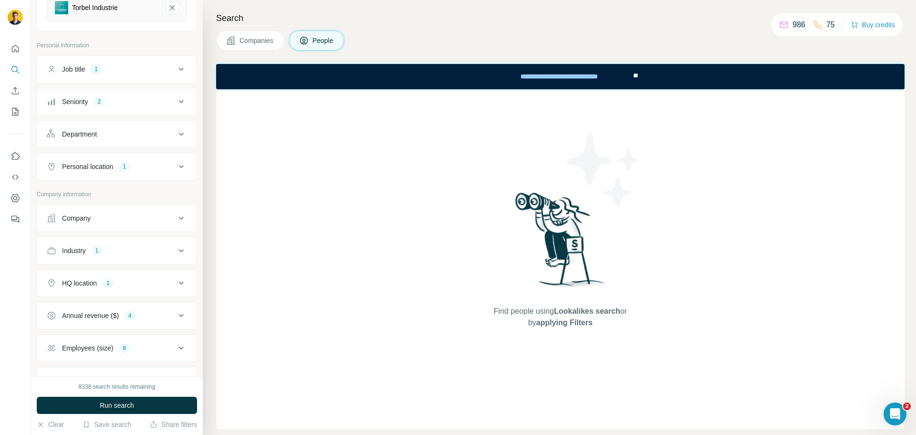
scroll to position [143, 0]
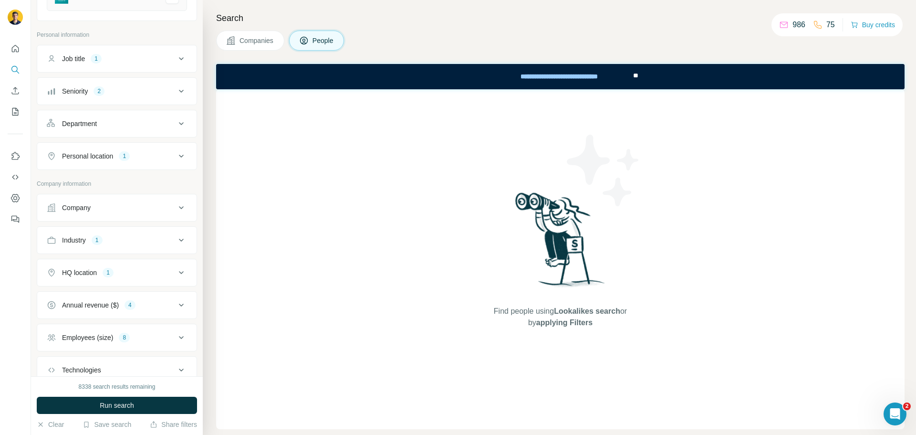
click at [106, 151] on button "Personal location 1" at bounding box center [116, 156] width 159 height 23
click at [106, 151] on button "Personal location 1" at bounding box center [116, 158] width 159 height 27
click at [110, 238] on div "Industry 1" at bounding box center [111, 240] width 129 height 10
click at [63, 303] on button "Clear all" at bounding box center [63, 302] width 32 height 9
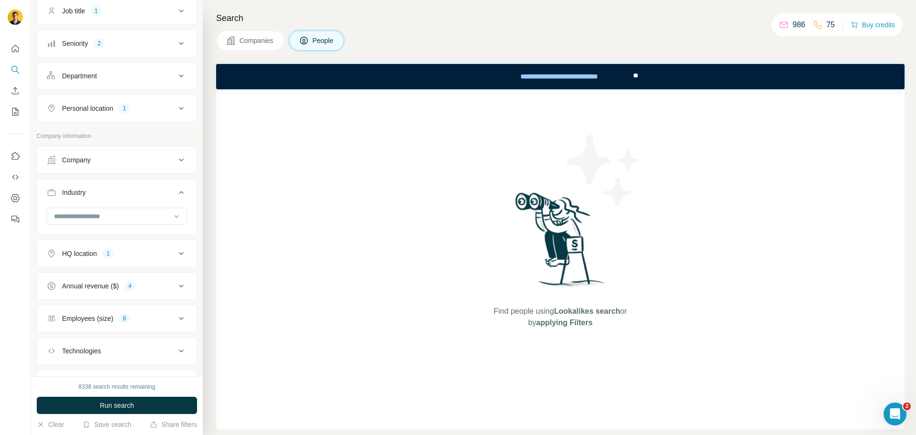
click at [96, 285] on div "Annual revenue ($)" at bounding box center [90, 286] width 57 height 10
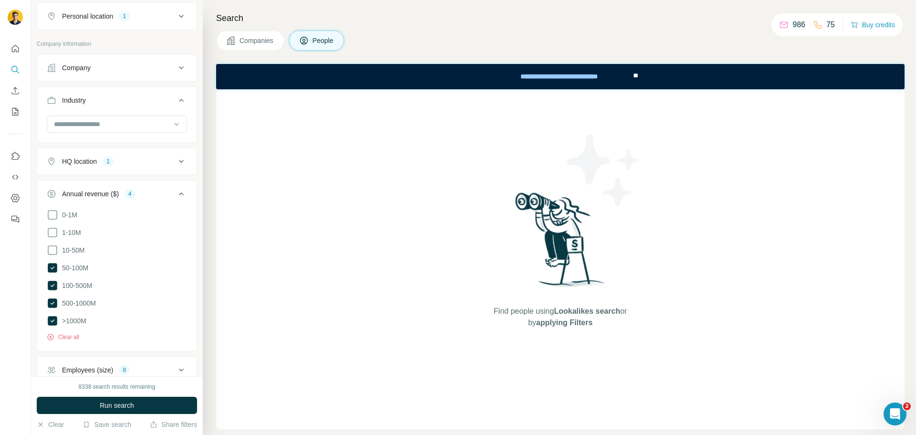
scroll to position [286, 0]
click at [69, 329] on button "Clear all" at bounding box center [63, 333] width 32 height 9
click at [100, 351] on div "Employees (size)" at bounding box center [87, 352] width 51 height 10
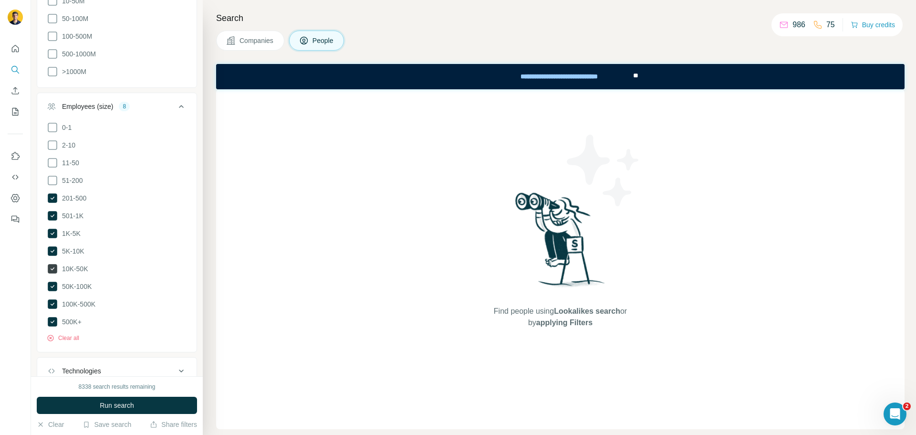
scroll to position [620, 0]
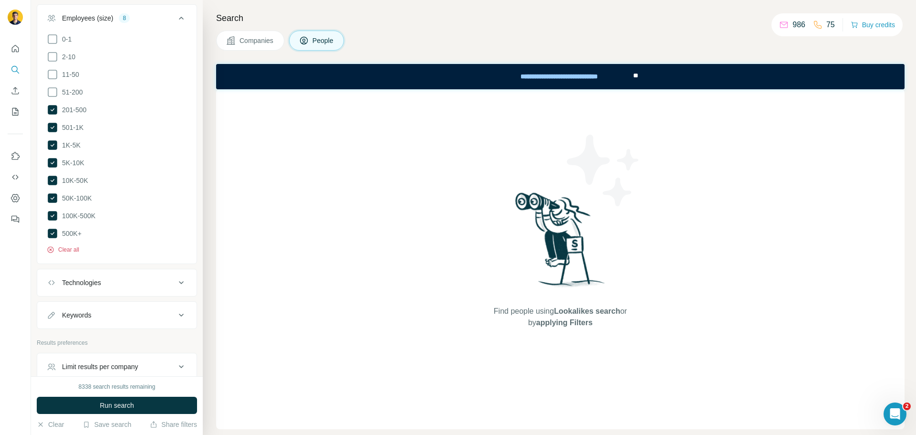
click at [70, 245] on button "Clear all" at bounding box center [63, 249] width 32 height 9
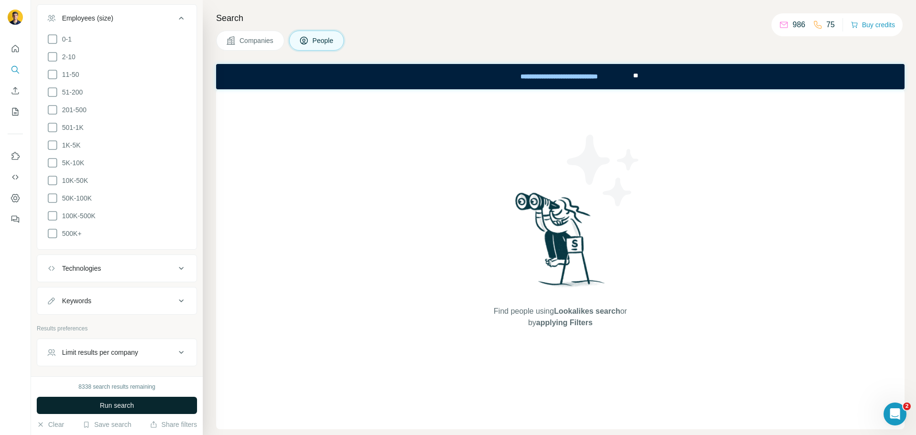
click at [109, 403] on span "Run search" at bounding box center [117, 405] width 34 height 10
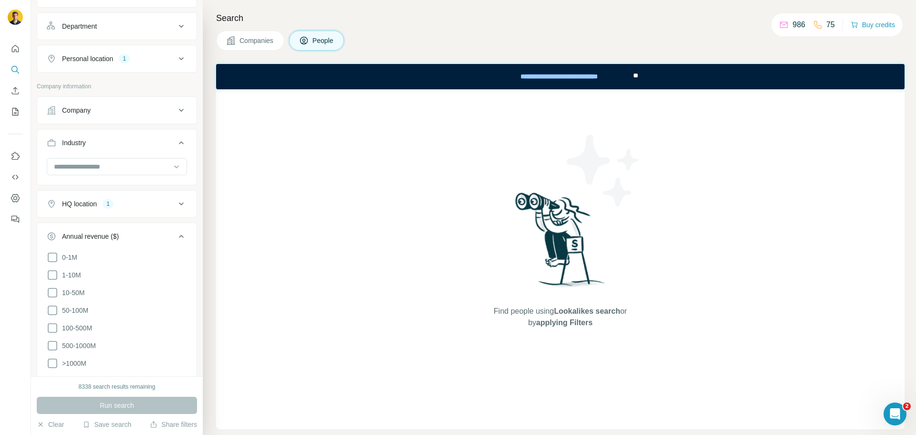
scroll to position [95, 0]
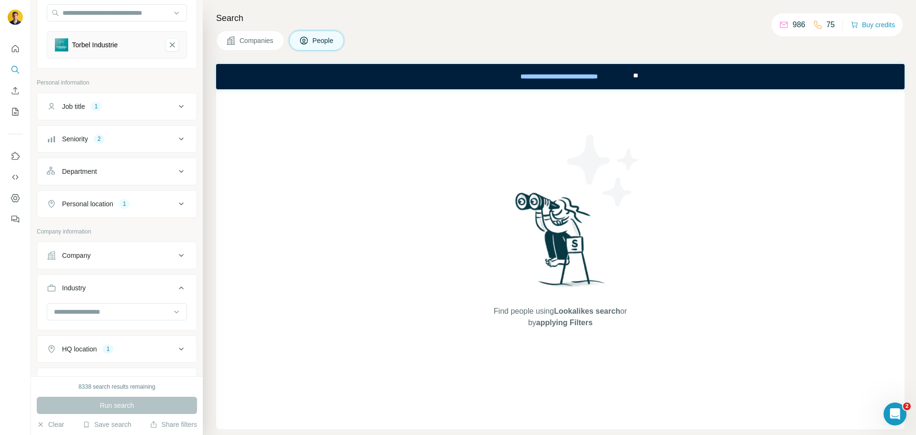
click at [114, 105] on div "Job title 1" at bounding box center [111, 107] width 129 height 10
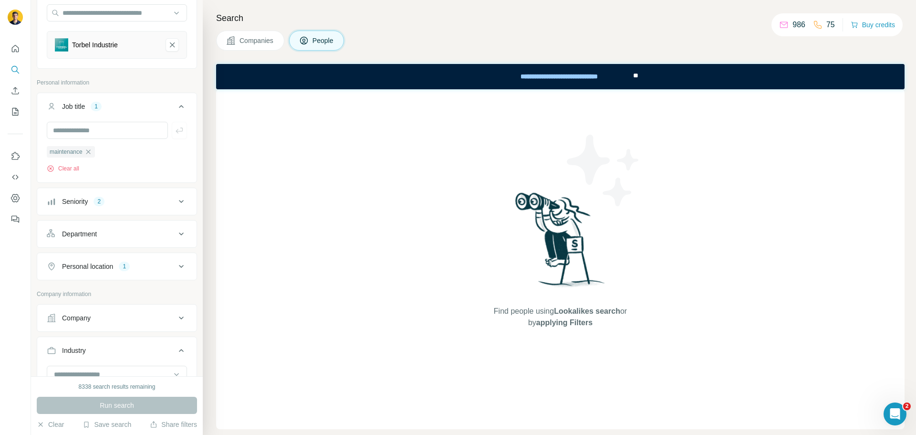
click at [114, 105] on div "Job title 1" at bounding box center [111, 107] width 129 height 10
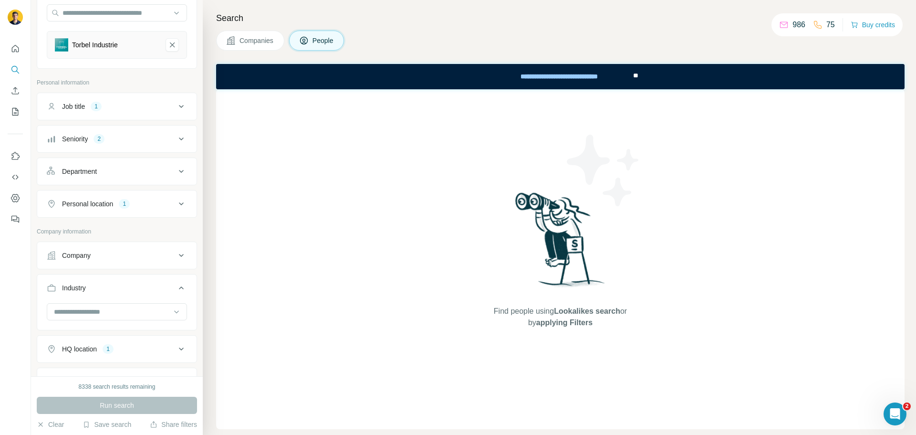
click at [110, 131] on button "Seniority 2" at bounding box center [116, 138] width 159 height 23
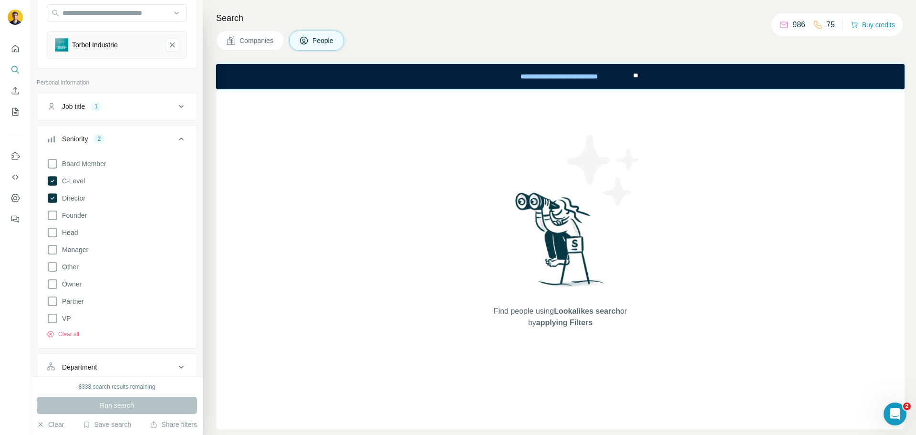
click at [52, 187] on div "Board Member C-Level Director Founder Head Manager Other Owner Partner VP Clear…" at bounding box center [117, 246] width 140 height 184
click at [51, 182] on icon at bounding box center [53, 181] width 10 height 10
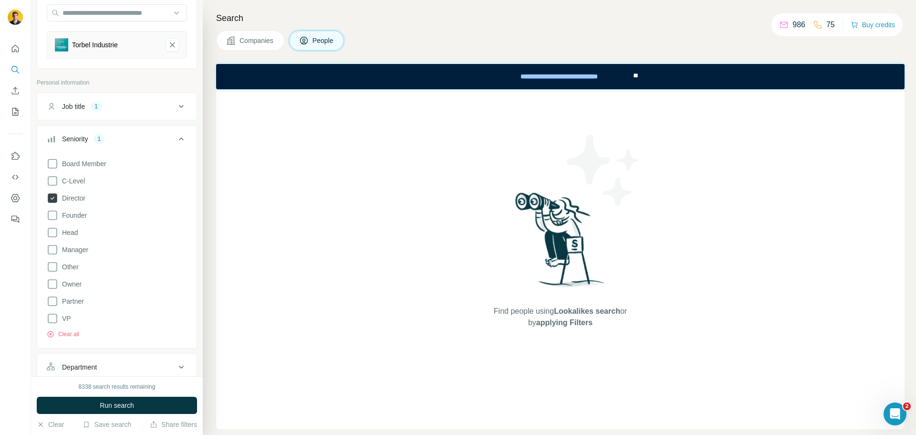
click at [51, 198] on icon at bounding box center [52, 197] width 11 height 11
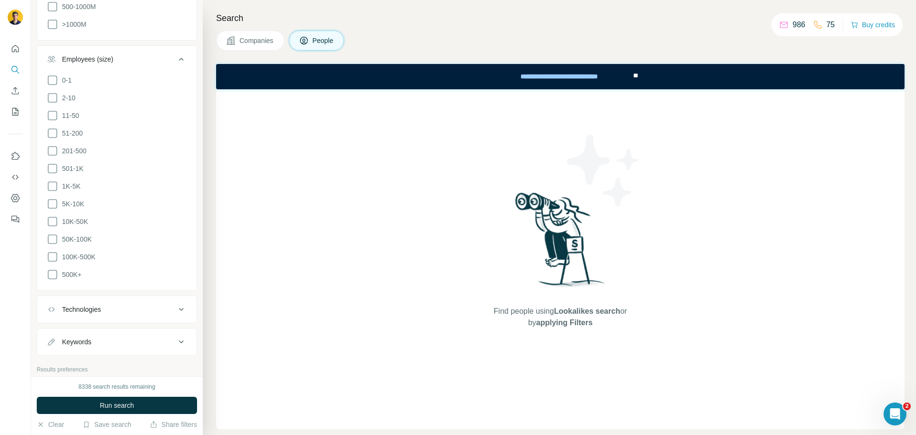
scroll to position [826, 0]
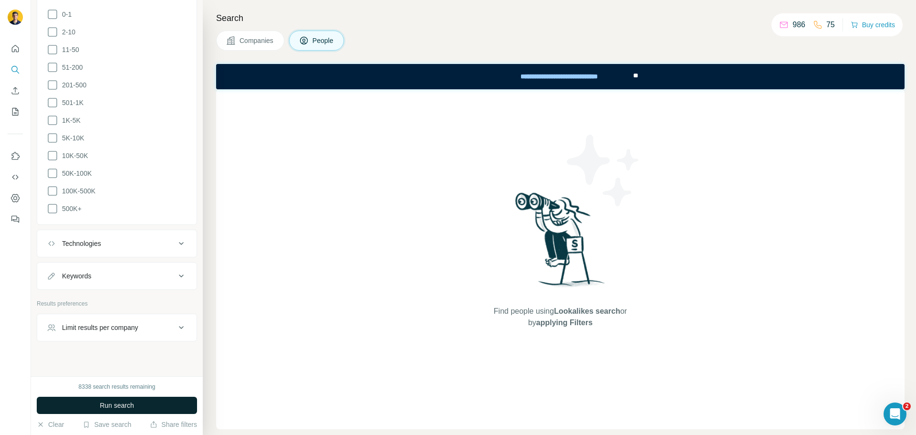
click at [109, 406] on span "Run search" at bounding box center [117, 405] width 34 height 10
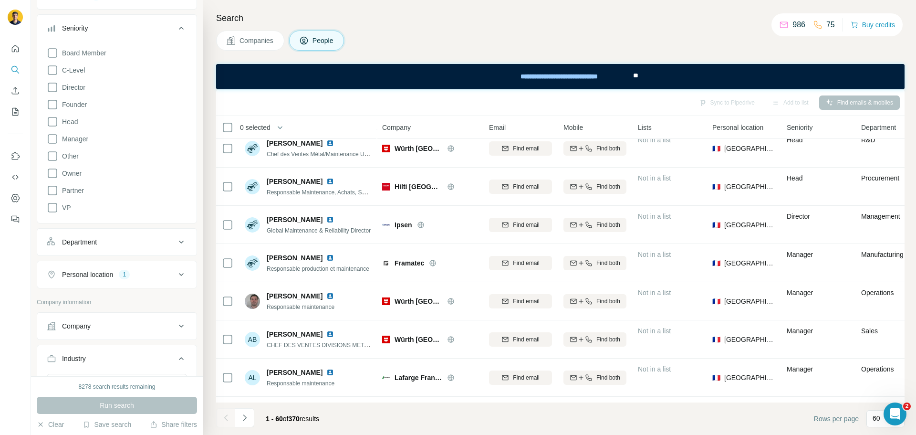
scroll to position [158, 0]
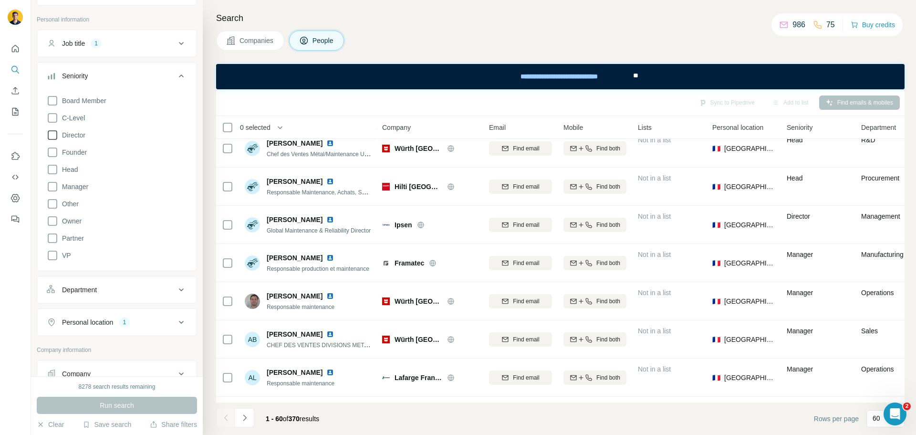
click at [53, 134] on icon at bounding box center [52, 134] width 11 height 11
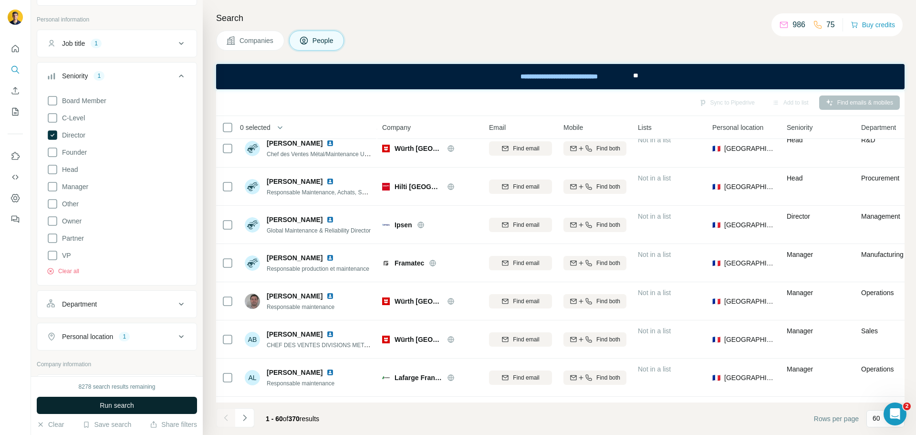
click at [127, 401] on span "Run search" at bounding box center [117, 405] width 34 height 10
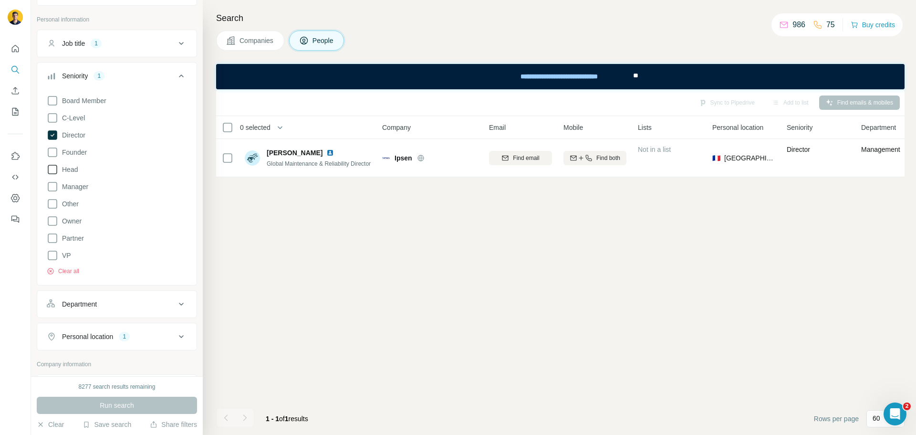
click at [52, 172] on icon at bounding box center [52, 169] width 11 height 11
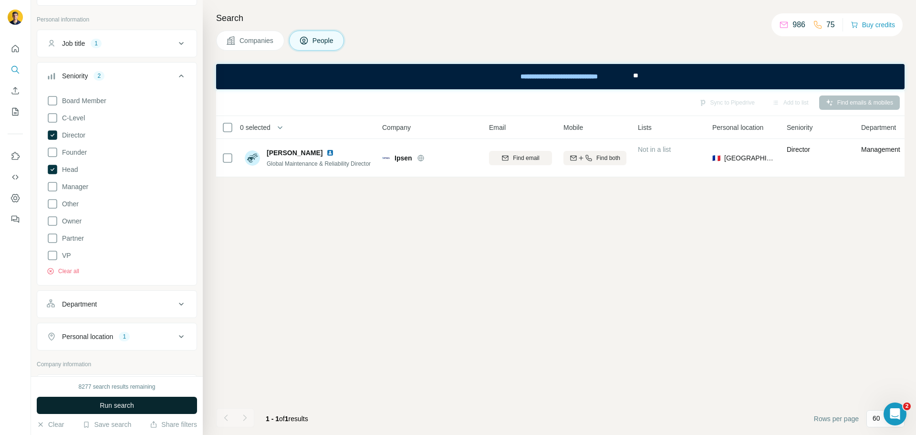
click at [113, 405] on span "Run search" at bounding box center [117, 405] width 34 height 10
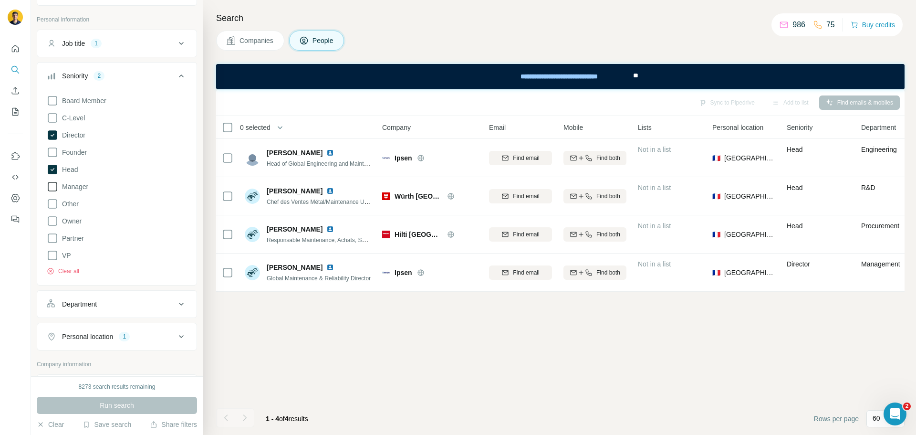
click at [51, 188] on icon at bounding box center [52, 186] width 11 height 11
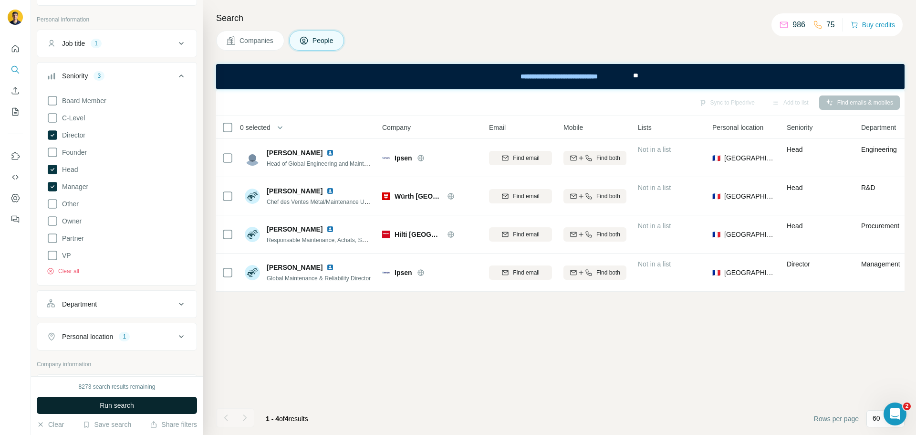
click at [101, 407] on span "Run search" at bounding box center [117, 405] width 34 height 10
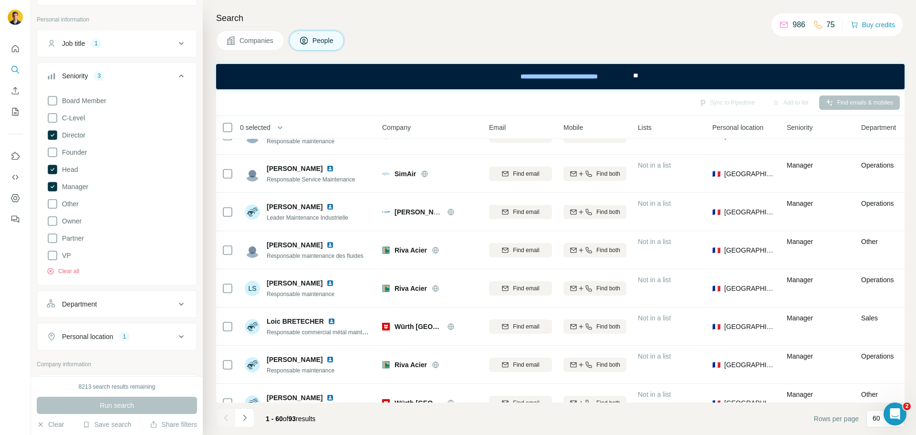
scroll to position [1861, 0]
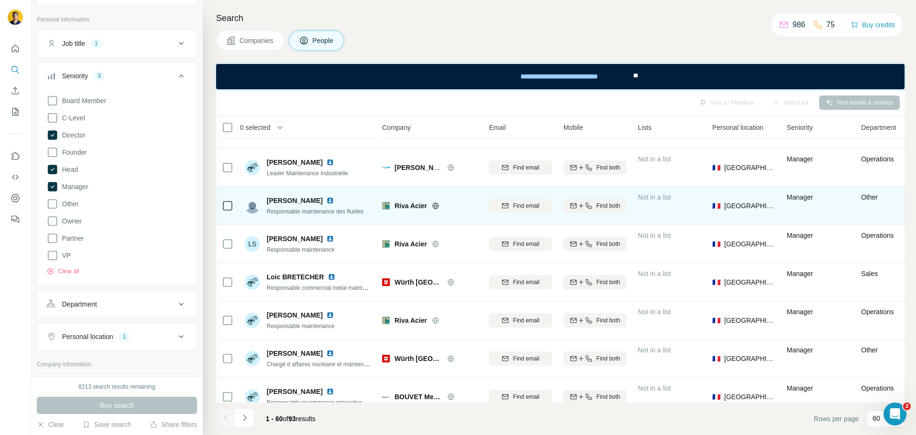
click at [437, 205] on icon at bounding box center [435, 205] width 2 height 6
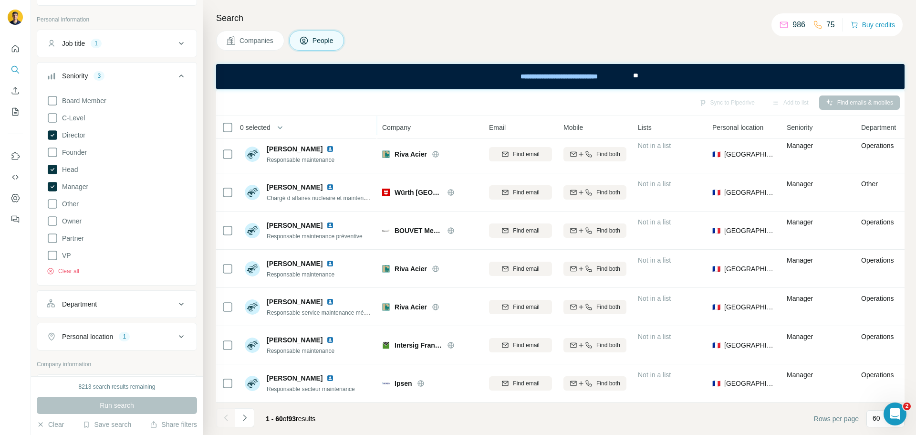
scroll to position [2032, 0]
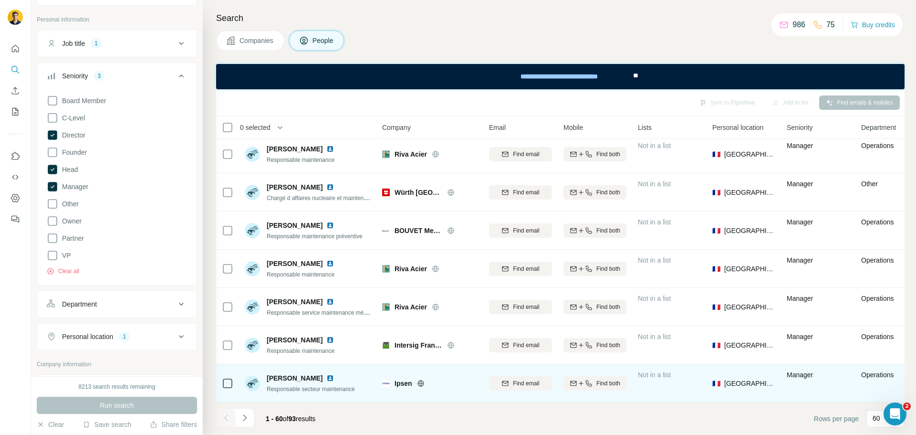
click at [420, 380] on icon at bounding box center [420, 383] width 2 height 6
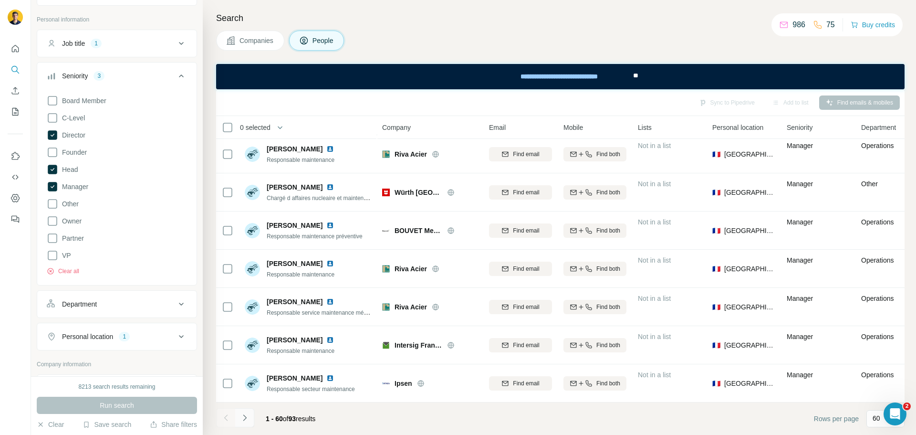
click at [242, 413] on icon "Navigate to next page" at bounding box center [245, 418] width 10 height 10
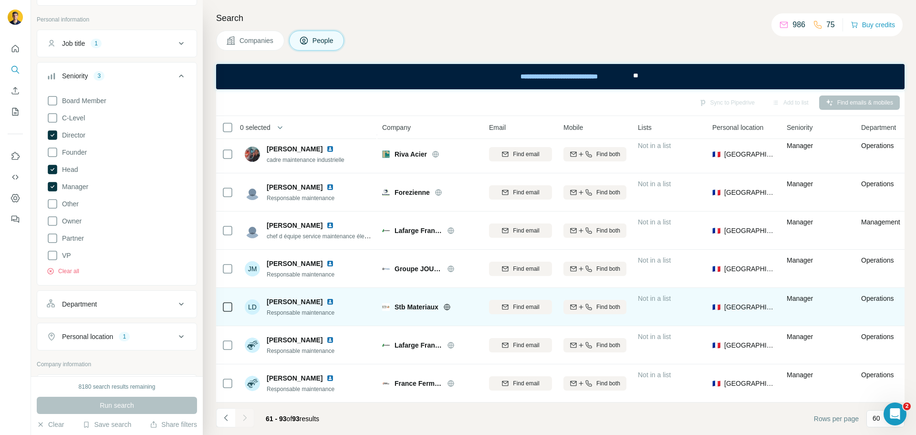
scroll to position [667, 0]
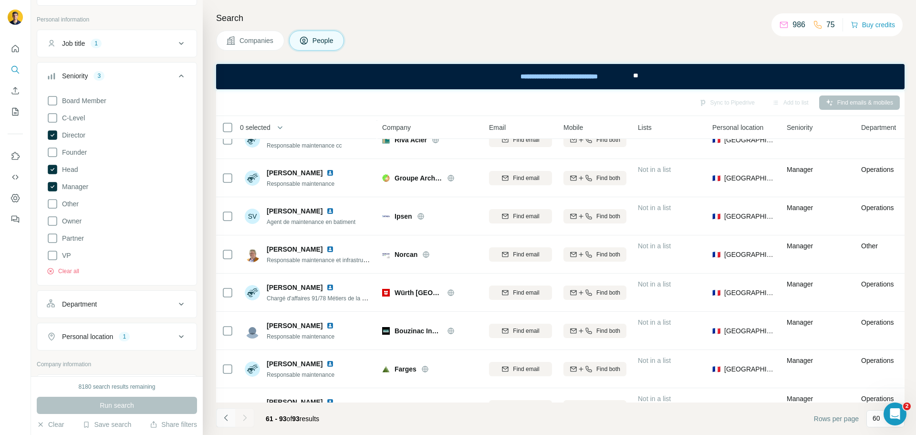
click at [221, 419] on icon "Navigate to previous page" at bounding box center [226, 418] width 10 height 10
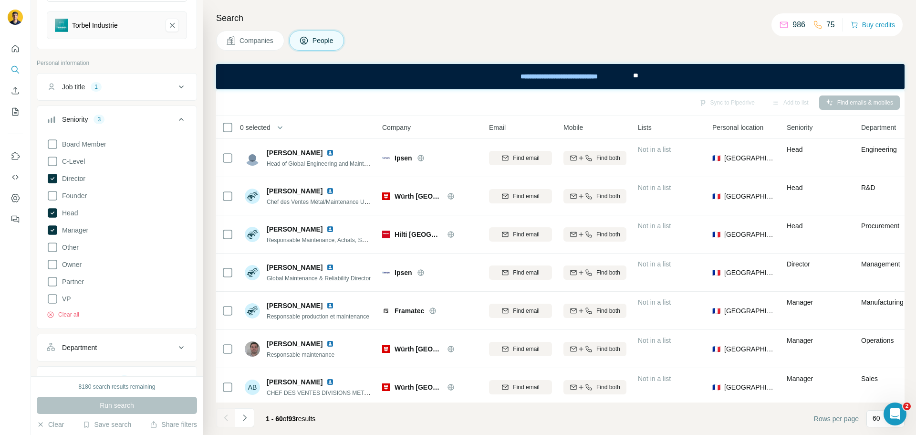
scroll to position [334, 0]
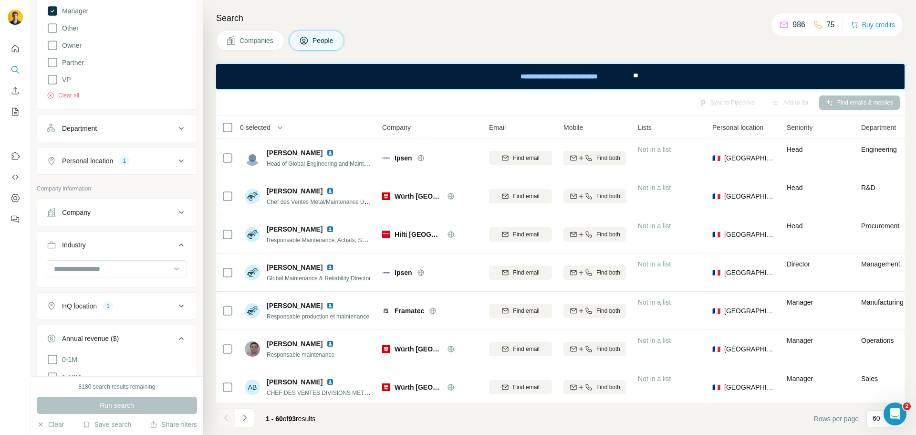
click at [118, 219] on button "Company" at bounding box center [116, 212] width 159 height 23
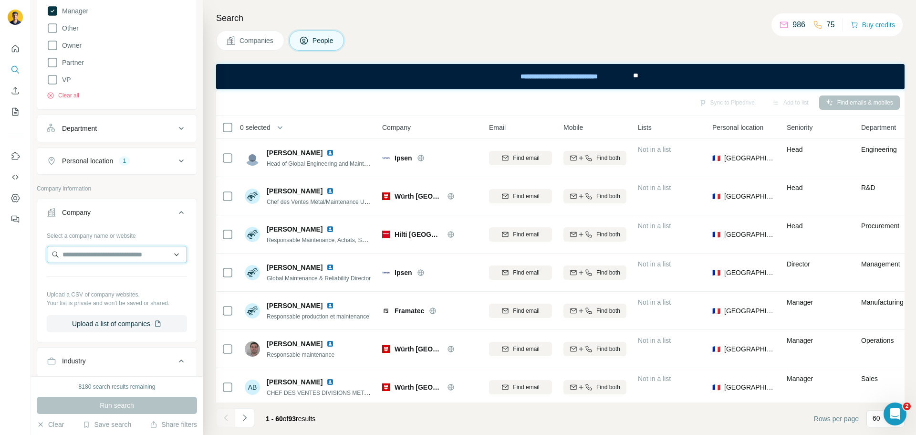
click at [99, 259] on input "text" at bounding box center [117, 254] width 140 height 17
click at [78, 260] on input "*******" at bounding box center [117, 254] width 140 height 17
paste input "**********"
type input "**********"
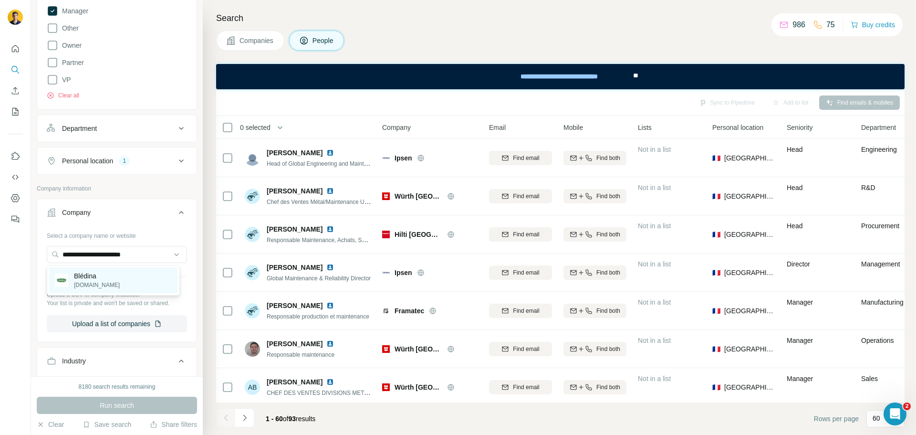
click at [89, 287] on p "[DOMAIN_NAME]" at bounding box center [97, 285] width 46 height 9
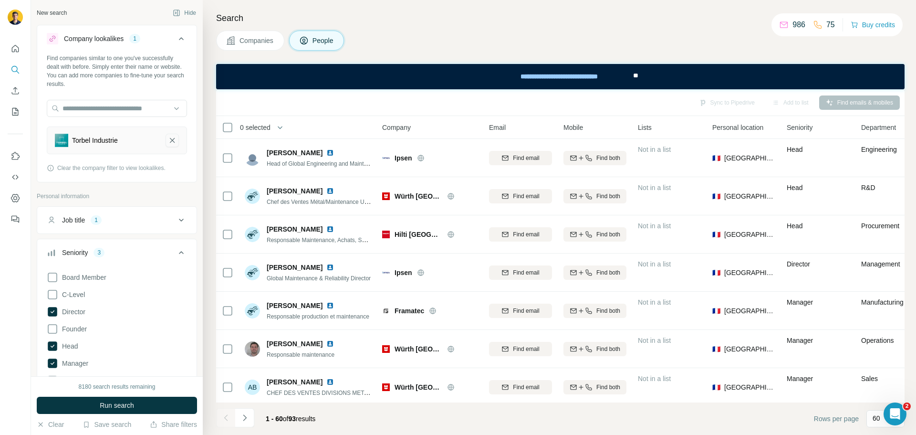
click at [170, 138] on icon "Torbel Industrie-remove-button" at bounding box center [172, 140] width 5 height 5
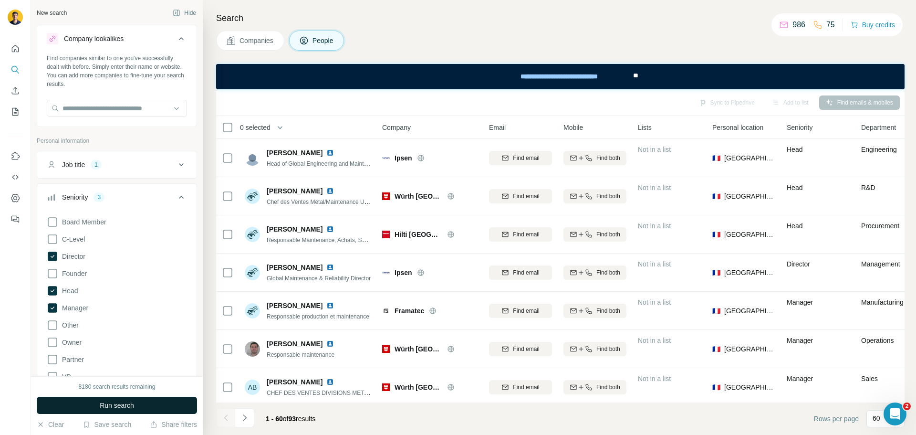
click at [127, 403] on span "Run search" at bounding box center [117, 405] width 34 height 10
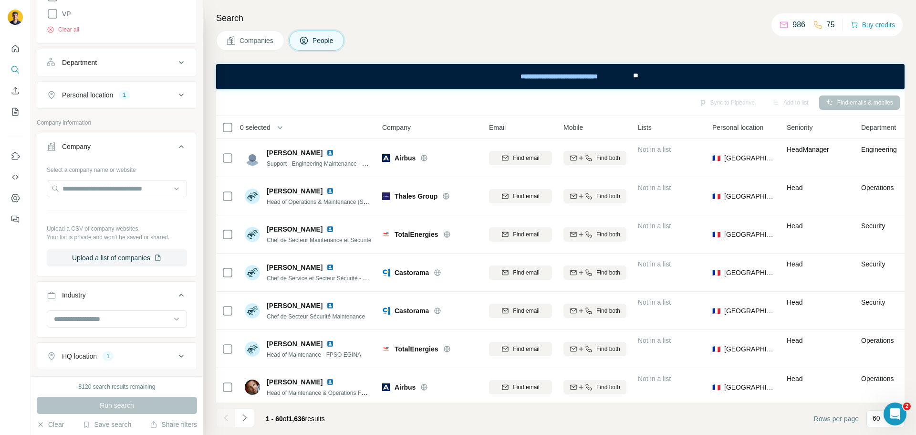
scroll to position [347, 0]
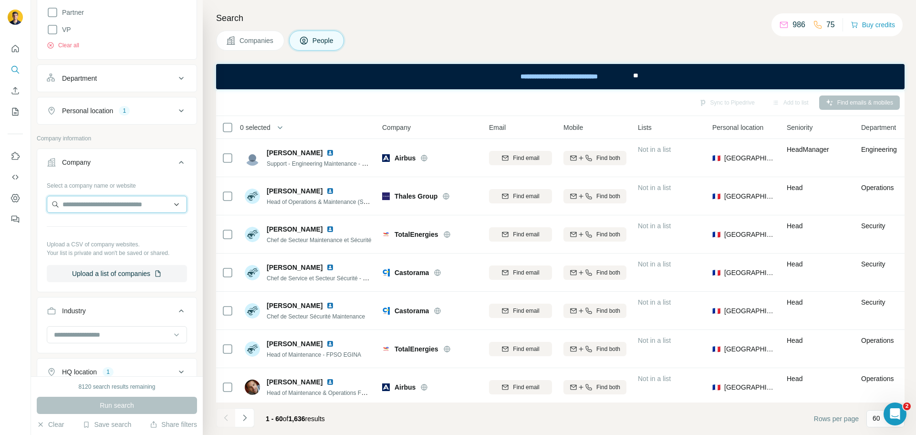
click at [116, 208] on input "text" at bounding box center [117, 204] width 140 height 17
paste input "**********"
type input "**********"
click at [101, 217] on div "Blédina [DOMAIN_NAME]" at bounding box center [113, 230] width 128 height 26
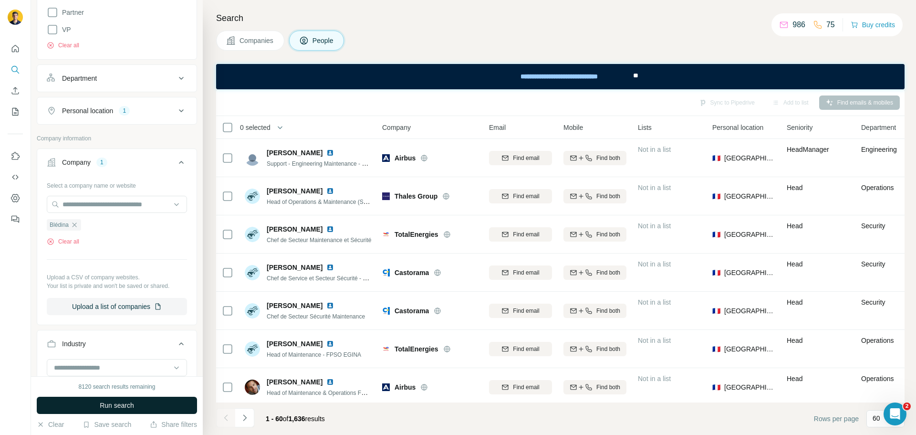
click at [110, 402] on span "Run search" at bounding box center [117, 405] width 34 height 10
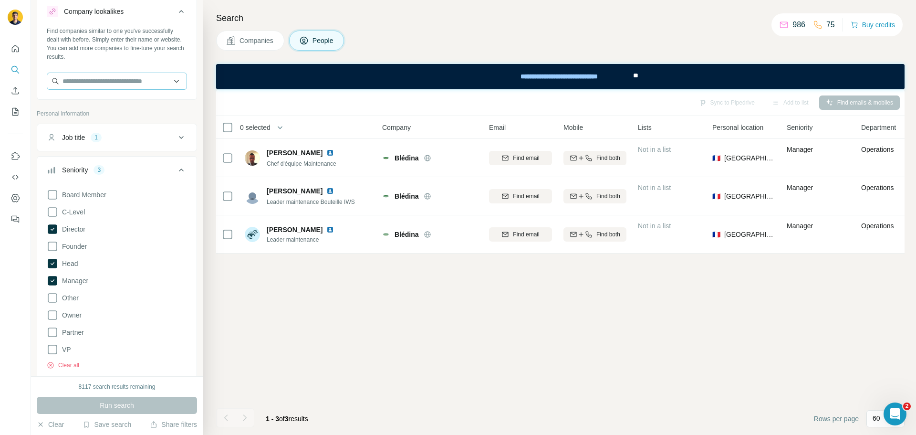
scroll to position [13, 0]
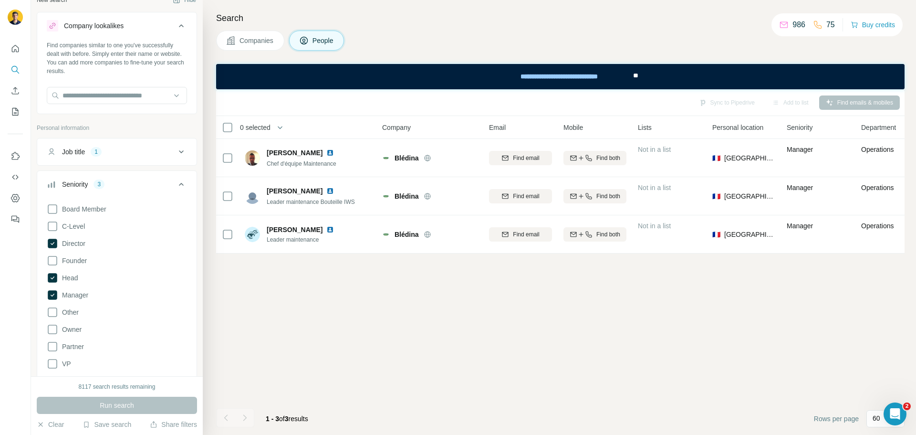
click at [128, 145] on button "Job title 1" at bounding box center [116, 151] width 159 height 23
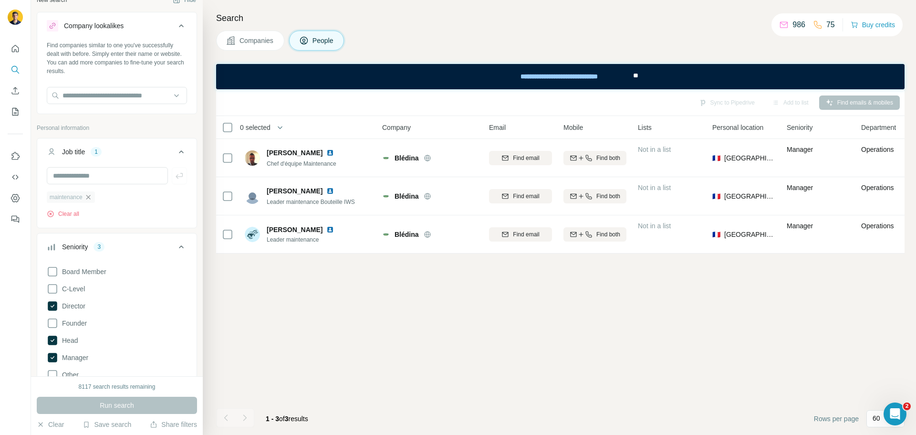
click at [88, 199] on icon "button" at bounding box center [88, 197] width 8 height 8
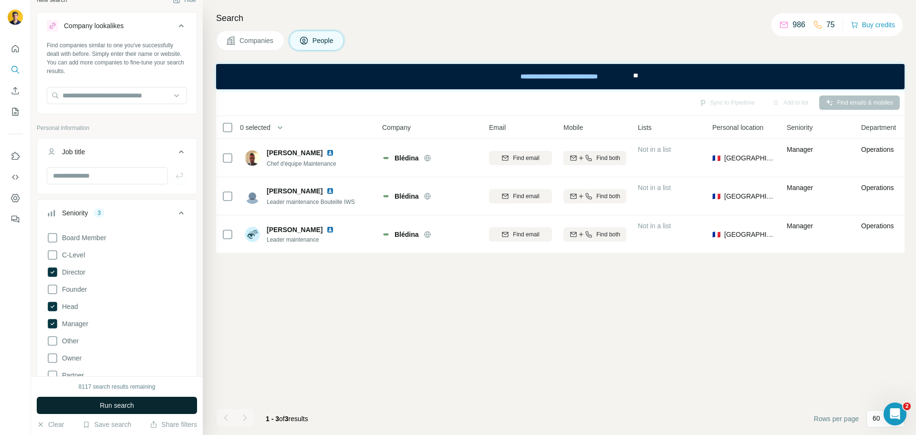
click at [107, 403] on span "Run search" at bounding box center [117, 405] width 34 height 10
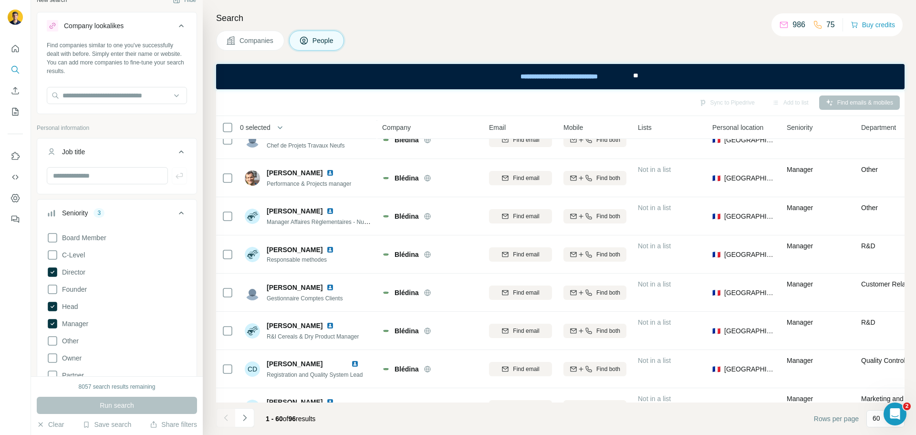
scroll to position [505, 0]
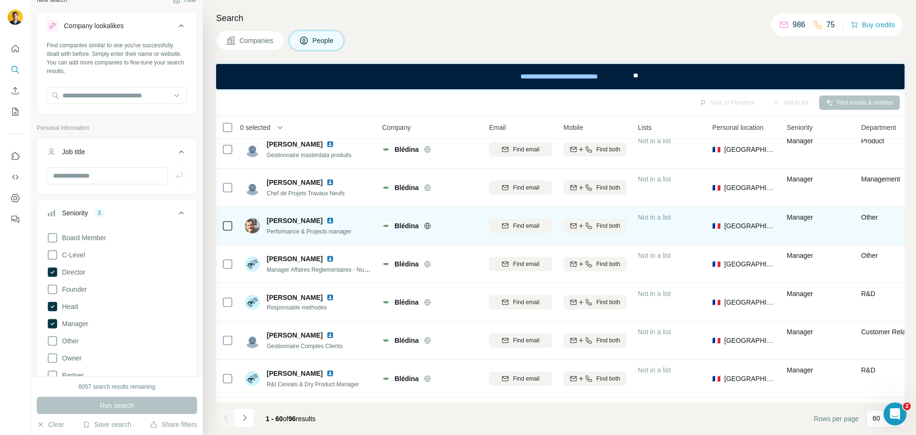
click at [330, 220] on img at bounding box center [330, 221] width 8 height 8
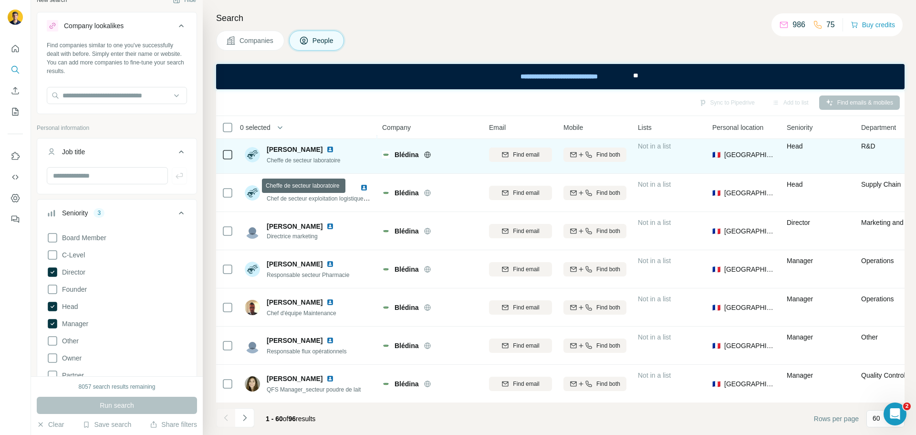
scroll to position [95, 0]
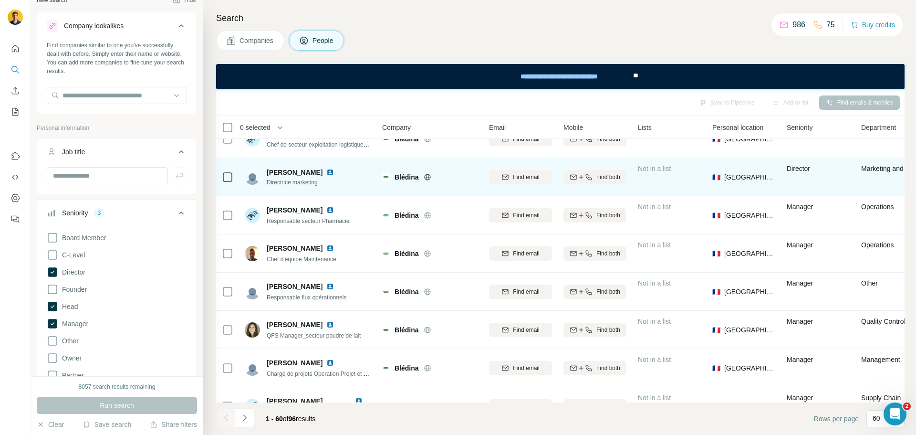
click at [326, 171] on img at bounding box center [330, 172] width 8 height 8
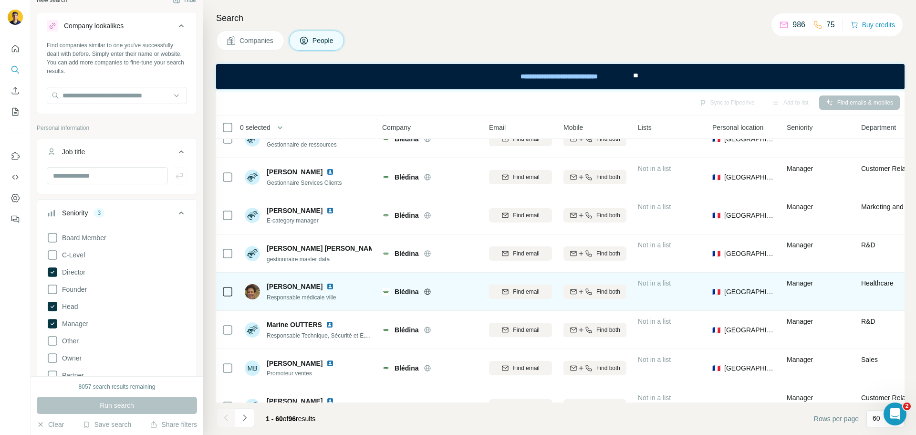
scroll to position [2032, 0]
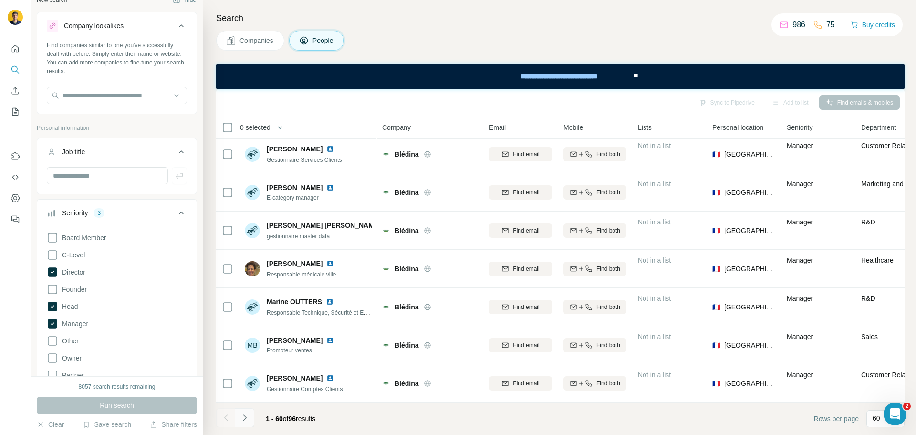
click at [247, 417] on icon "Navigate to next page" at bounding box center [245, 418] width 10 height 10
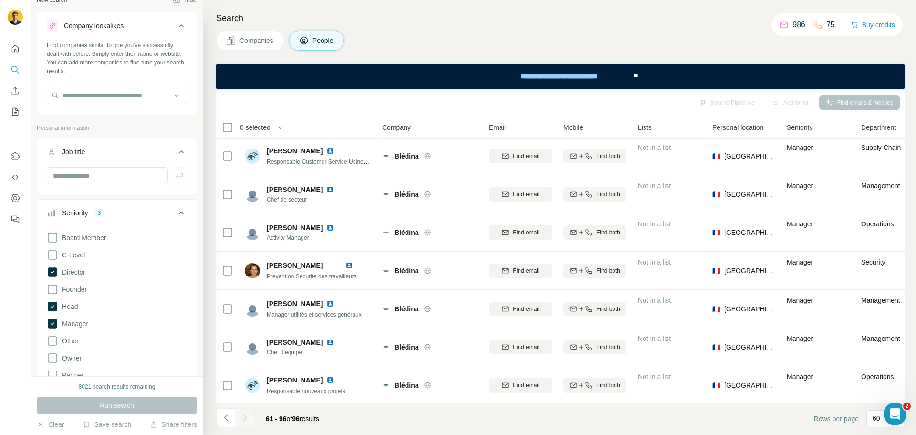
scroll to position [525, 0]
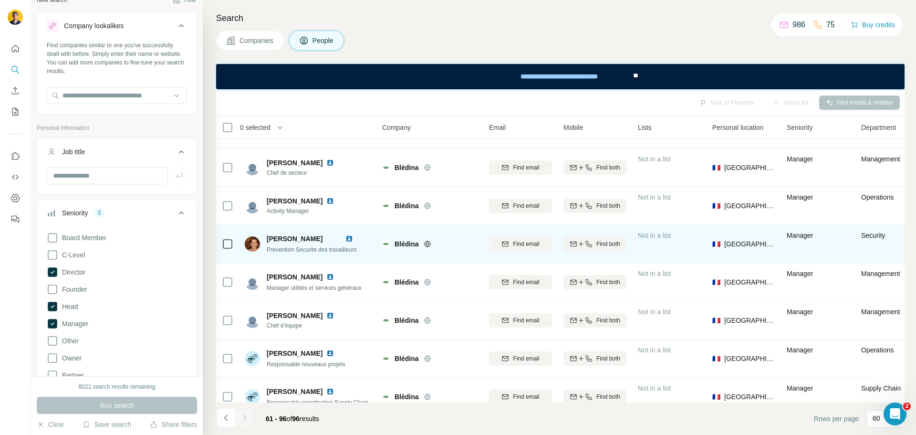
click at [353, 236] on img at bounding box center [349, 239] width 8 height 8
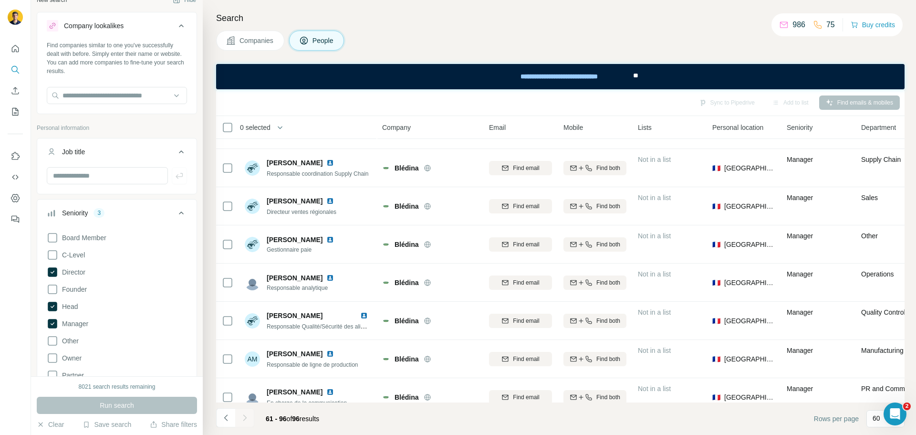
scroll to position [763, 0]
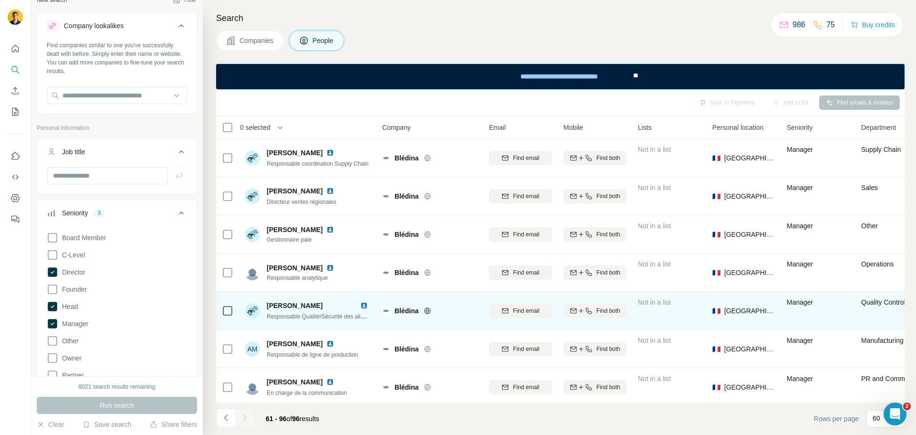
click at [365, 303] on img at bounding box center [364, 306] width 8 height 8
